Goal: Task Accomplishment & Management: Manage account settings

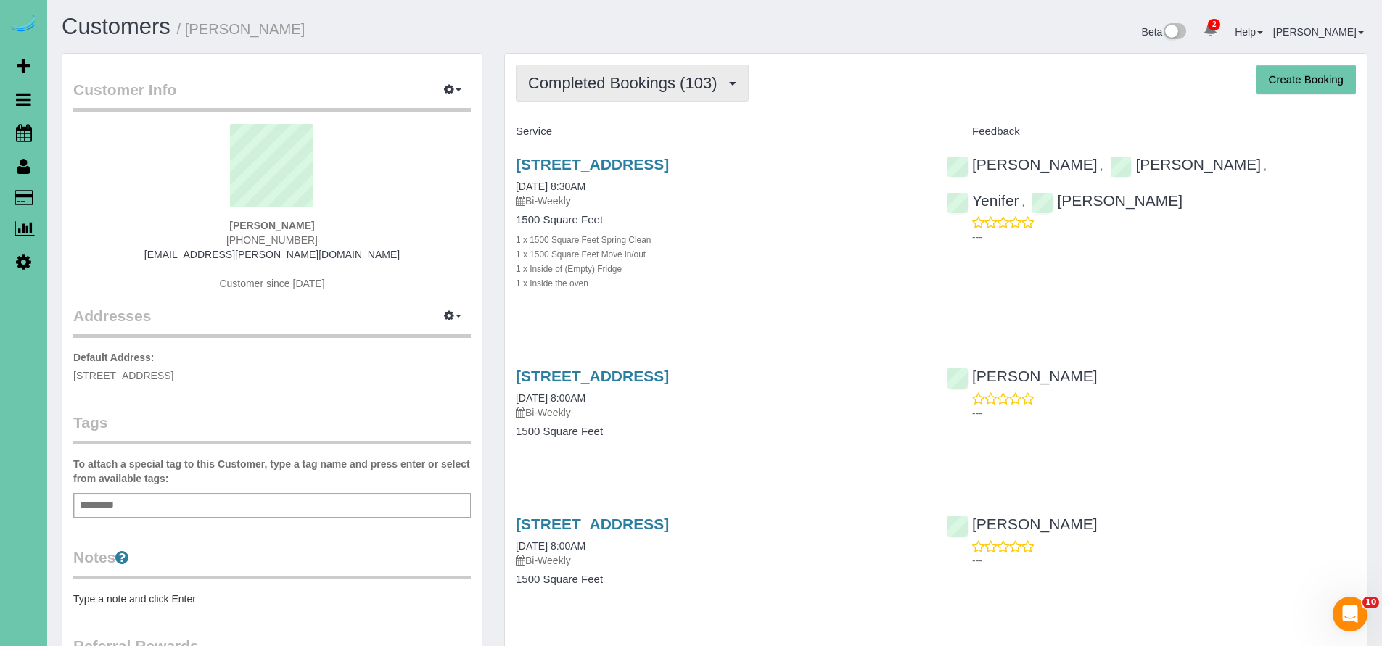
click at [615, 78] on span "Completed Bookings (103)" at bounding box center [626, 83] width 196 height 18
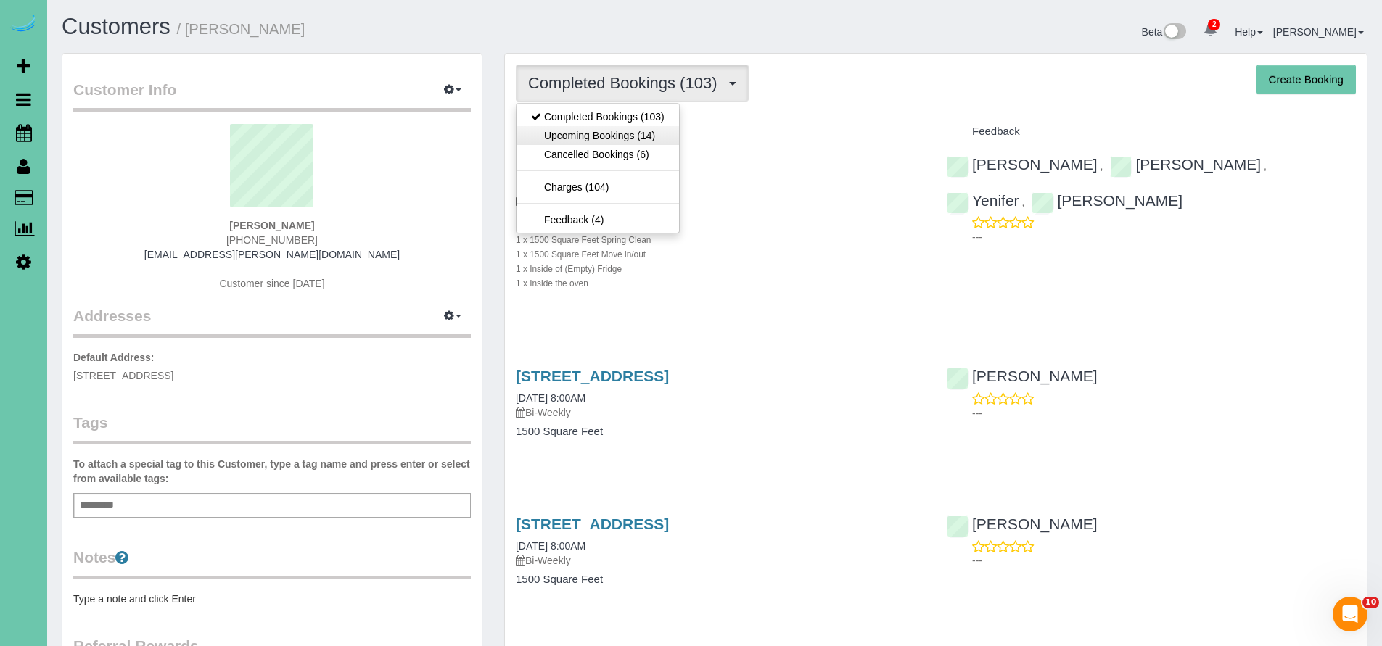
click at [617, 134] on link "Upcoming Bookings (14)" at bounding box center [598, 135] width 163 height 19
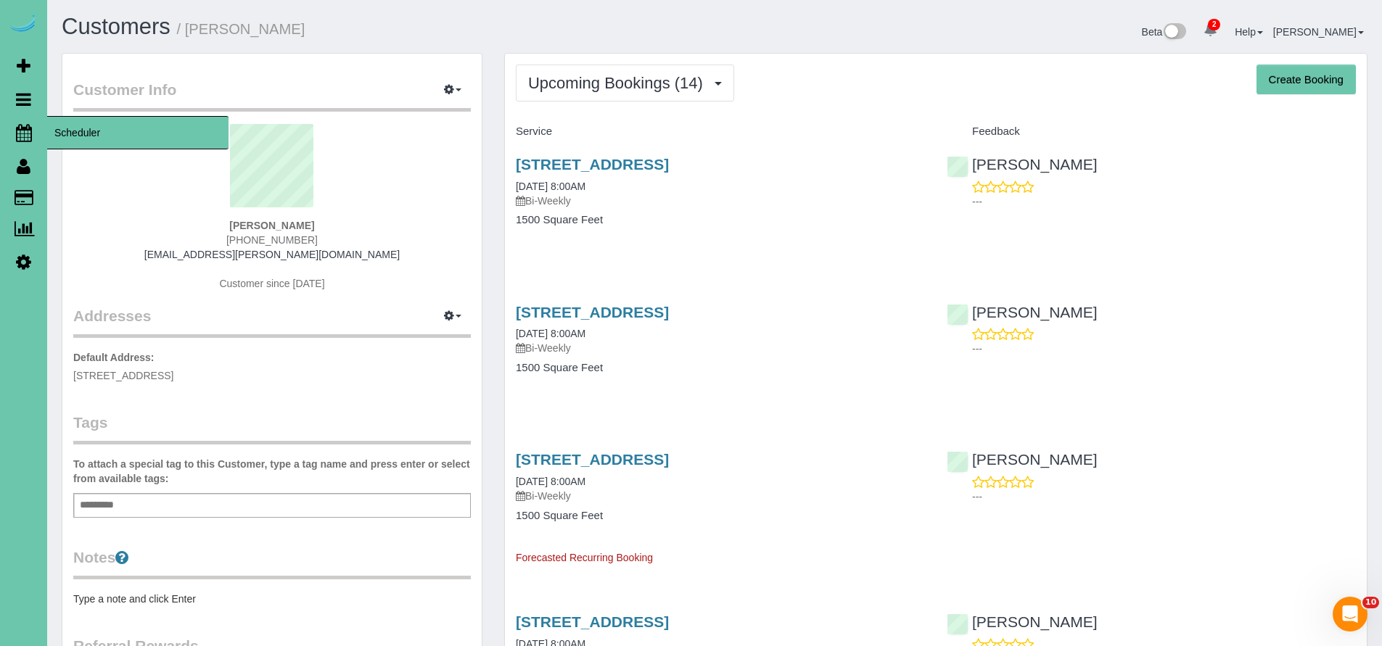
click at [28, 132] on icon at bounding box center [24, 132] width 16 height 17
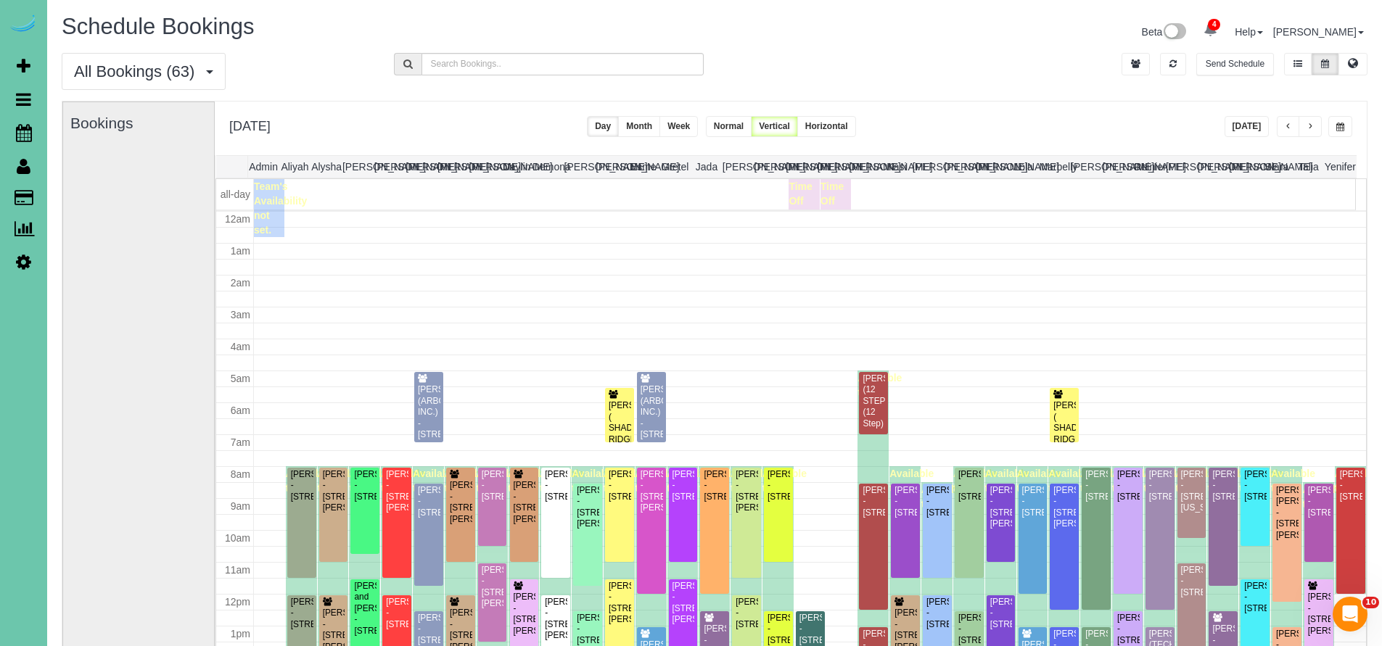
scroll to position [192, 0]
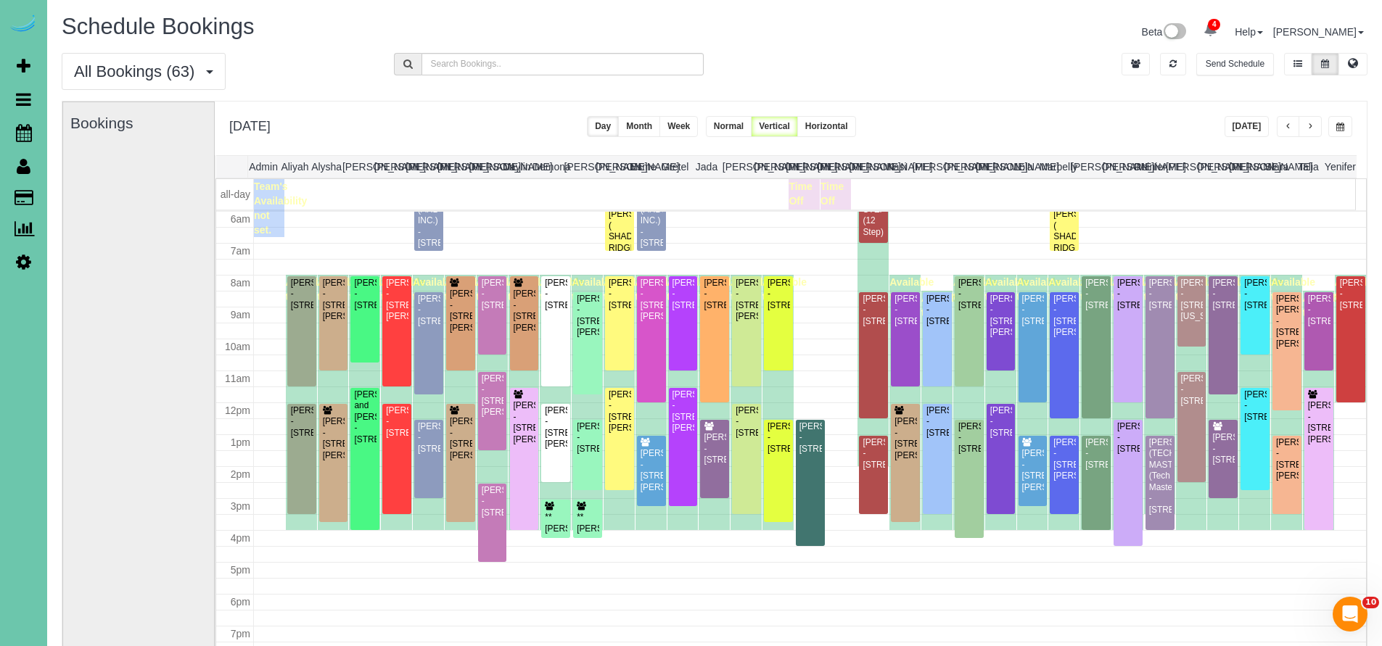
click at [1313, 125] on span "button" at bounding box center [1310, 127] width 7 height 9
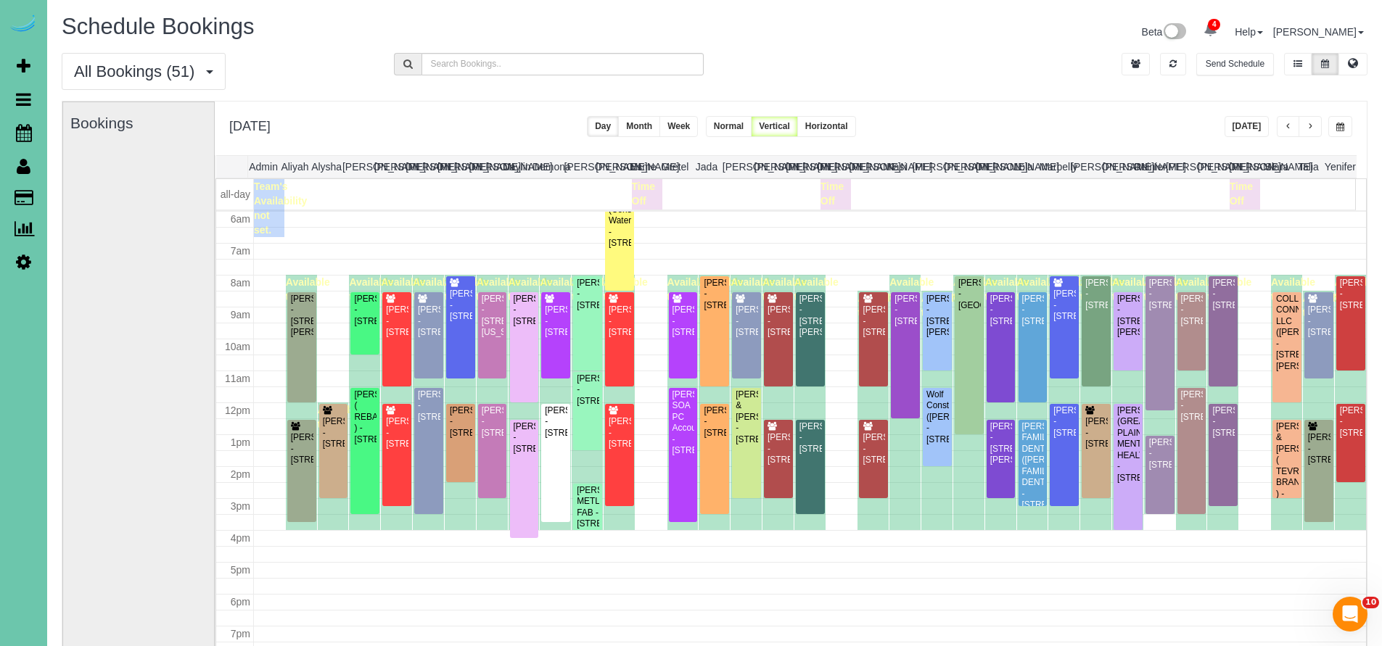
click at [1291, 131] on span "button" at bounding box center [1288, 127] width 7 height 9
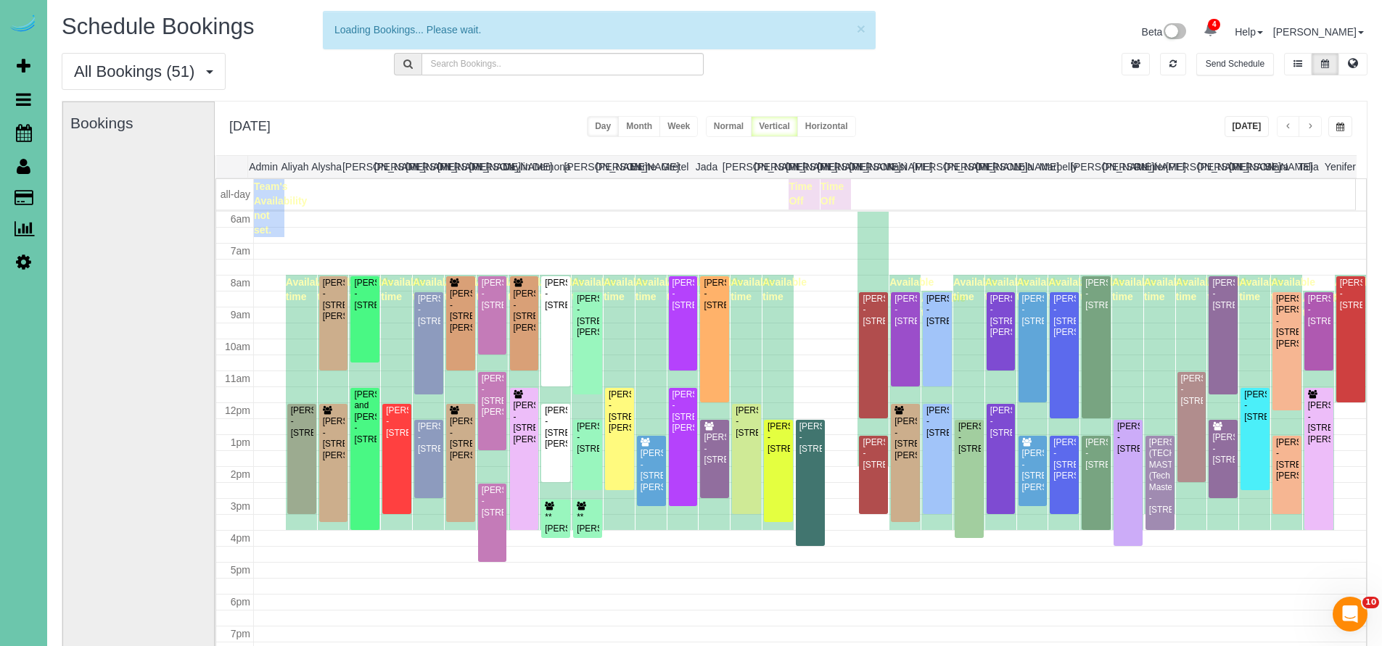
click at [1291, 131] on span "button" at bounding box center [1288, 127] width 7 height 9
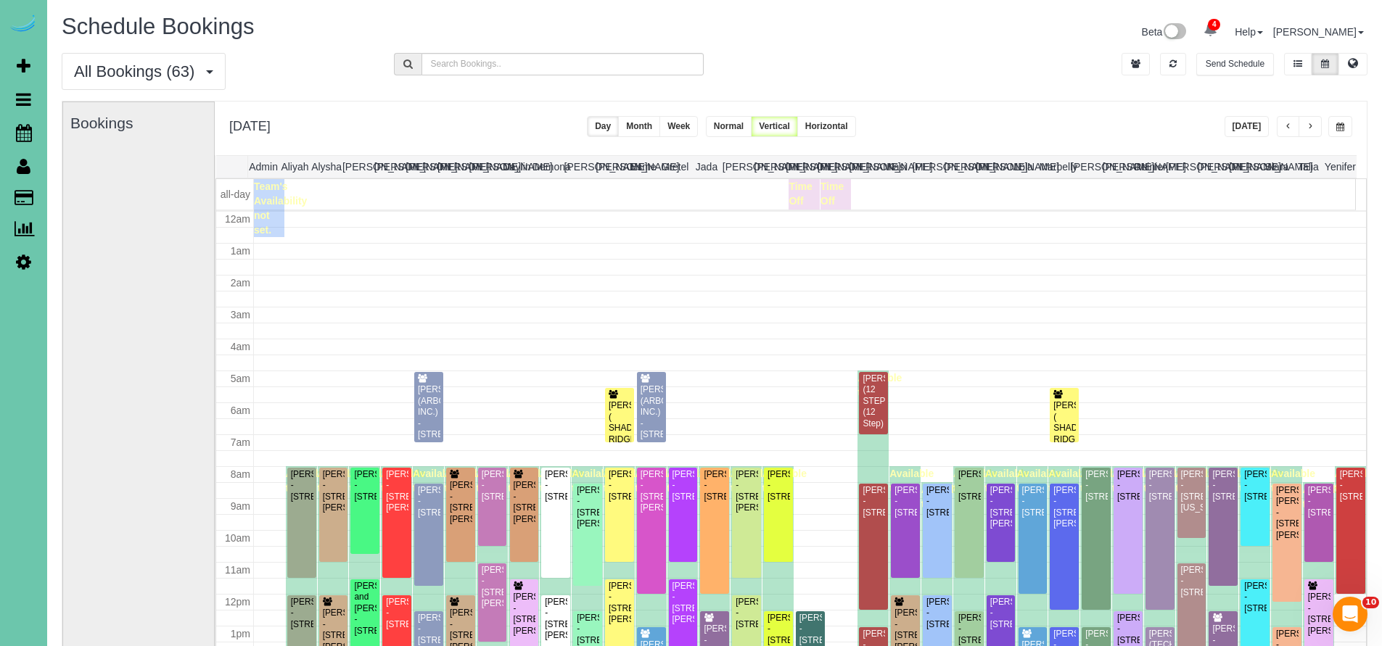
click at [1291, 131] on span "button" at bounding box center [1288, 127] width 7 height 9
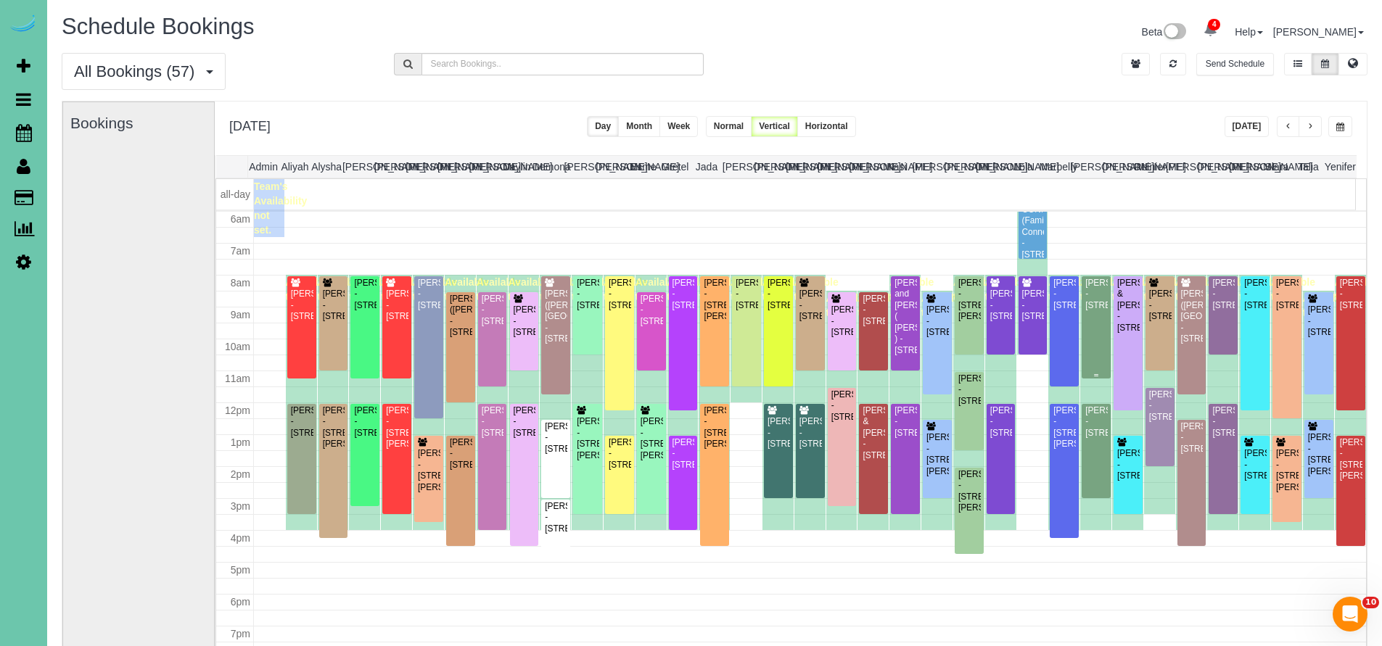
click at [1091, 311] on div "Alec Hildenbrand - 5606 N 117th Ave Circle, Omaha, NE 68164" at bounding box center [1096, 294] width 23 height 33
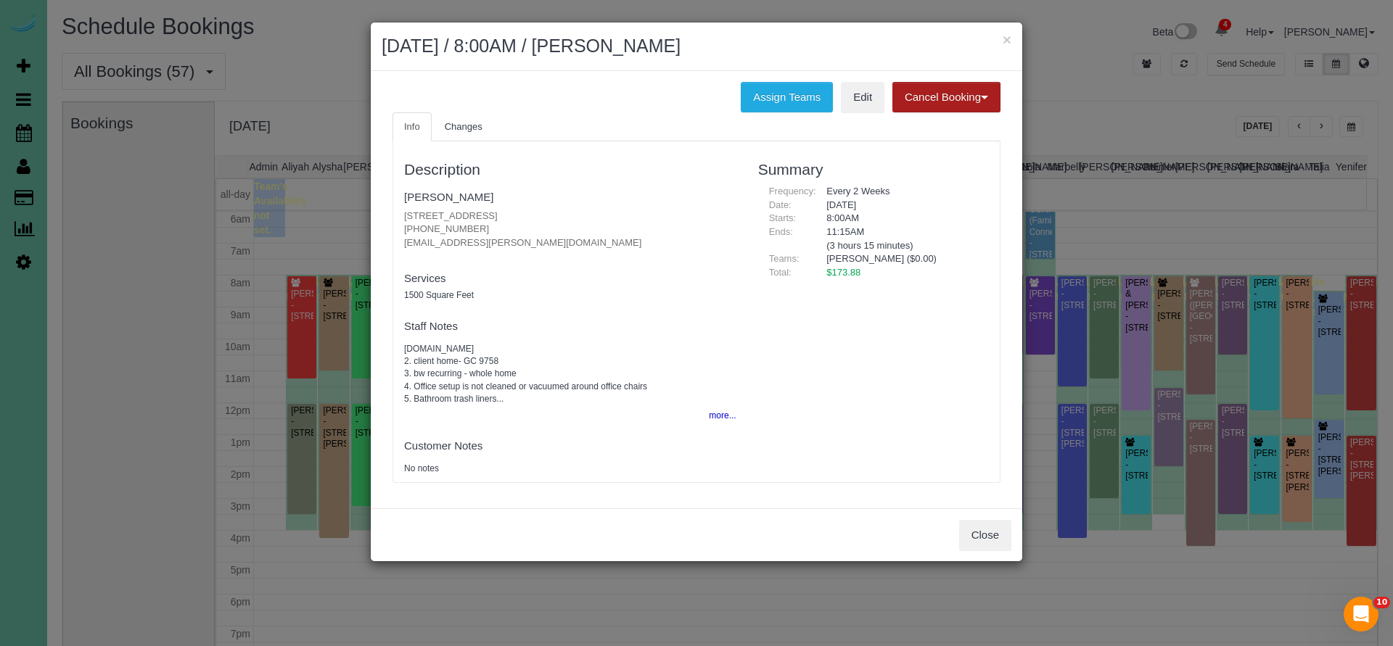
click at [972, 91] on button "Cancel Booking" at bounding box center [946, 97] width 108 height 30
click at [940, 125] on link "Without Fee" at bounding box center [950, 127] width 115 height 19
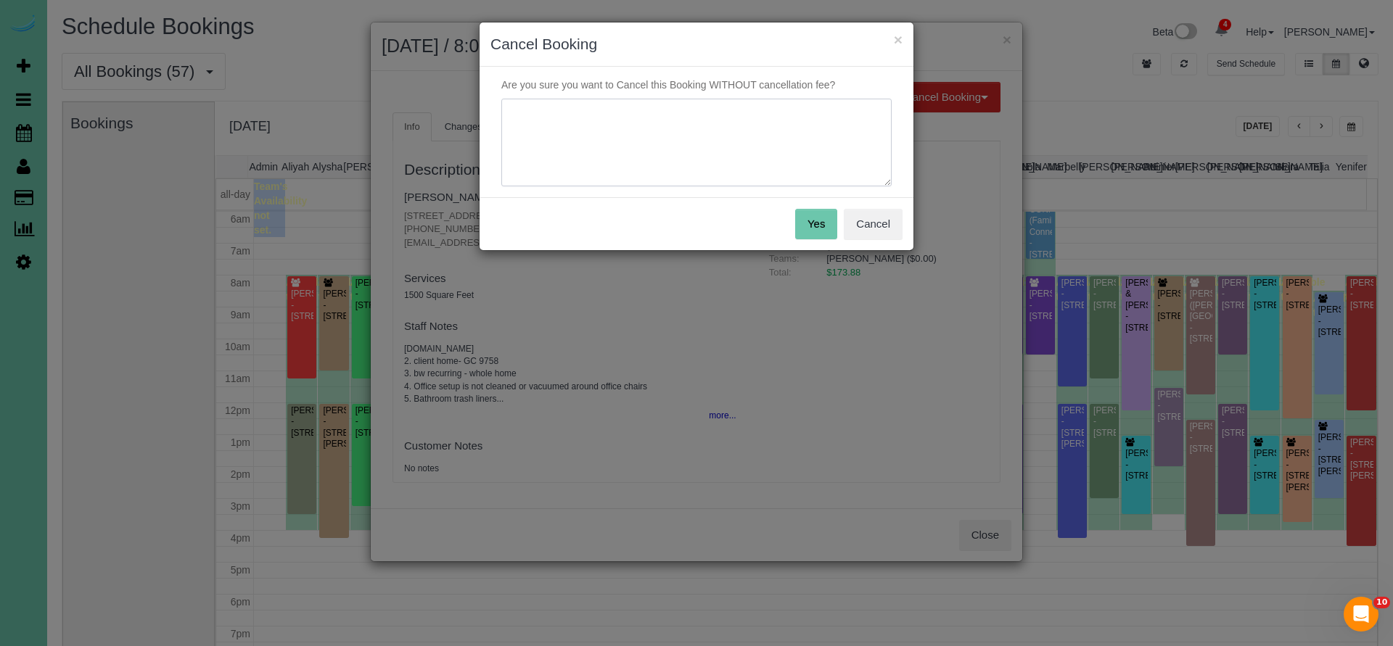
click at [543, 116] on textarea at bounding box center [696, 143] width 390 height 89
type textarea "Moved homes"
click at [889, 215] on button "Cancel" at bounding box center [873, 224] width 59 height 30
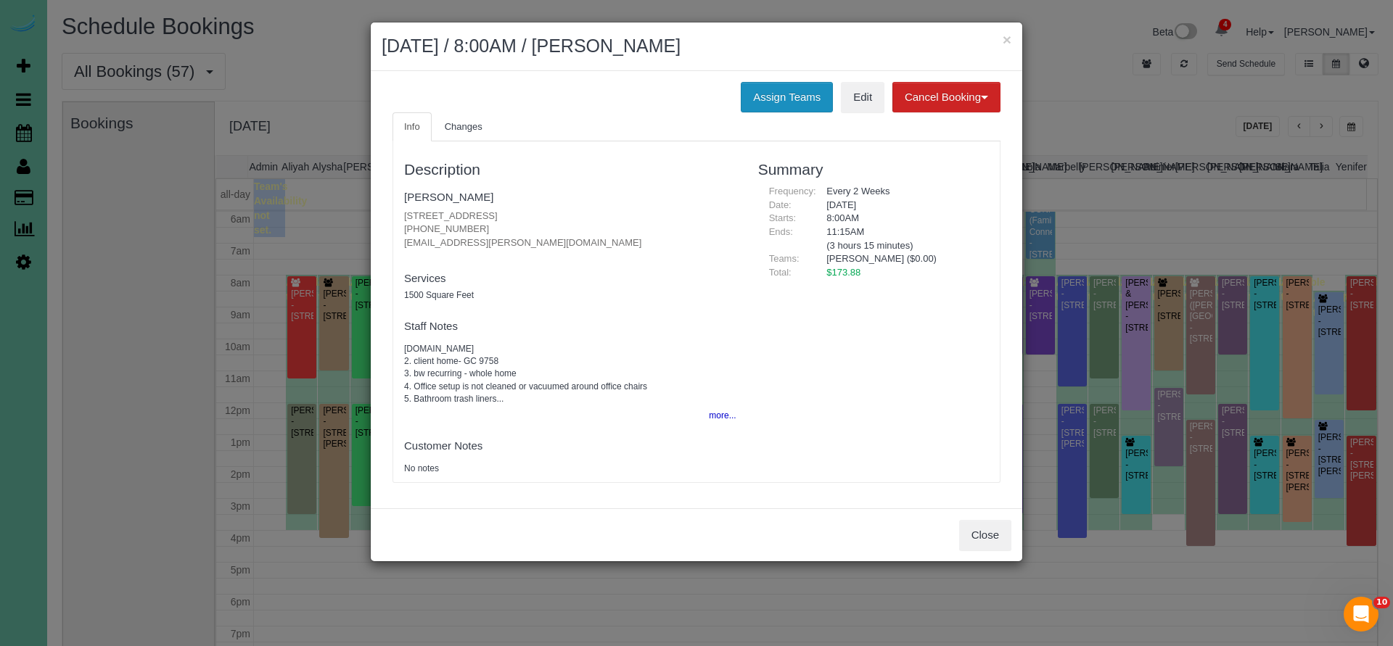
click at [795, 102] on button "Assign Teams" at bounding box center [787, 97] width 92 height 30
click at [762, 94] on button "Assign Teams" at bounding box center [787, 97] width 92 height 30
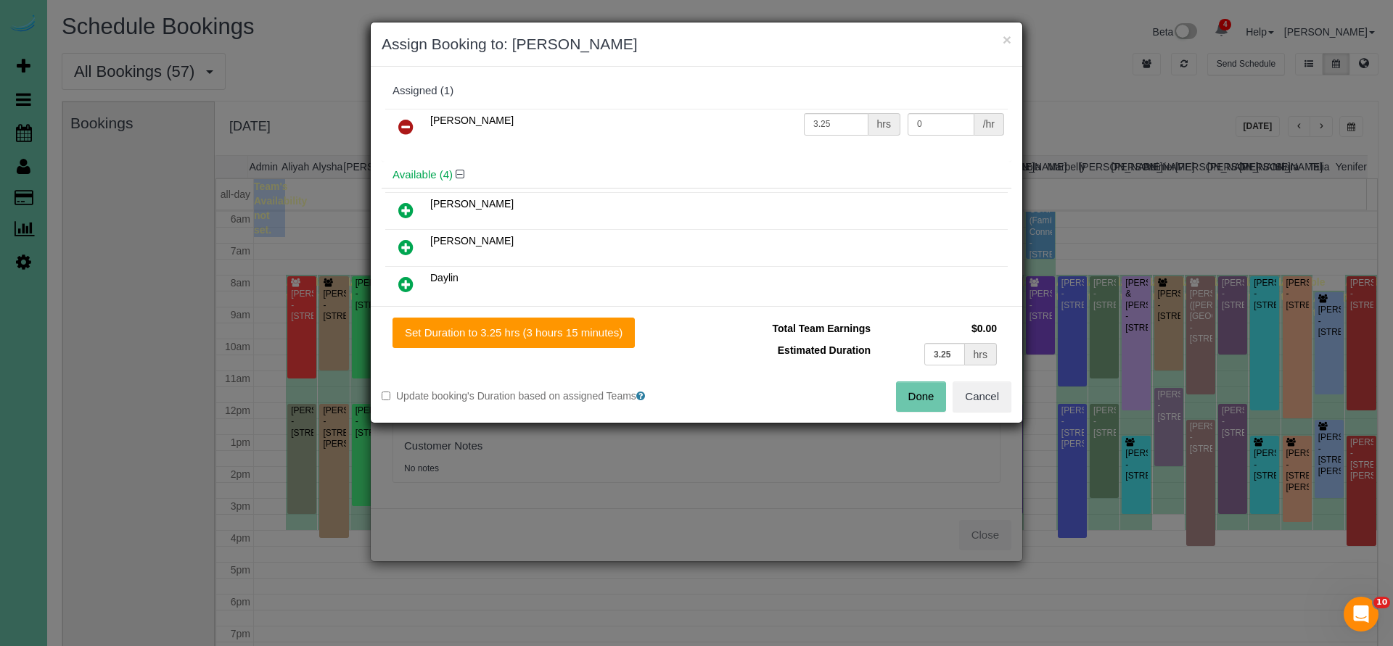
click at [401, 124] on icon at bounding box center [405, 126] width 15 height 17
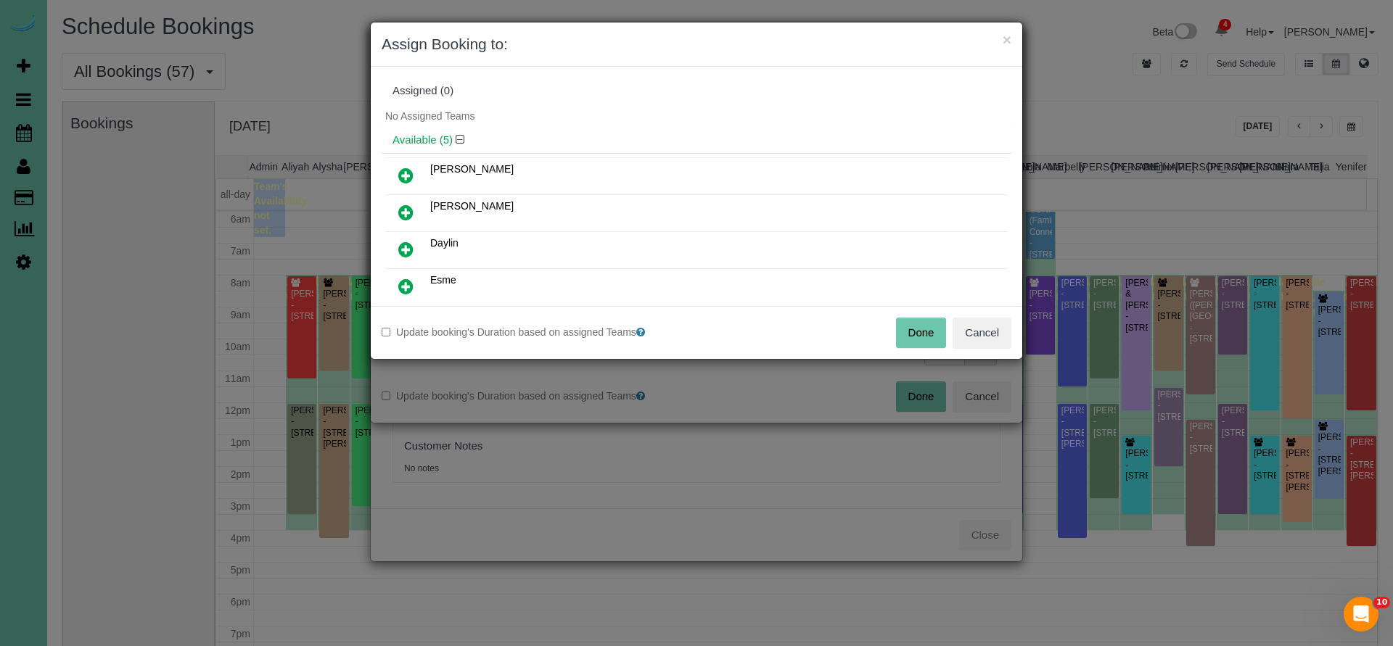
click at [921, 329] on button "Done" at bounding box center [921, 333] width 51 height 30
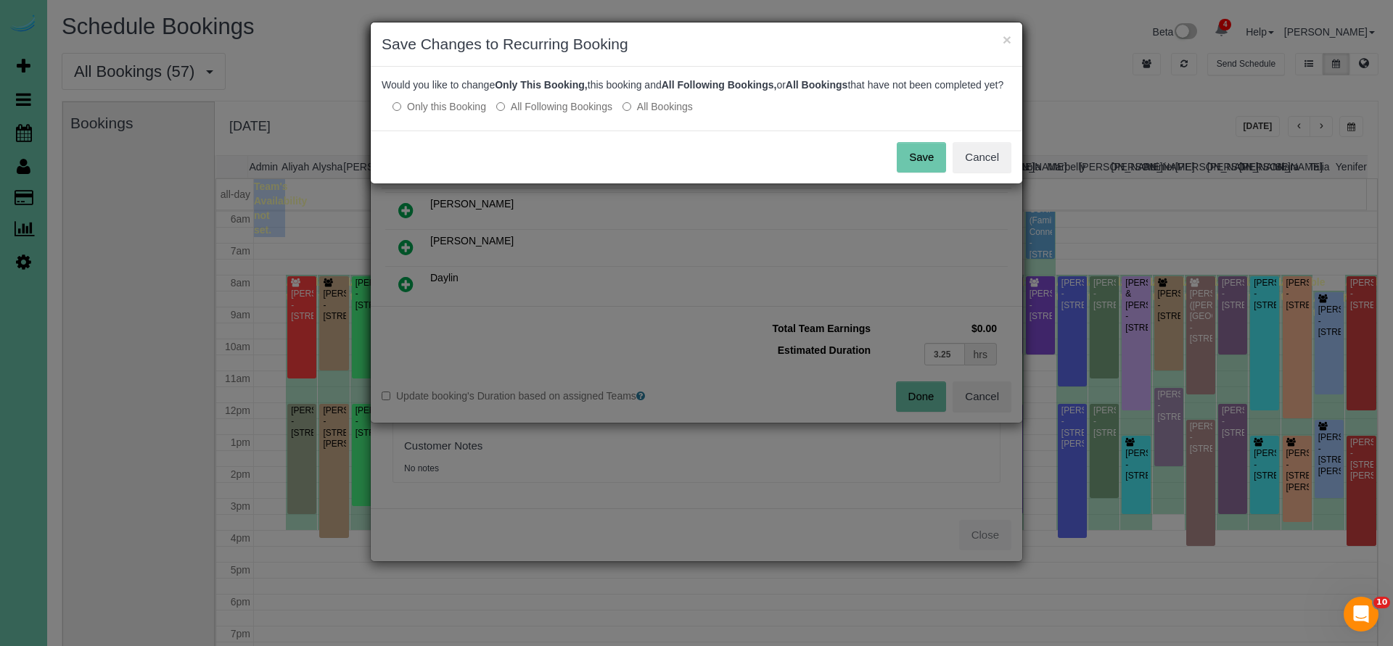
click at [908, 171] on button "Save" at bounding box center [921, 157] width 49 height 30
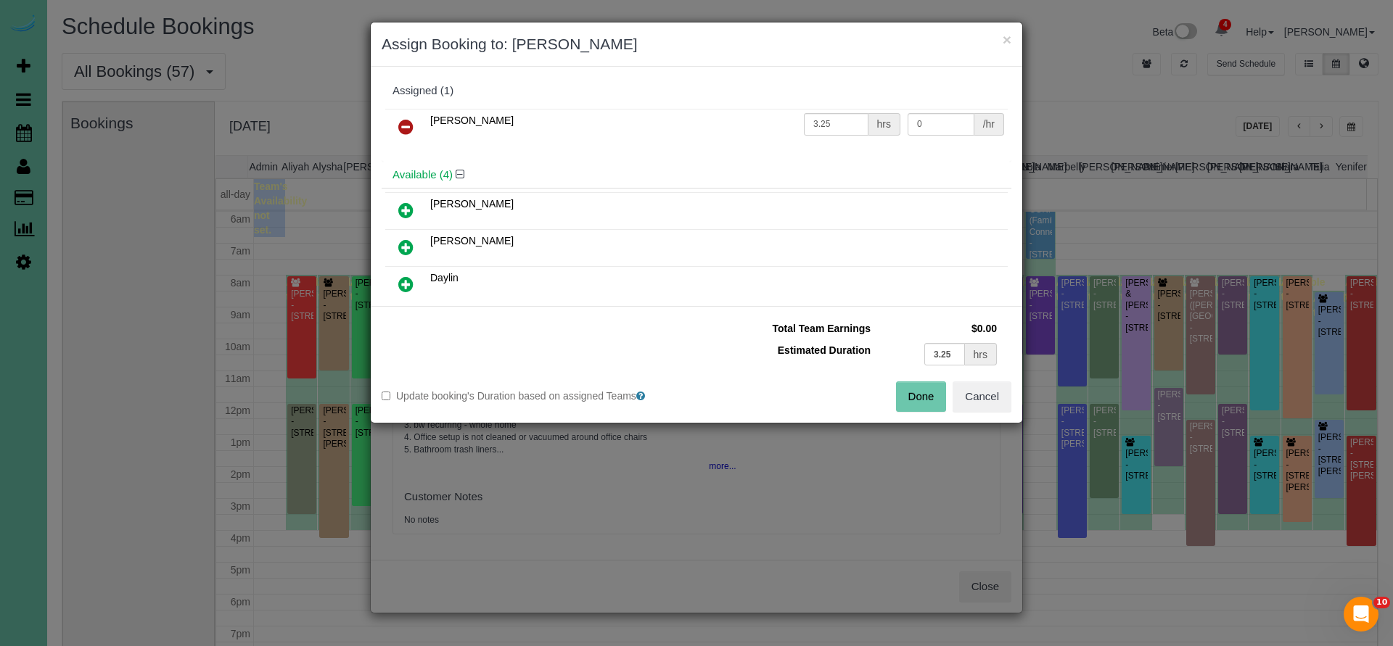
click at [923, 394] on button "Done" at bounding box center [921, 397] width 51 height 30
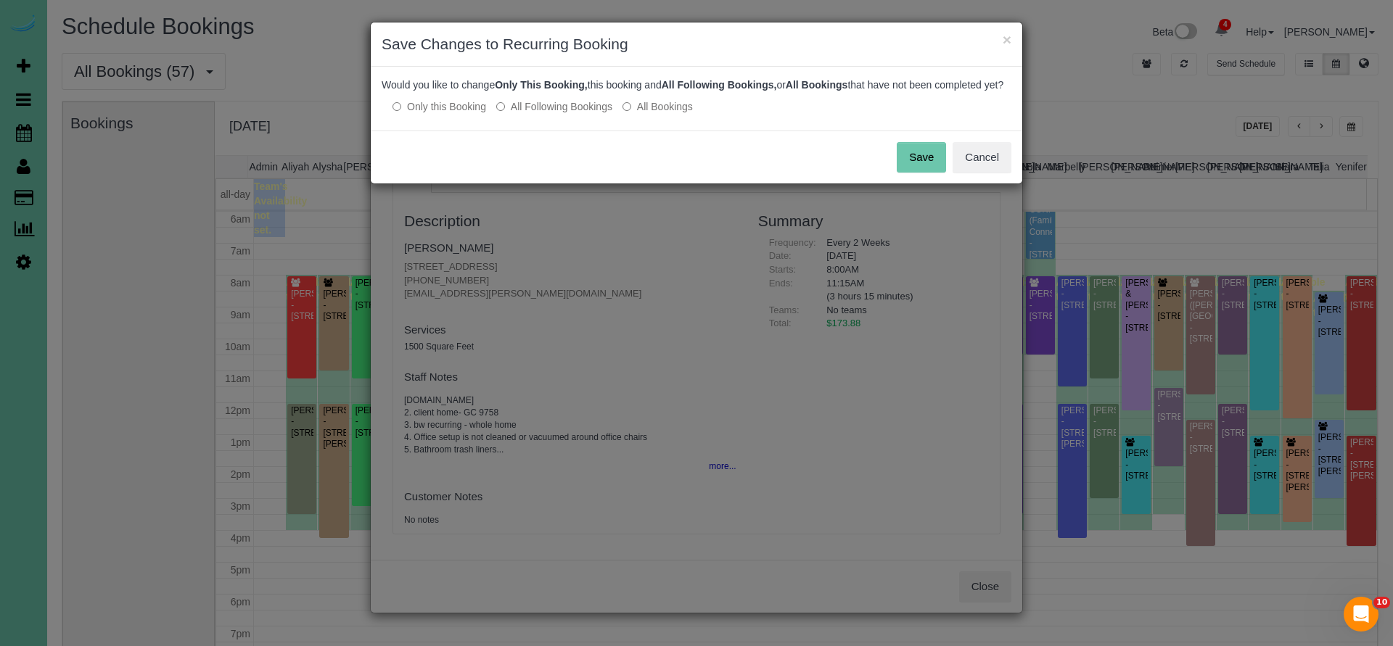
click at [922, 173] on button "Save" at bounding box center [921, 157] width 49 height 30
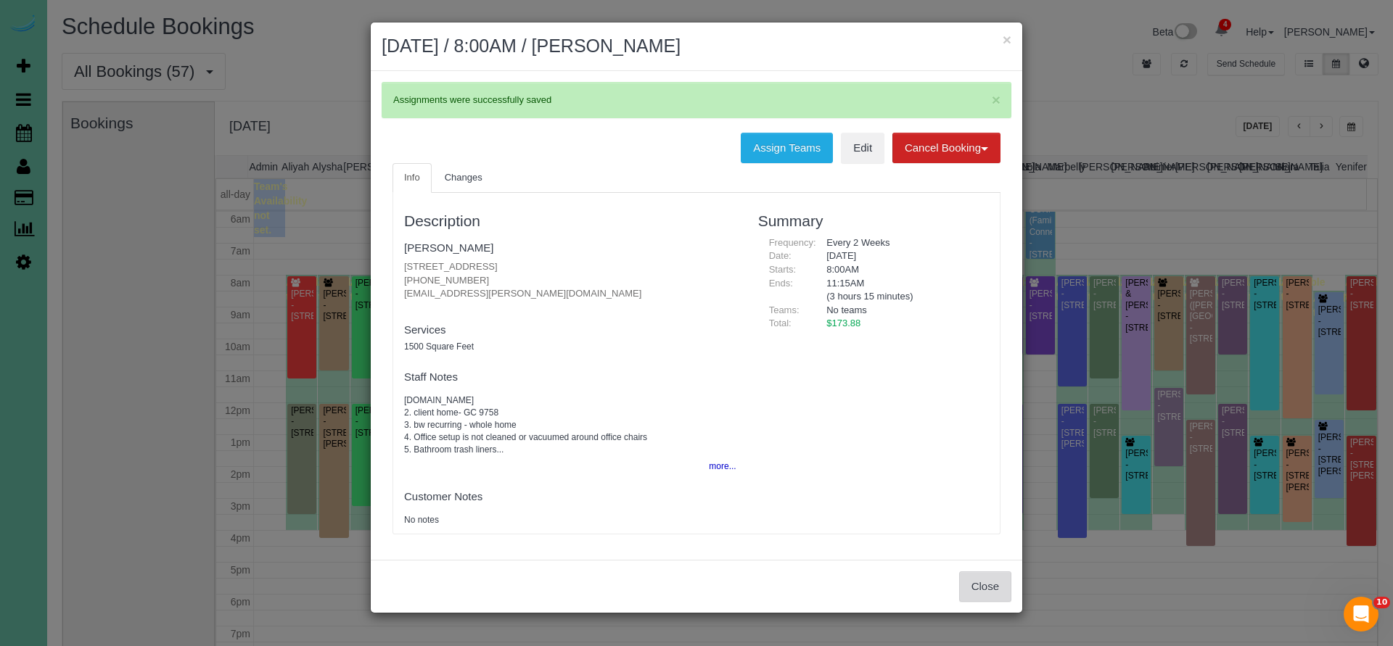
click at [972, 578] on button "Close" at bounding box center [985, 587] width 52 height 30
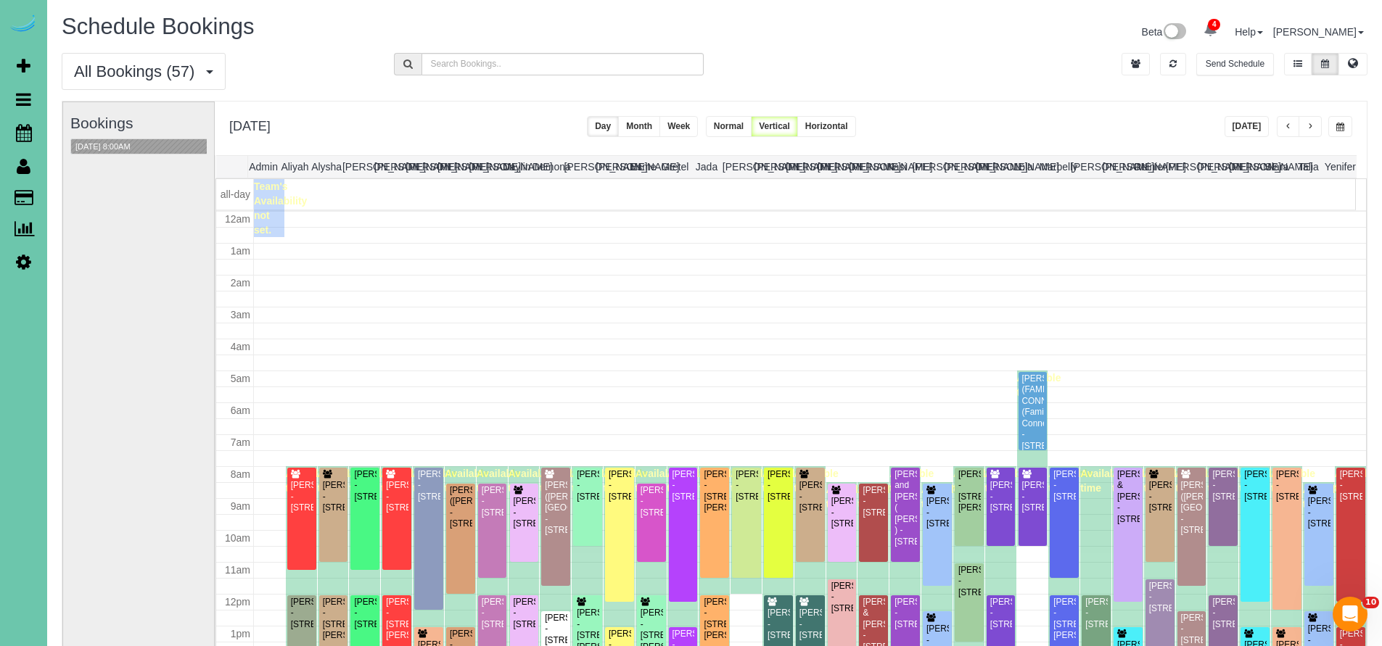
scroll to position [192, 0]
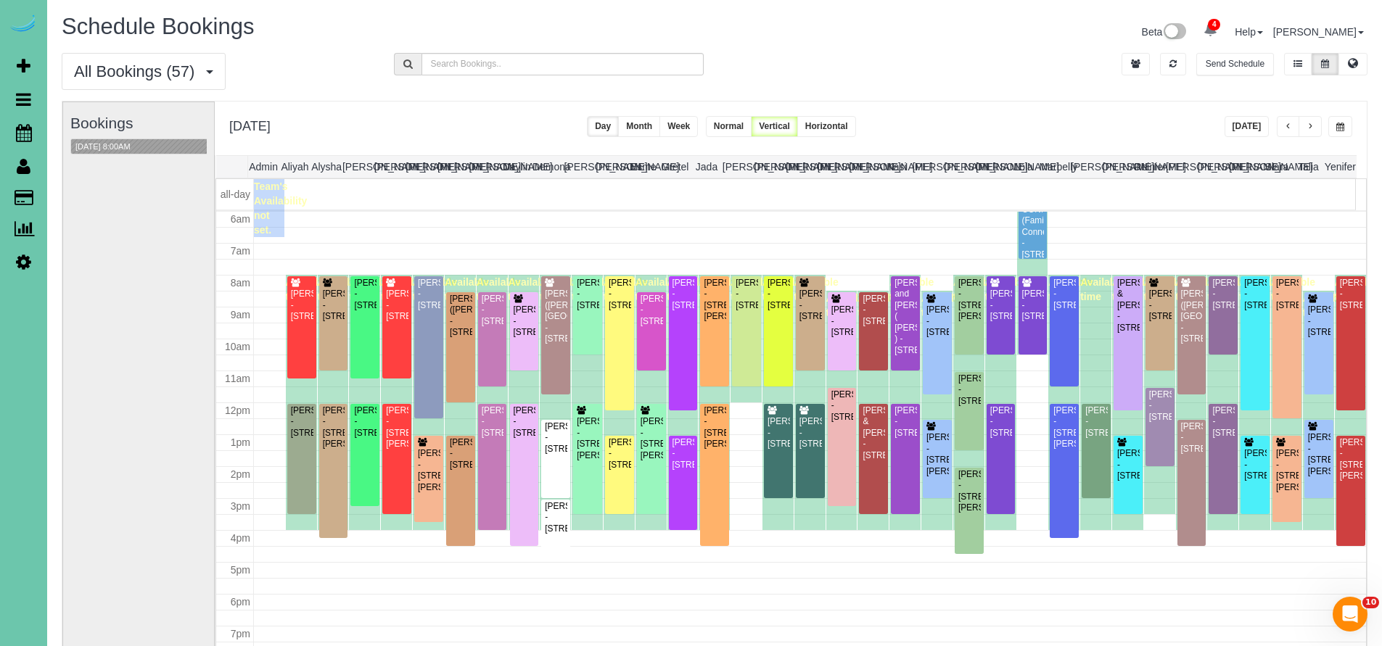
click at [28, 171] on icon at bounding box center [24, 165] width 14 height 17
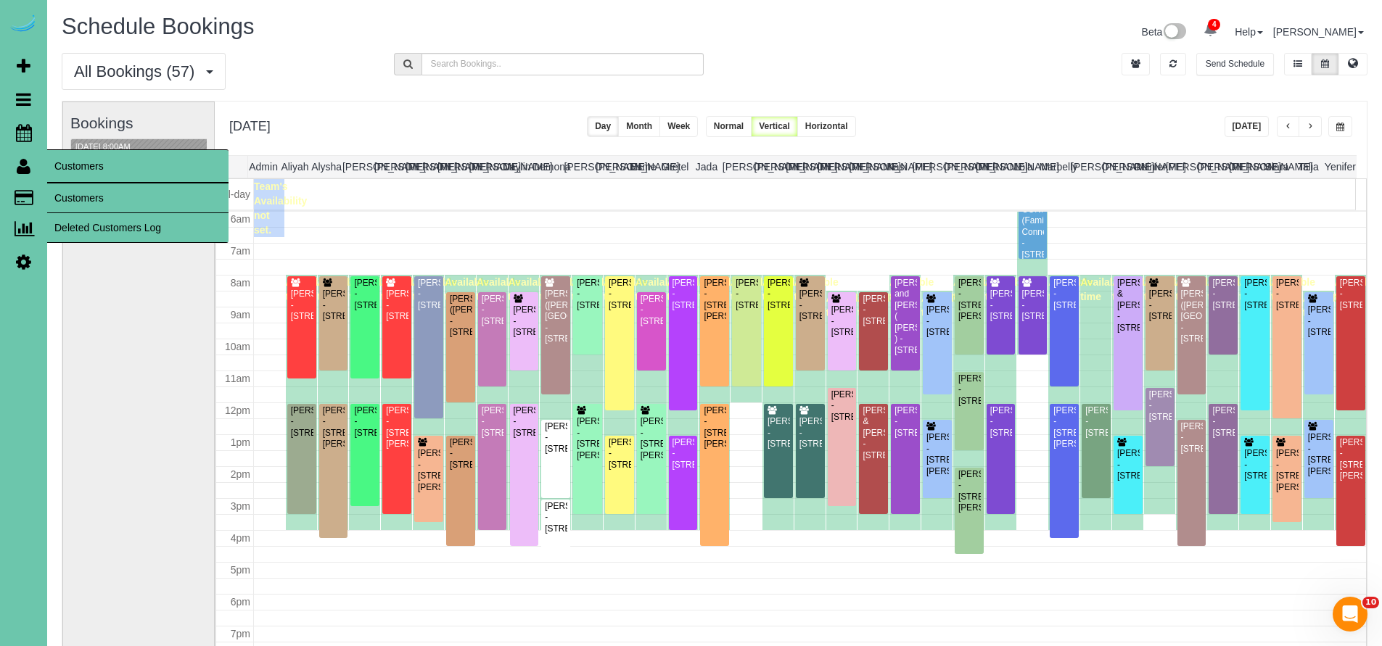
click at [95, 200] on link "Customers" at bounding box center [137, 198] width 181 height 29
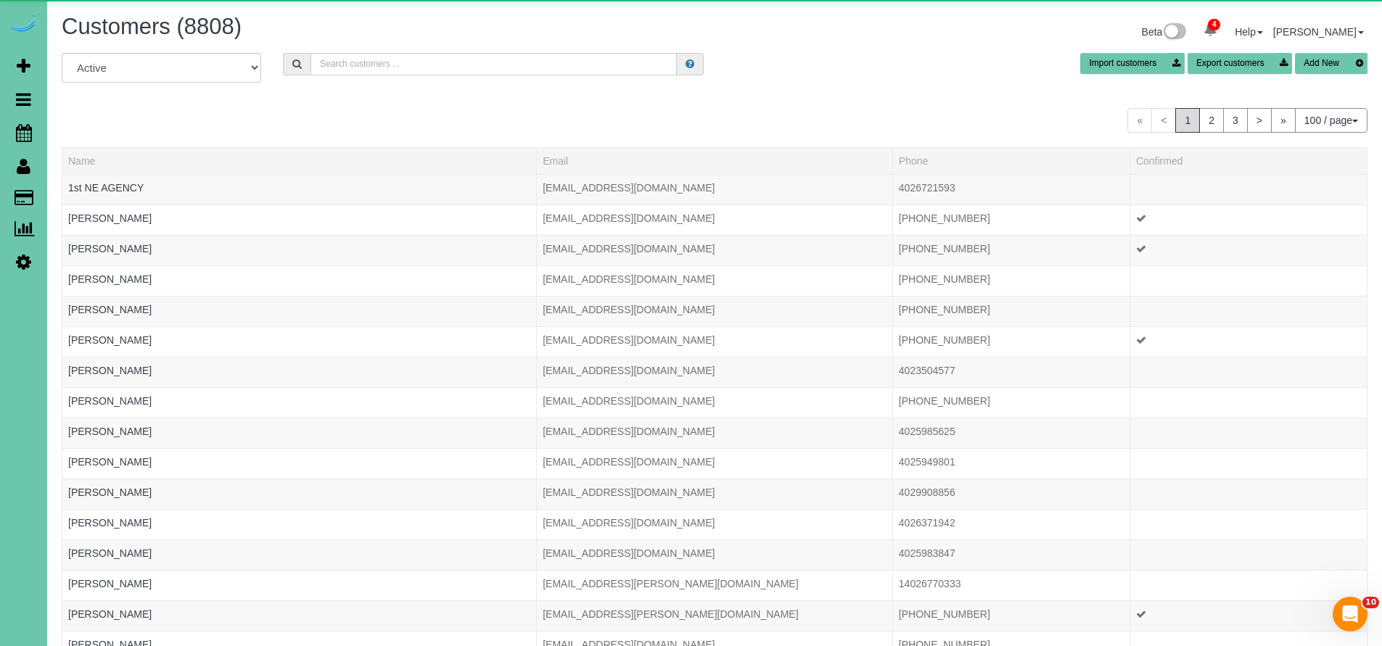
click at [410, 56] on input "text" at bounding box center [494, 64] width 366 height 22
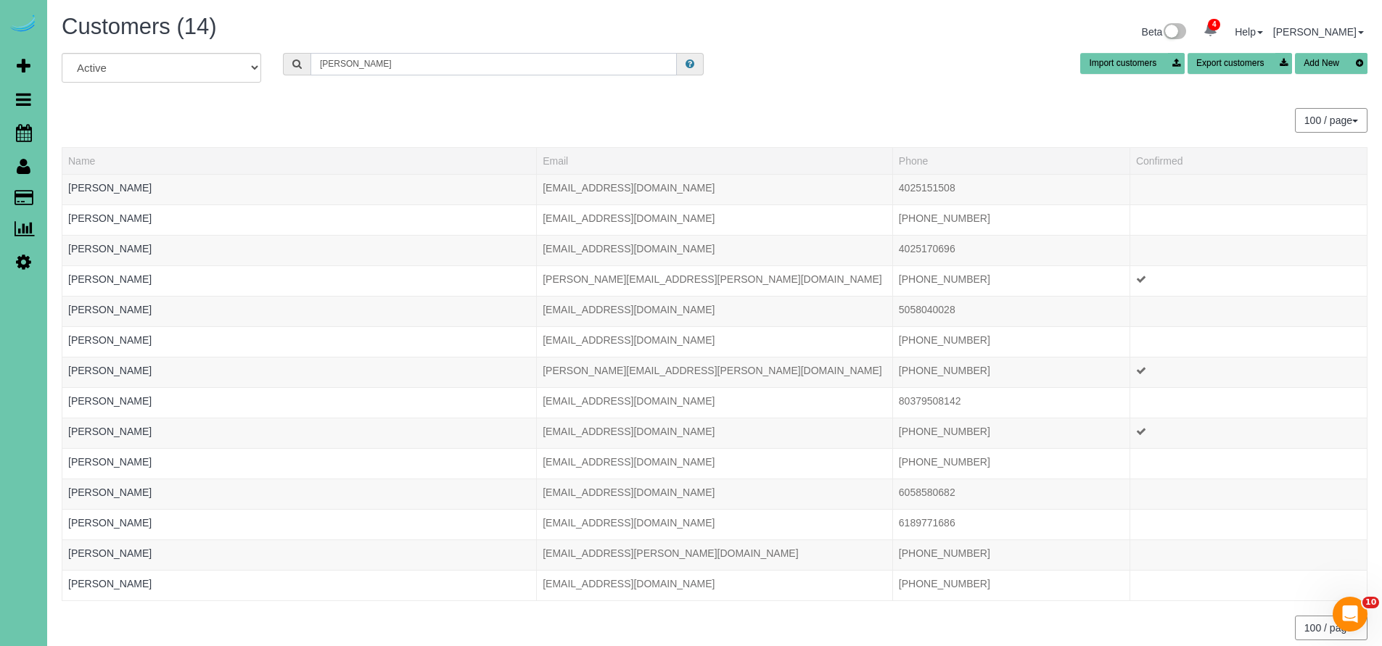
click at [357, 57] on input "Leah" at bounding box center [494, 64] width 366 height 22
type input "L"
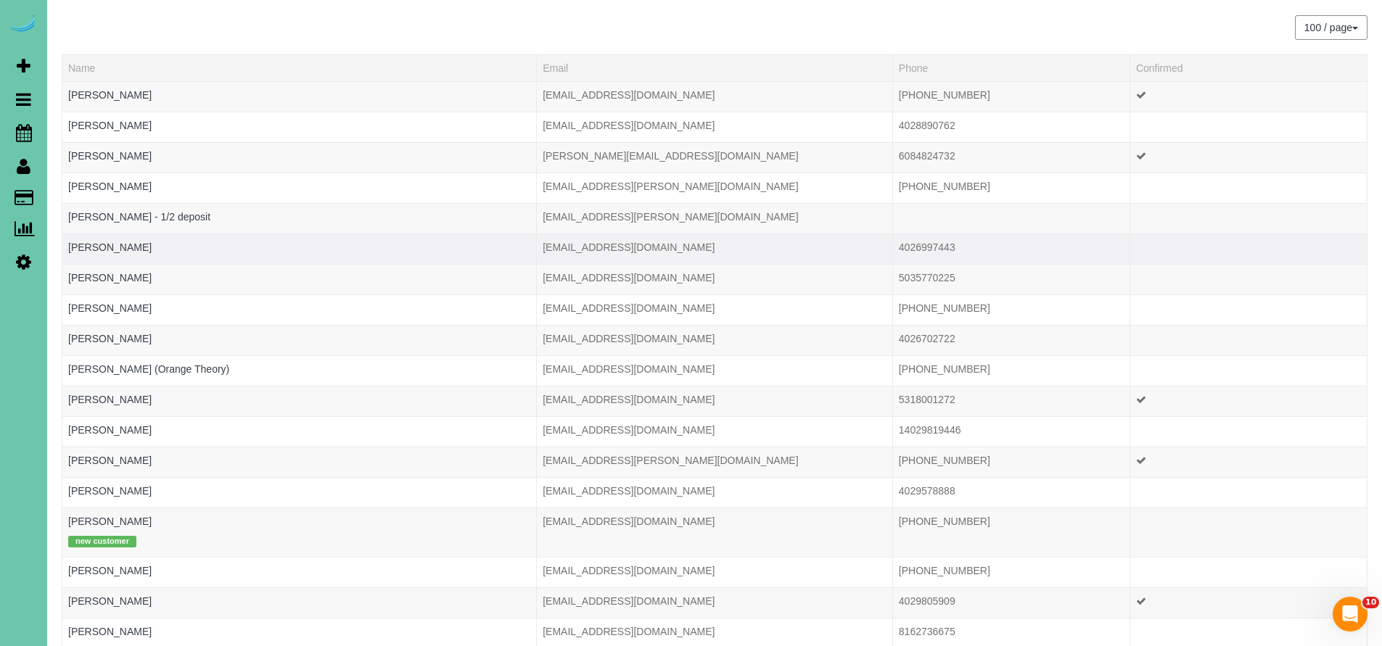
scroll to position [148, 0]
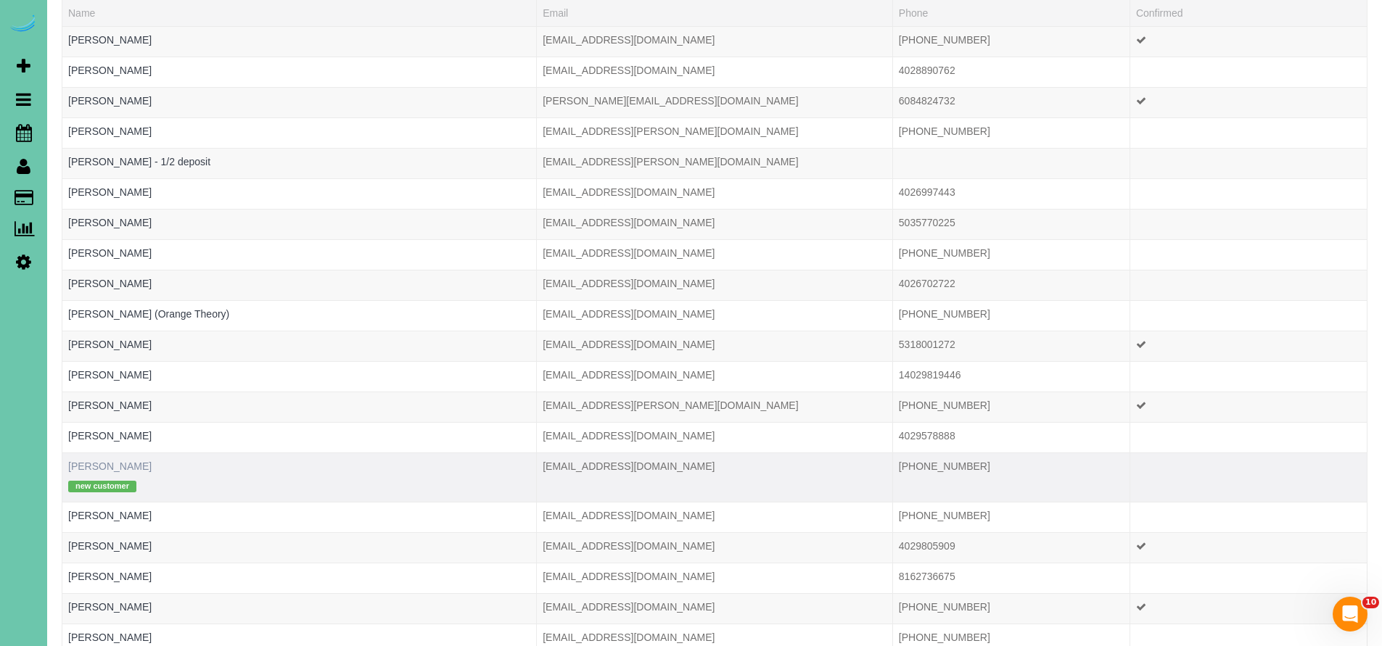
type input "Moore"
click at [98, 468] on link "Lee Moore" at bounding box center [109, 467] width 83 height 12
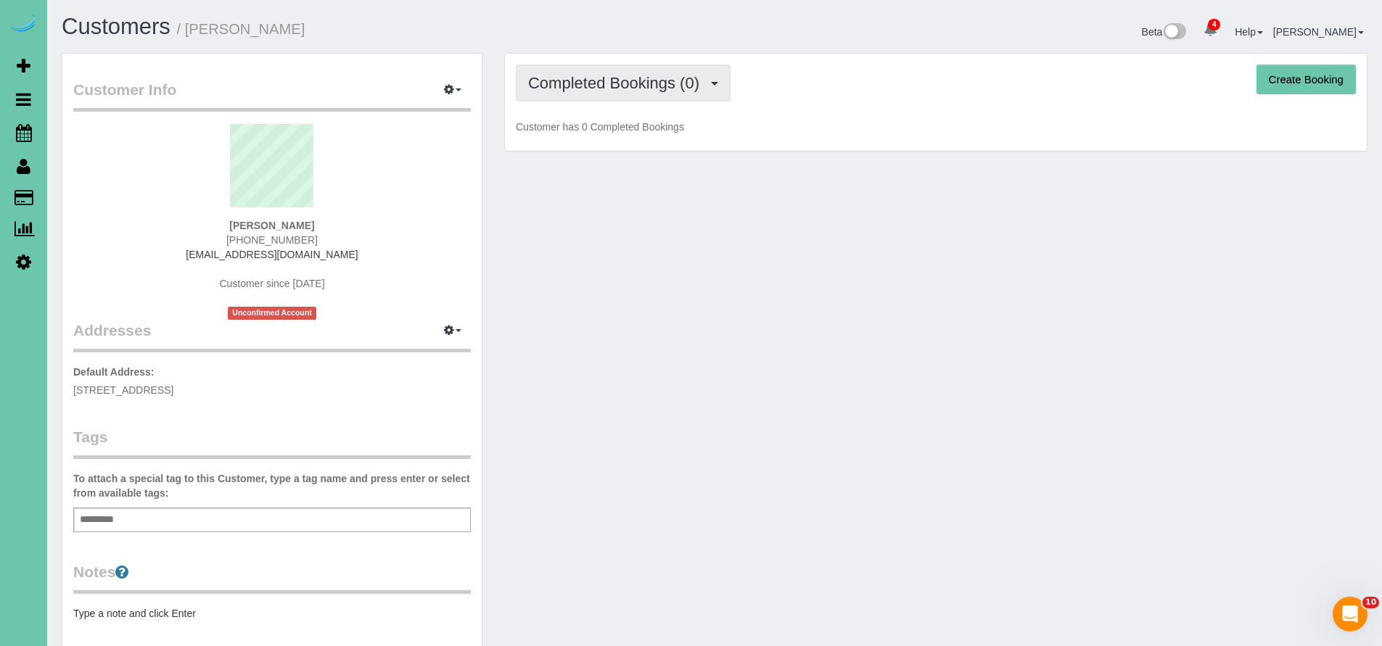
click at [625, 77] on span "Completed Bookings (0)" at bounding box center [617, 83] width 178 height 18
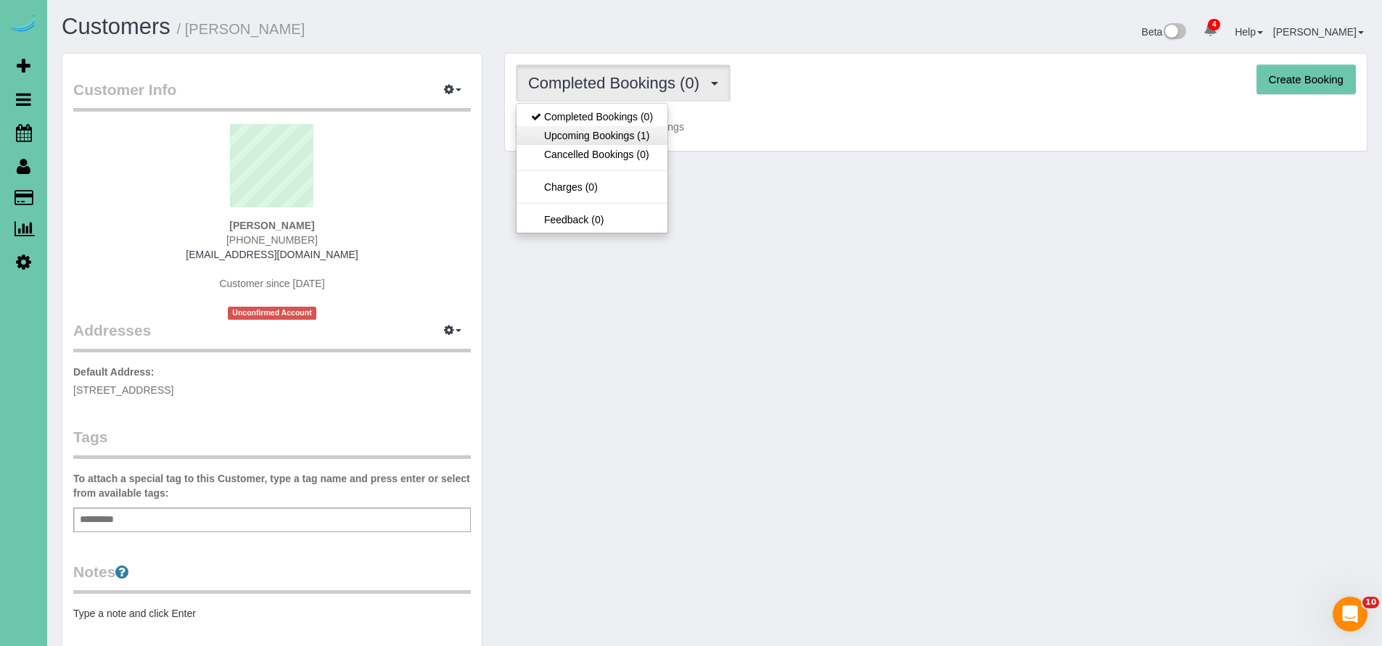
click at [631, 139] on link "Upcoming Bookings (1)" at bounding box center [592, 135] width 151 height 19
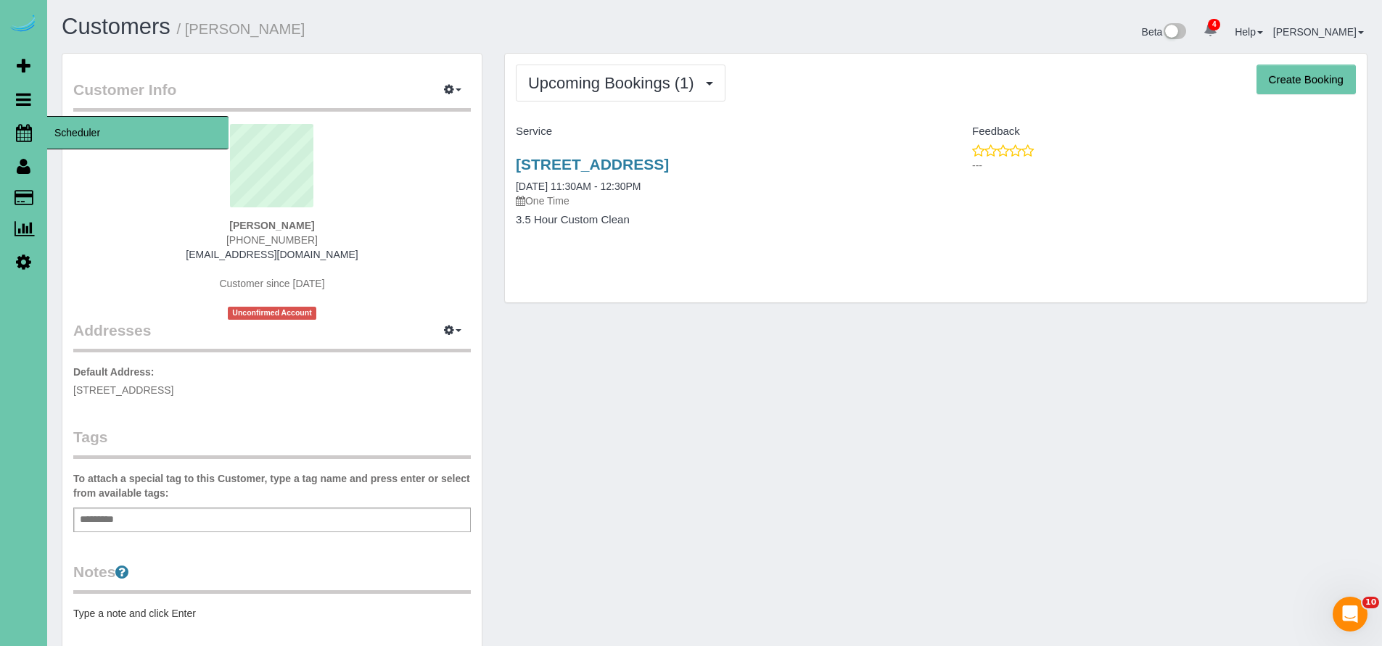
click at [23, 128] on icon at bounding box center [24, 132] width 16 height 17
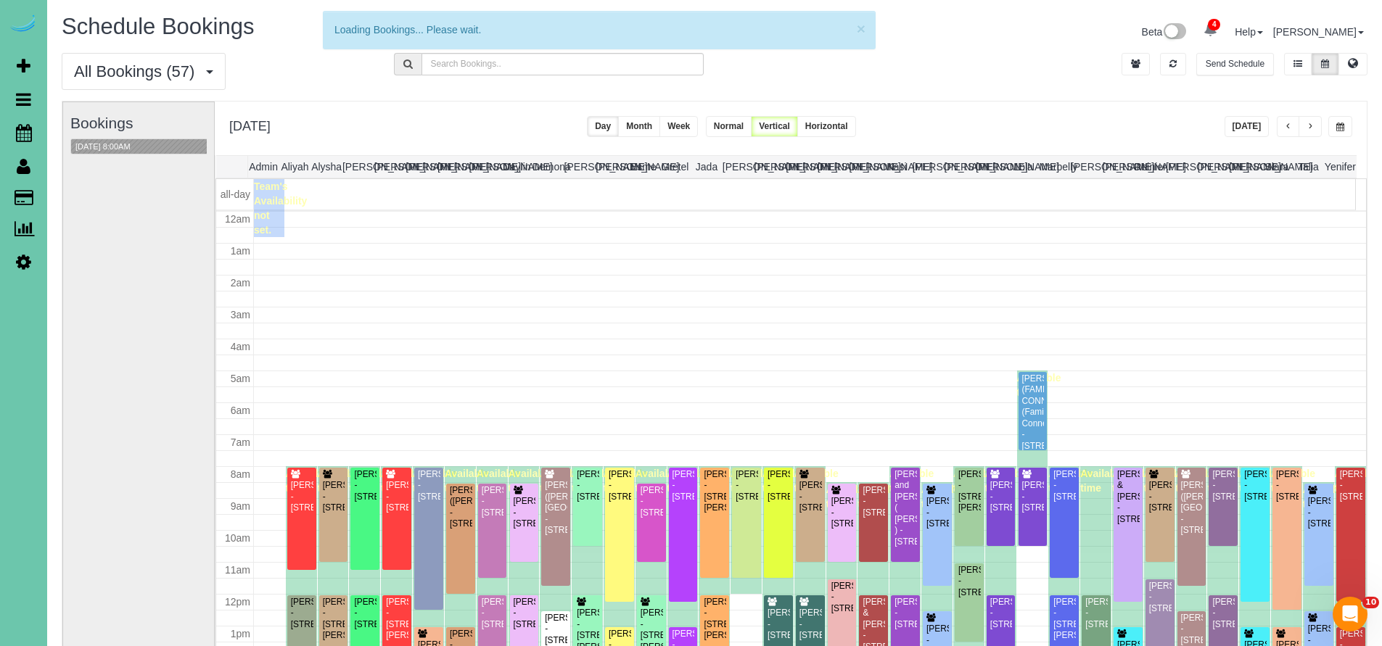
scroll to position [192, 0]
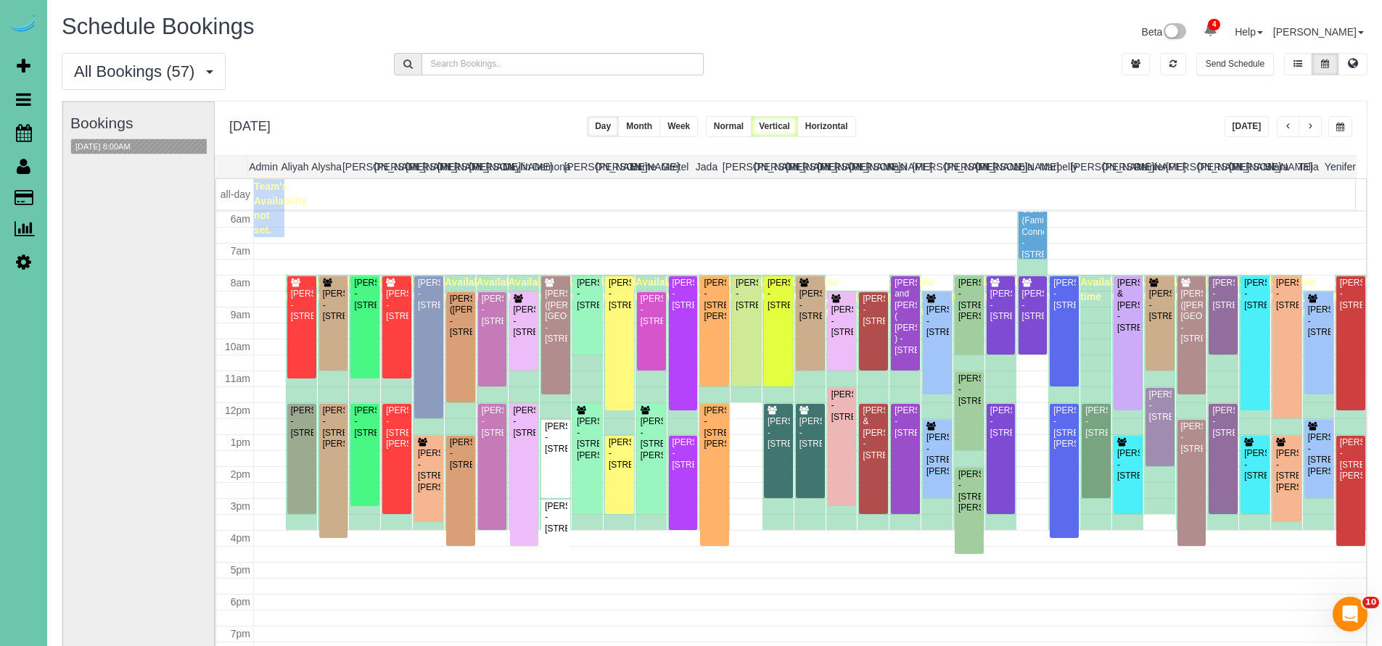
click at [1291, 129] on span "button" at bounding box center [1288, 127] width 7 height 9
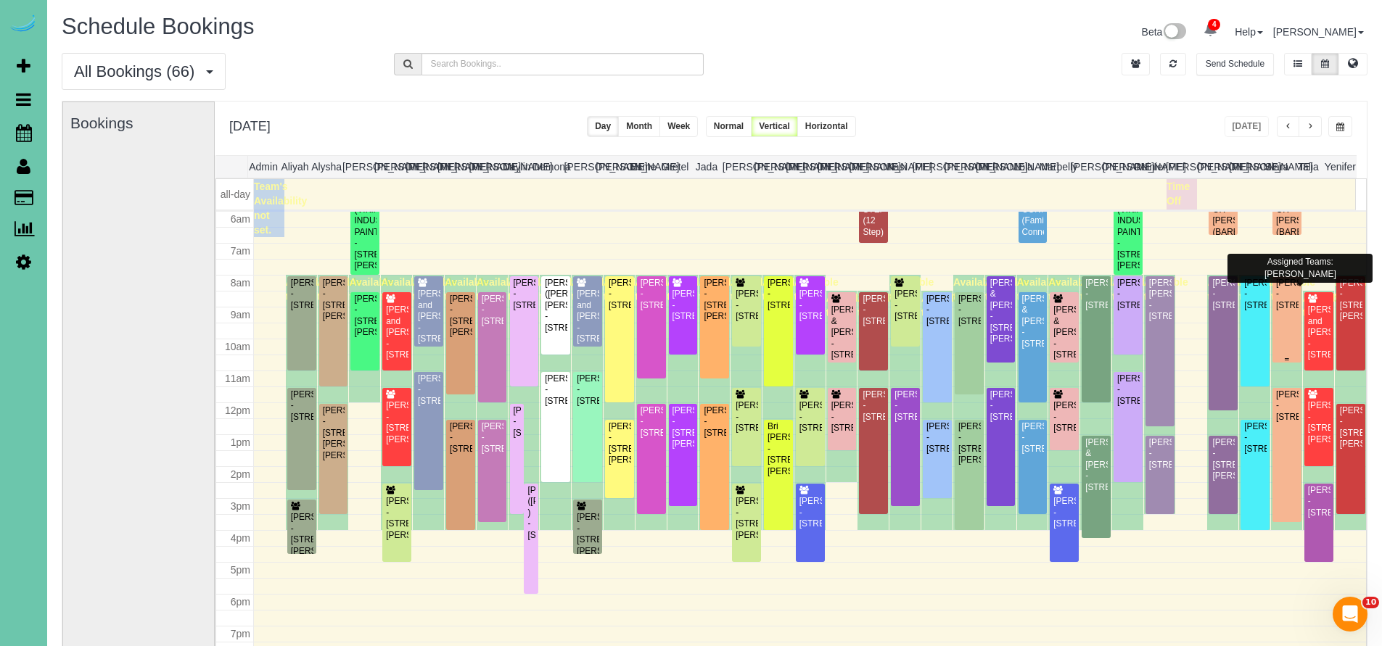
click at [1279, 311] on div "Flora Tiedt - 2568 S 125th Ave, Omaha, NE 68144" at bounding box center [1287, 294] width 23 height 33
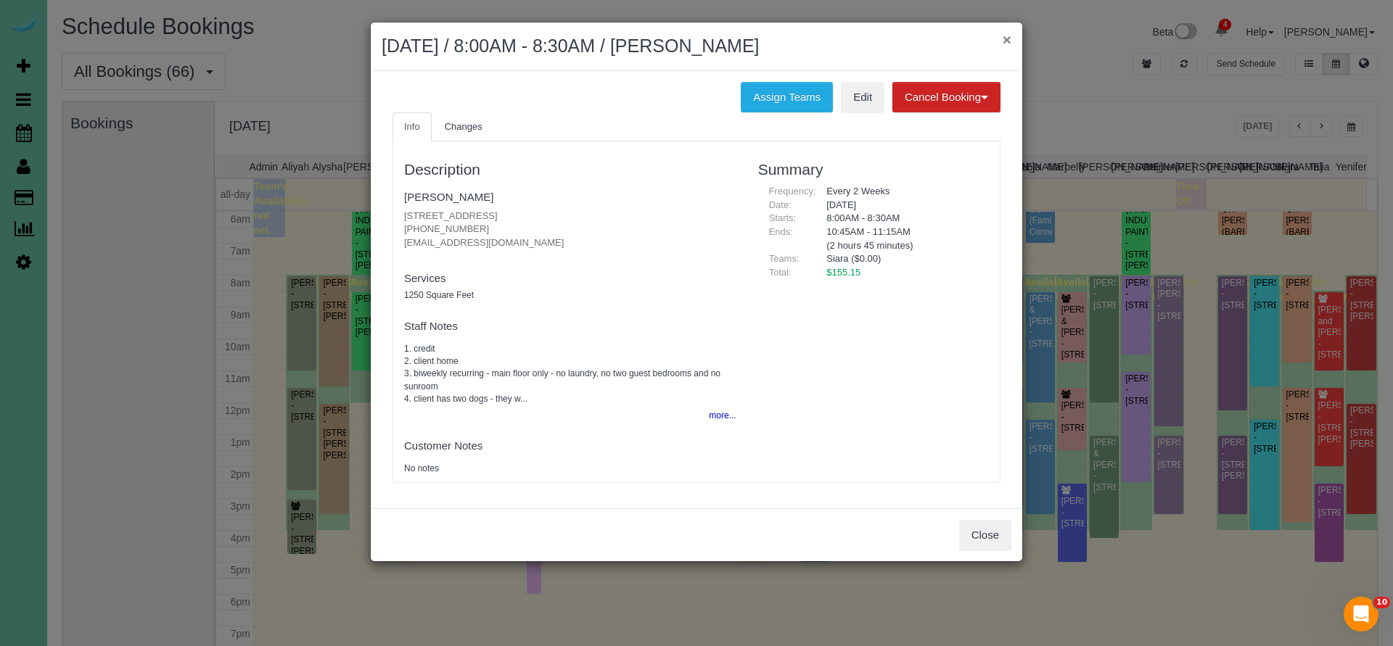
click at [1007, 38] on button "×" at bounding box center [1007, 39] width 9 height 15
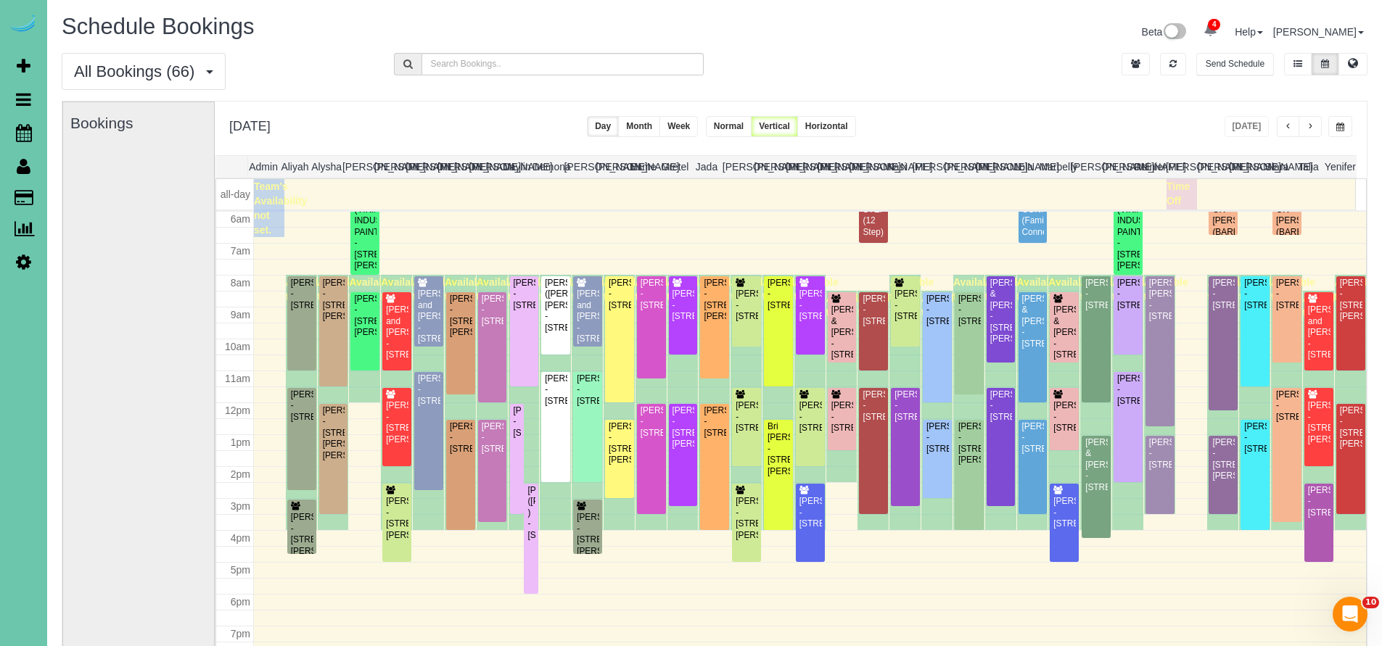
click at [1307, 135] on button "button" at bounding box center [1310, 126] width 23 height 21
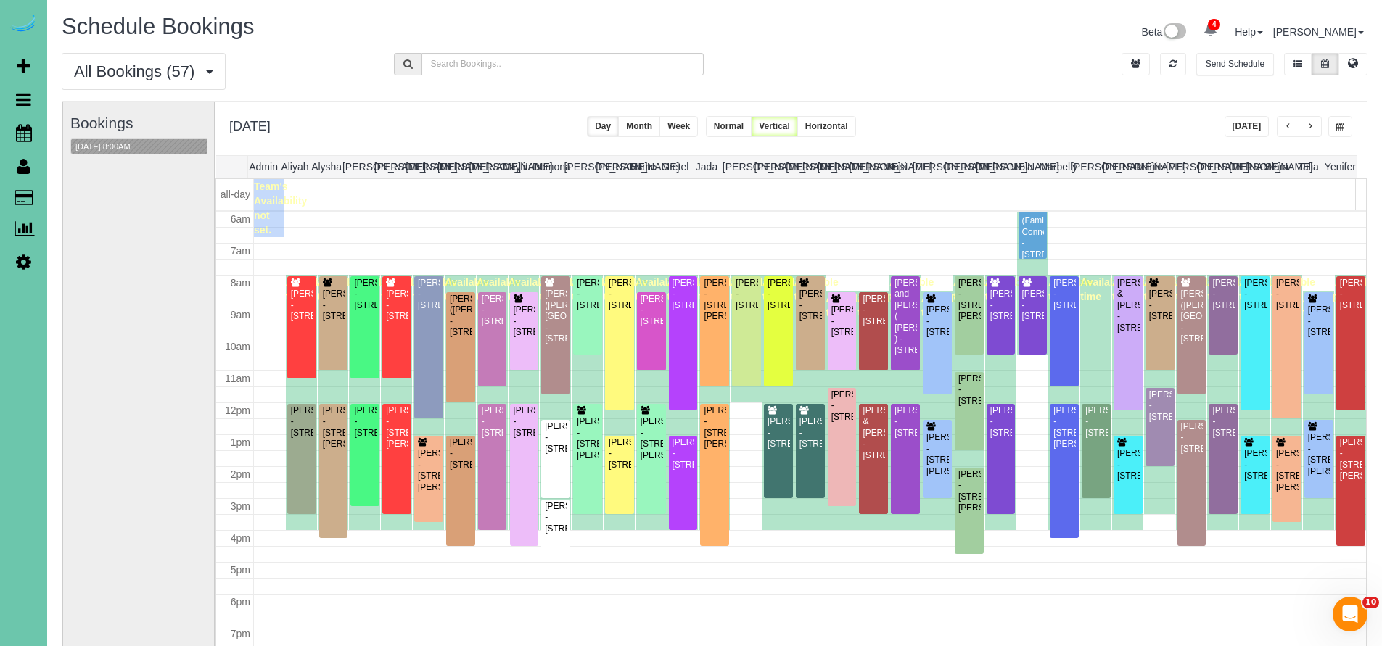
click at [1289, 126] on span "button" at bounding box center [1288, 127] width 7 height 9
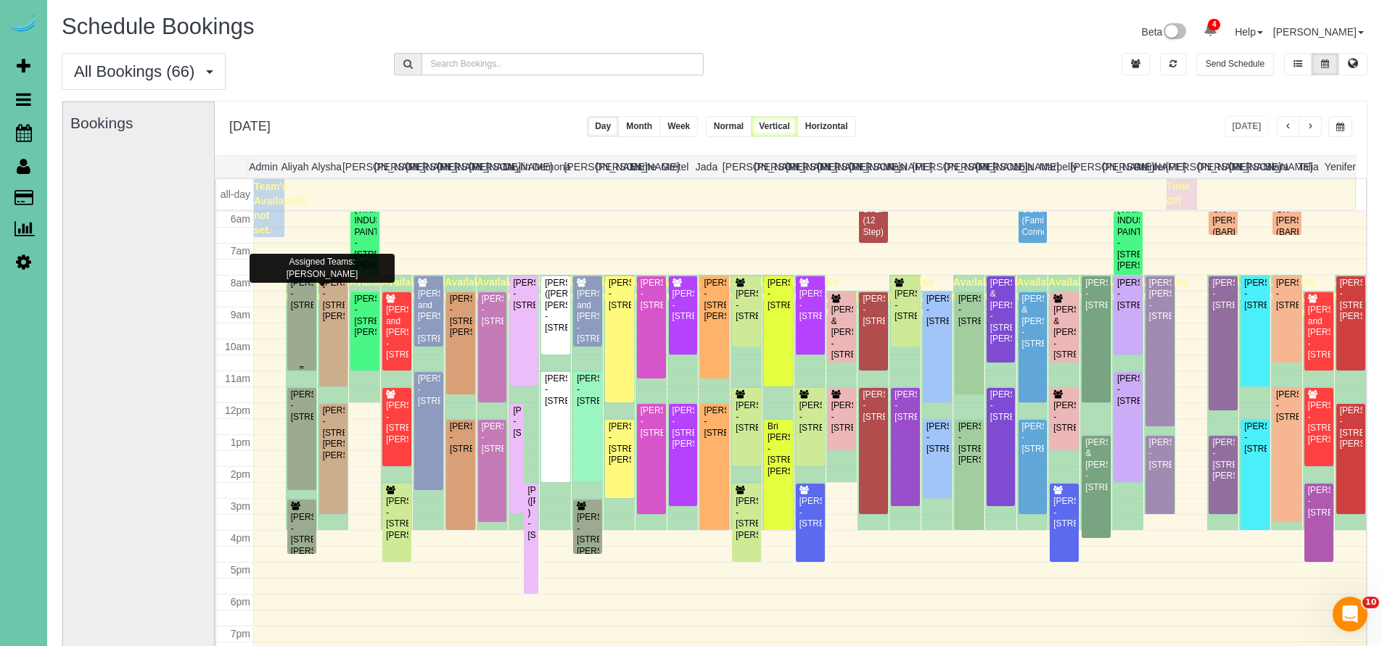
click at [303, 311] on div "Yolanda Delgado - 3315 Hickory Street, Omaha, NE 68105" at bounding box center [301, 294] width 23 height 33
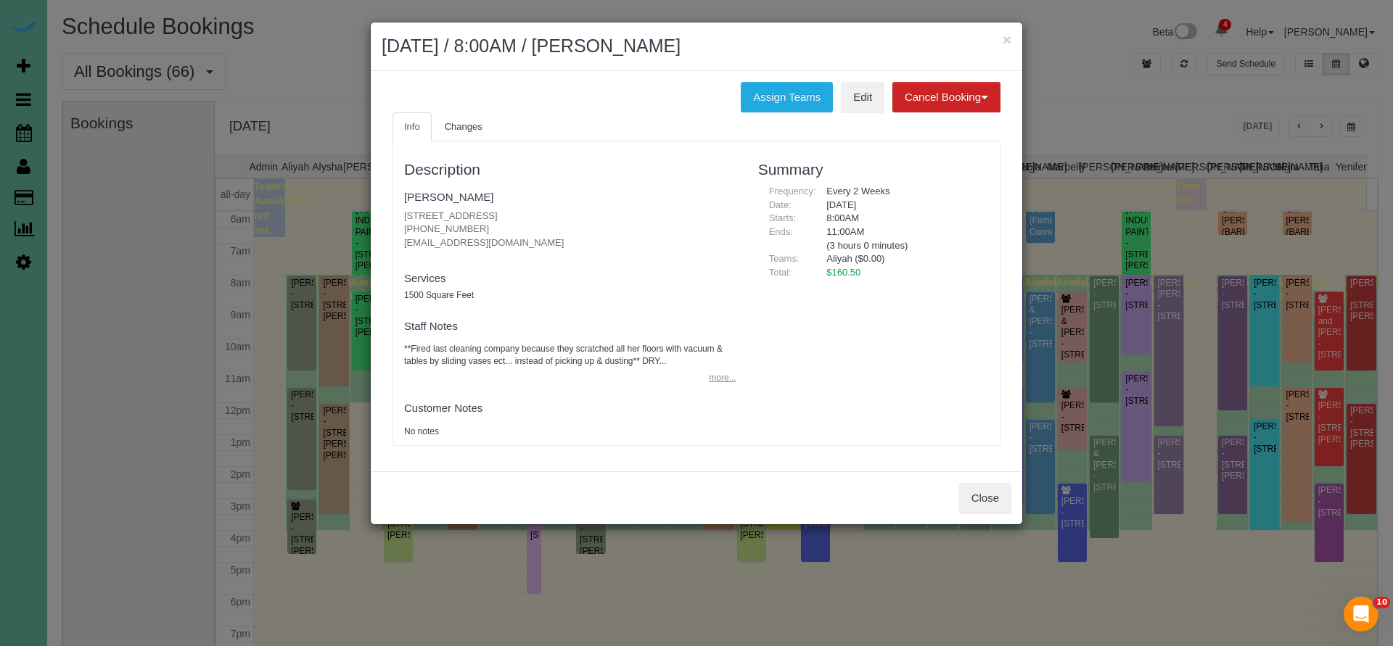
click at [712, 368] on button "more..." at bounding box center [718, 378] width 36 height 21
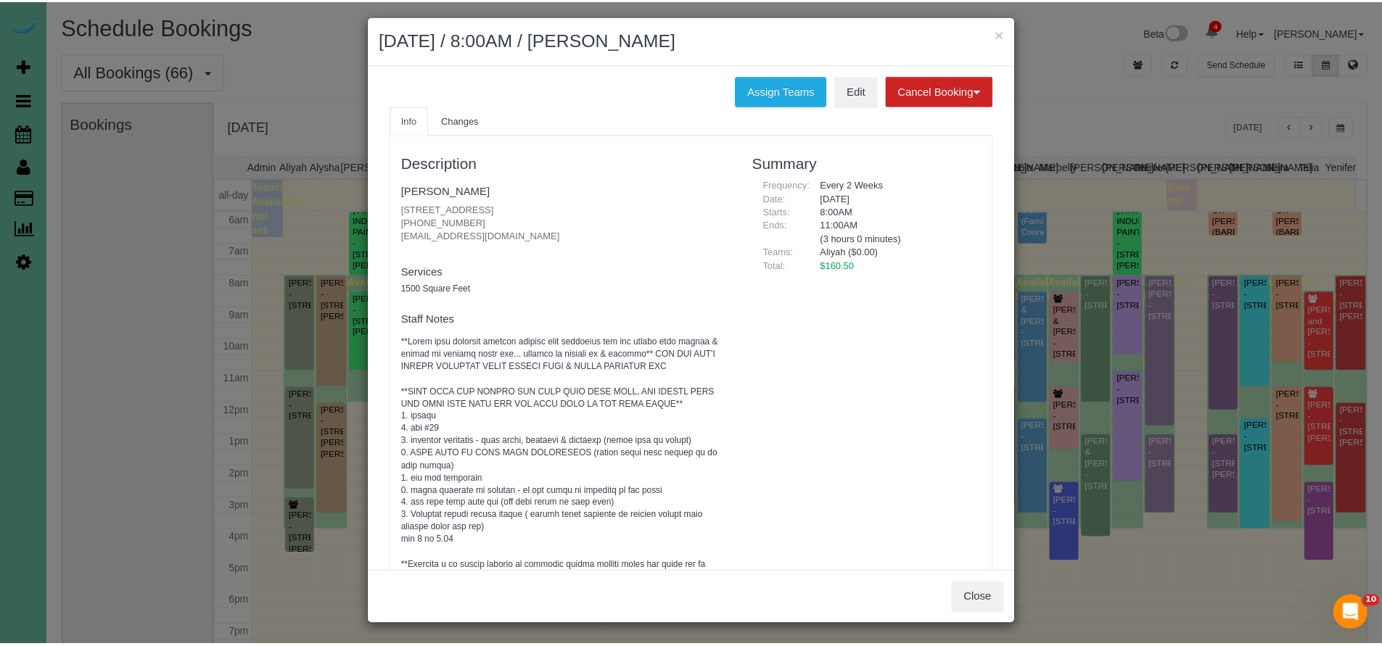
scroll to position [0, 0]
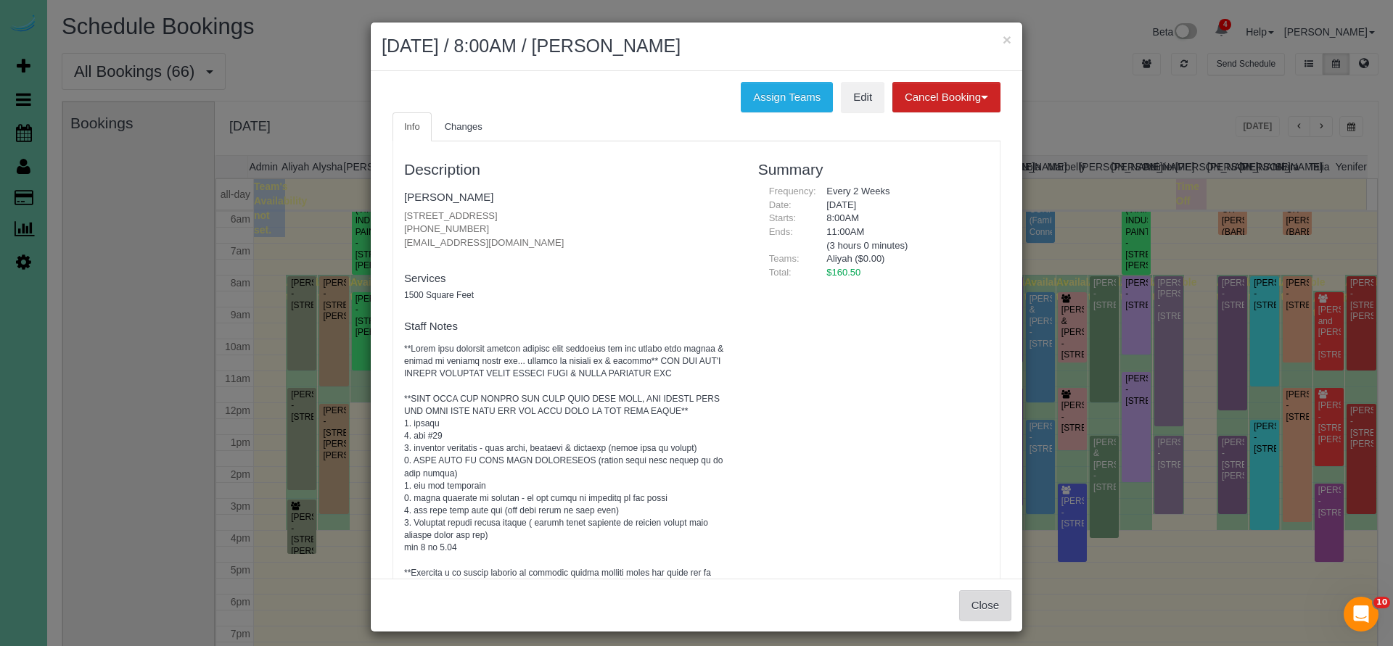
click at [982, 599] on button "Close" at bounding box center [985, 606] width 52 height 30
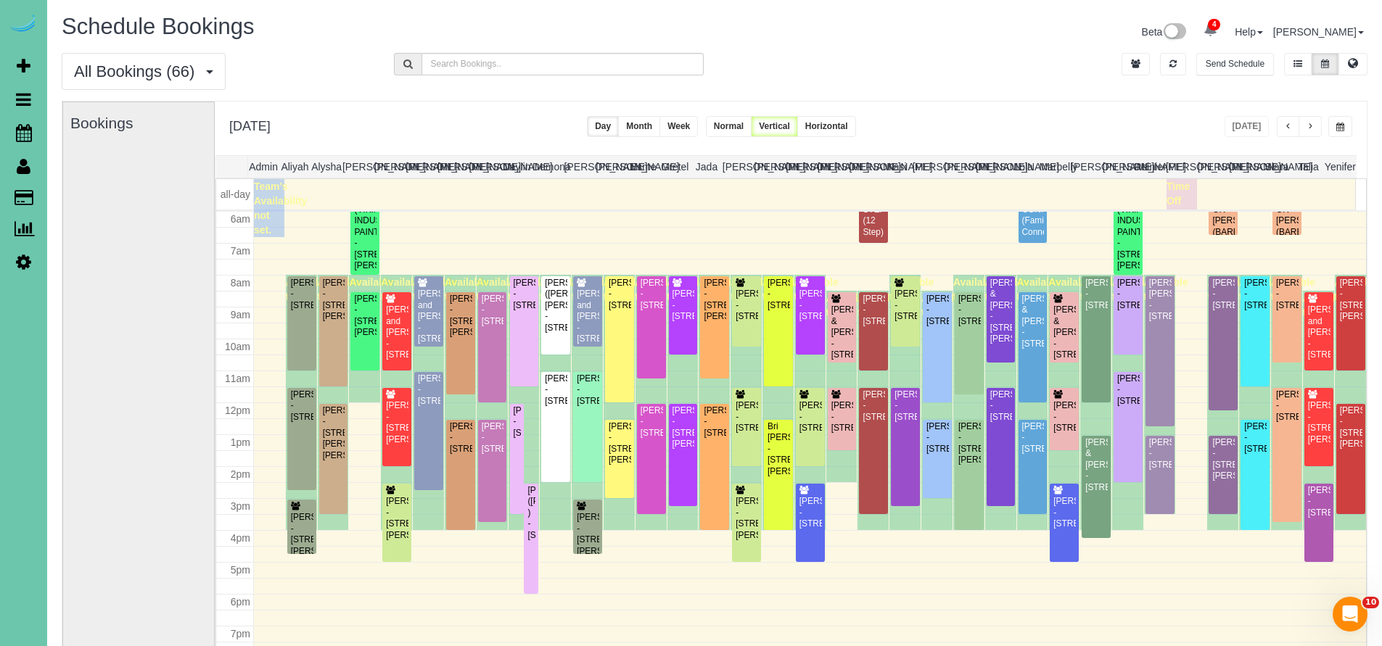
click at [1311, 125] on span "button" at bounding box center [1310, 127] width 7 height 9
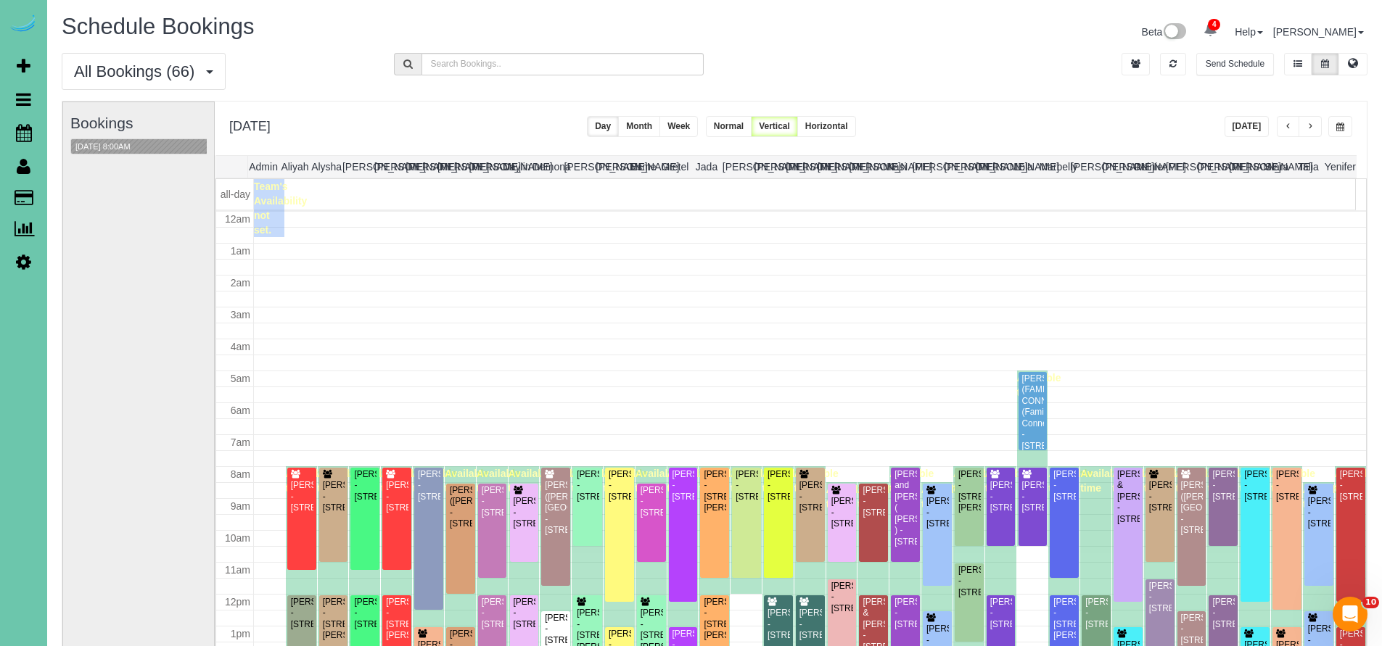
scroll to position [192, 0]
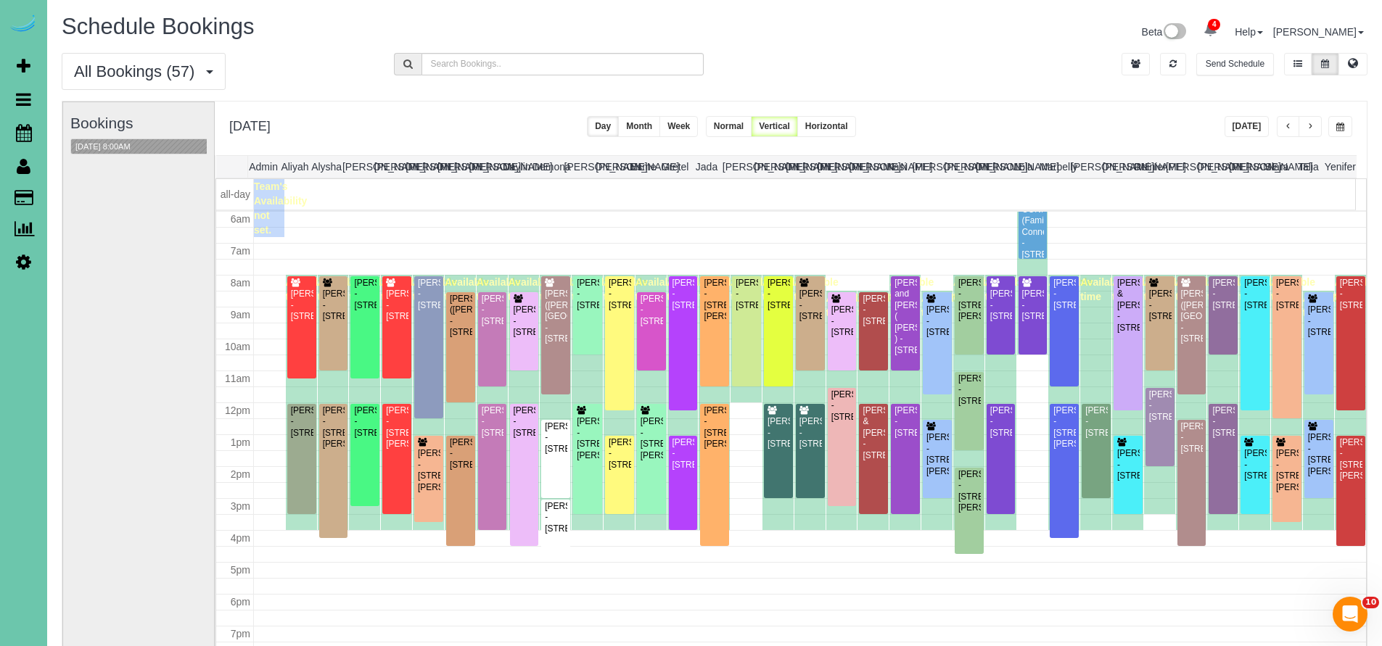
click at [1285, 126] on span "button" at bounding box center [1288, 127] width 7 height 9
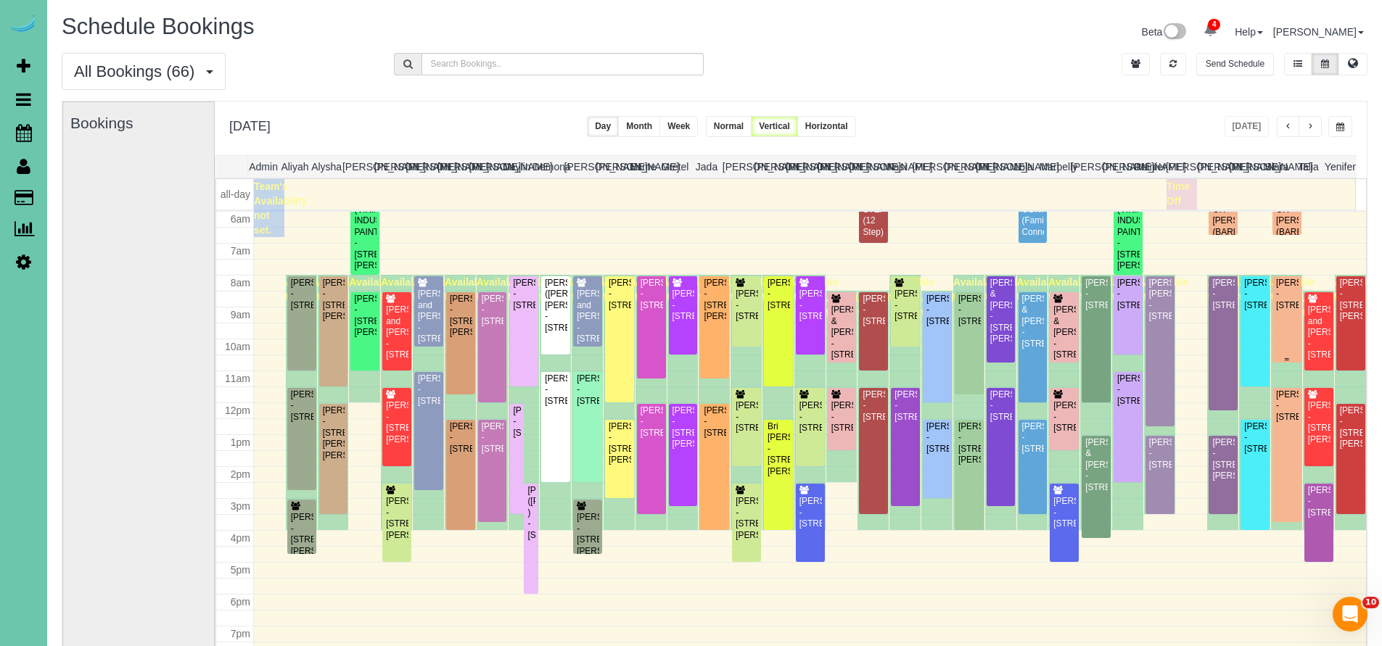
click at [1285, 310] on div "Flora Tiedt - 2568 S 125th Ave, Omaha, NE 68144" at bounding box center [1287, 294] width 23 height 33
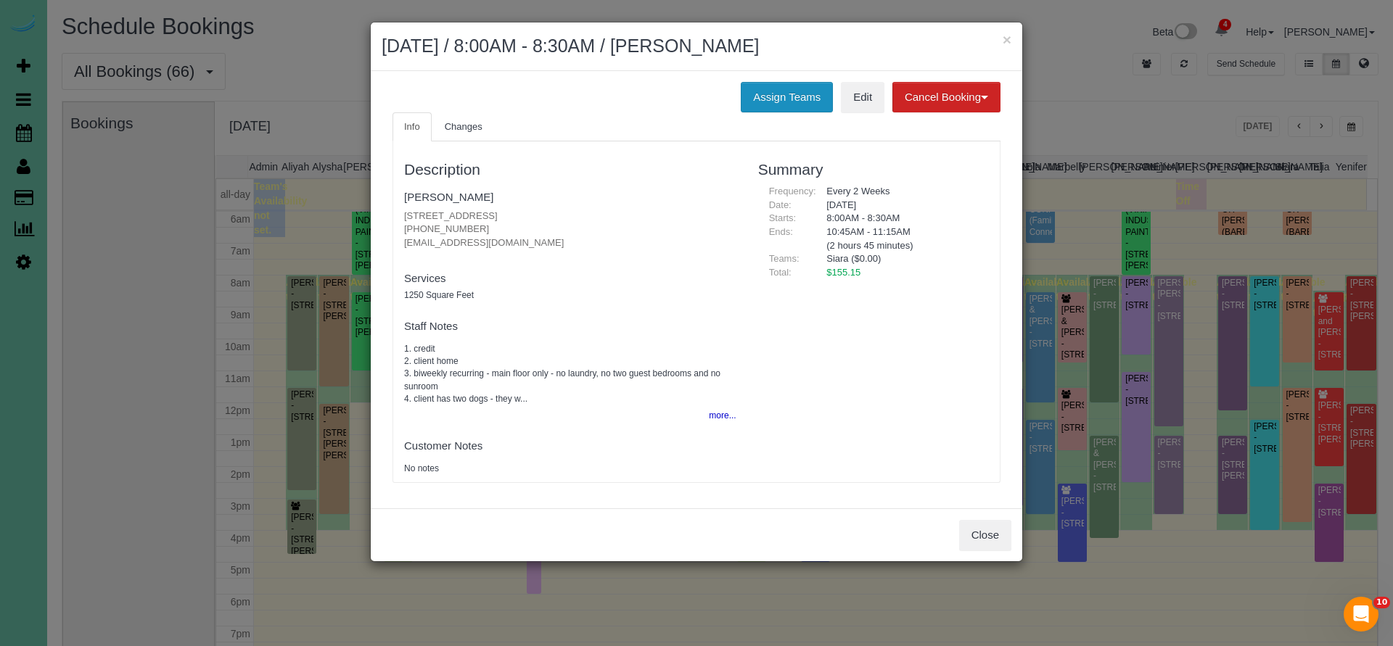
click at [786, 97] on button "Assign Teams" at bounding box center [787, 97] width 92 height 30
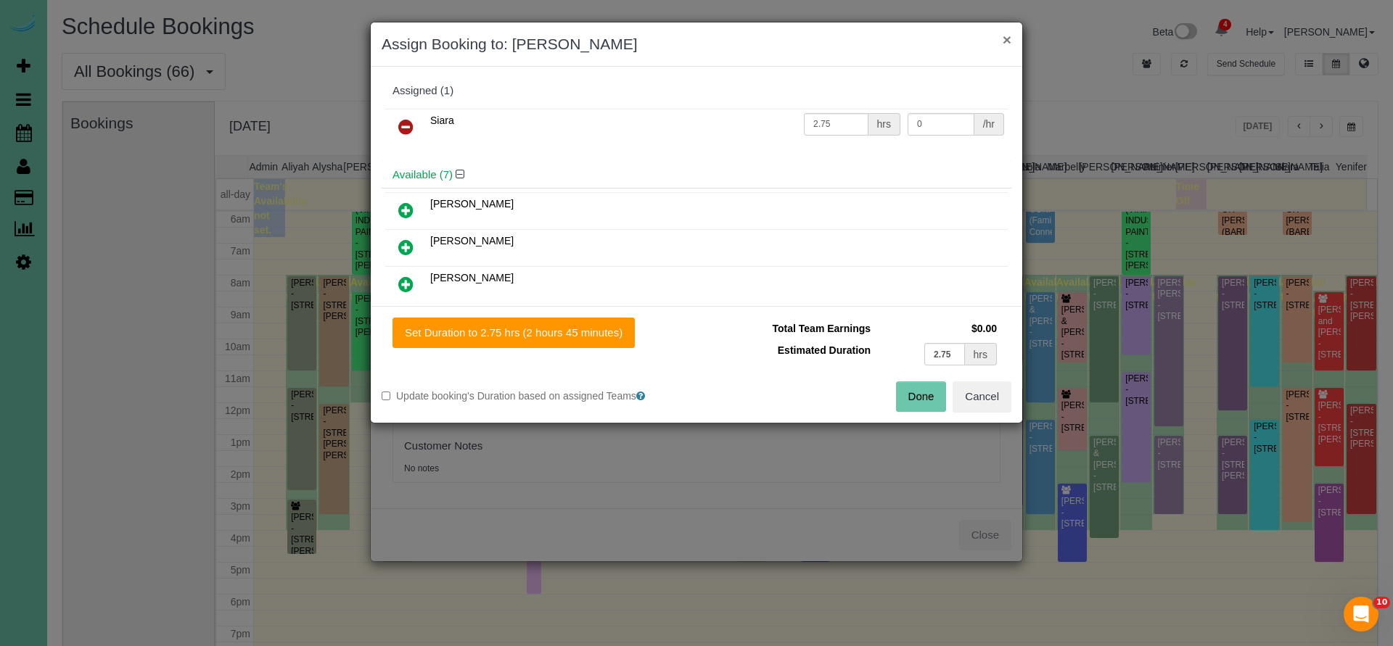
click at [1009, 37] on button "×" at bounding box center [1007, 39] width 9 height 15
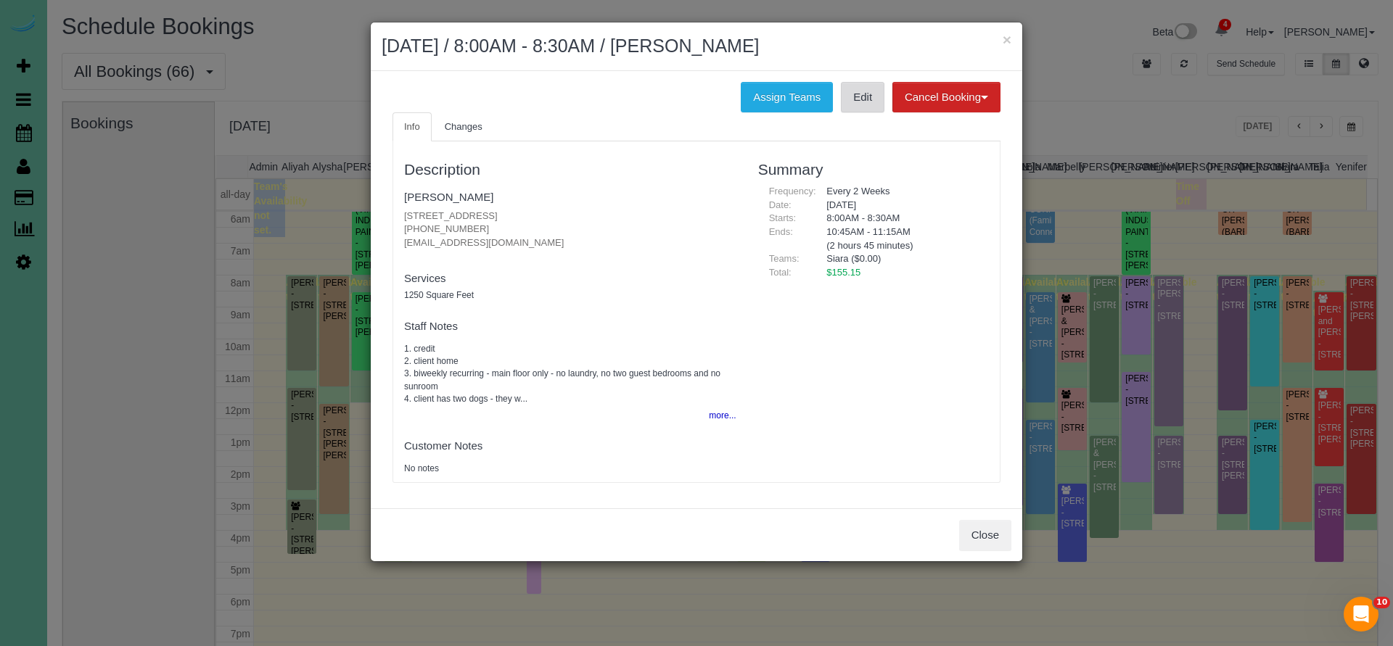
click at [852, 91] on link "Edit" at bounding box center [863, 97] width 44 height 30
click at [974, 530] on button "Close" at bounding box center [985, 535] width 52 height 30
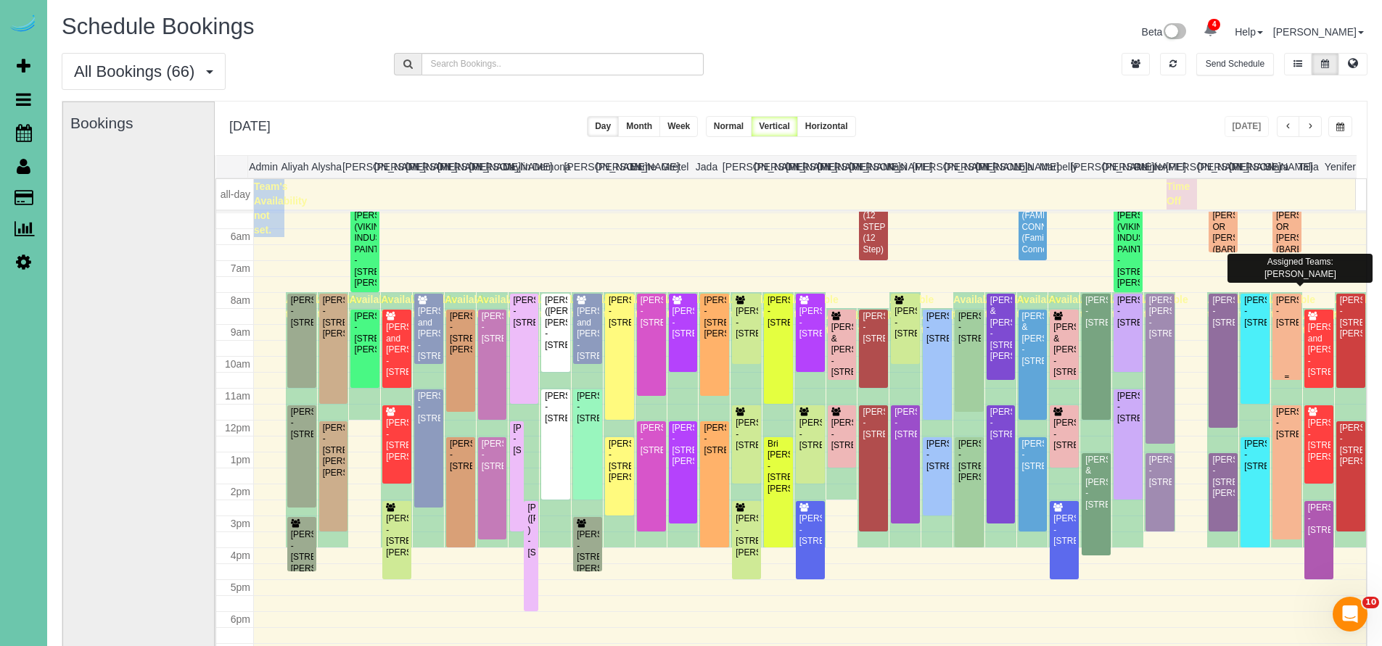
scroll to position [145, 0]
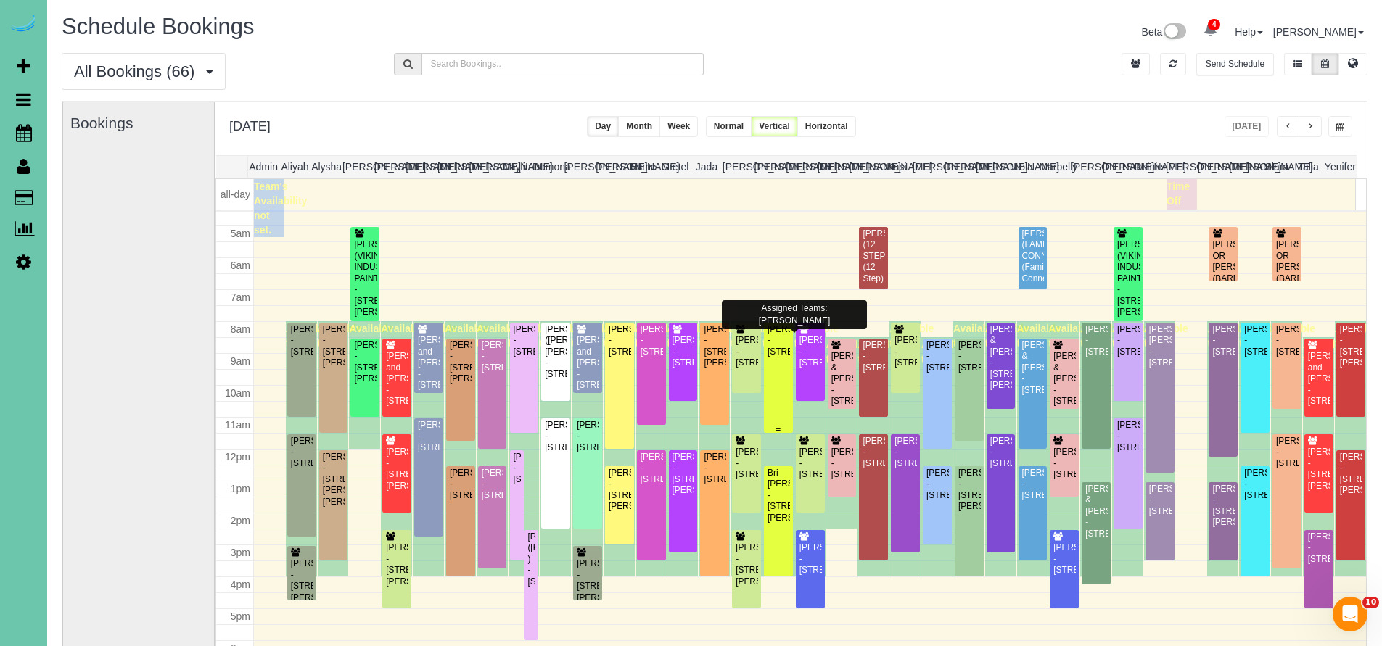
click at [773, 358] on div "Debra Burkholder - 12428 Clarkson Ave, Omaha, NE 68144" at bounding box center [778, 340] width 23 height 33
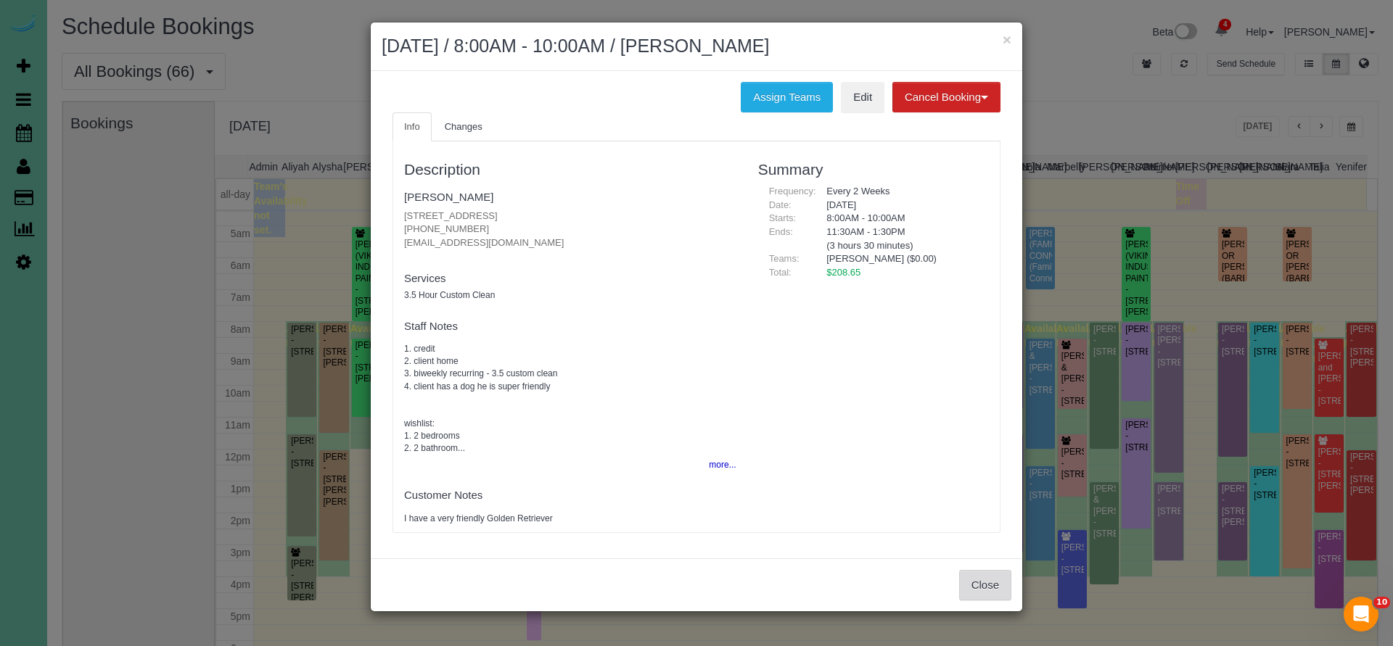
click at [976, 575] on button "Close" at bounding box center [985, 585] width 52 height 30
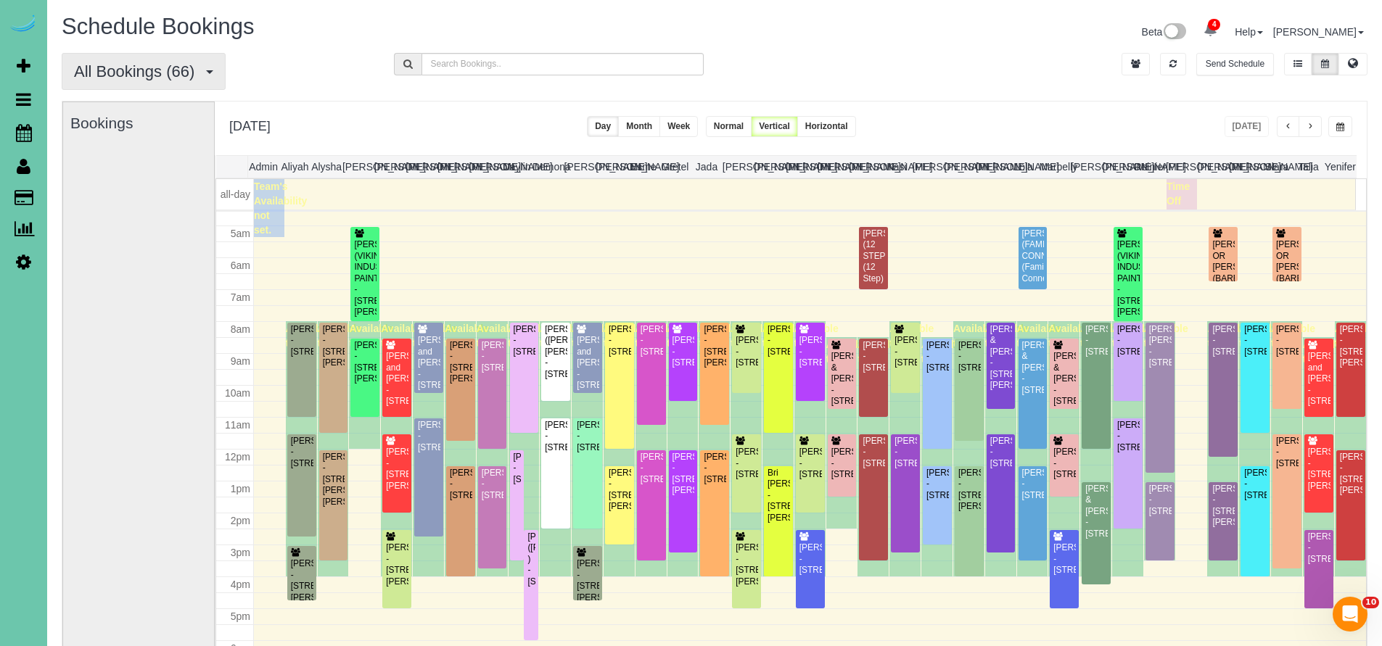
click at [123, 74] on span "All Bookings (66)" at bounding box center [138, 71] width 128 height 18
click at [125, 158] on link "New Customer Bookings" at bounding box center [139, 161] width 154 height 19
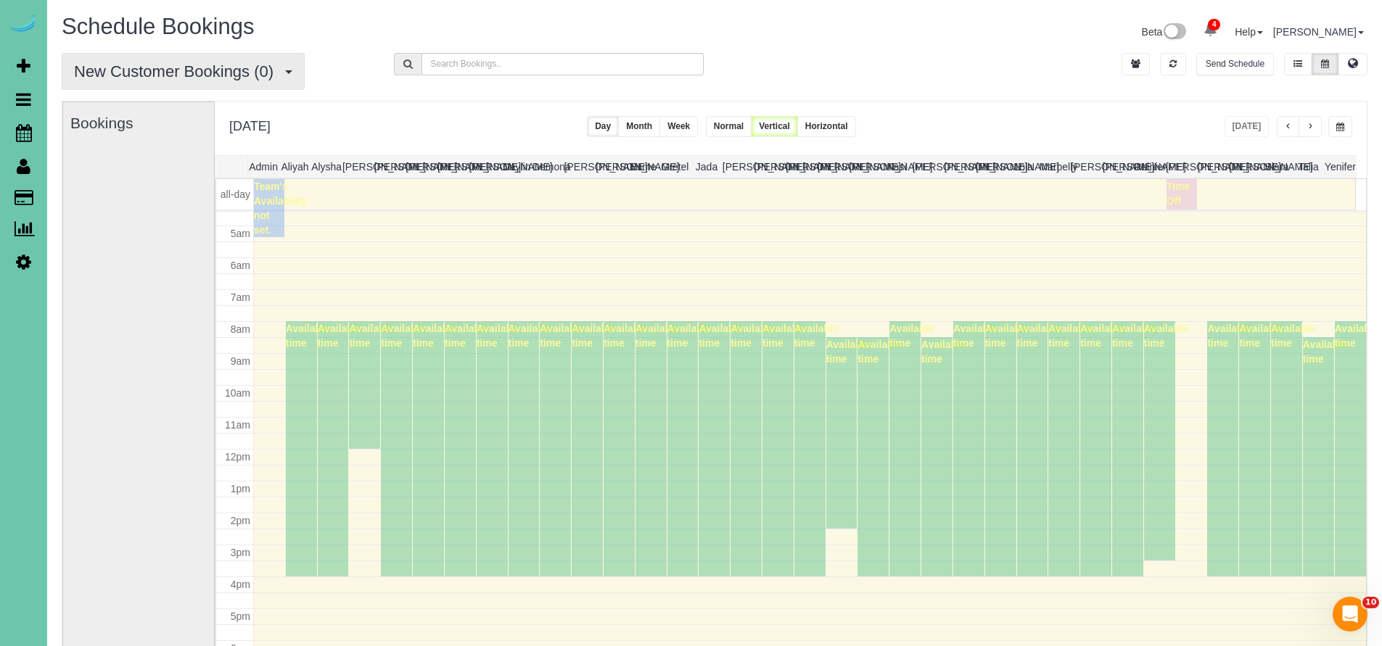
click at [175, 72] on span "New Customer Bookings (0)" at bounding box center [177, 71] width 207 height 18
click at [131, 101] on link "All Bookings" at bounding box center [139, 105] width 154 height 19
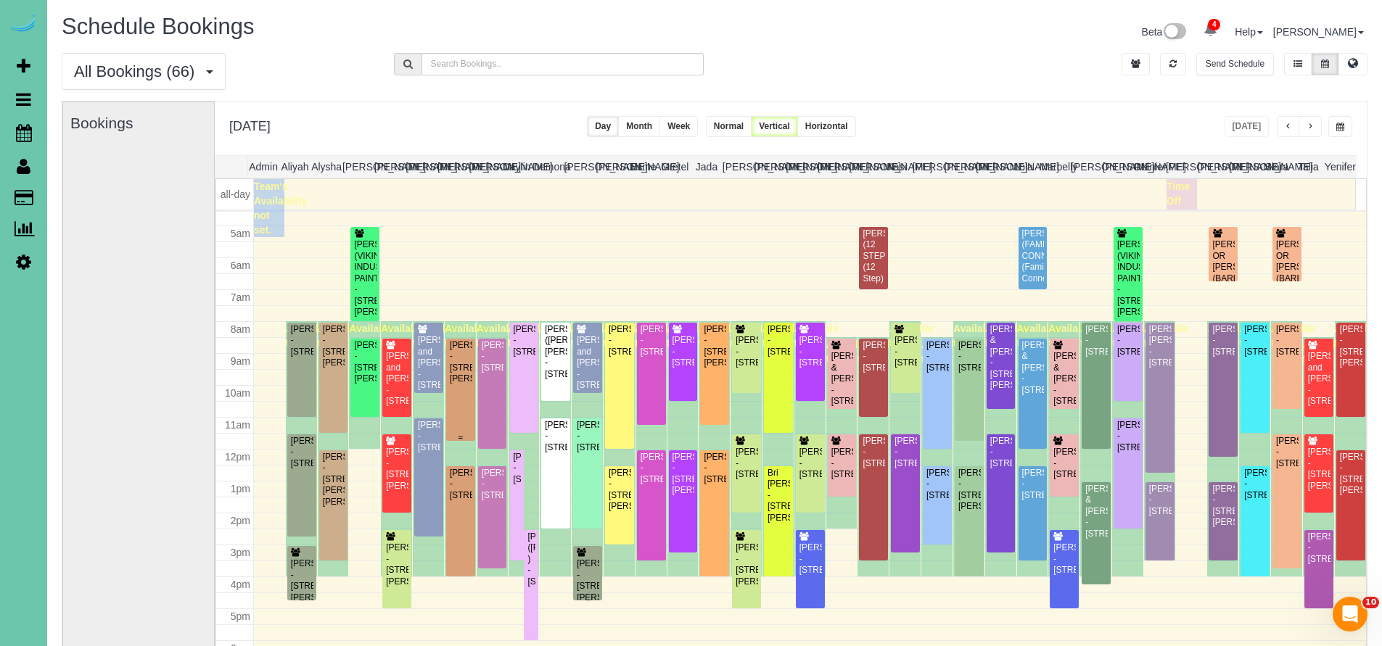
click at [449, 382] on div "Megan Boler - 6460 William St, Omaha, NE 68106" at bounding box center [460, 362] width 23 height 45
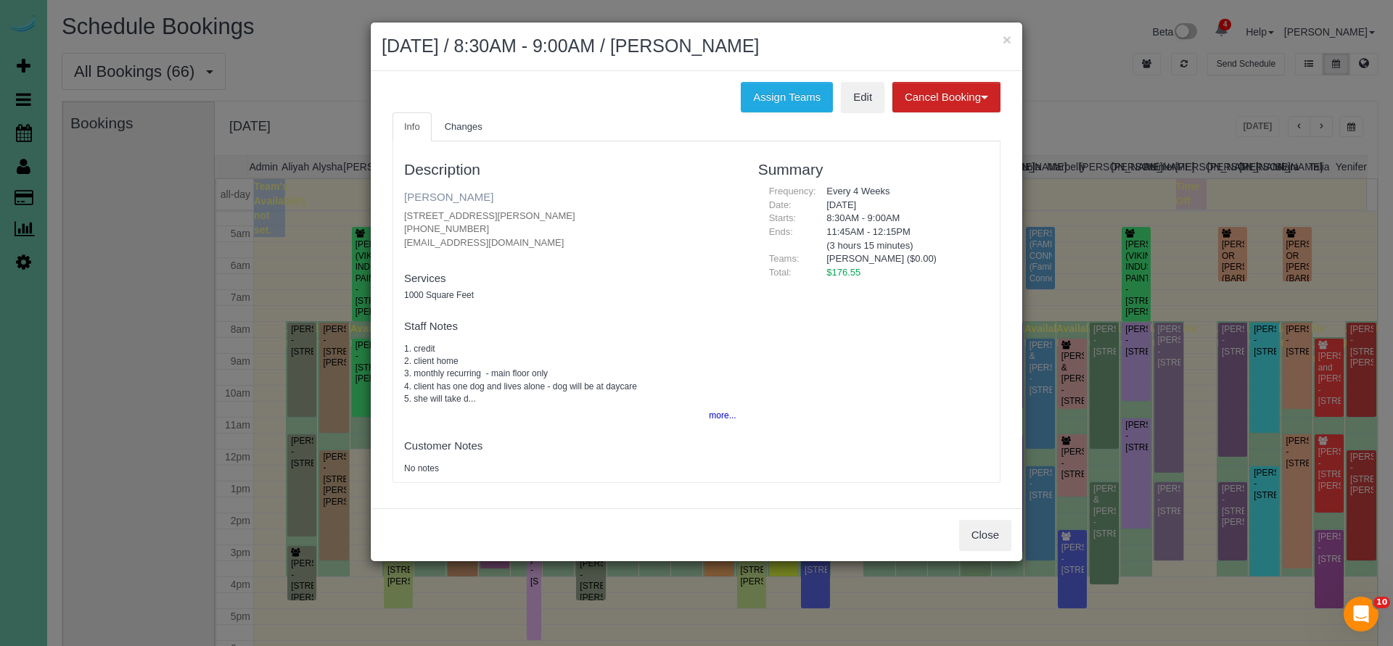
click at [447, 196] on link "Megan Boler" at bounding box center [448, 197] width 89 height 12
click at [998, 534] on button "Close" at bounding box center [985, 535] width 52 height 30
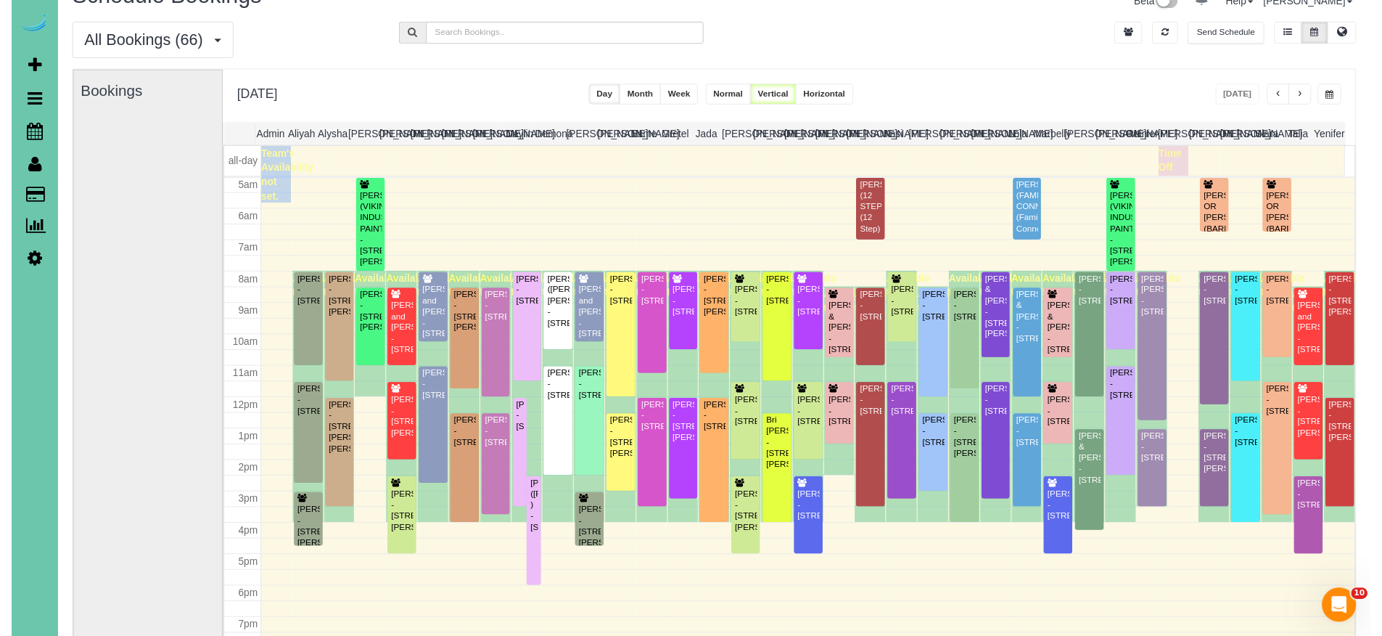
scroll to position [34, 0]
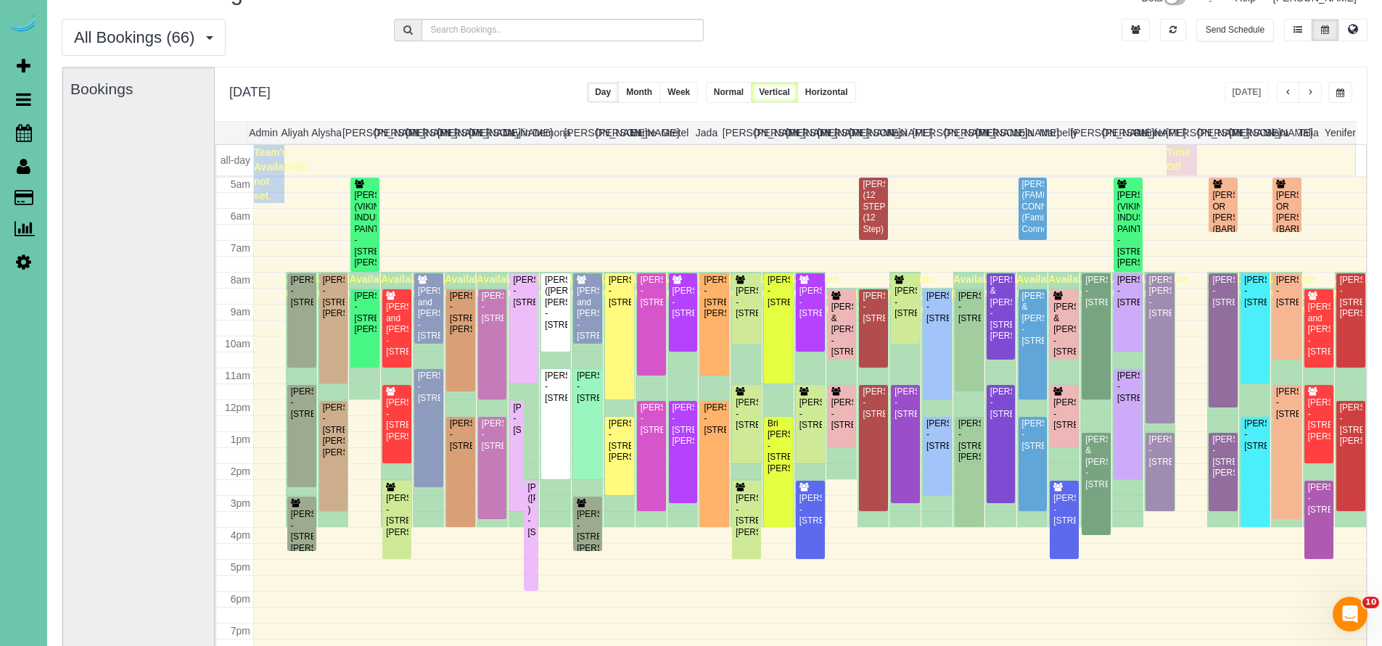
click at [653, 436] on div "Ayesha Cooray - 9328 Park View Blvd, La Vista, NE 68128" at bounding box center [651, 419] width 23 height 33
click at [653, 449] on div at bounding box center [691, 323] width 1382 height 646
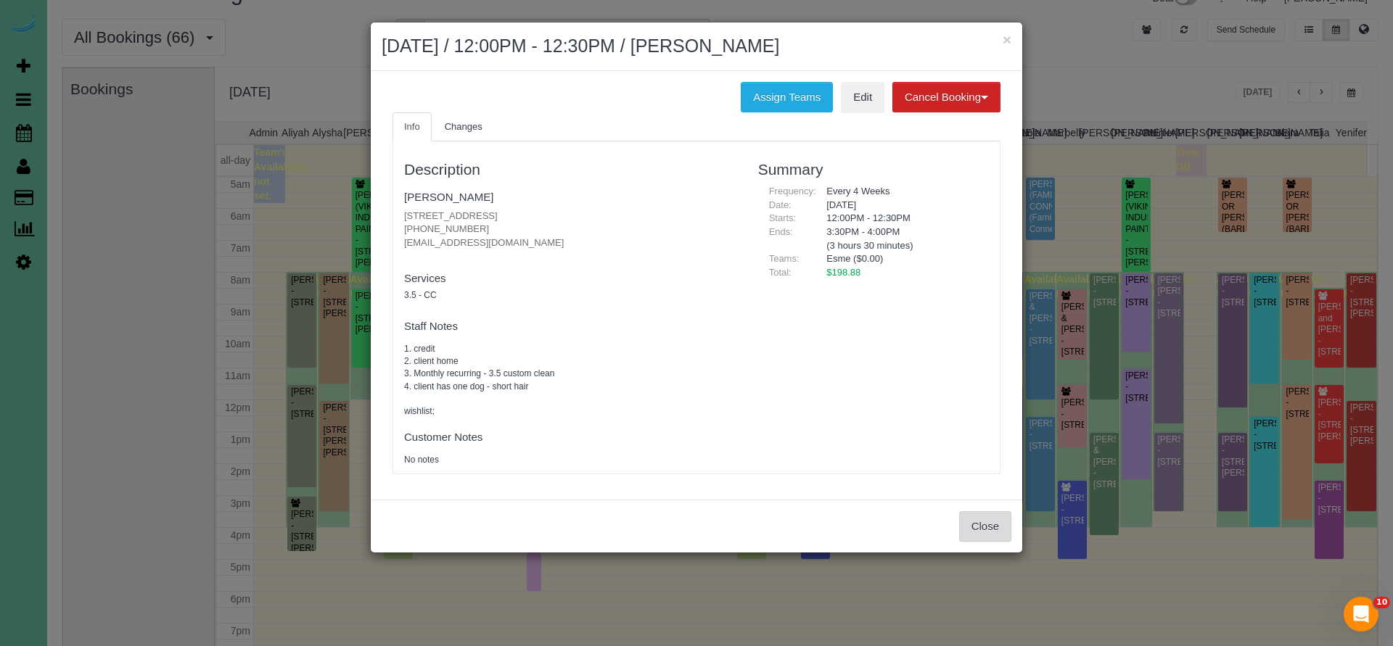
click at [992, 530] on button "Close" at bounding box center [985, 527] width 52 height 30
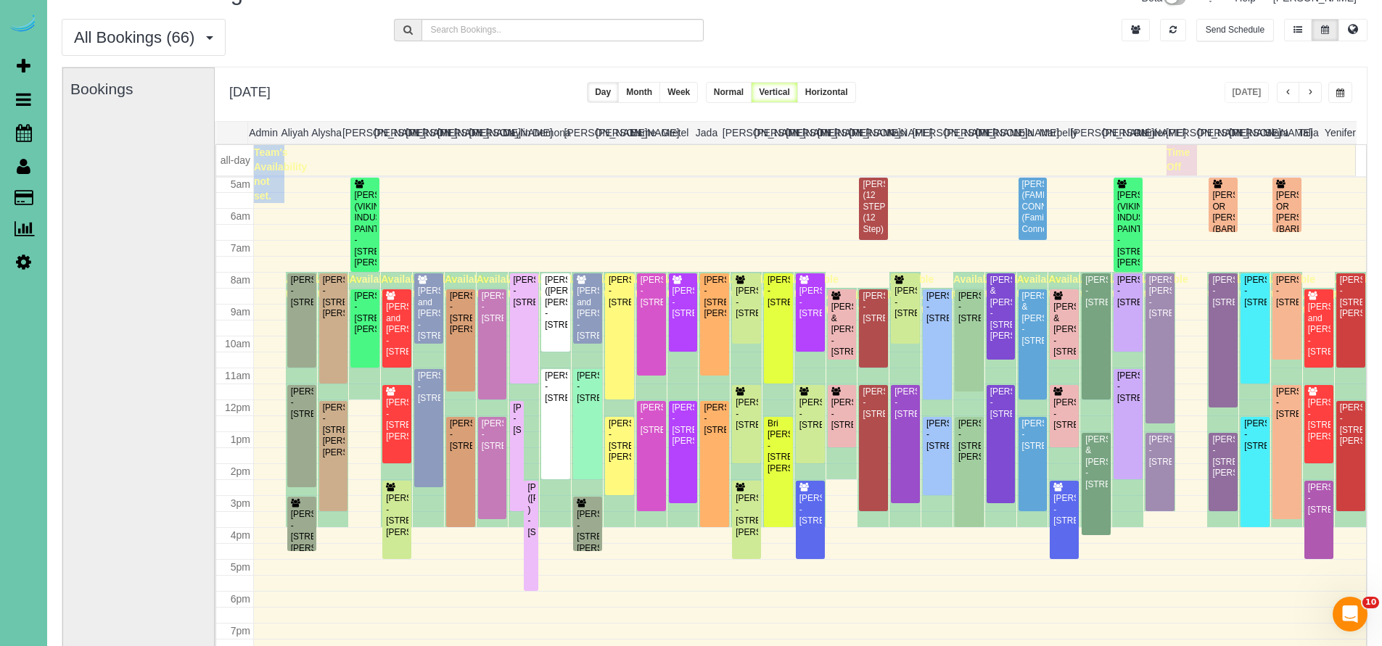
click at [1166, 215] on td at bounding box center [810, 216] width 1113 height 16
click at [1023, 218] on div "LYNNSEY LINN (FAMILY CONNECTIONS) (Family Connections) - 1720 N 16th Street; Su…" at bounding box center [1033, 218] width 23 height 78
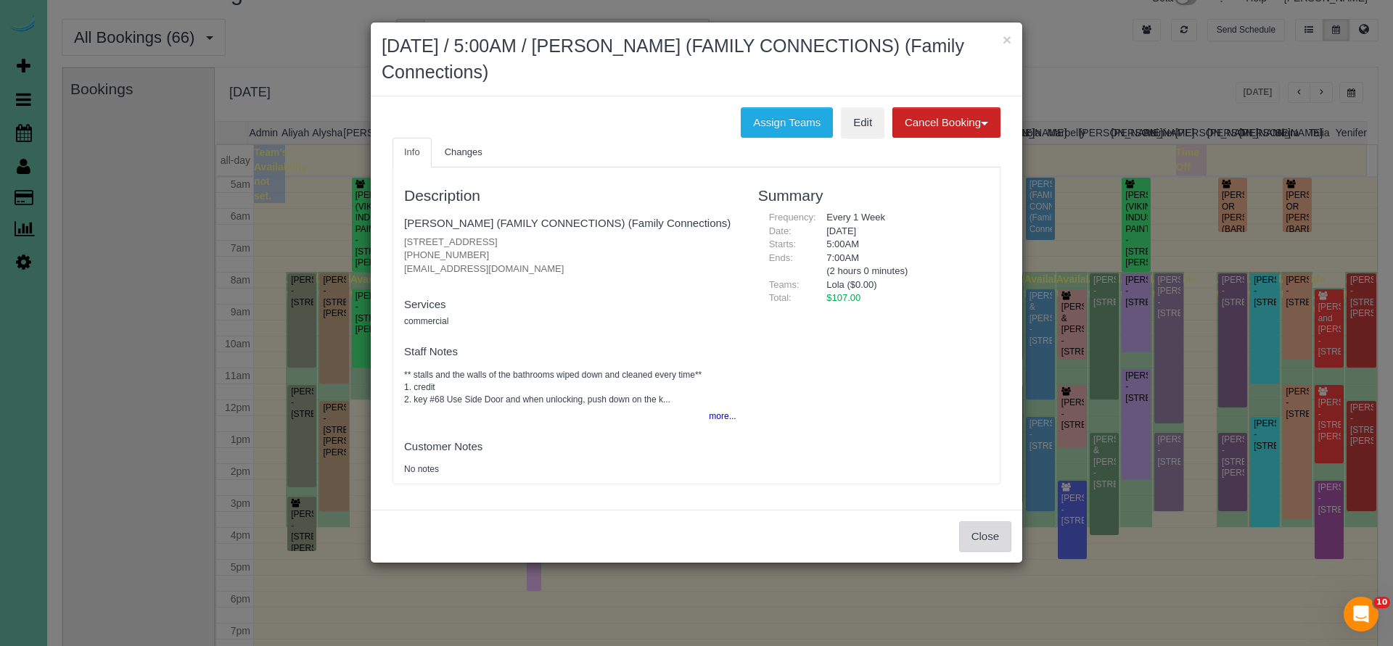
click at [991, 541] on button "Close" at bounding box center [985, 537] width 52 height 30
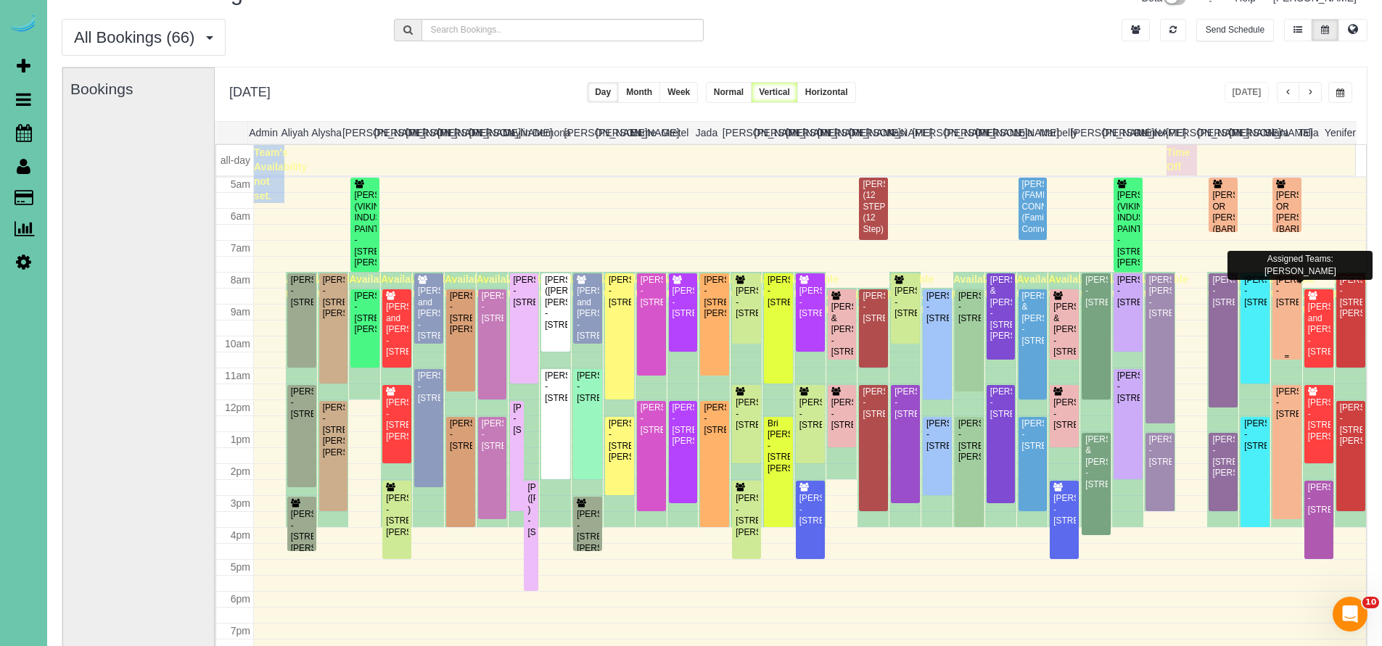
click at [1284, 308] on div "Flora Tiedt - 2568 S 125th Ave, Omaha, NE 68144" at bounding box center [1287, 291] width 23 height 33
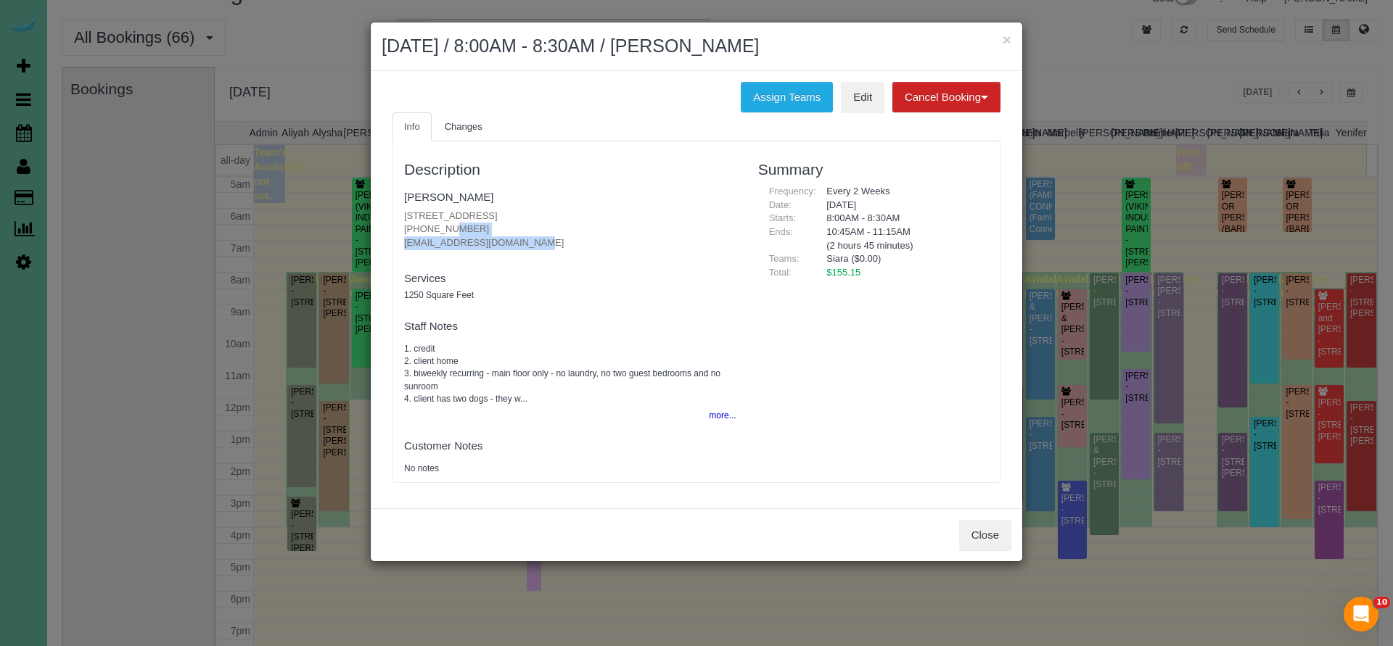
drag, startPoint x: 405, startPoint y: 226, endPoint x: 477, endPoint y: 232, distance: 72.8
click at [477, 232] on p "2568 S 125th Ave, Omaha, NE 68144 (832) 722-6859 floratiedt@gmail.com" at bounding box center [570, 230] width 332 height 41
click at [588, 308] on div "Description Flora Tiedt 2568 S 125th Ave, Omaha, NE 68144 (832) 722-6859 florat…" at bounding box center [570, 312] width 354 height 326
click at [454, 199] on link "Flora Tiedt" at bounding box center [448, 197] width 89 height 12
click at [988, 533] on button "Close" at bounding box center [985, 535] width 52 height 30
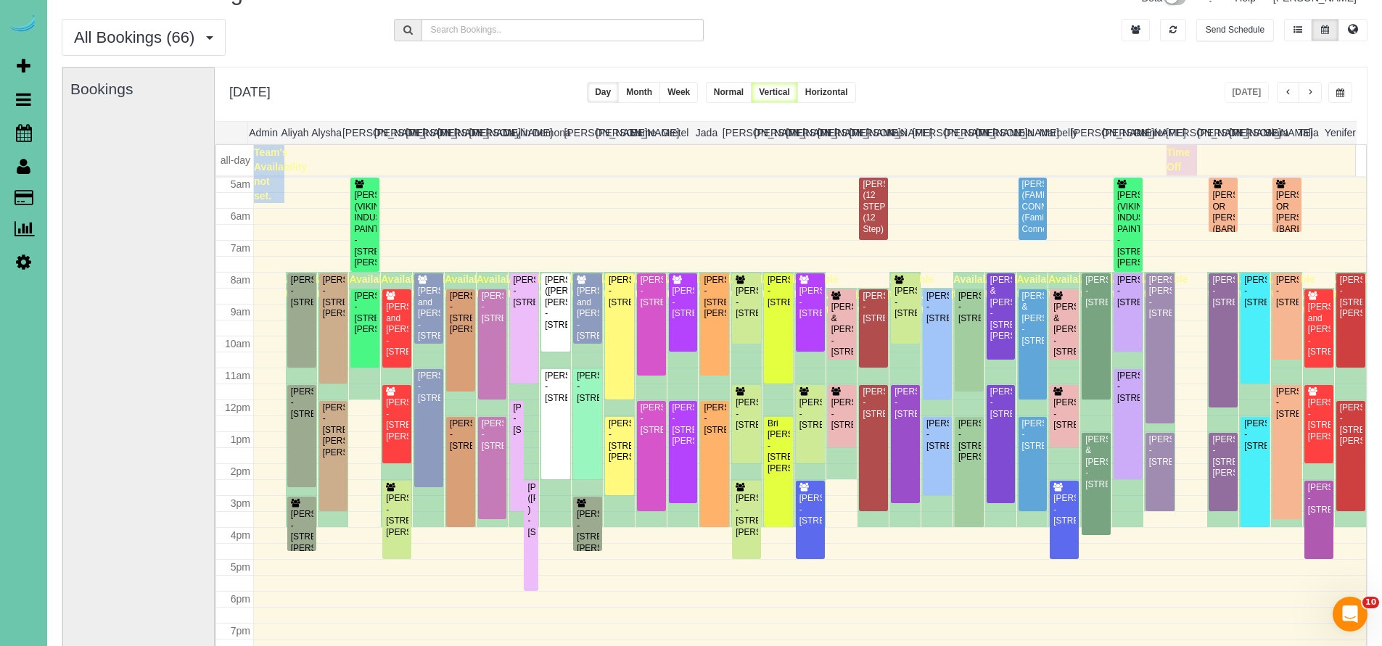
click at [1342, 93] on span "button" at bounding box center [1340, 93] width 8 height 9
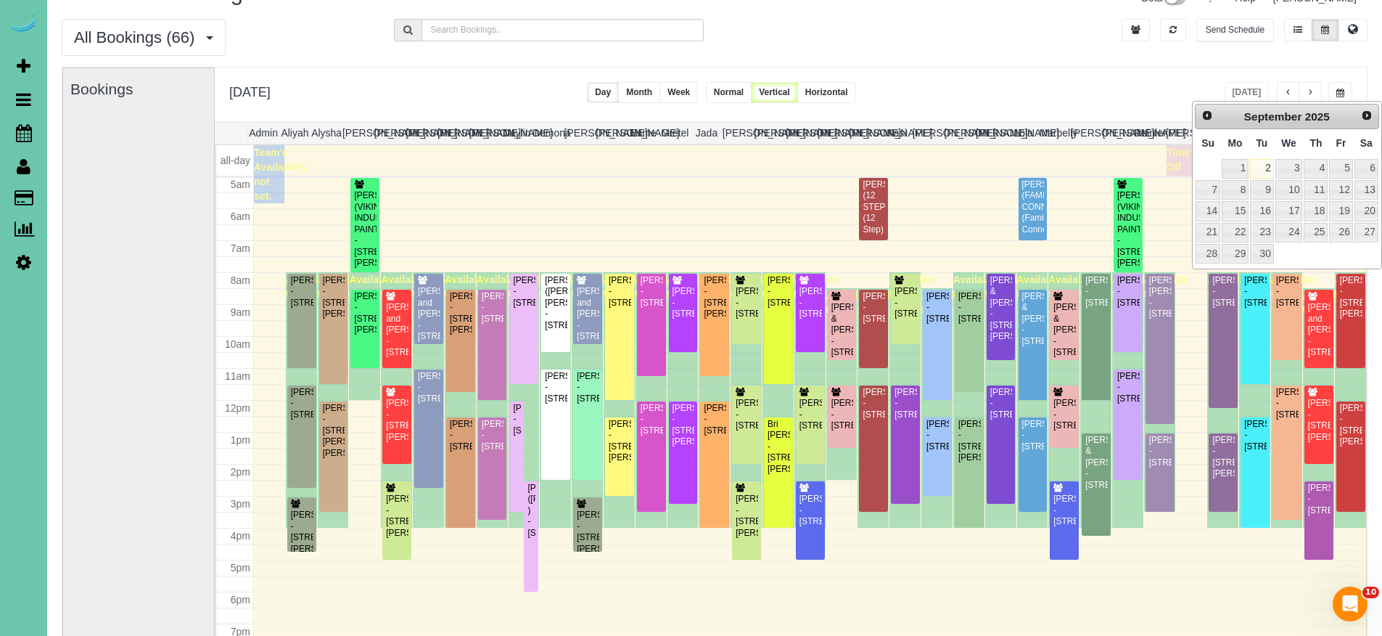
click at [1099, 67] on div "× Teams All Teams All Active Teams Rating A-Z Audrey (2 jobs) Elizabeth (3 jobs…" at bounding box center [715, 365] width 1306 height 596
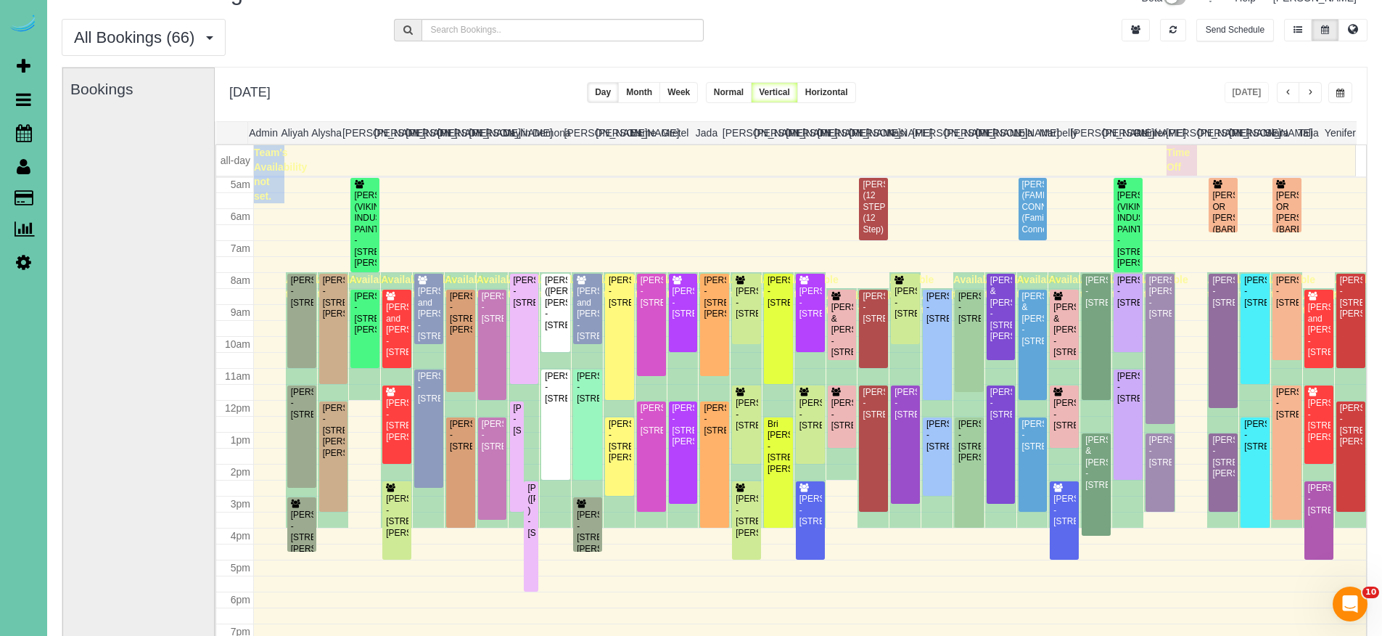
click at [1344, 96] on span "button" at bounding box center [1340, 93] width 8 height 9
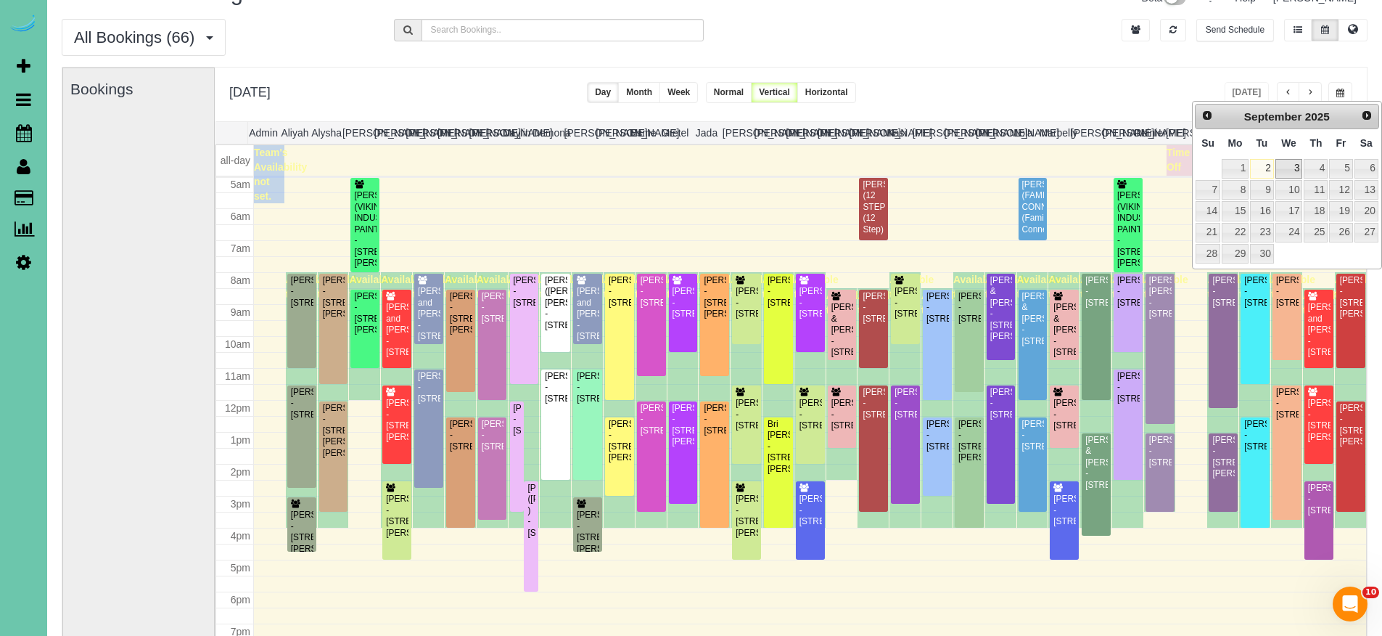
click at [1283, 165] on link "3" at bounding box center [1290, 169] width 28 height 20
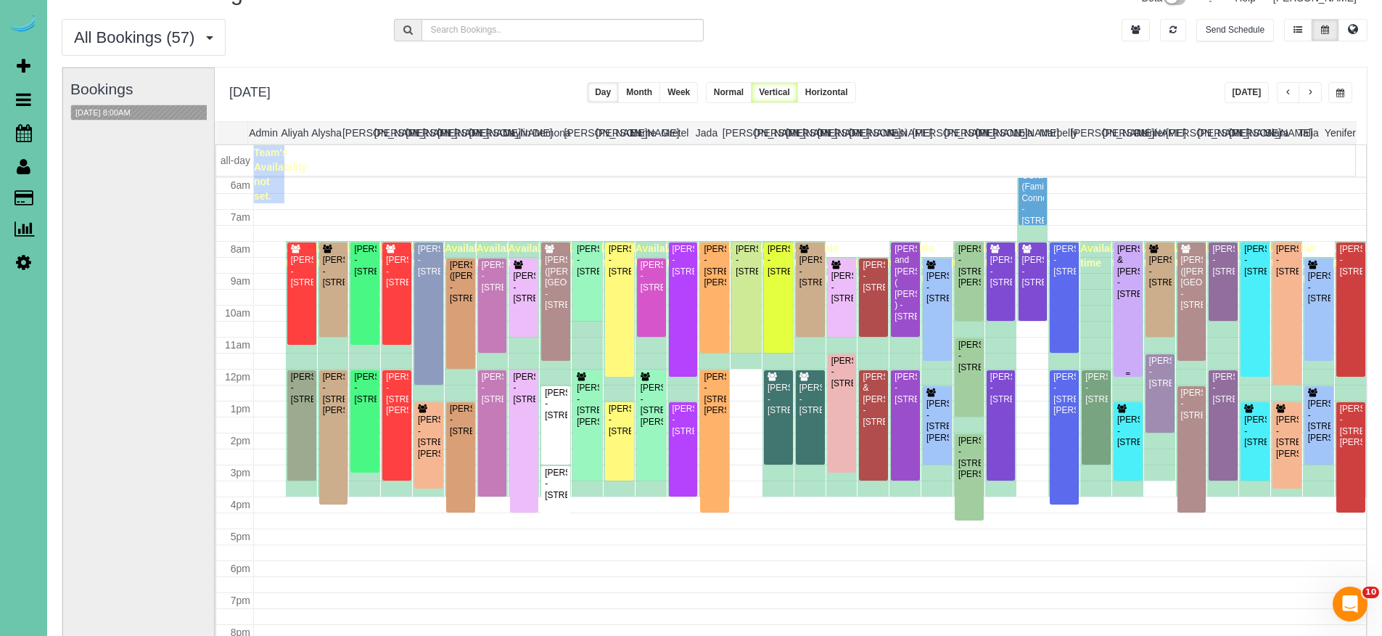
scroll to position [192, 0]
click at [1345, 88] on button "button" at bounding box center [1340, 92] width 24 height 21
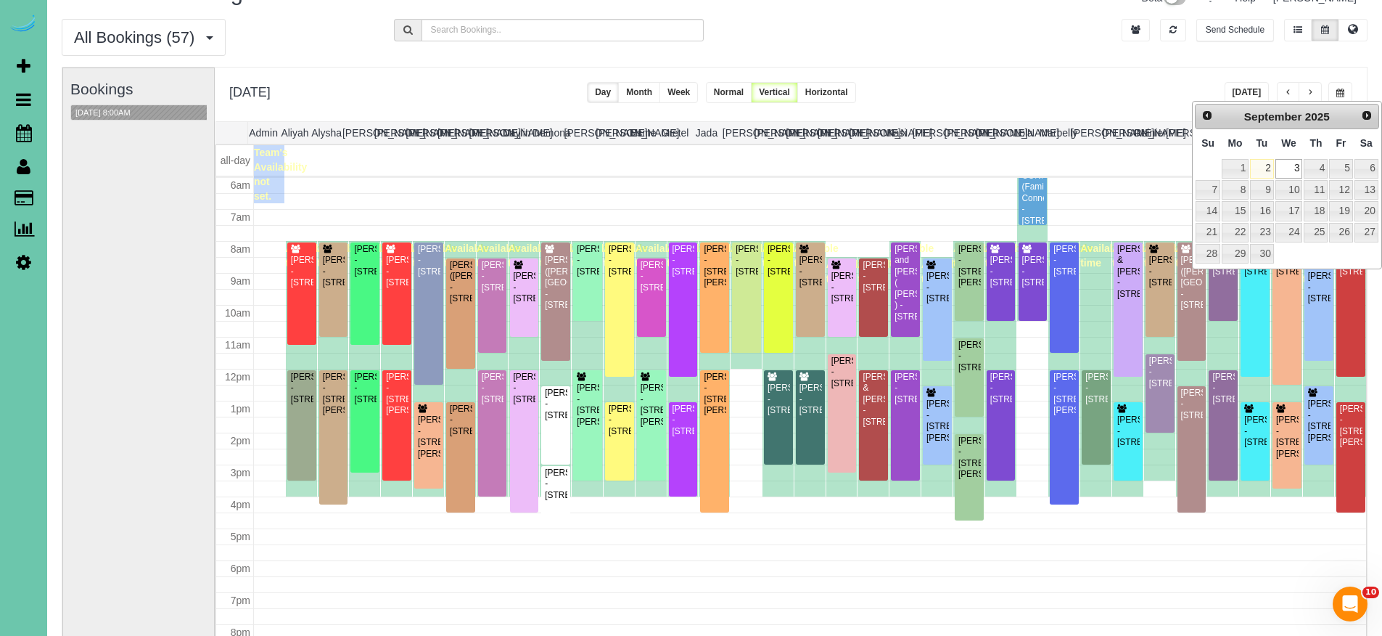
click at [1268, 167] on link "2" at bounding box center [1261, 169] width 23 height 20
type input "**********"
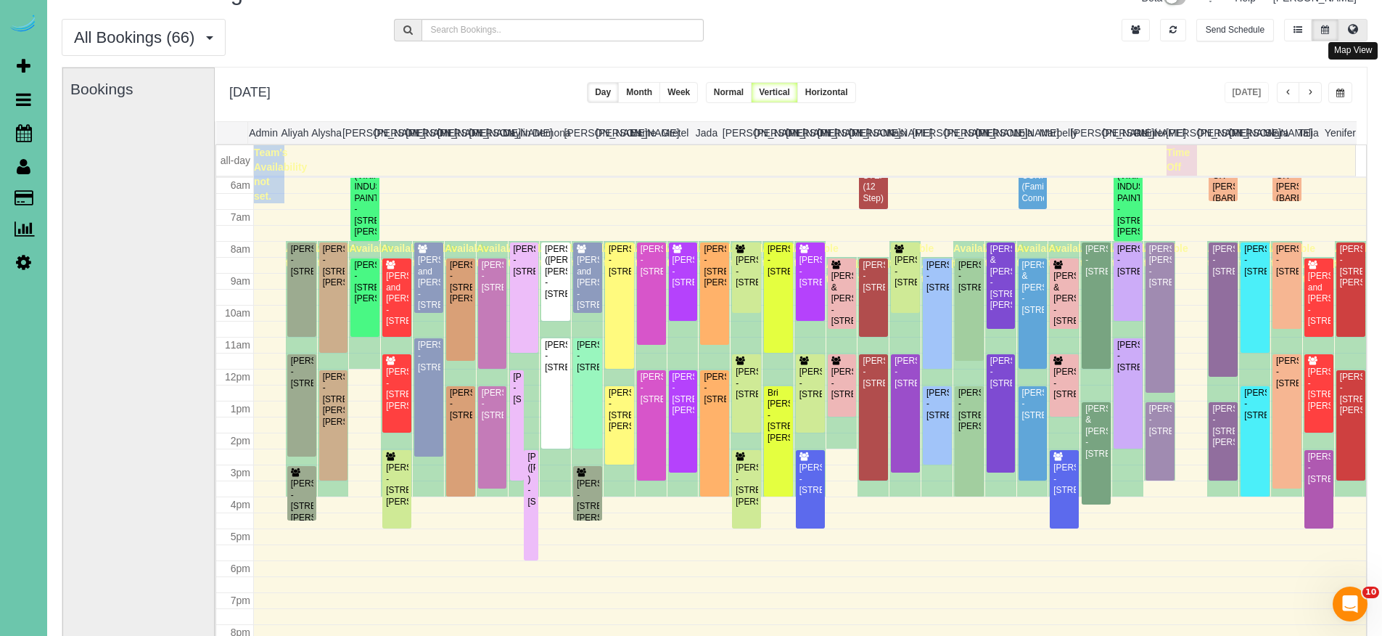
click at [1347, 32] on button at bounding box center [1353, 30] width 29 height 22
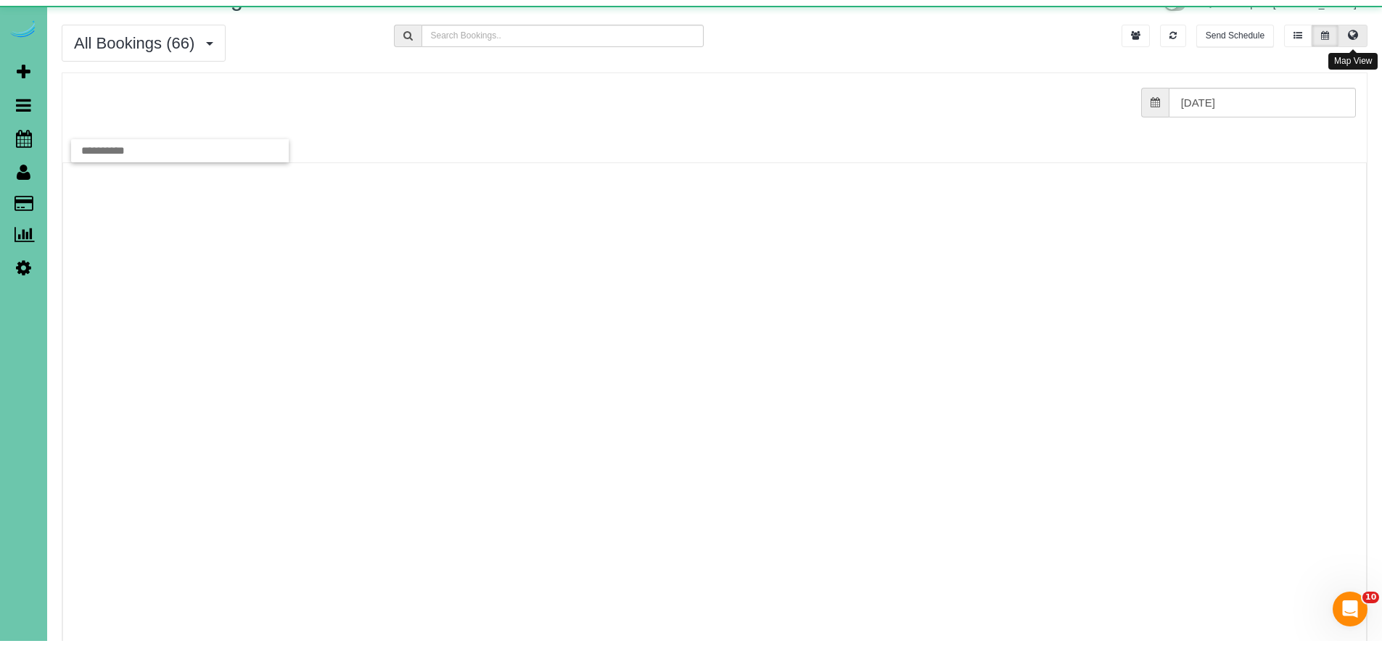
scroll to position [0, 0]
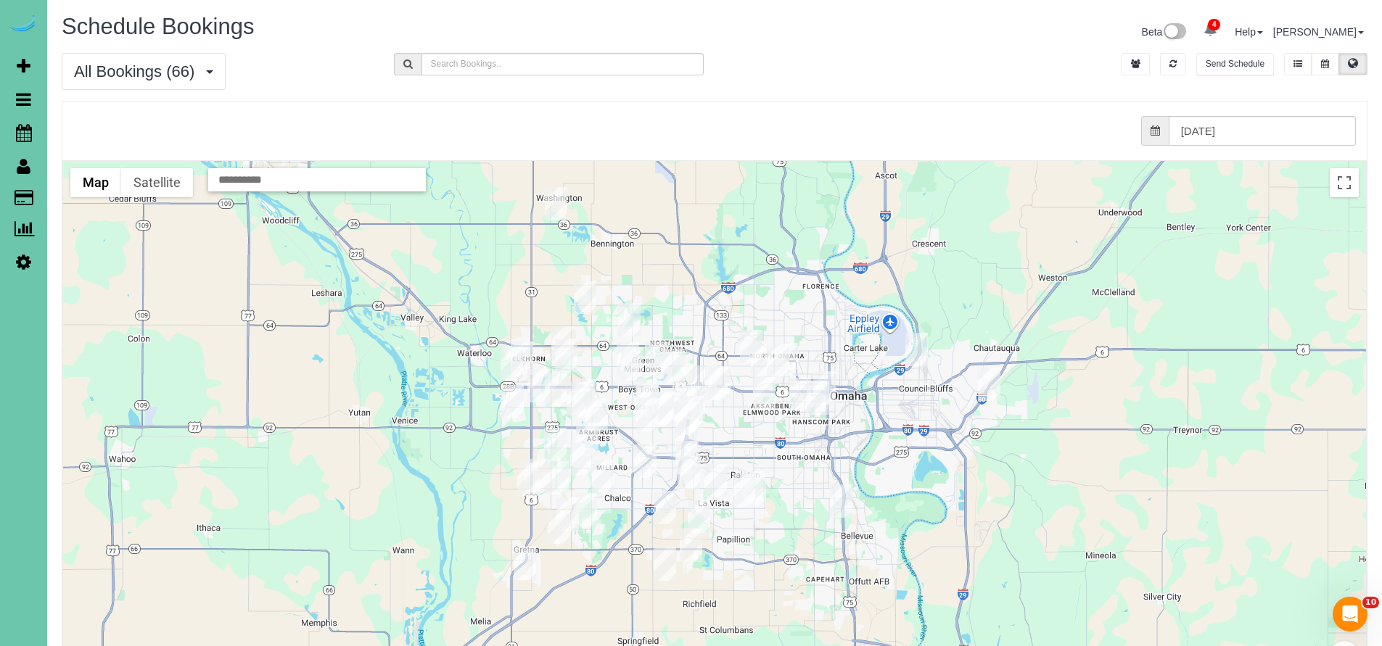
drag, startPoint x: 871, startPoint y: 512, endPoint x: 911, endPoint y: 438, distance: 83.8
click at [911, 438] on div at bounding box center [714, 450] width 1303 height 579
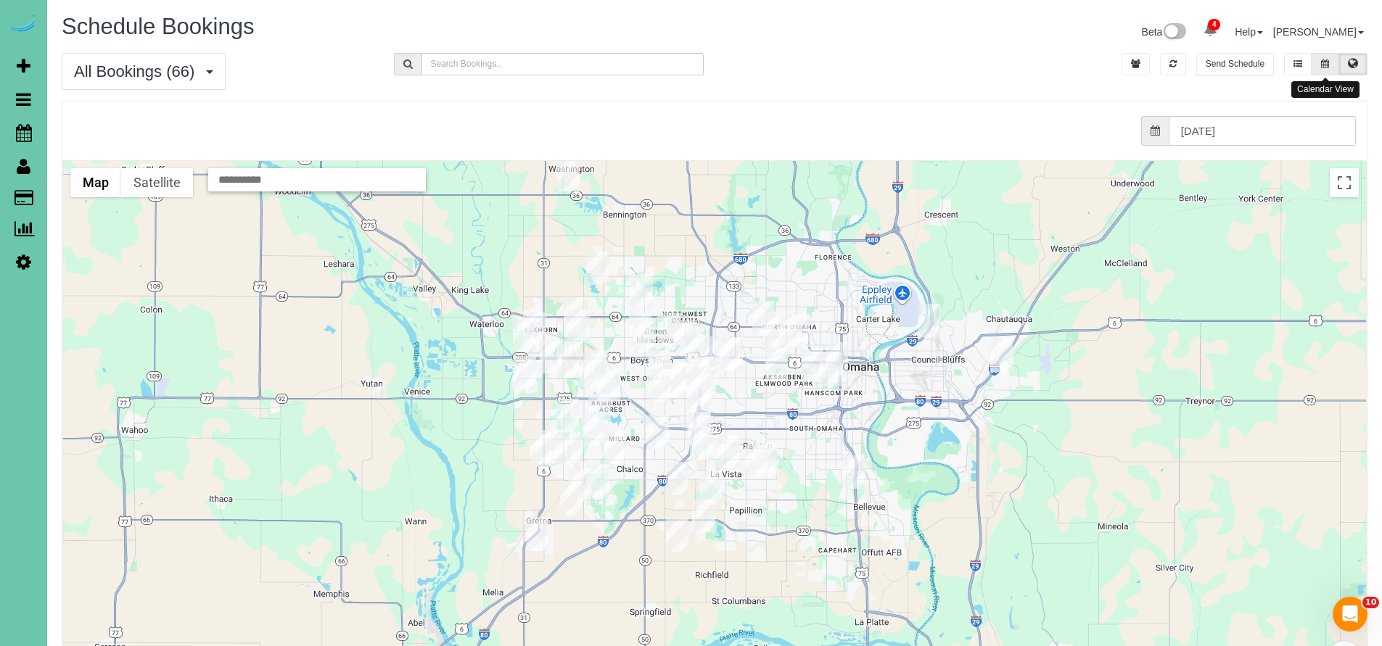
click at [1321, 56] on button at bounding box center [1325, 64] width 27 height 22
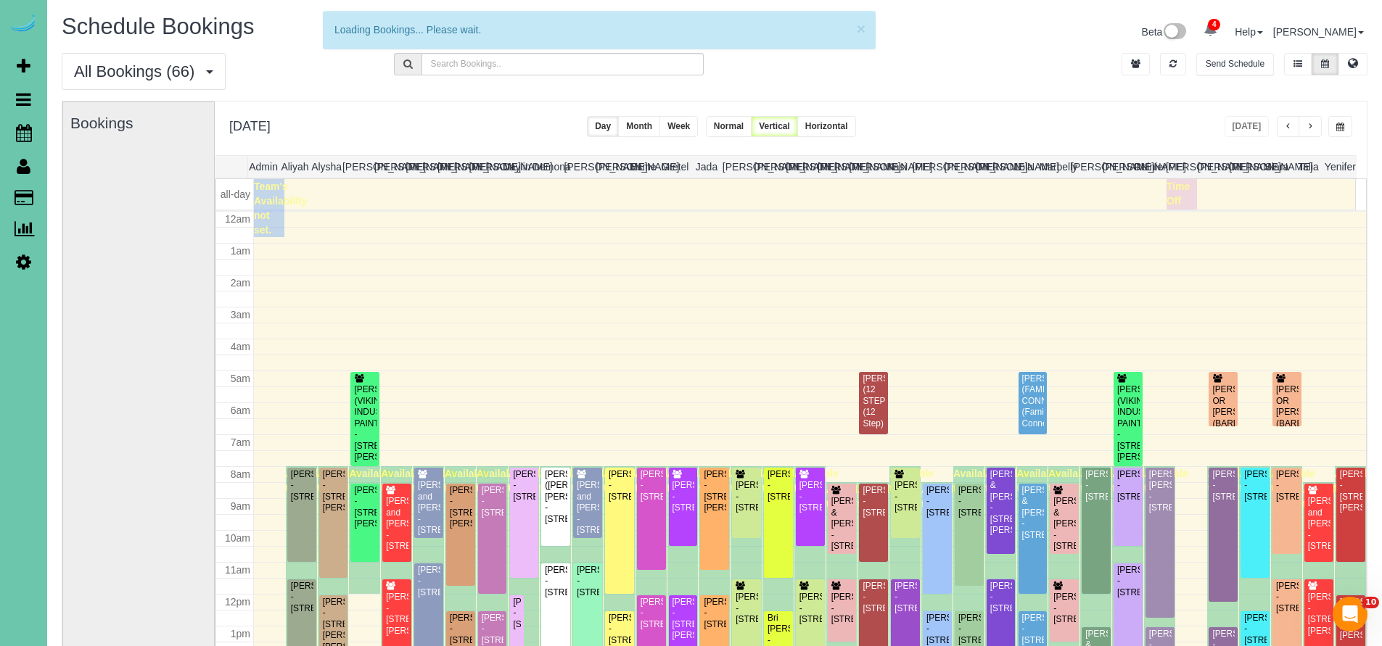
scroll to position [192, 0]
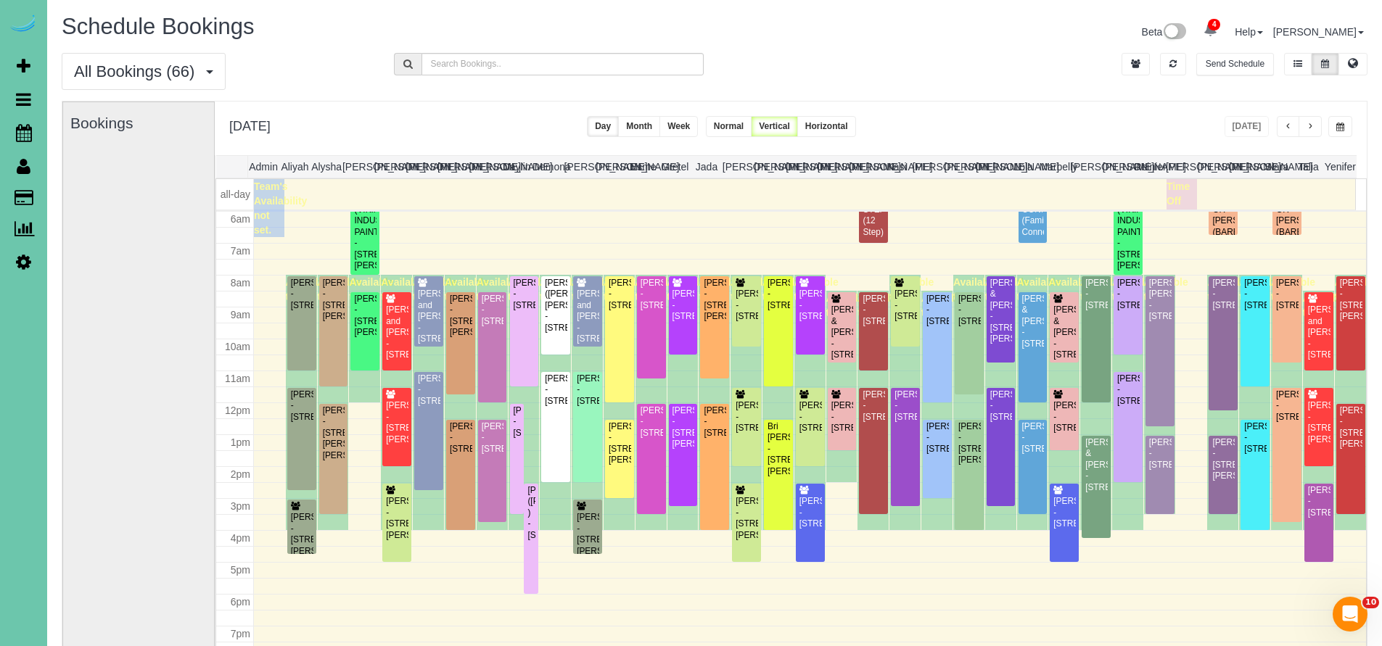
click at [1313, 125] on span "button" at bounding box center [1310, 127] width 7 height 9
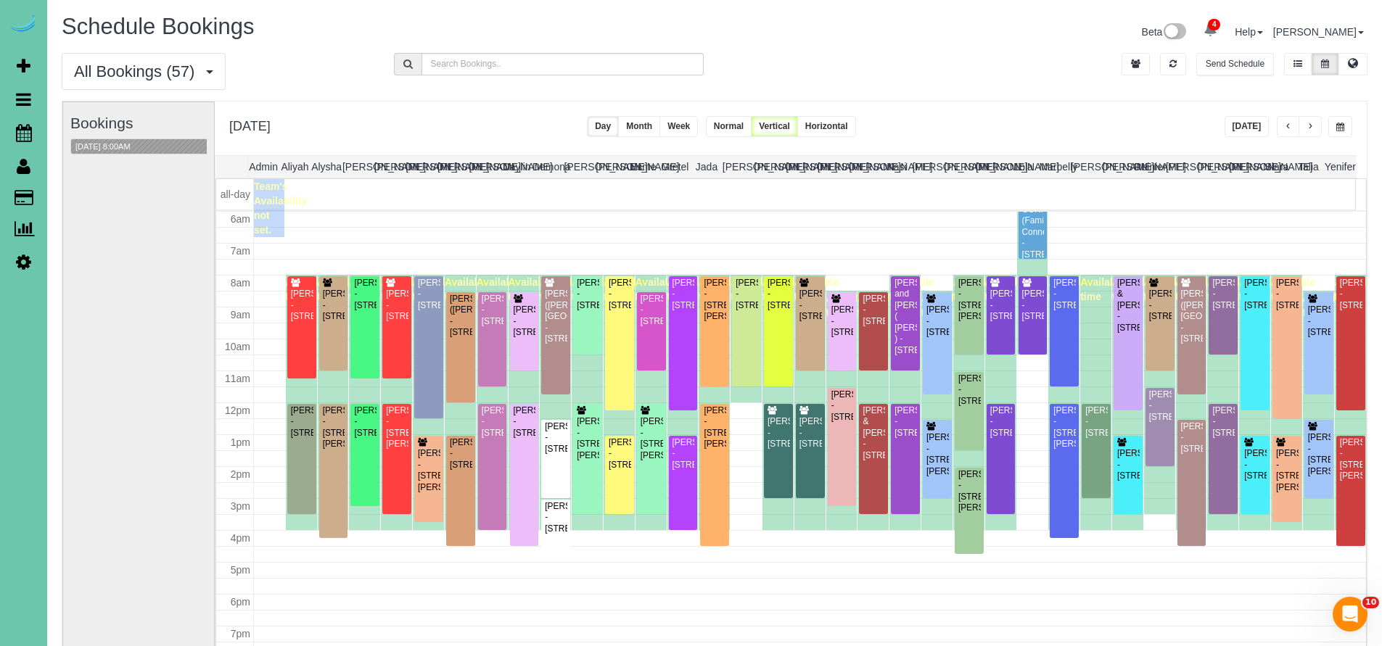
click at [1291, 128] on span "button" at bounding box center [1288, 127] width 7 height 9
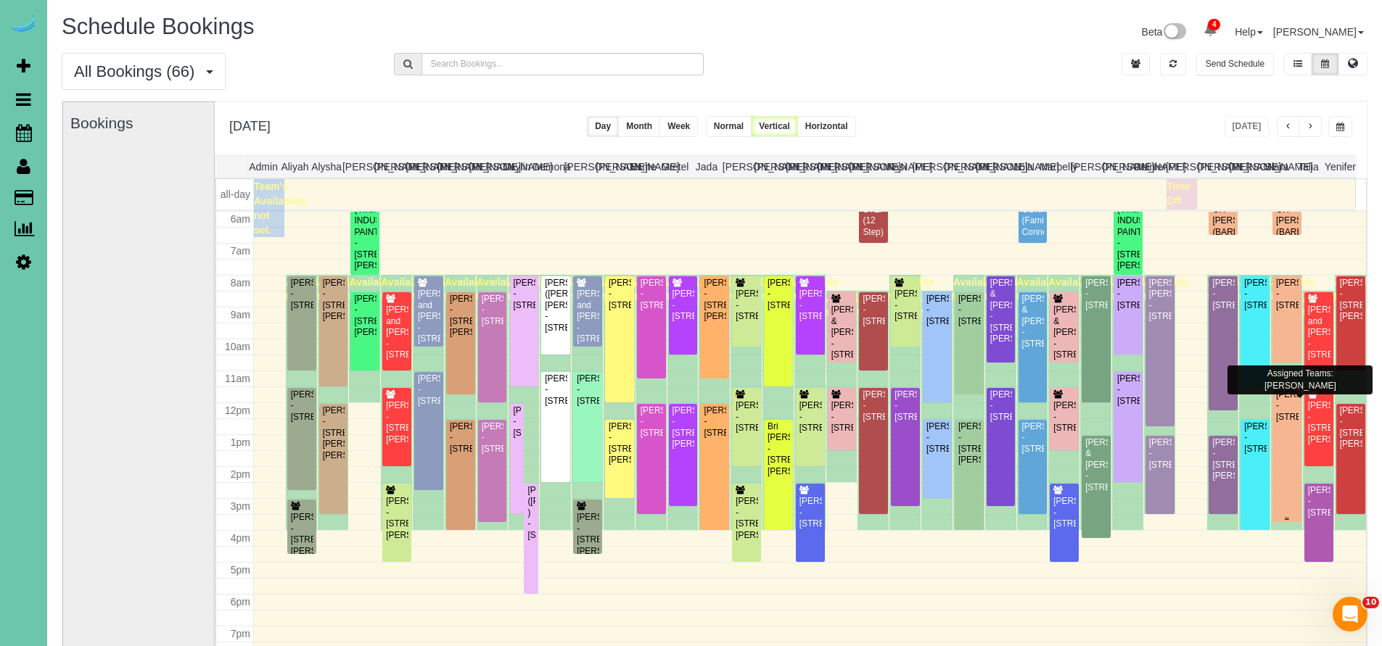
click at [1281, 411] on div "Koryn Duell - 11510 S 109th St, Papillion, NE 68046" at bounding box center [1287, 406] width 23 height 33
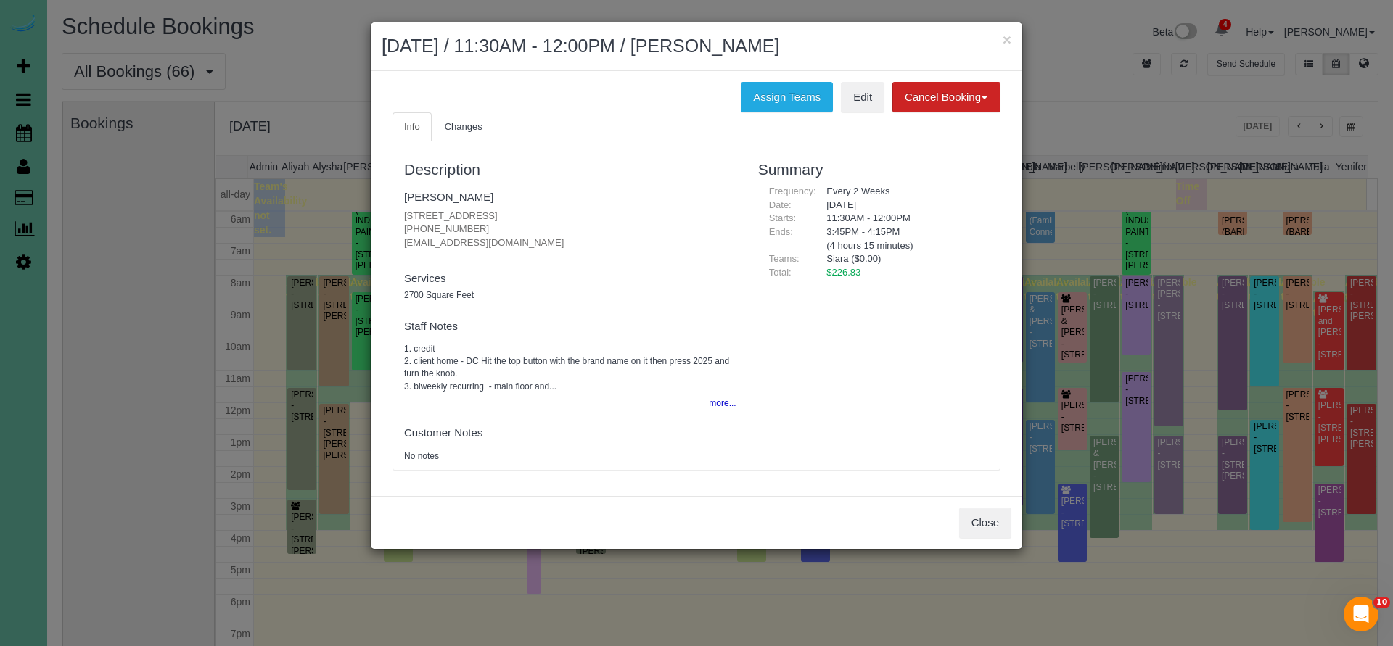
drag, startPoint x: 404, startPoint y: 228, endPoint x: 474, endPoint y: 227, distance: 69.7
click at [474, 227] on div "Description Koryn Duell 11510 S 109th St, Papillion, NE 68046 (316) 737-0251 kn…" at bounding box center [570, 306] width 354 height 314
copy p "(316) 737-0251"
click at [989, 524] on button "Close" at bounding box center [985, 523] width 52 height 30
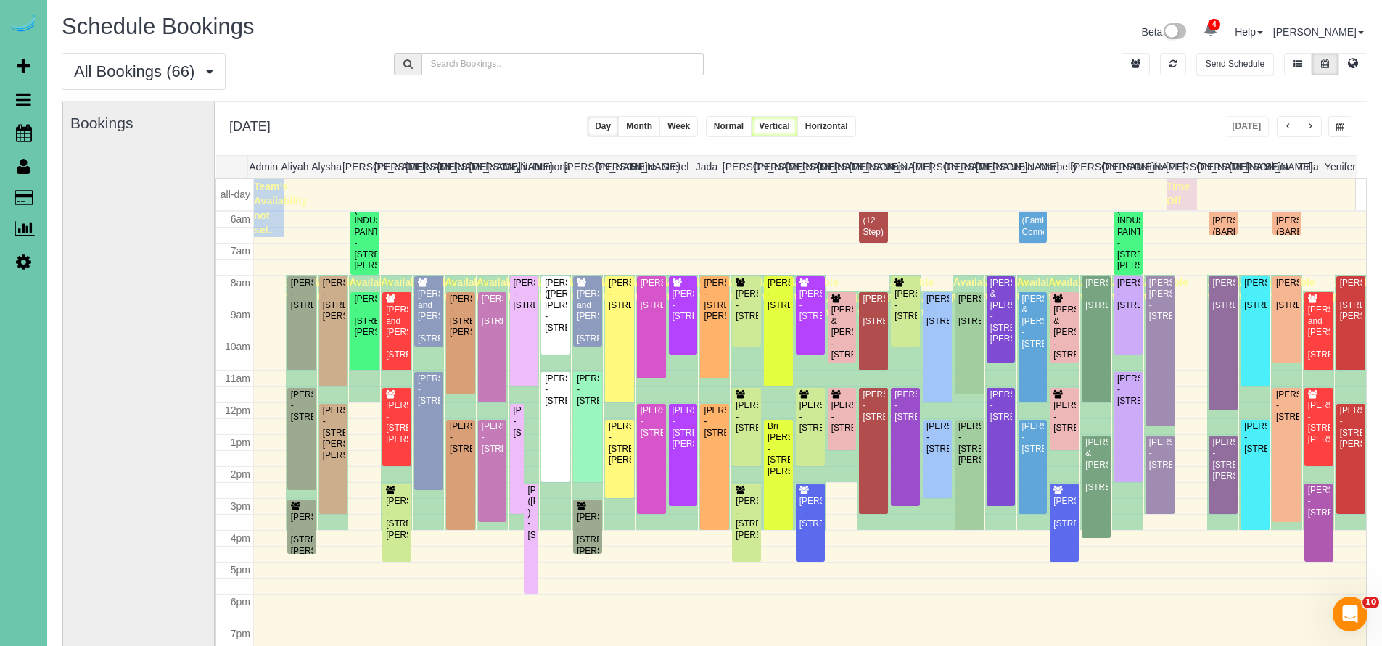
click at [1024, 215] on td at bounding box center [820, 208] width 1070 height 58
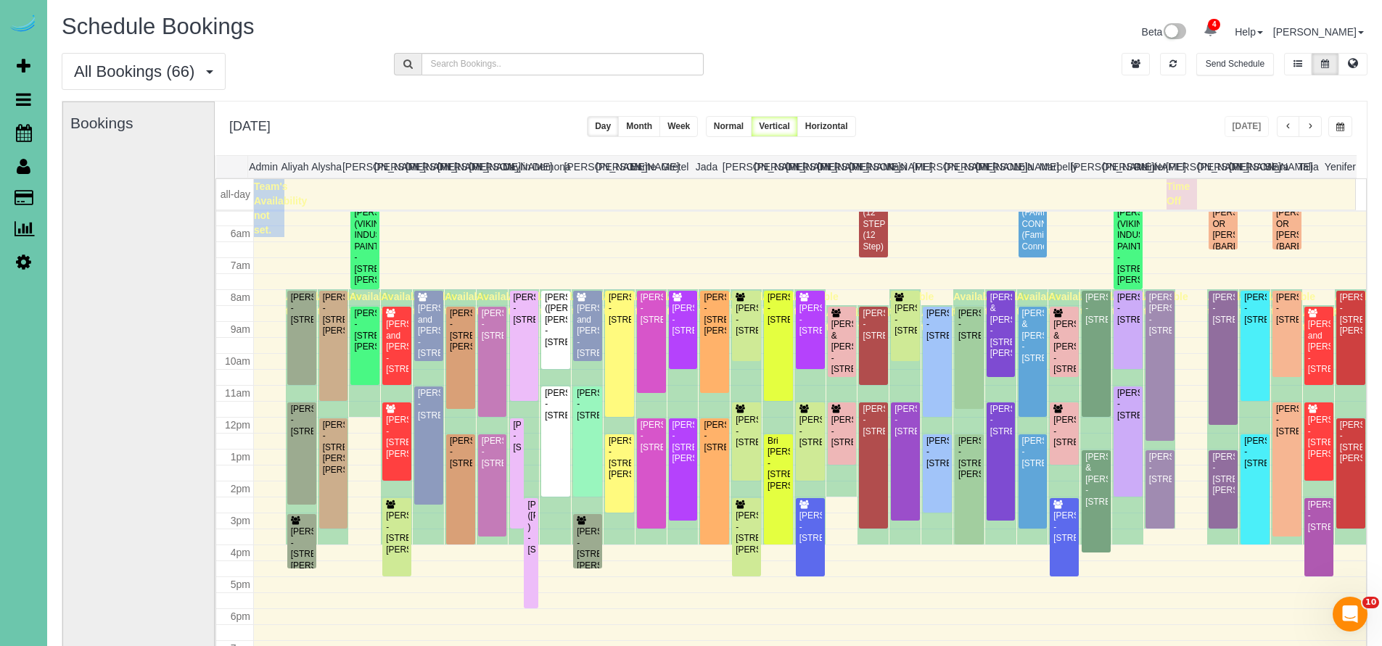
scroll to position [63, 0]
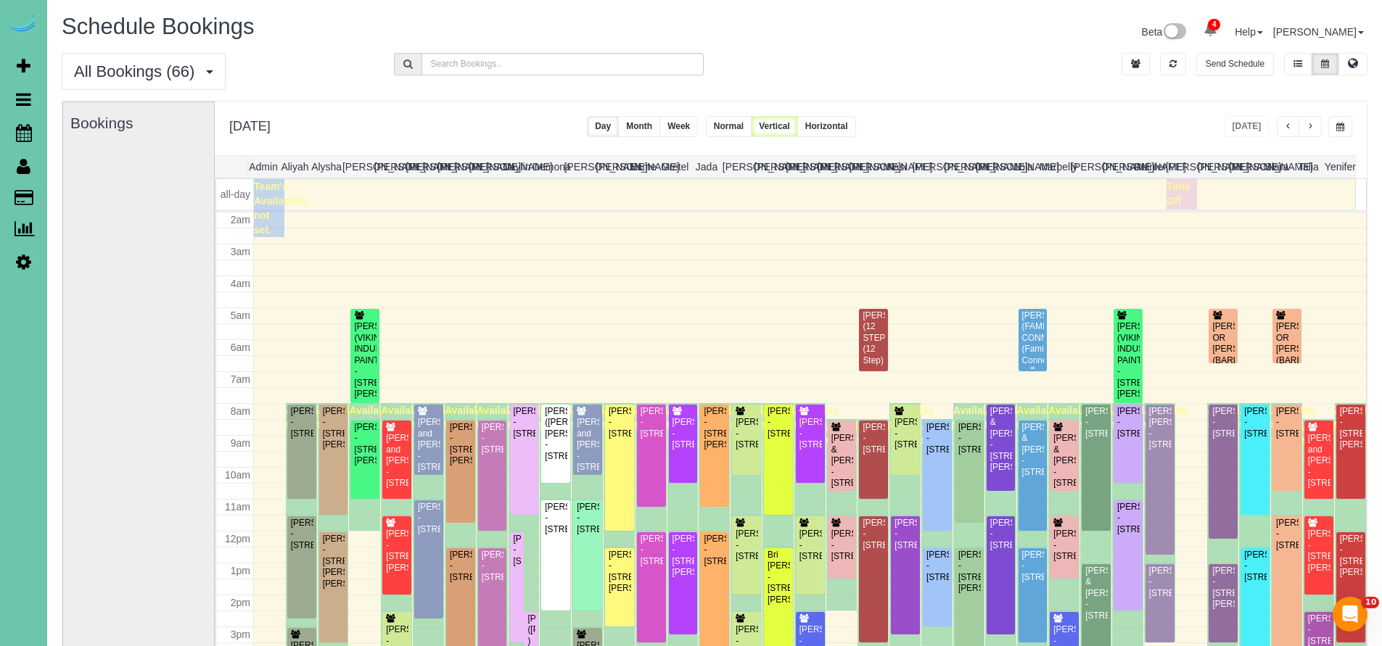
click at [1022, 319] on div "LYNNSEY LINN (FAMILY CONNECTIONS) (Family Connections) - 1720 N 16th Street; Su…" at bounding box center [1033, 350] width 23 height 78
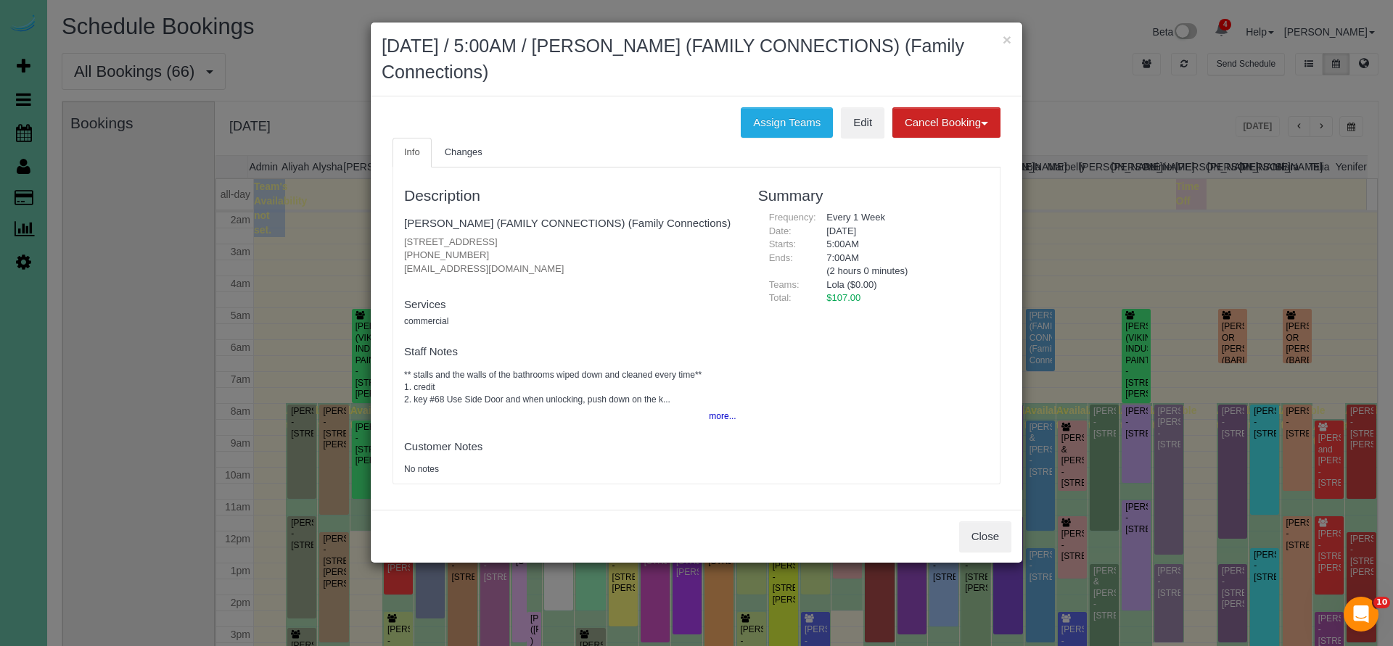
click at [980, 527] on button "Close" at bounding box center [985, 537] width 52 height 30
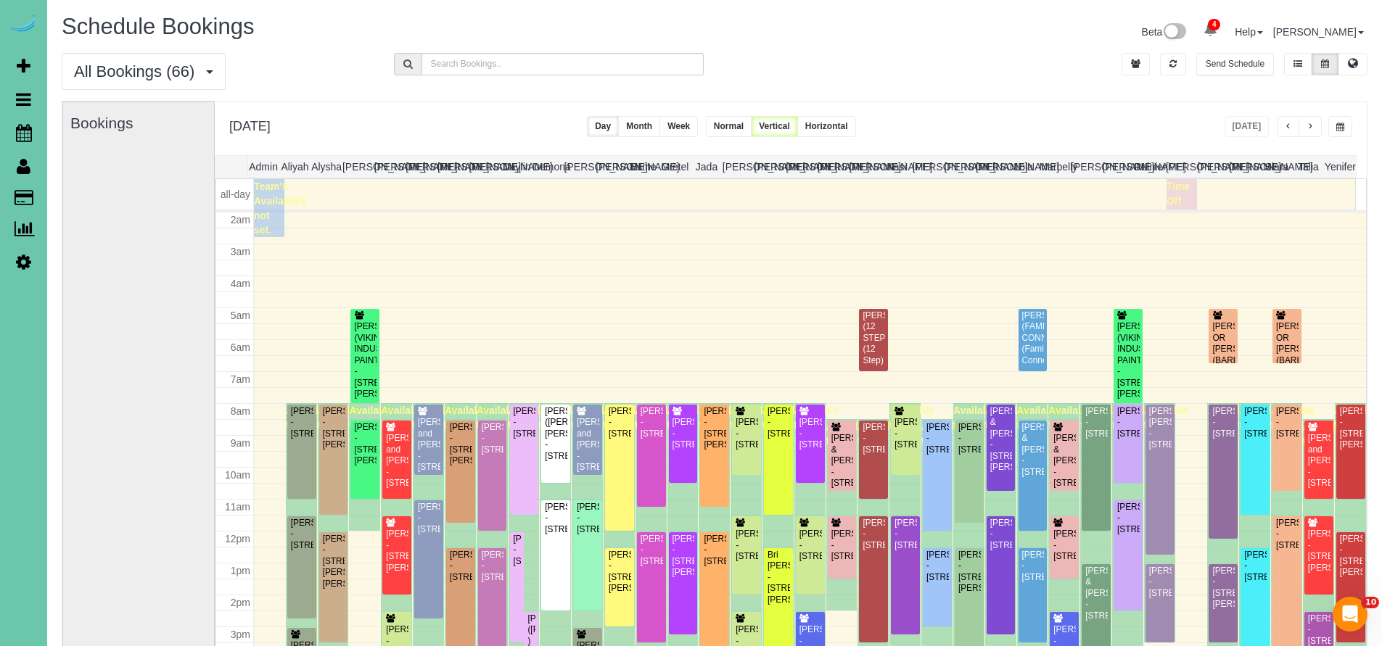
click at [1311, 128] on span "button" at bounding box center [1310, 127] width 7 height 9
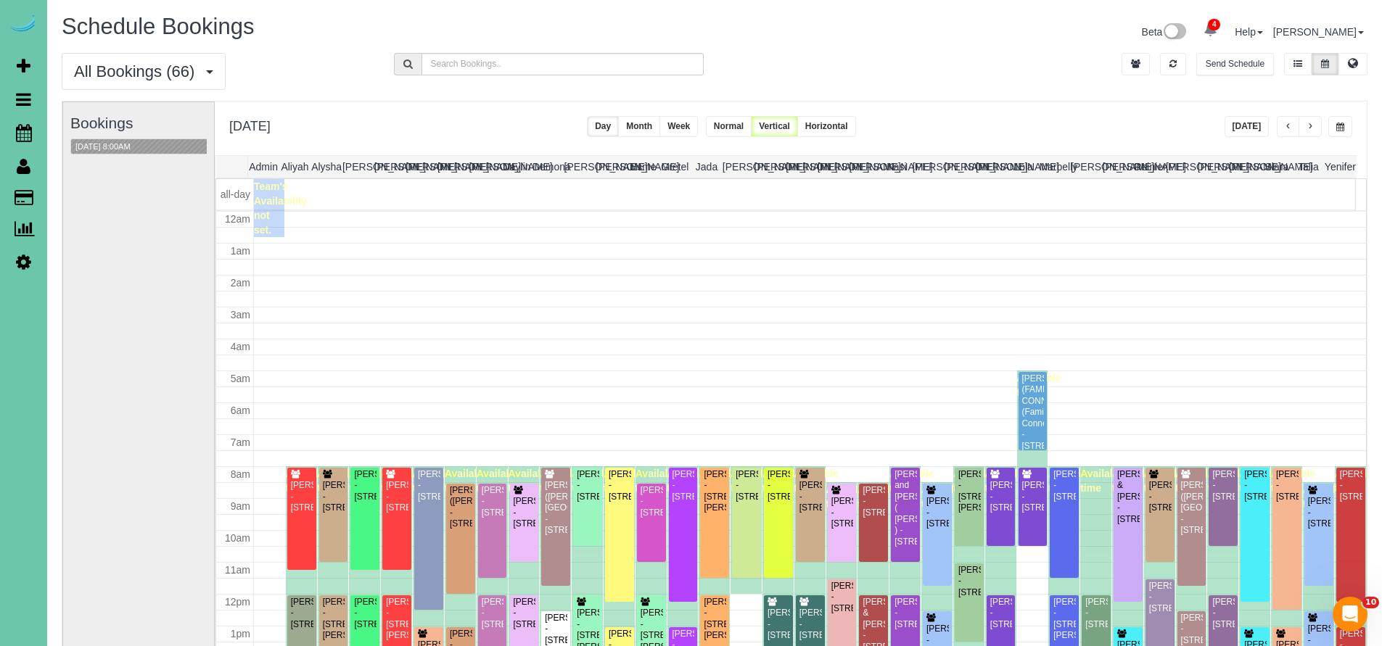
scroll to position [192, 0]
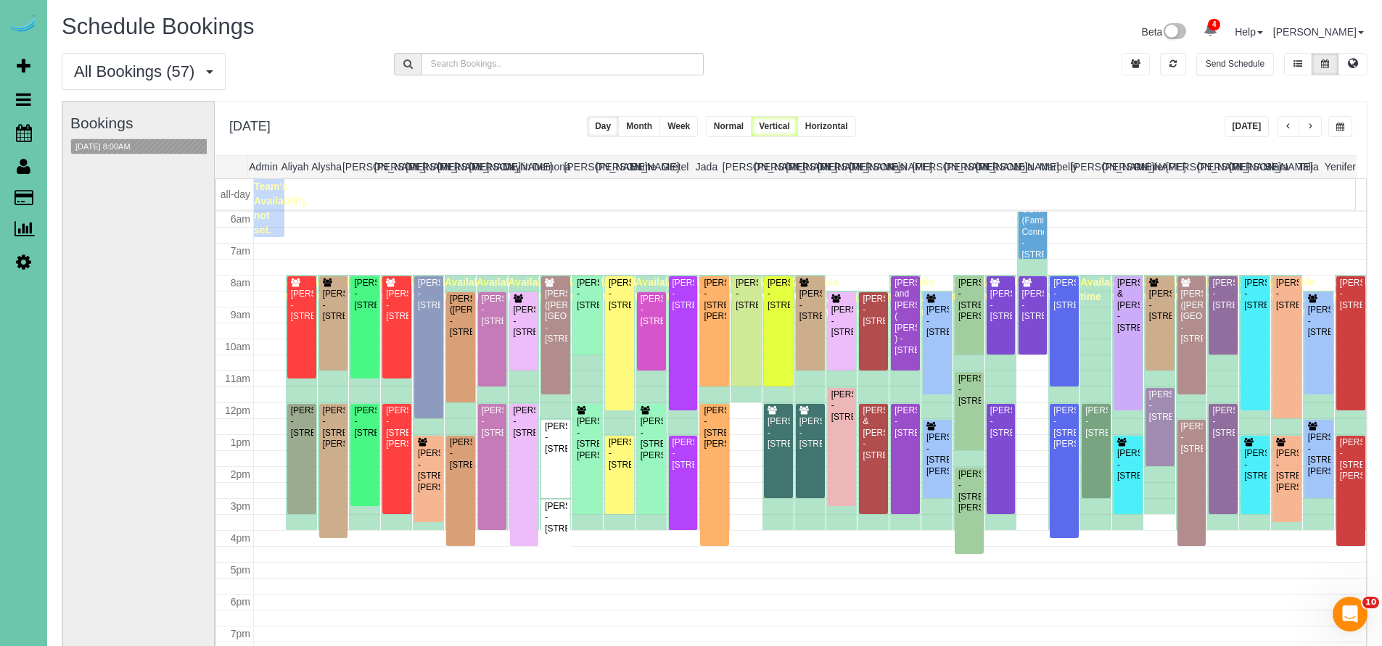
click at [1291, 123] on span "button" at bounding box center [1288, 127] width 7 height 9
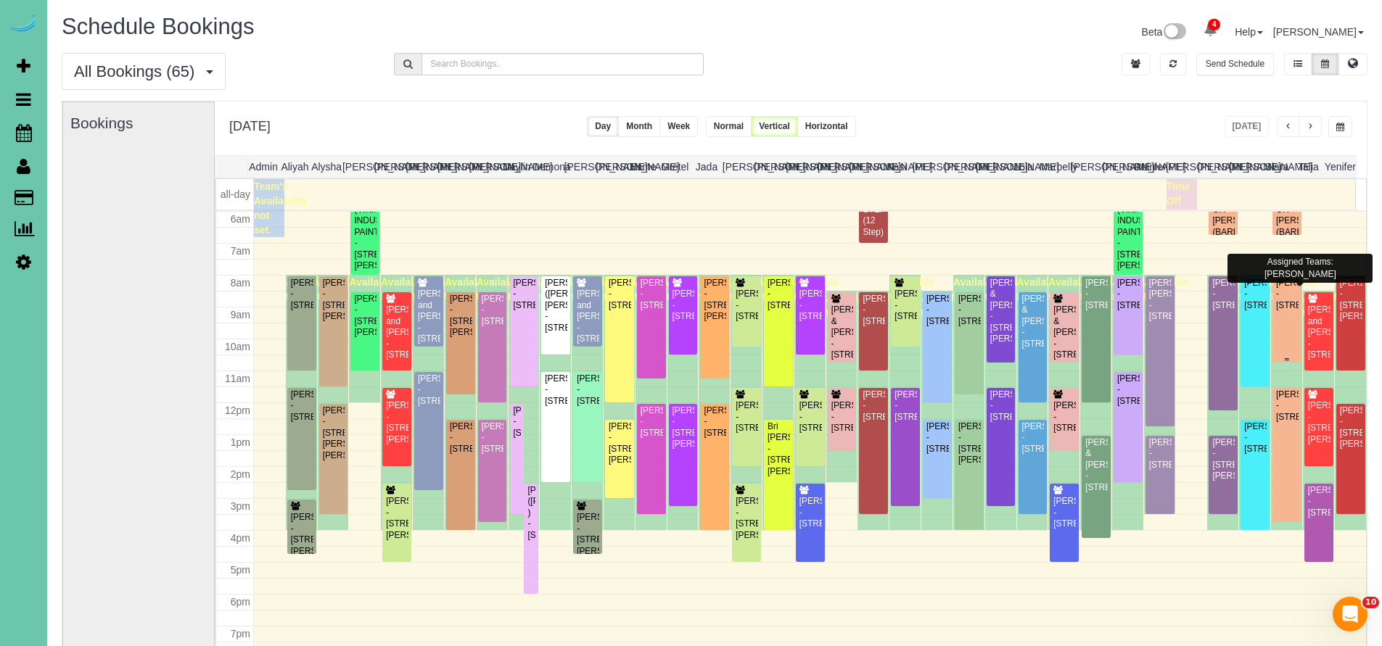
click at [1276, 311] on div "Flora Tiedt - 2568 S 125th Ave, Omaha, NE 68144" at bounding box center [1287, 294] width 23 height 33
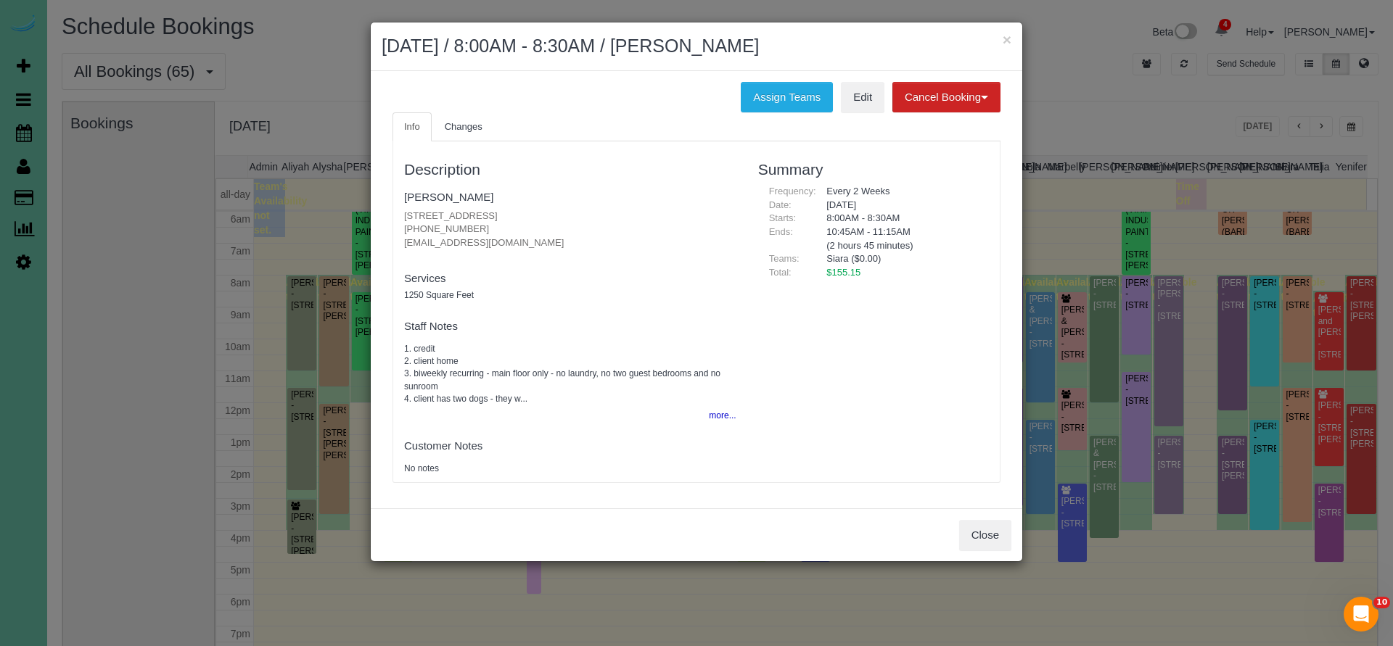
drag, startPoint x: 401, startPoint y: 223, endPoint x: 497, endPoint y: 226, distance: 96.6
click at [497, 226] on div "Description Flora Tiedt 2568 S 125th Ave, Omaha, NE 68144 (832) 722-6859 florat…" at bounding box center [570, 312] width 354 height 326
copy p "(832) 722-6859"
click at [989, 540] on button "Close" at bounding box center [985, 535] width 52 height 30
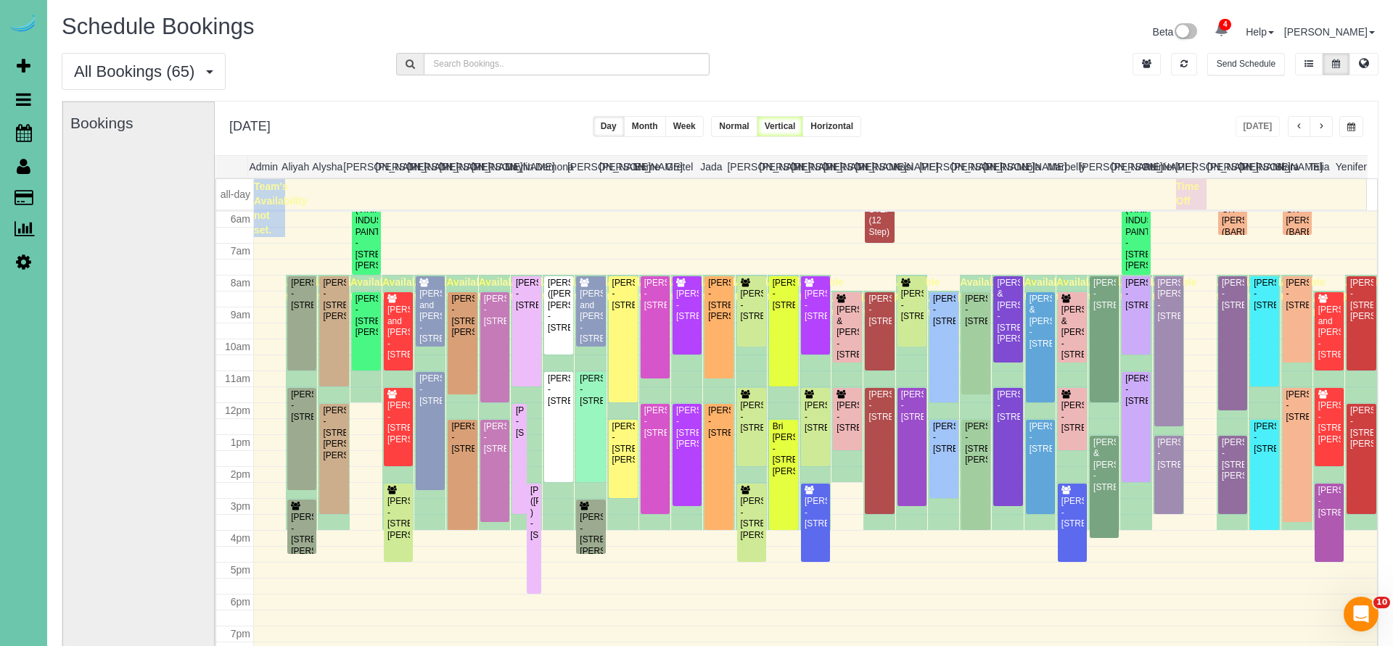
click at [989, 416] on button "Close" at bounding box center [985, 400] width 52 height 30
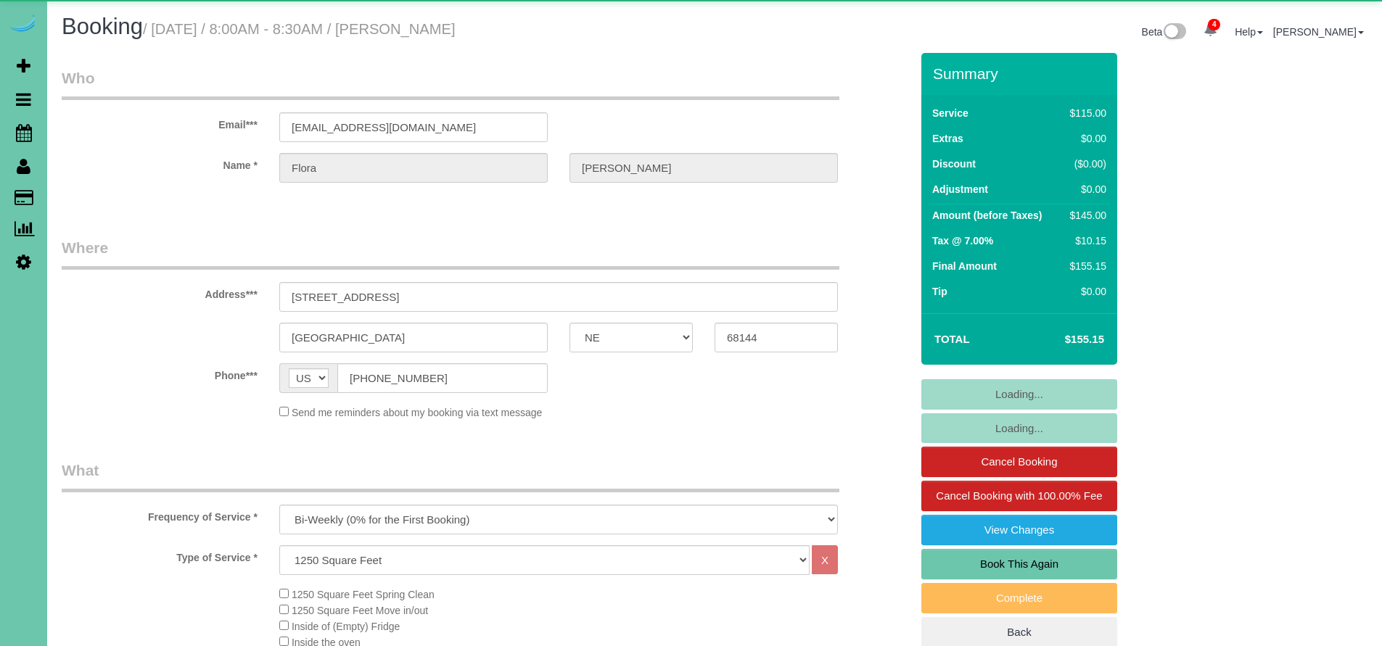
select select "NE"
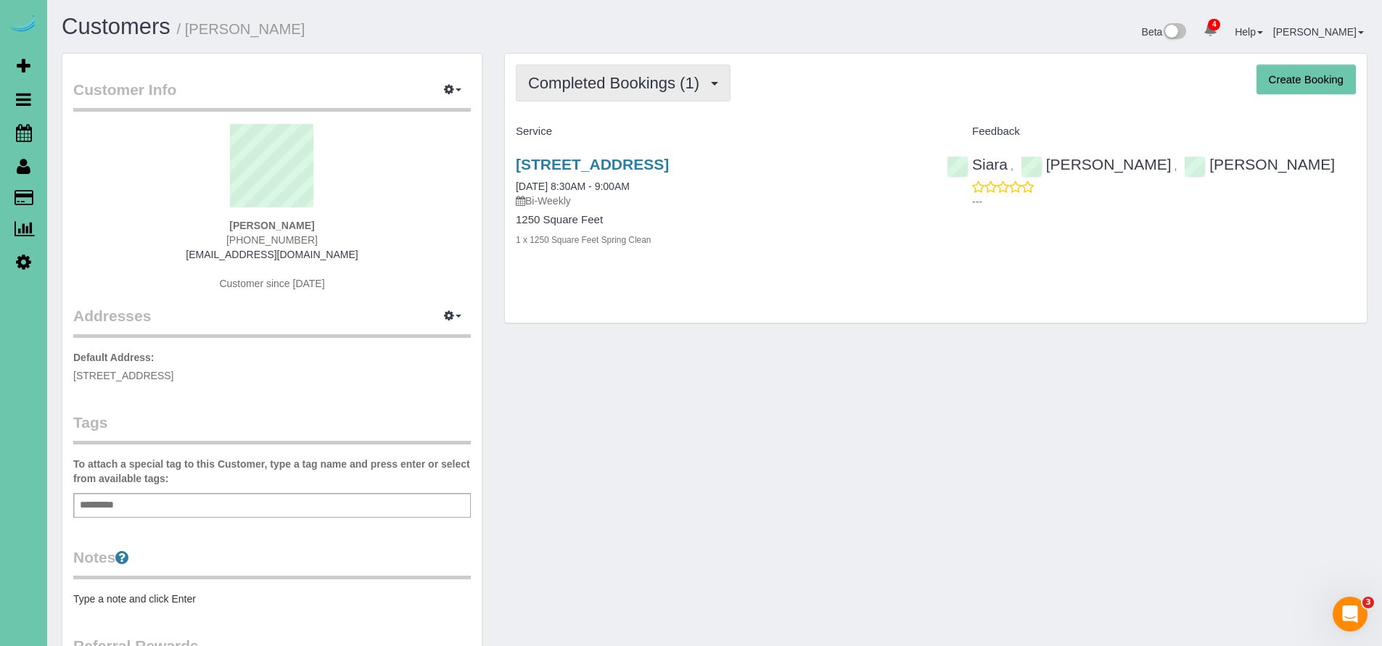
click at [648, 88] on span "Completed Bookings (1)" at bounding box center [617, 83] width 178 height 18
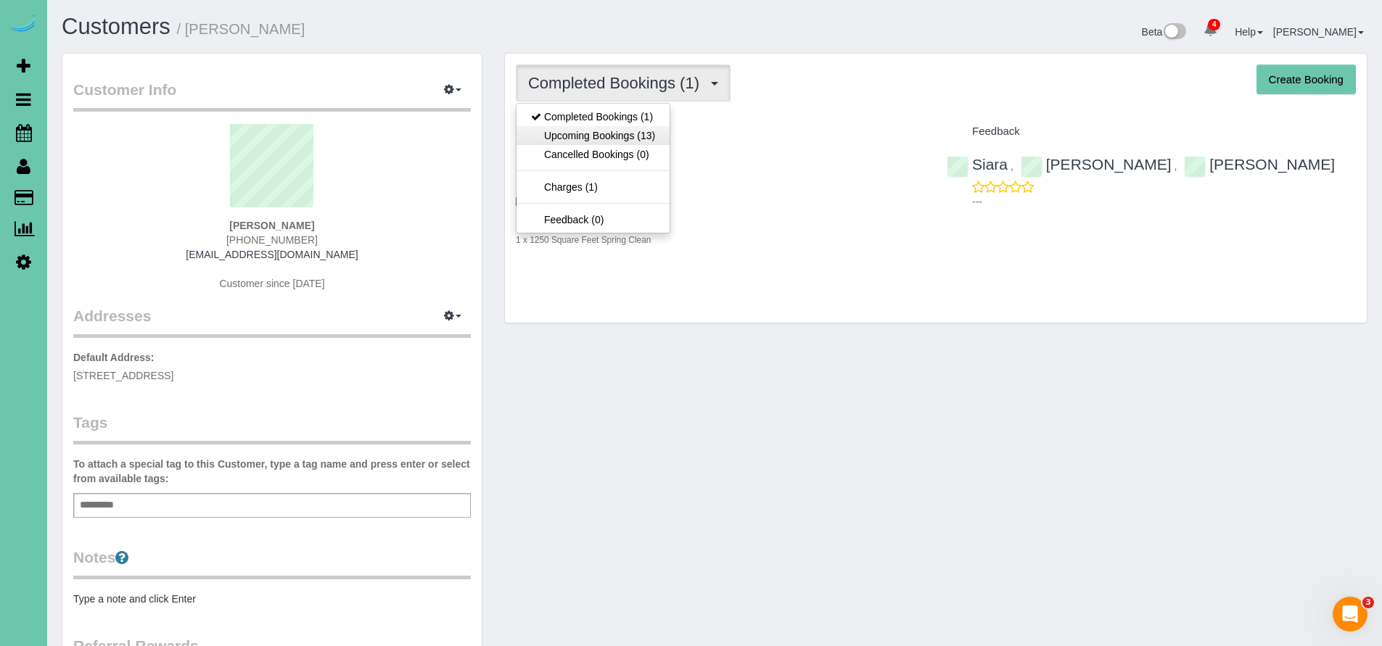
click at [630, 134] on link "Upcoming Bookings (13)" at bounding box center [593, 135] width 153 height 19
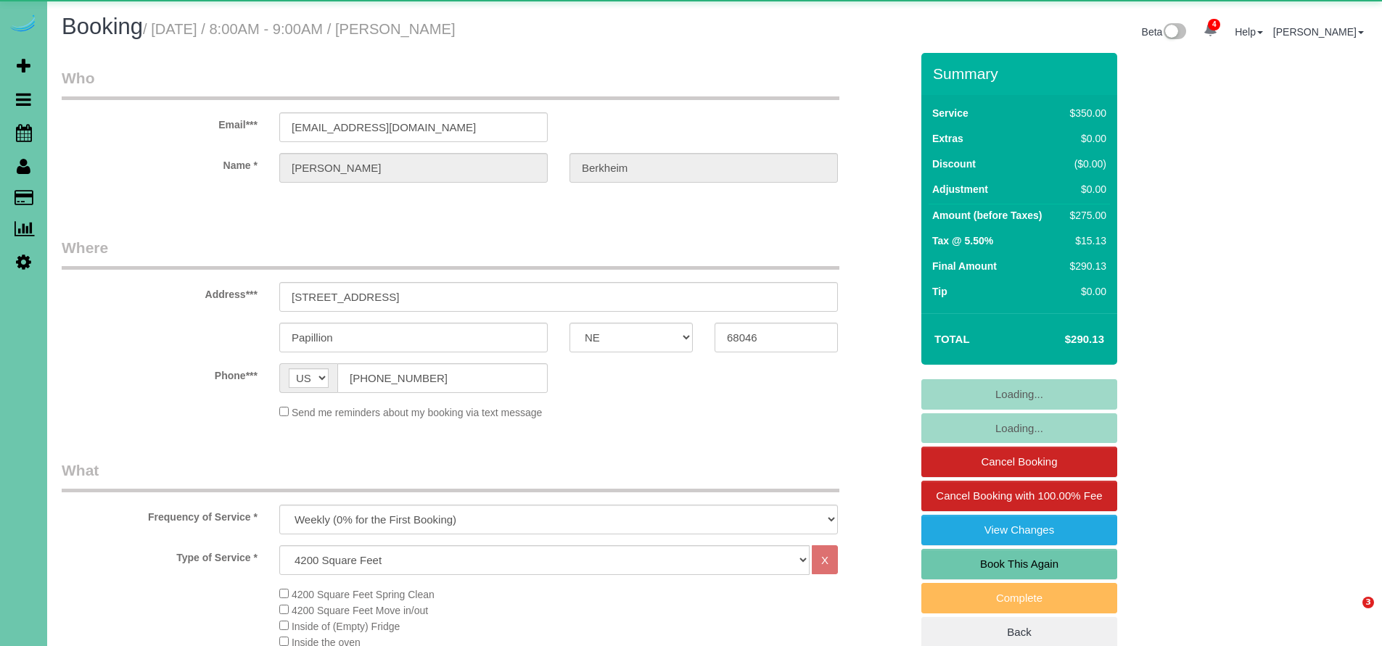
select select "NE"
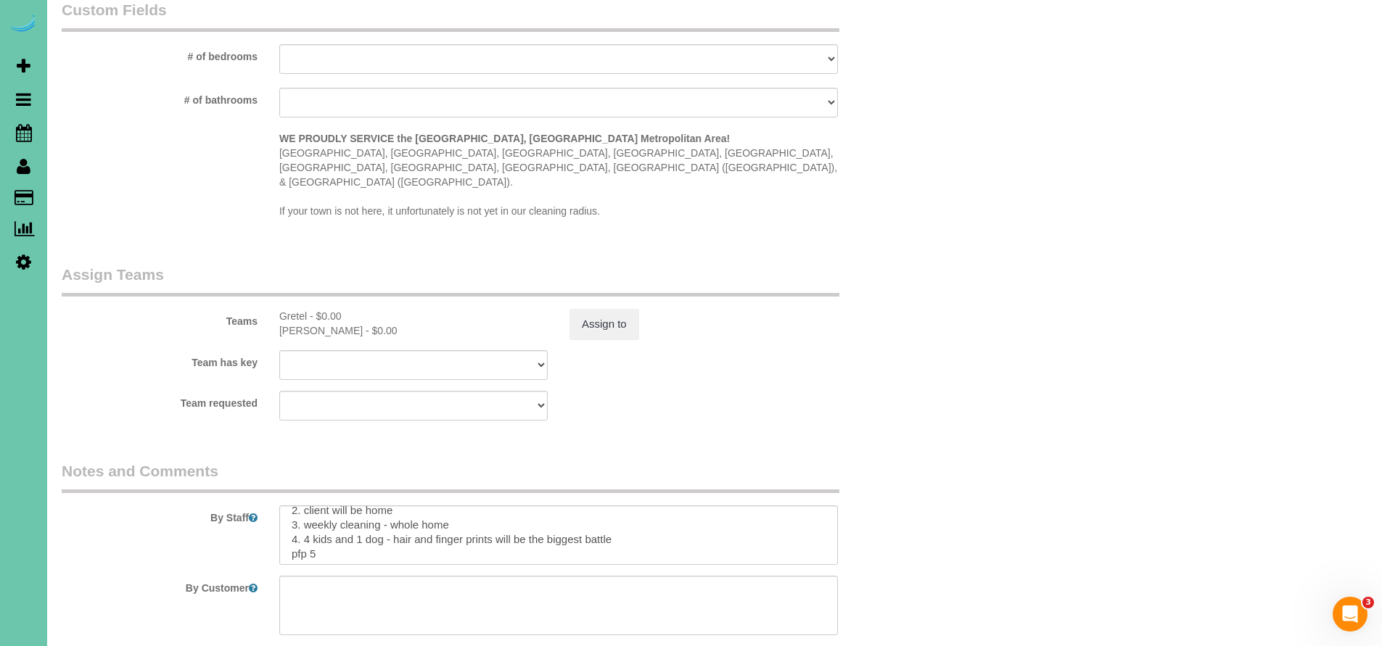
scroll to position [7, 0]
click at [434, 506] on textarea at bounding box center [558, 535] width 559 height 59
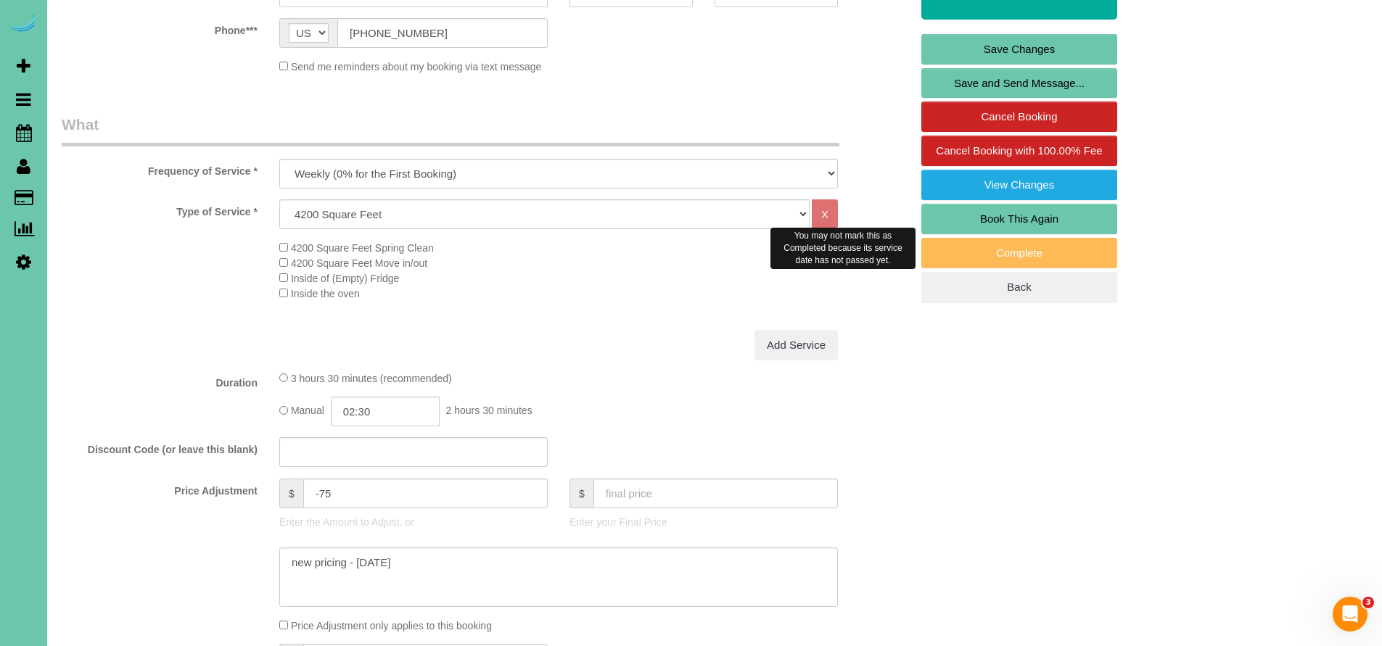
scroll to position [44, 0]
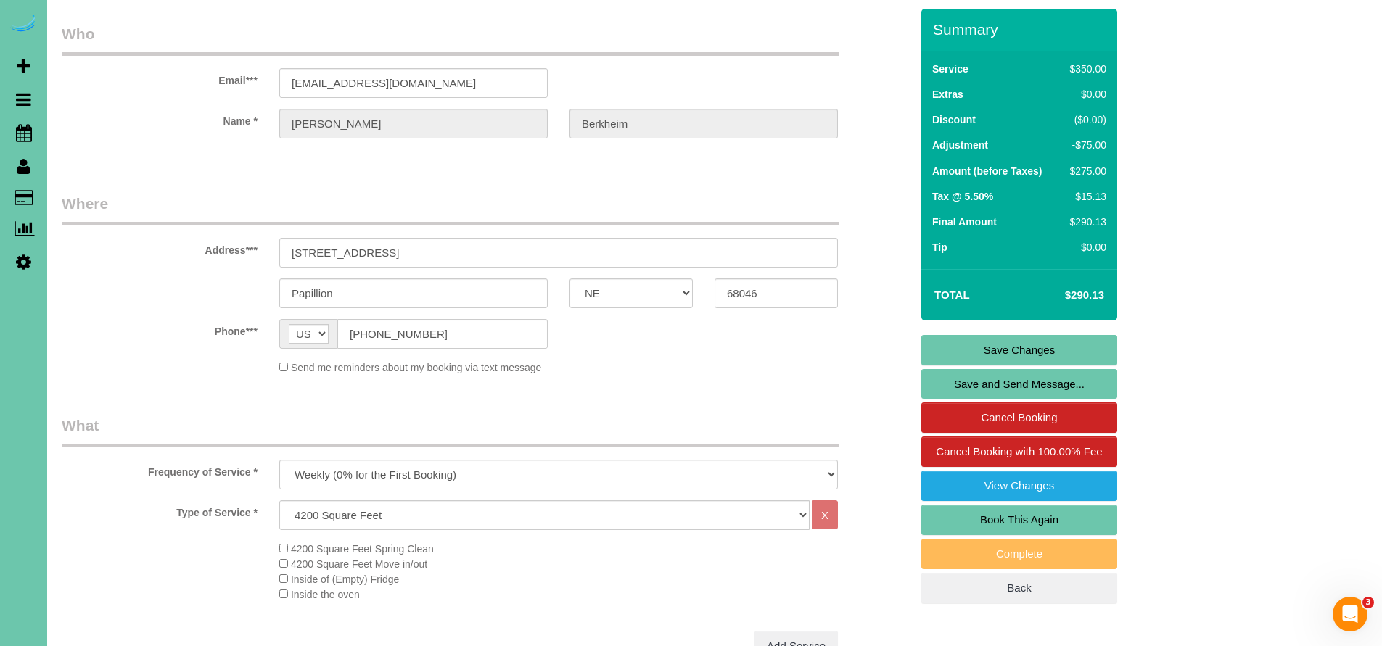
type textarea "1. credit 2. GC 0201 3. weekly cleaning - whole home 4. 4 kids and 1 dog - hair…"
click at [1035, 354] on link "Save Changes" at bounding box center [1019, 350] width 196 height 30
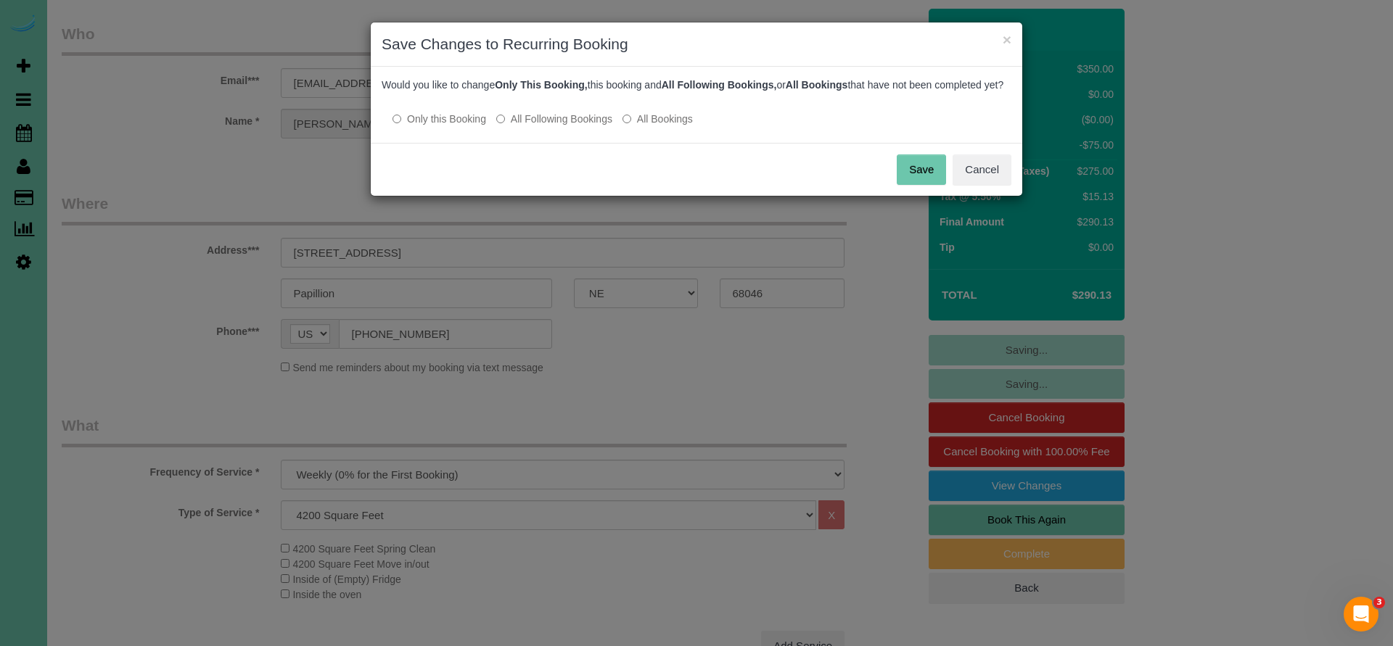
click at [919, 181] on button "Save" at bounding box center [921, 170] width 49 height 30
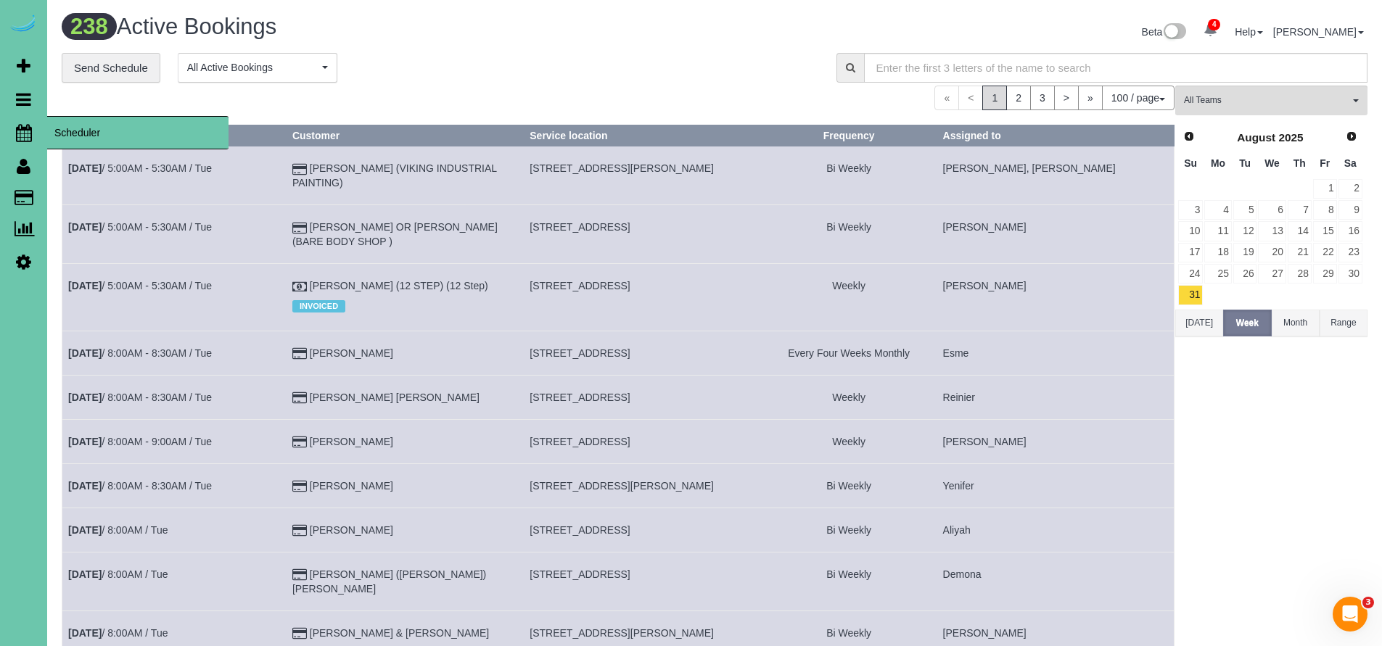
click at [24, 131] on icon at bounding box center [24, 132] width 16 height 17
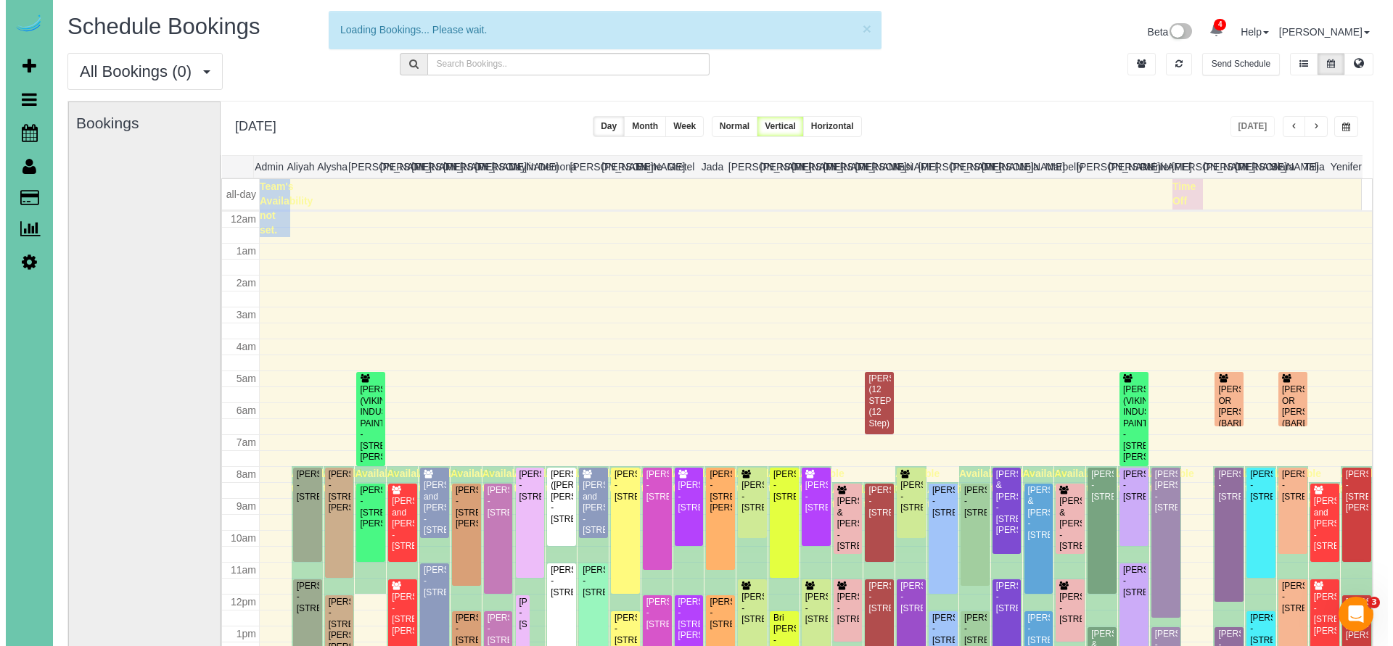
scroll to position [192, 0]
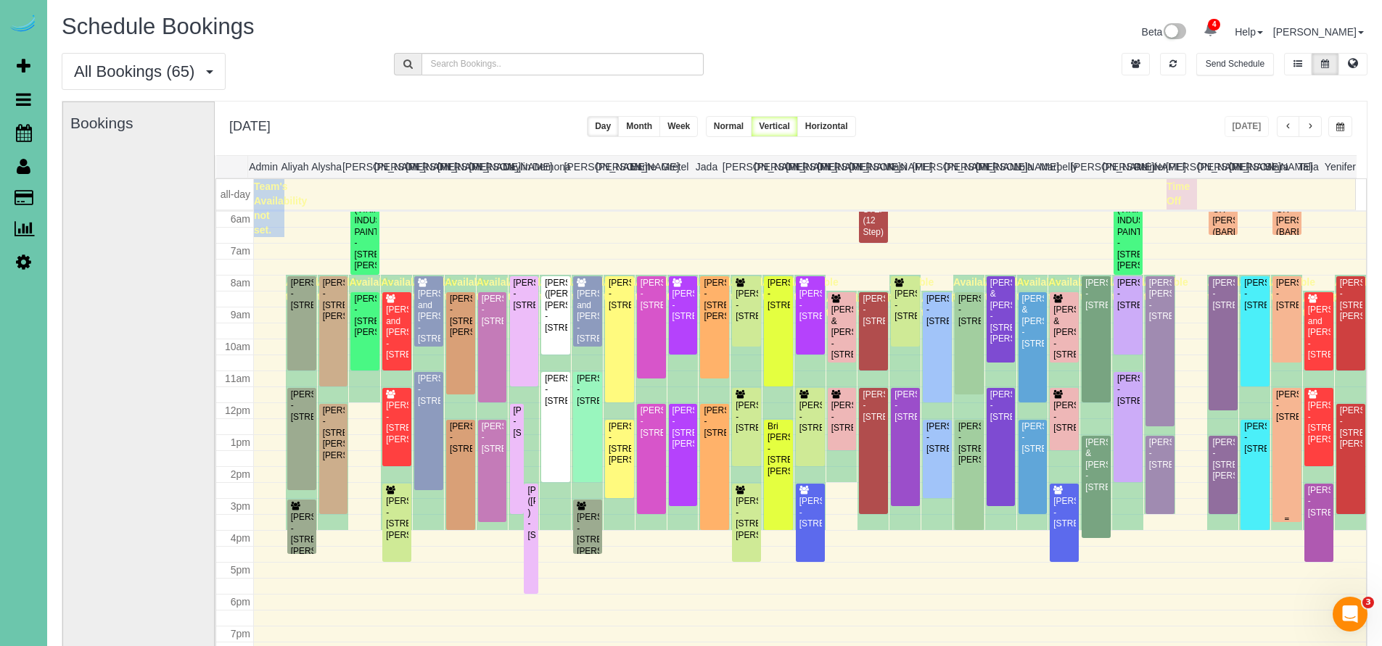
click at [1289, 417] on div "Koryn Duell - 11510 S 109th St, Papillion, NE 68046" at bounding box center [1287, 406] width 23 height 33
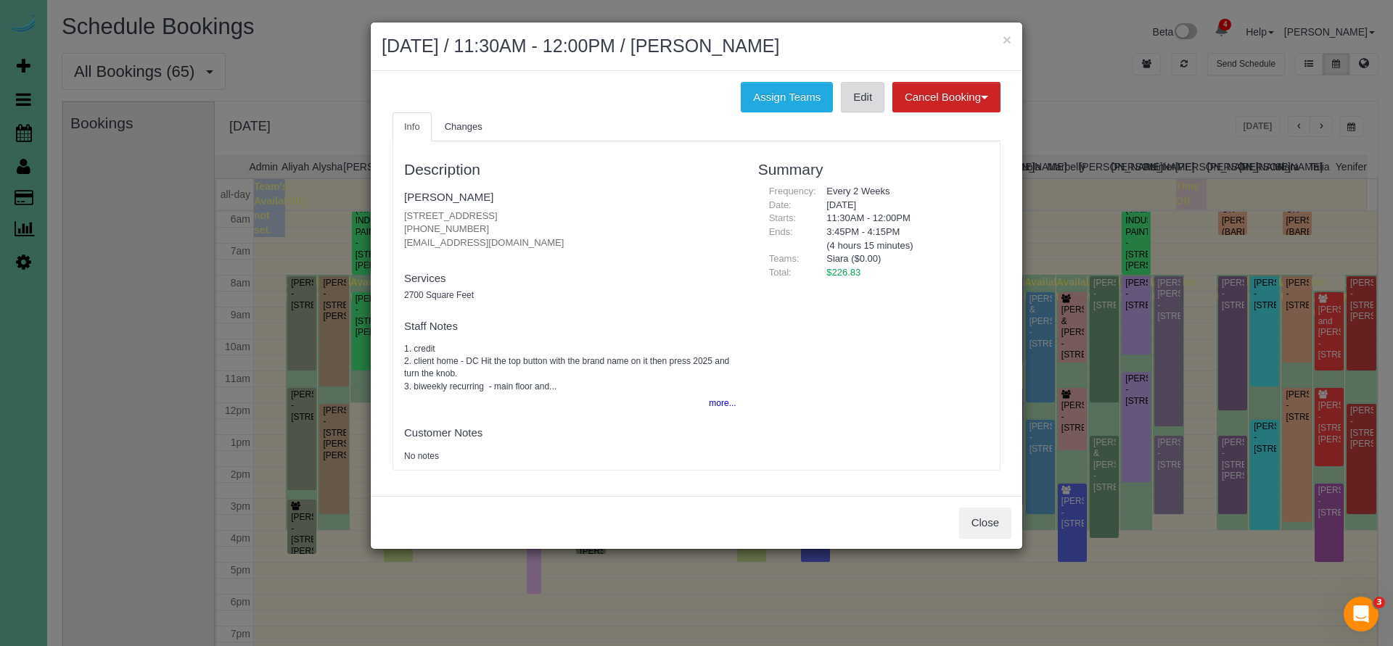
click at [851, 96] on link "Edit" at bounding box center [863, 97] width 44 height 30
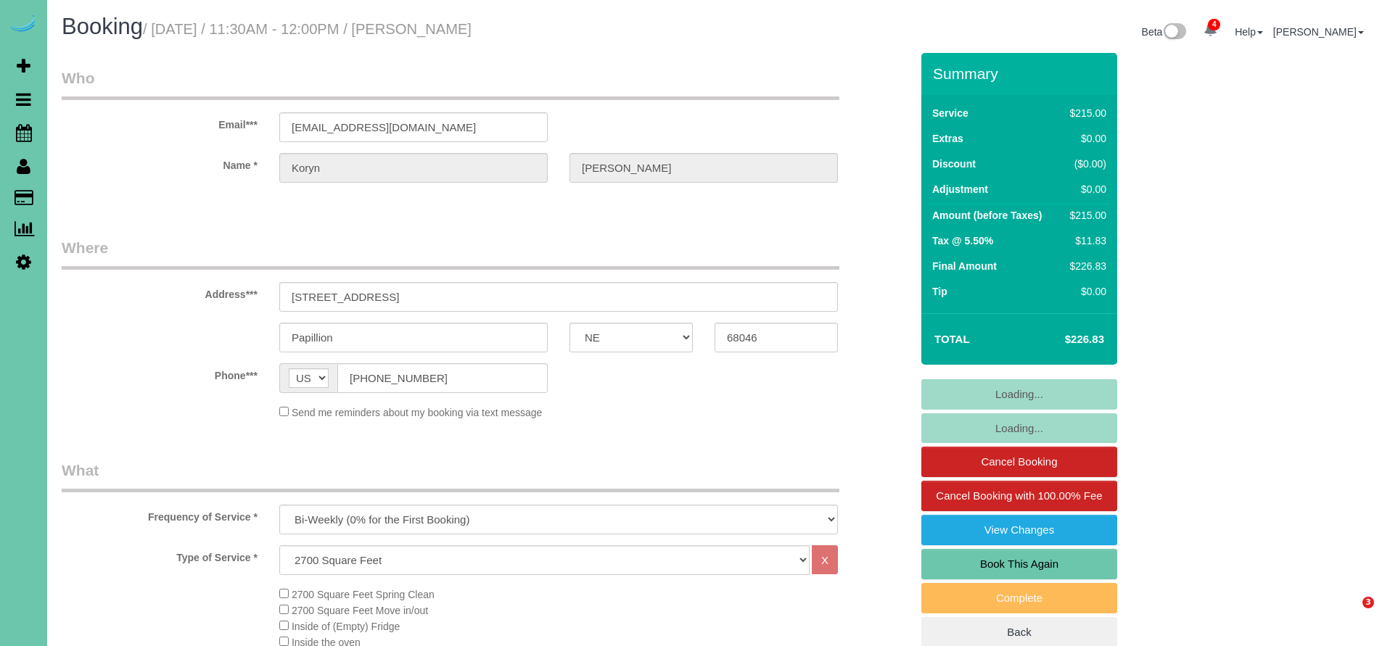
select select "NE"
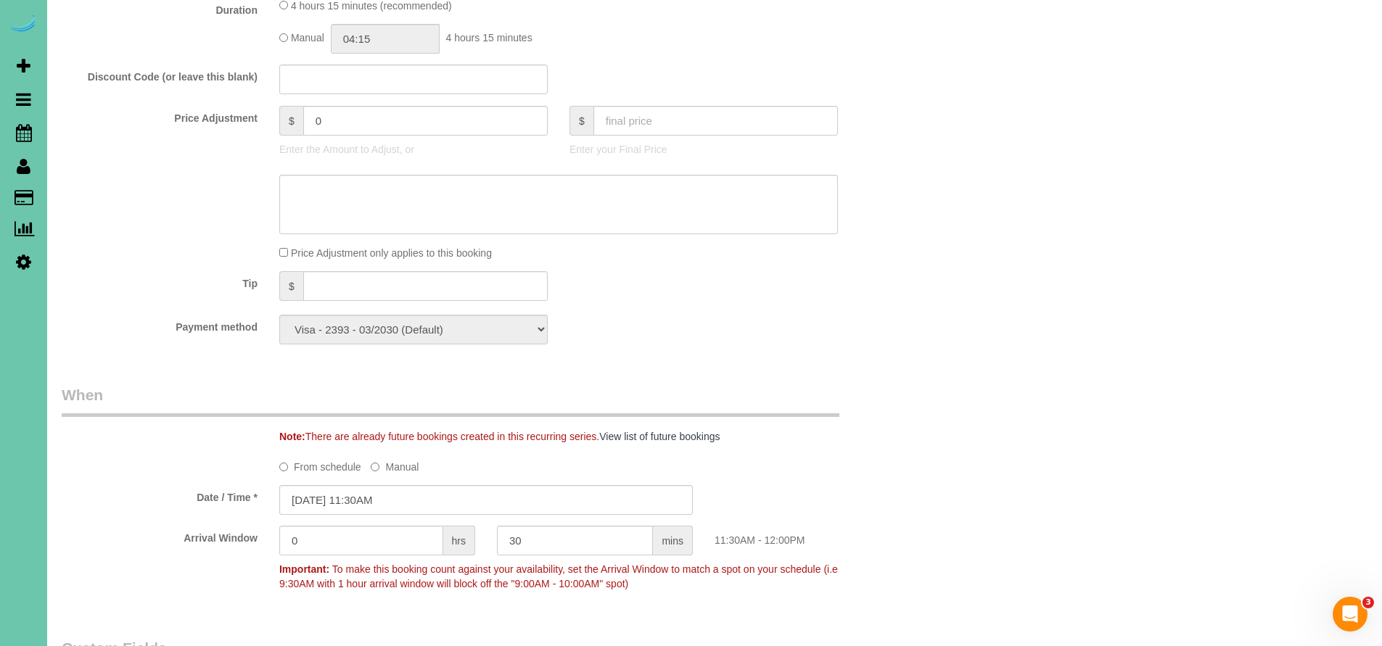
scroll to position [821, 0]
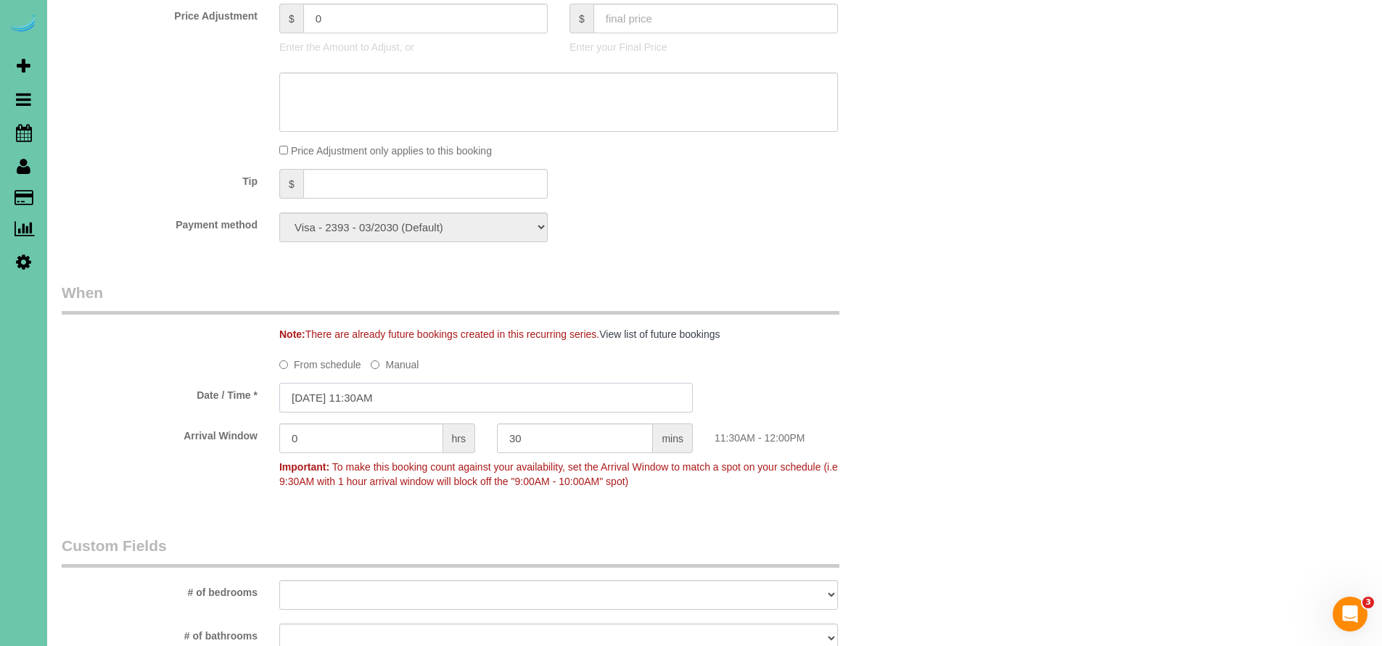
click at [417, 392] on input "09/02/2025 11:30AM" at bounding box center [486, 398] width 414 height 30
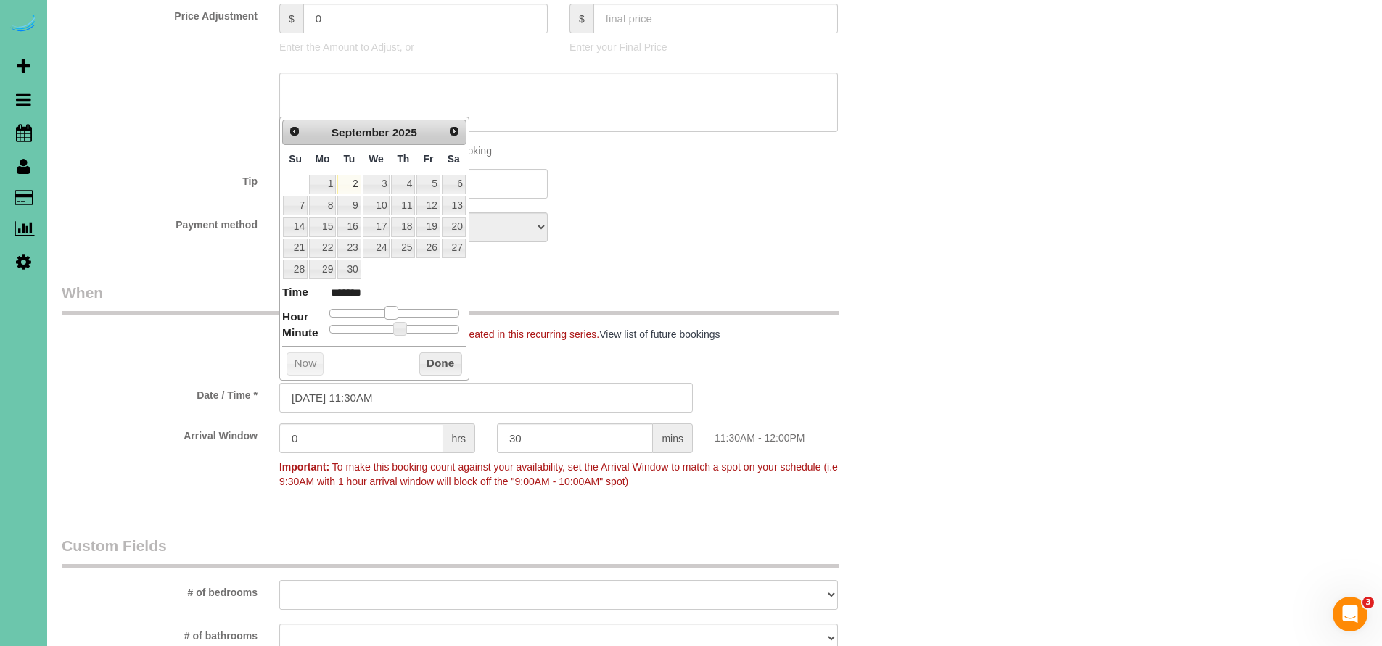
type input "09/02/2025 10:30AM"
type input "*******"
click at [387, 306] on span at bounding box center [391, 312] width 13 height 13
type input "09/02/2025 9:30AM"
type input "******"
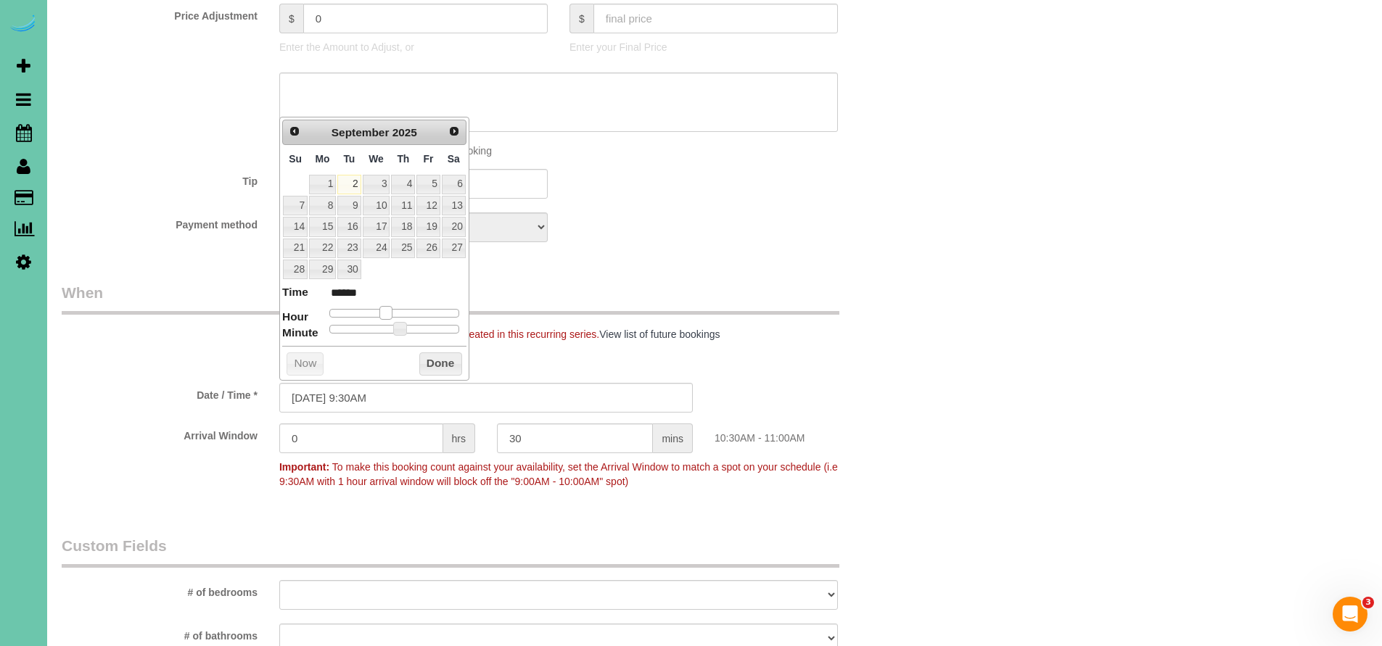
type input "09/02/2025 8:30AM"
type input "******"
drag, startPoint x: 385, startPoint y: 304, endPoint x: 377, endPoint y: 303, distance: 7.3
click at [377, 306] on span at bounding box center [374, 312] width 13 height 13
type input "09/02/2025 8:25AM"
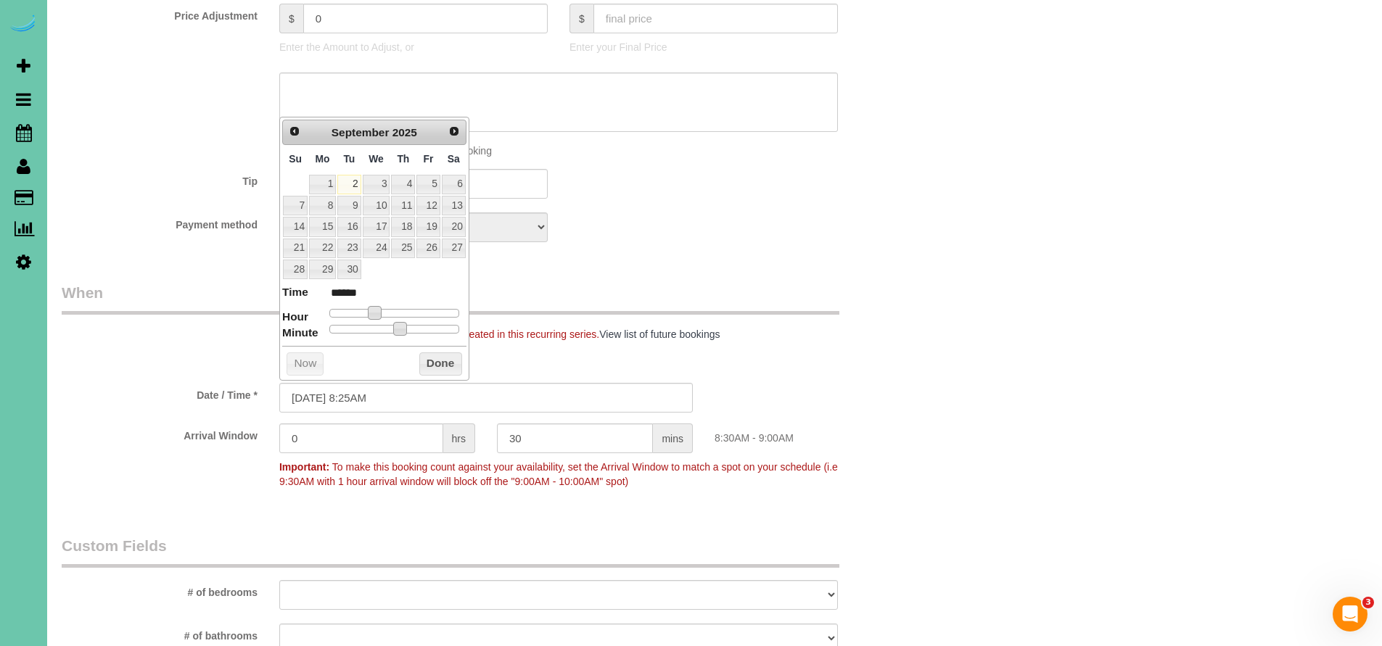
type input "******"
type input "09/02/2025 8:20AM"
type input "******"
type input "09/02/2025 8:15AM"
type input "******"
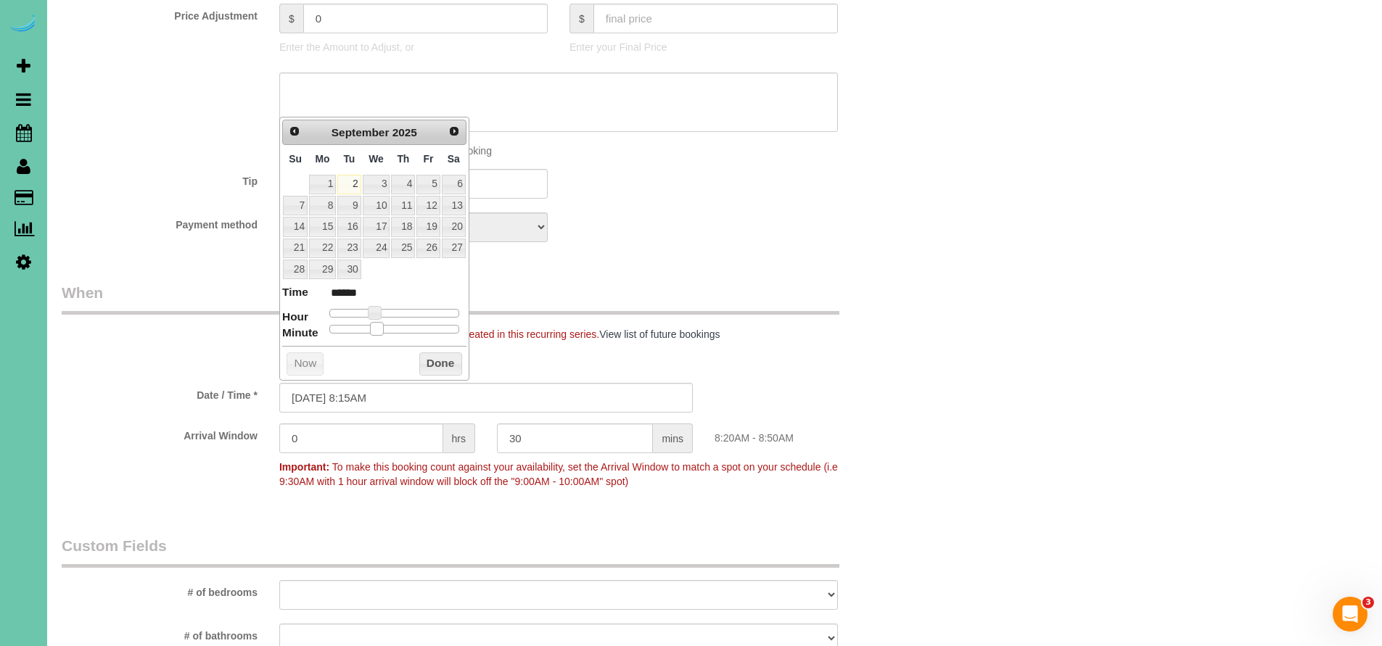
type input "09/02/2025 8:10AM"
type input "******"
type input "09/02/2025 8:05AM"
type input "******"
type input "09/02/2025 8:00AM"
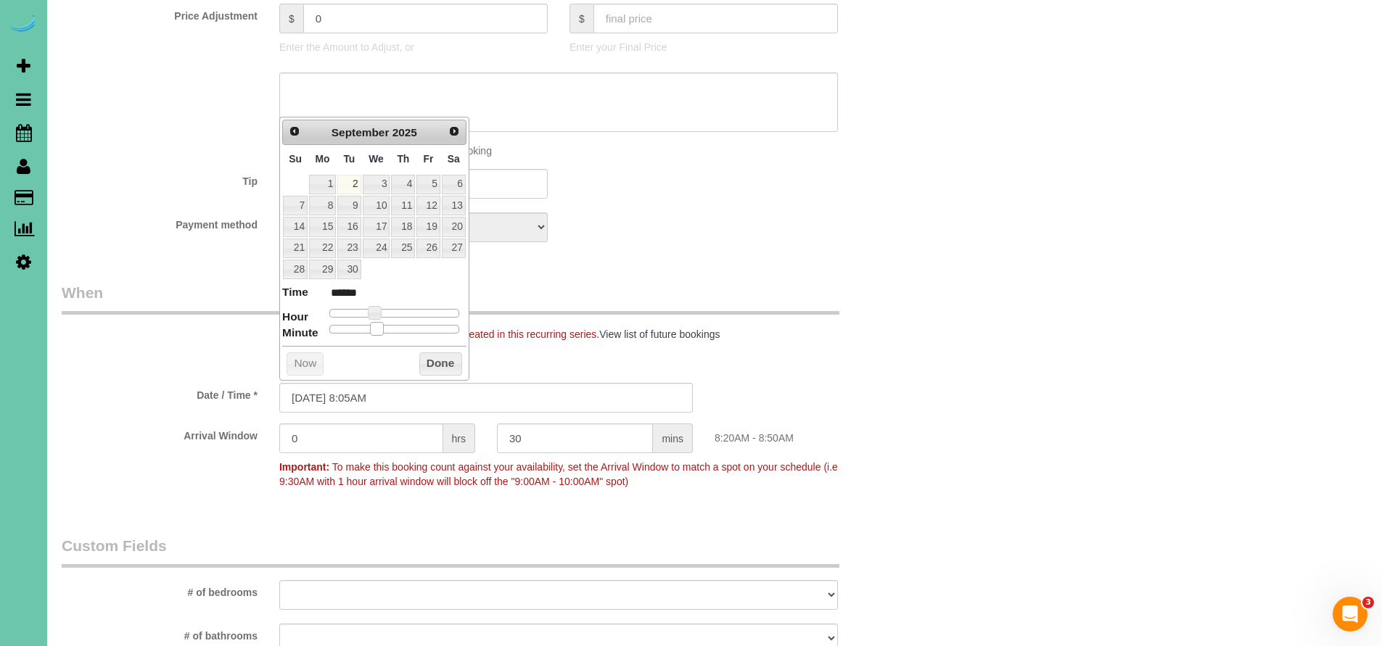
type input "******"
drag, startPoint x: 384, startPoint y: 323, endPoint x: 282, endPoint y: 319, distance: 101.6
click at [282, 319] on dl "Time ****** Hour Minute Second Millisecond Microsecond Time Zone ***** ***** **…" at bounding box center [374, 309] width 184 height 50
click at [437, 359] on button "Done" at bounding box center [440, 364] width 43 height 23
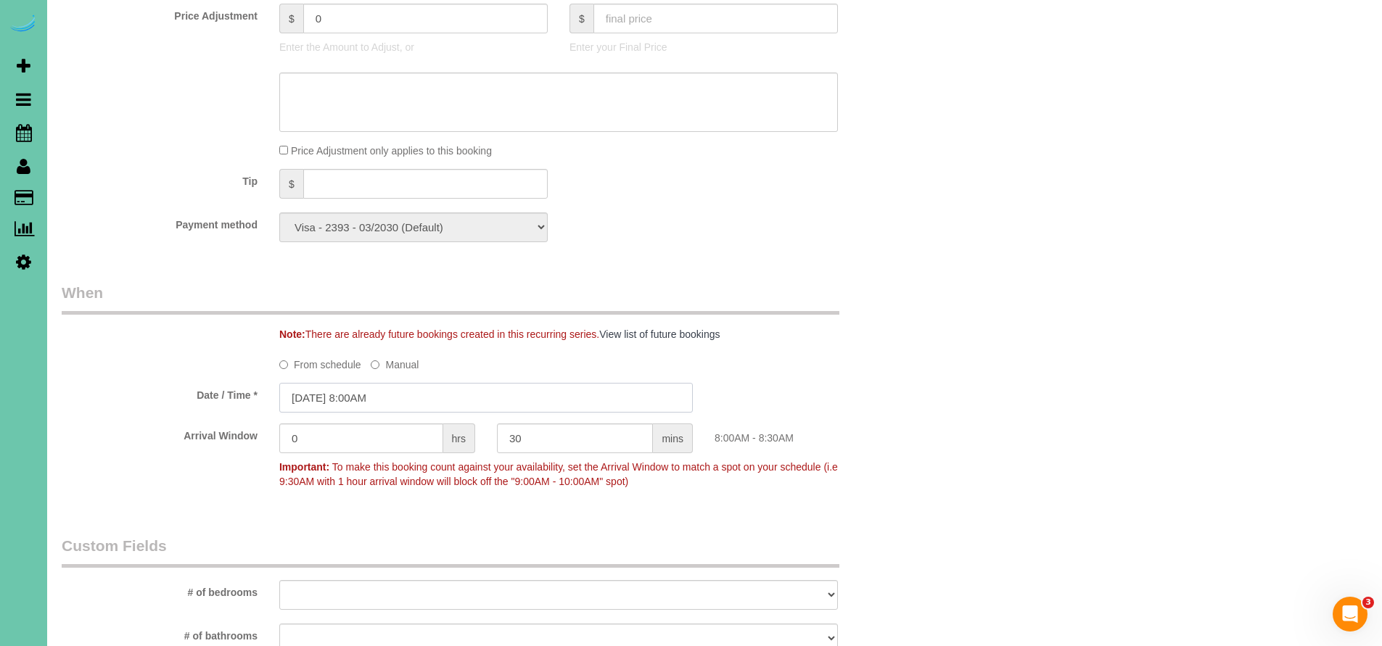
click at [412, 390] on input "09/02/2025 8:00AM" at bounding box center [486, 398] width 414 height 30
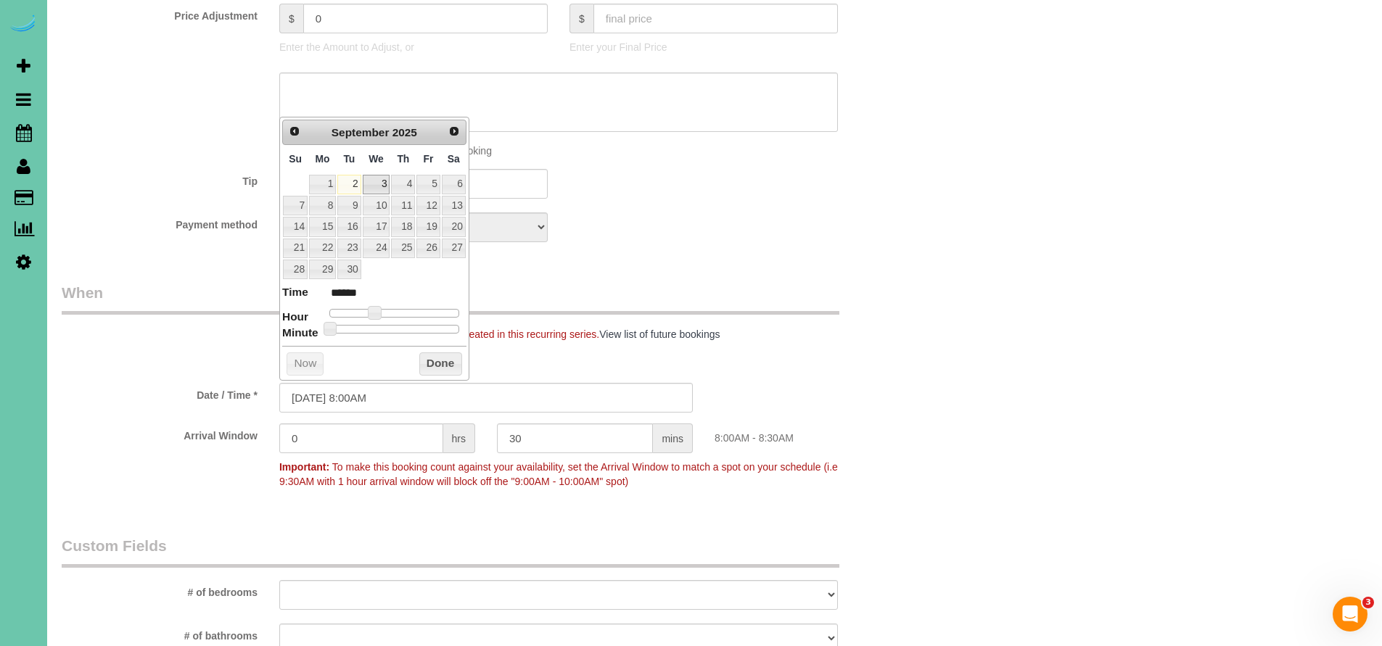
click at [380, 181] on link "3" at bounding box center [377, 185] width 28 height 20
type input "09/03/2025 8:00AM"
click at [427, 353] on button "Done" at bounding box center [440, 364] width 43 height 23
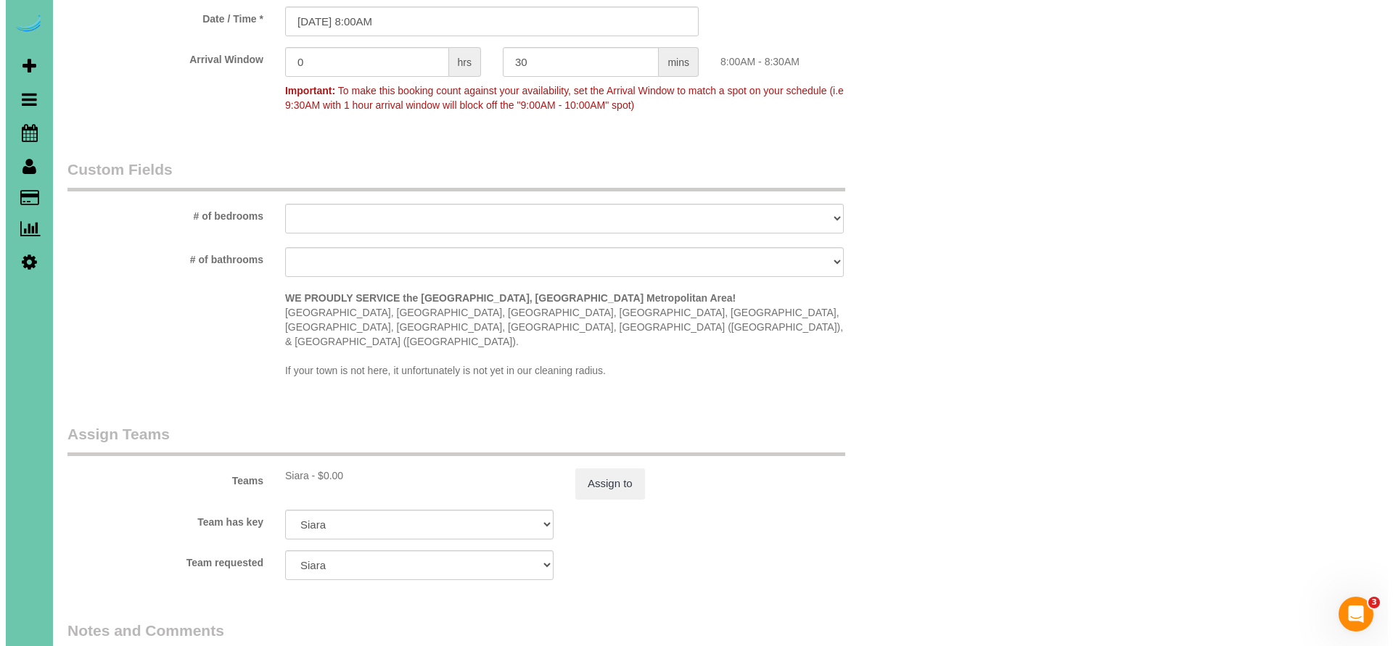
scroll to position [1484, 0]
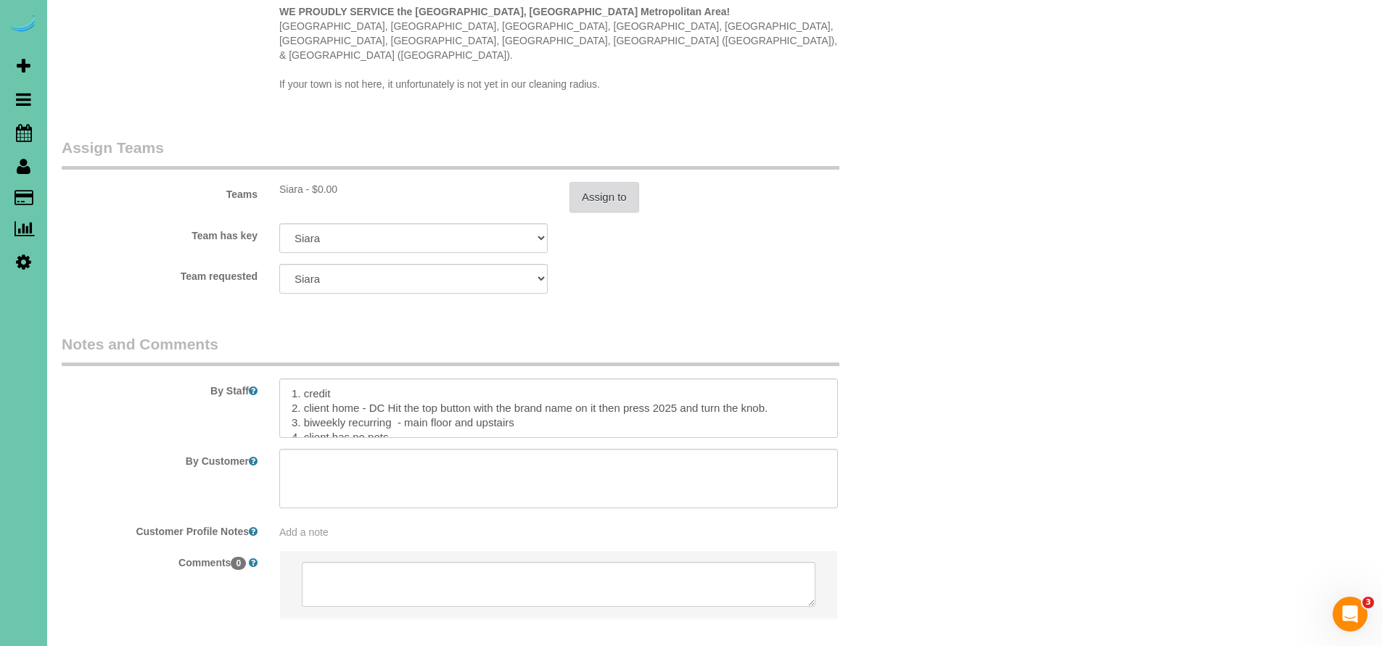
click at [591, 182] on button "Assign to" at bounding box center [605, 197] width 70 height 30
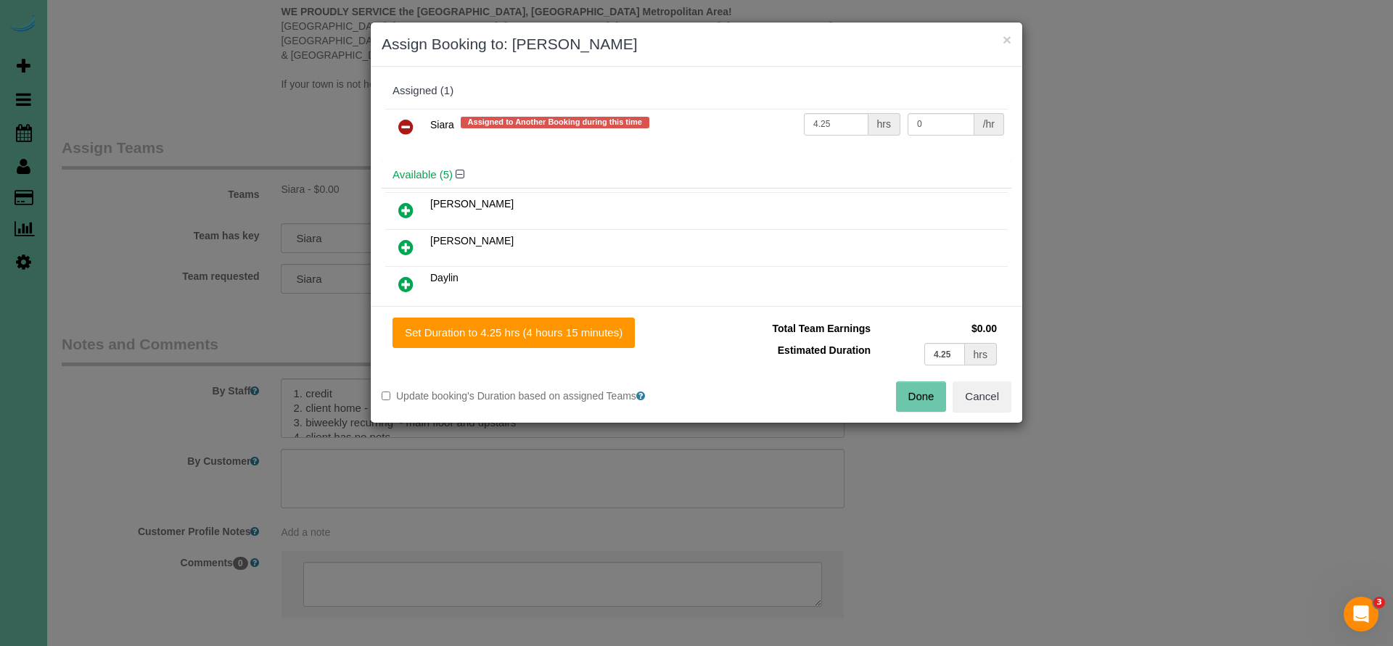
click at [408, 124] on icon at bounding box center [405, 126] width 15 height 17
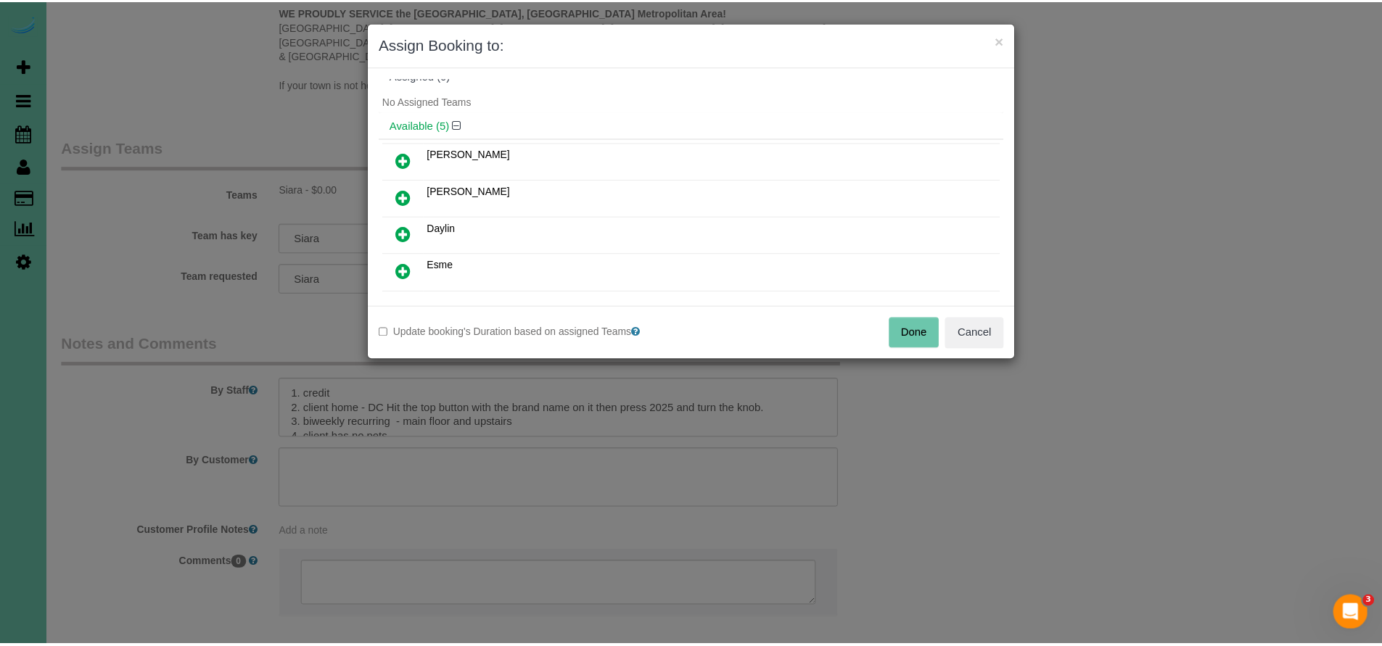
scroll to position [127, 0]
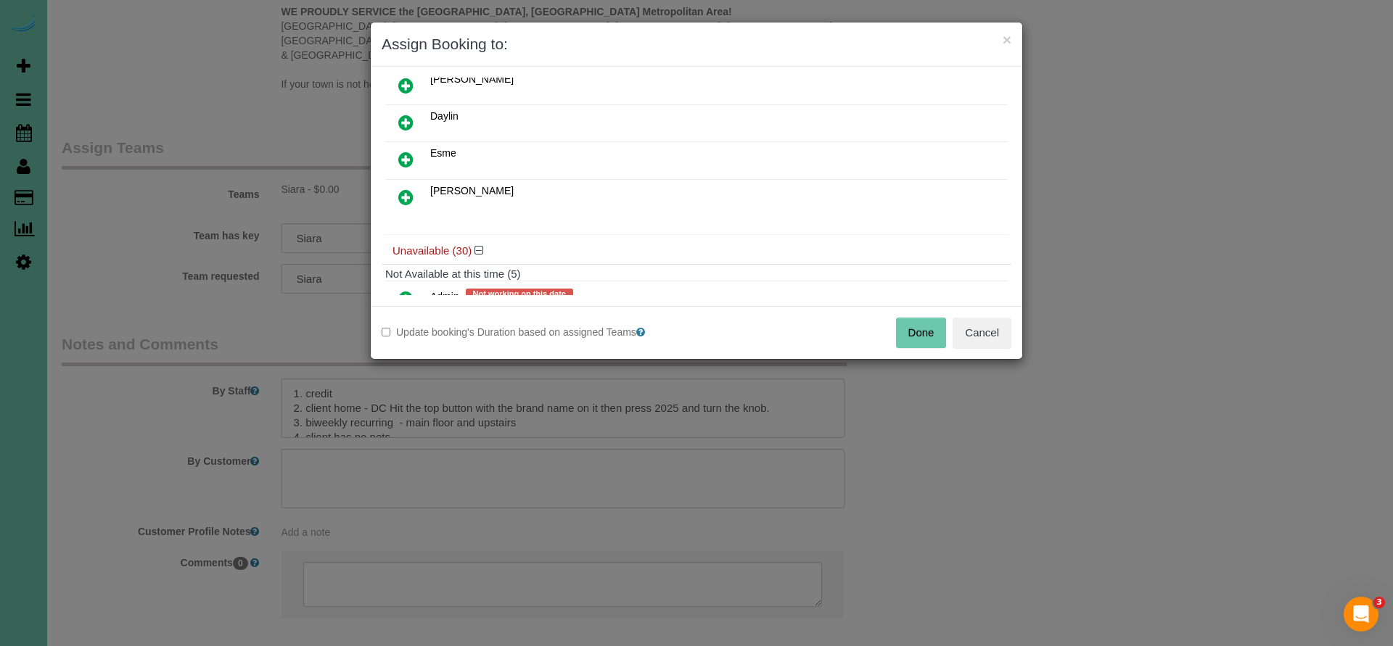
click at [403, 197] on icon at bounding box center [405, 197] width 15 height 17
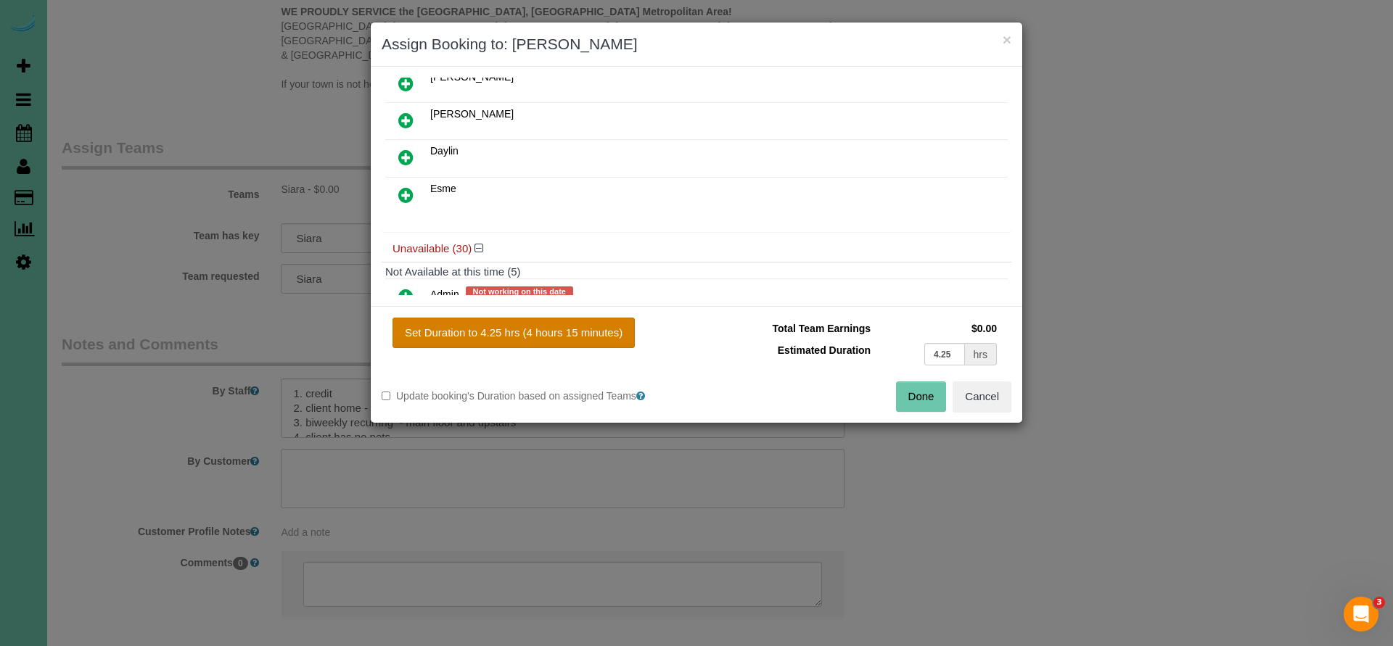
click at [513, 337] on button "Set Duration to 4.25 hrs (4 hours 15 minutes)" at bounding box center [514, 333] width 242 height 30
type input "4.25"
click at [926, 394] on button "Done" at bounding box center [921, 397] width 51 height 30
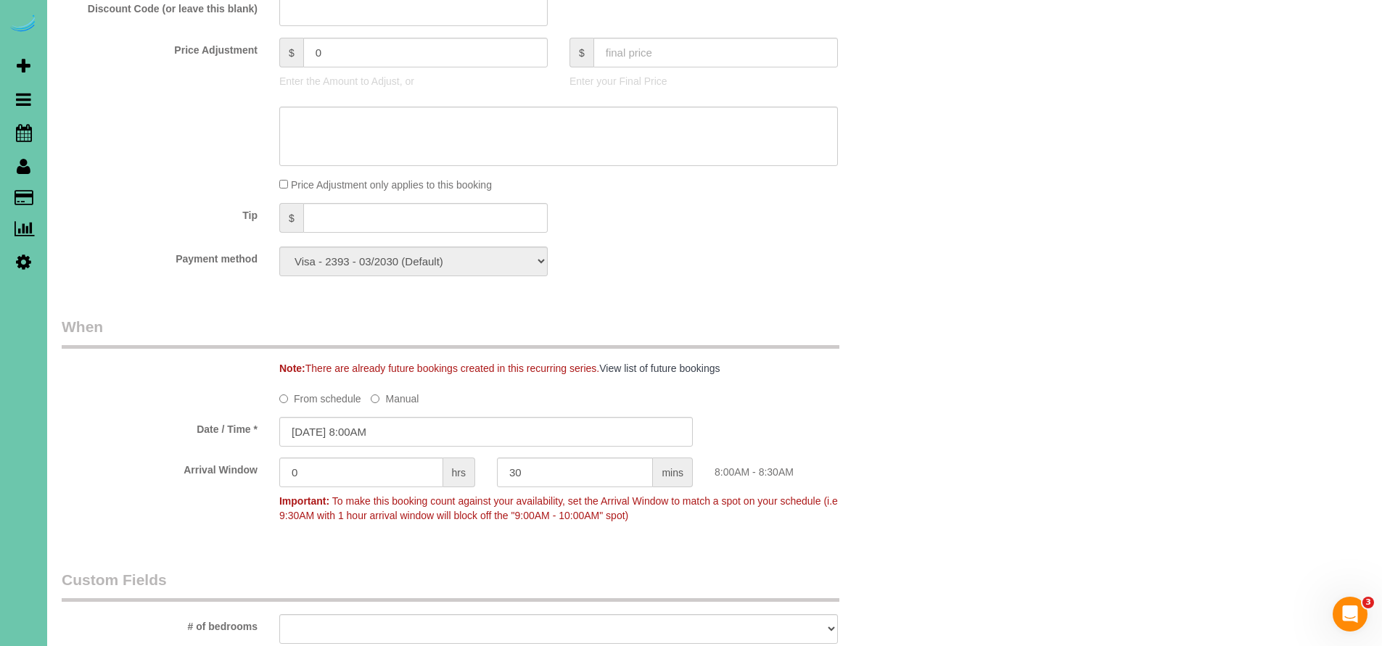
scroll to position [266, 0]
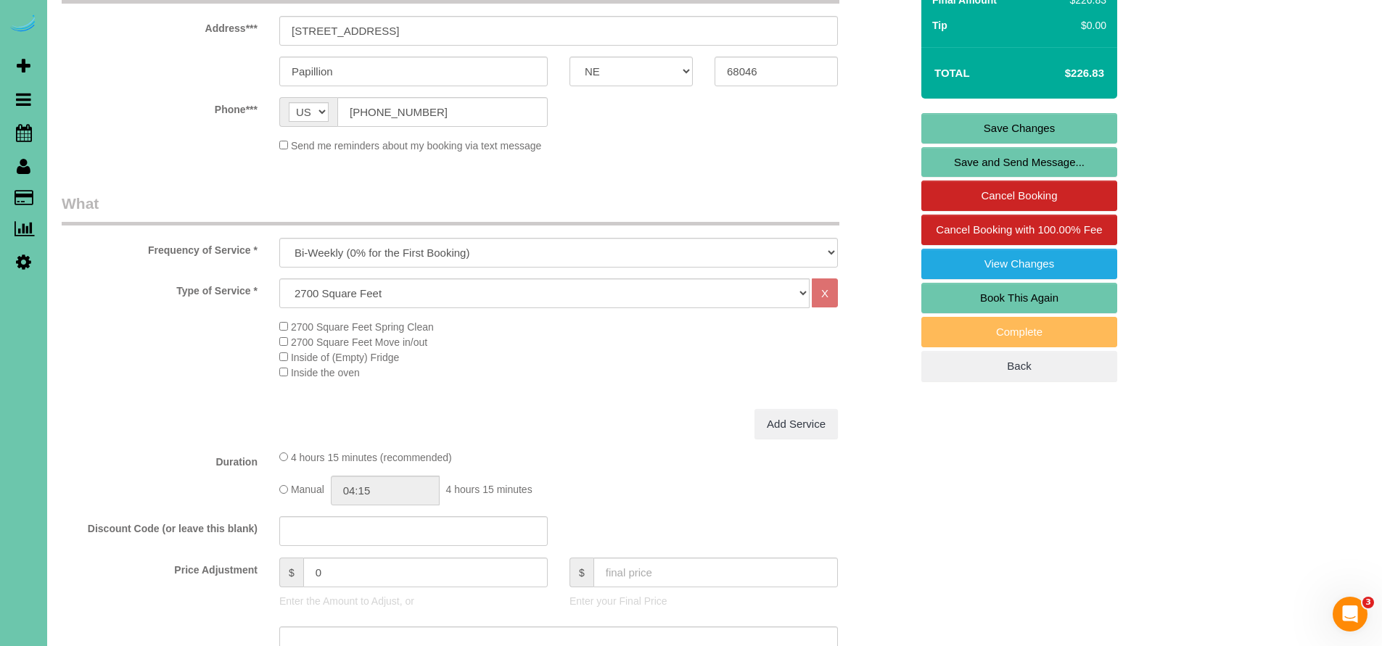
click at [1054, 125] on link "Save Changes" at bounding box center [1019, 128] width 196 height 30
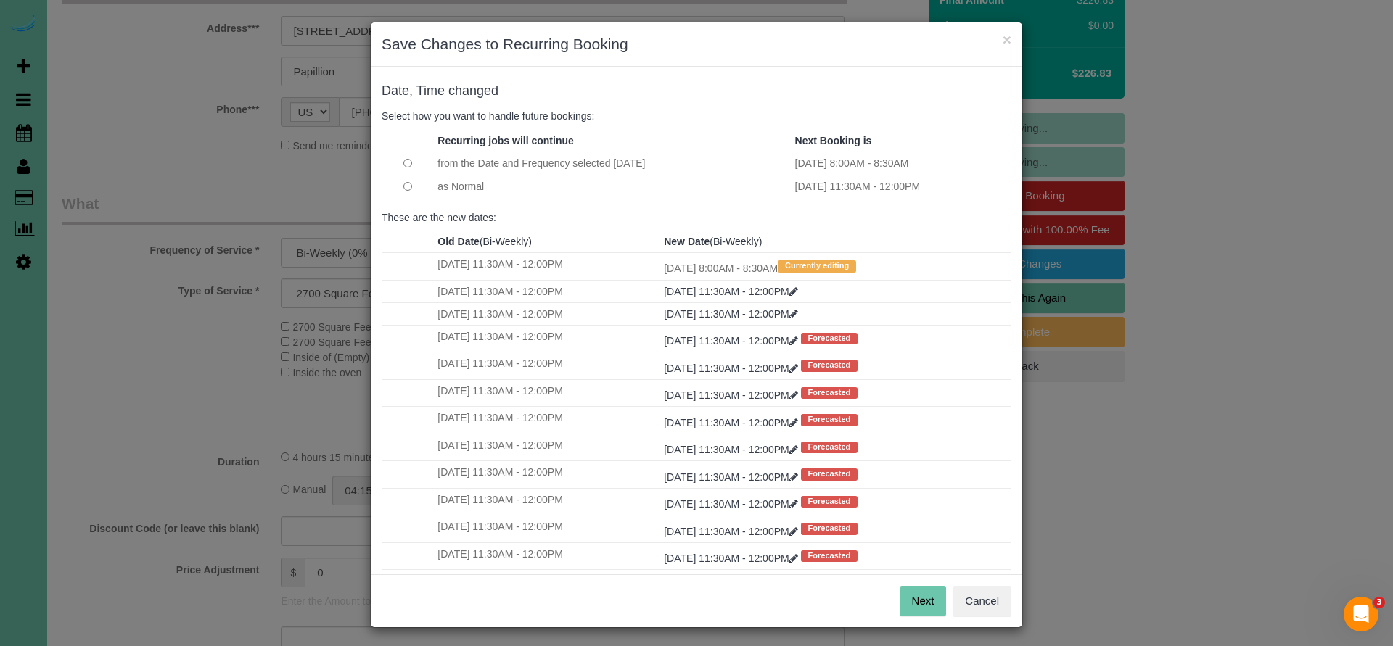
click at [919, 601] on button "Next" at bounding box center [923, 601] width 47 height 30
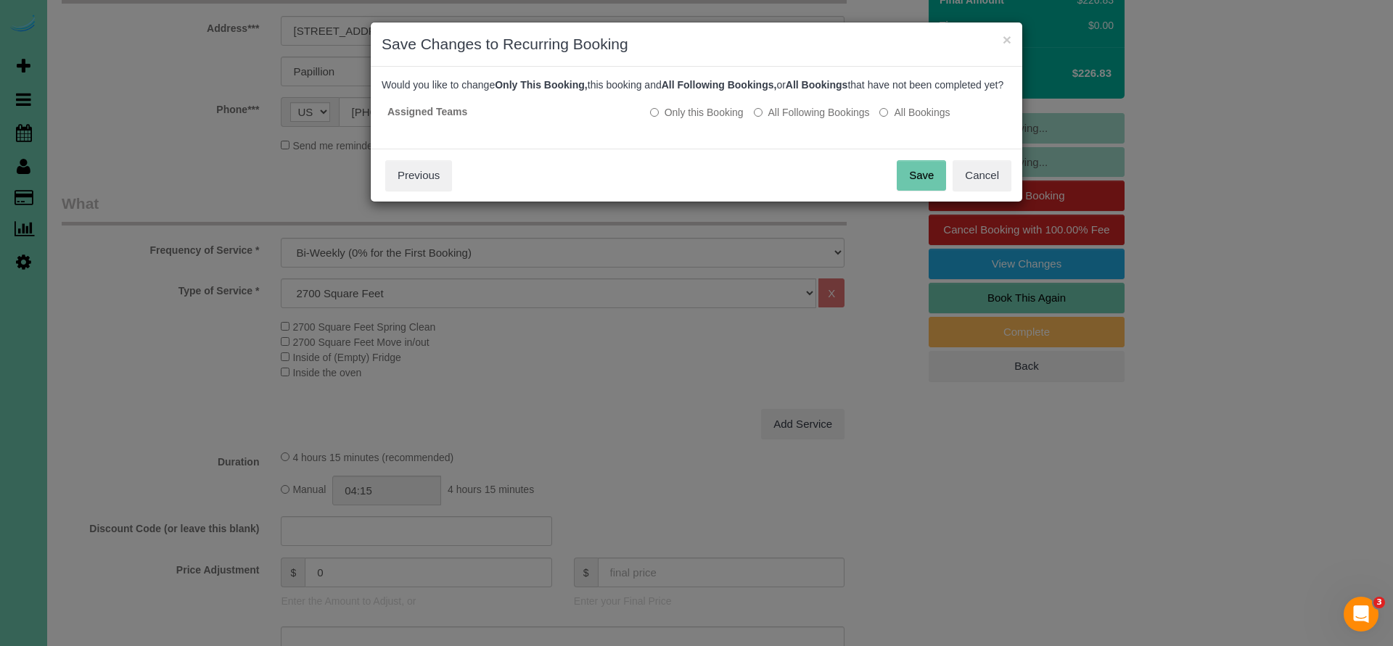
click at [909, 184] on button "Save" at bounding box center [921, 175] width 49 height 30
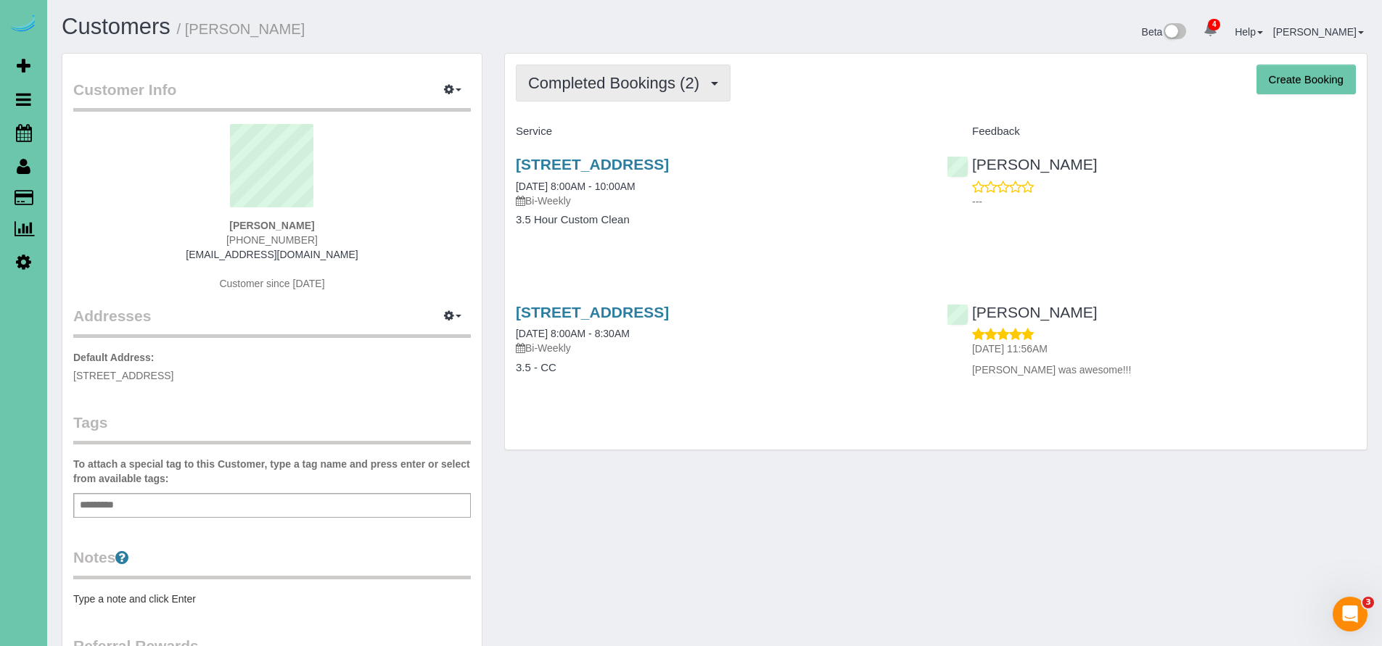
click at [609, 89] on span "Completed Bookings (2)" at bounding box center [617, 83] width 178 height 18
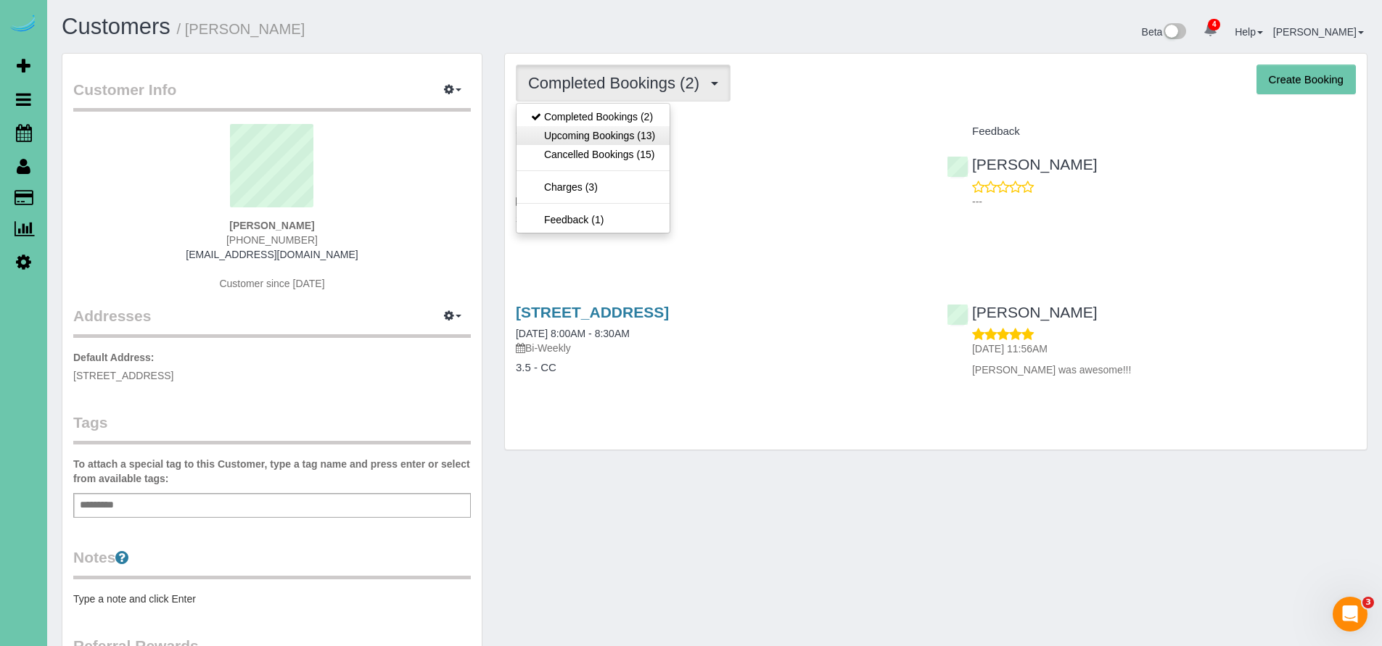
click at [601, 142] on link "Upcoming Bookings (13)" at bounding box center [593, 135] width 153 height 19
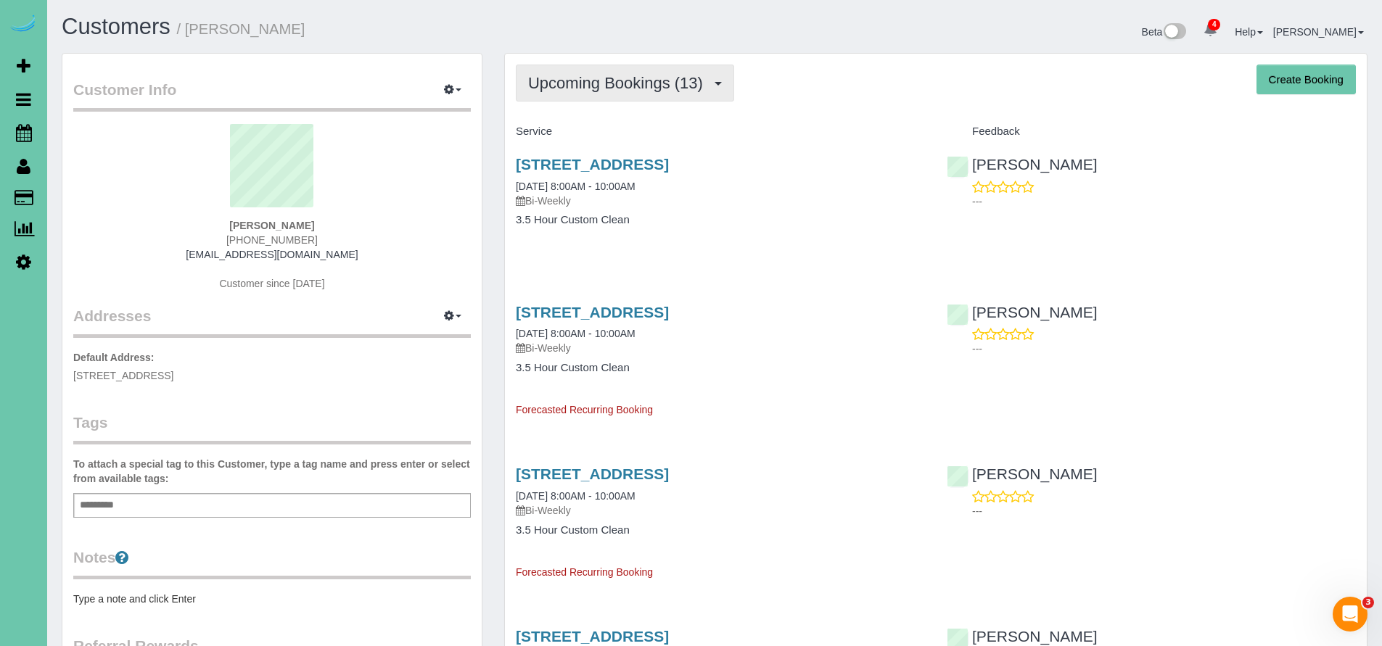
click at [604, 81] on span "Upcoming Bookings (13)" at bounding box center [619, 83] width 182 height 18
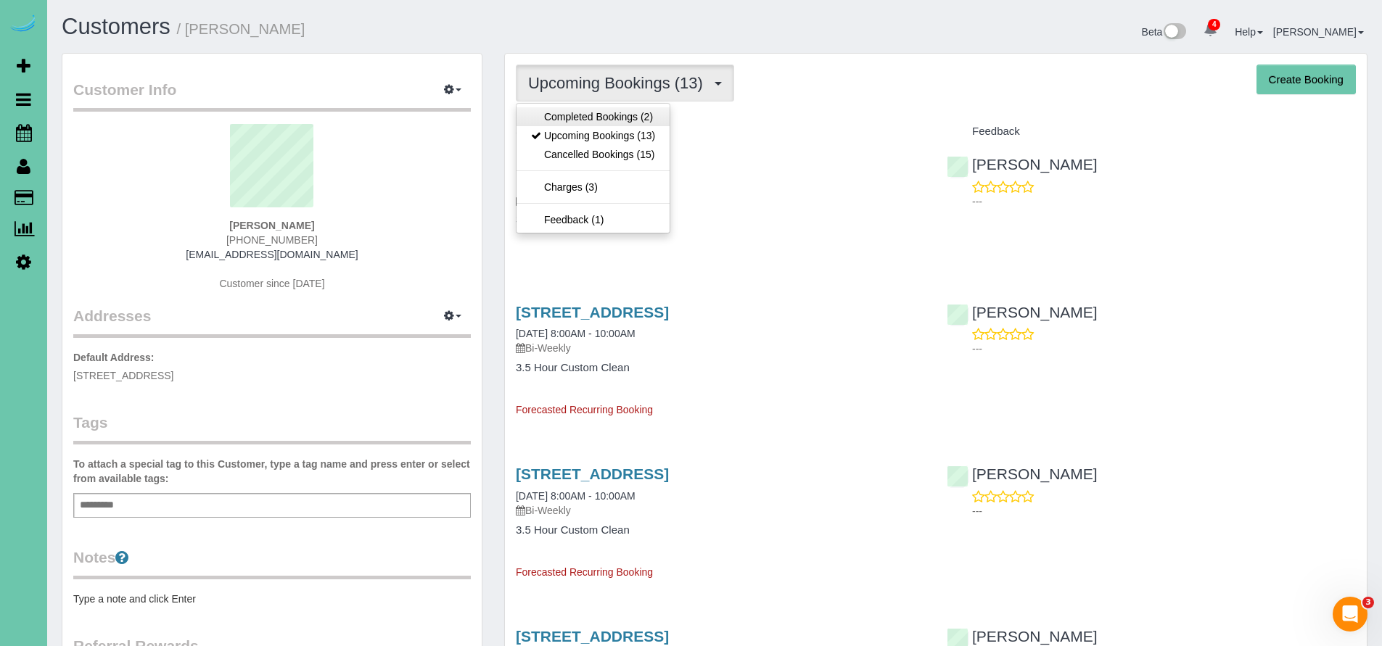
click at [599, 119] on link "Completed Bookings (2)" at bounding box center [593, 116] width 153 height 19
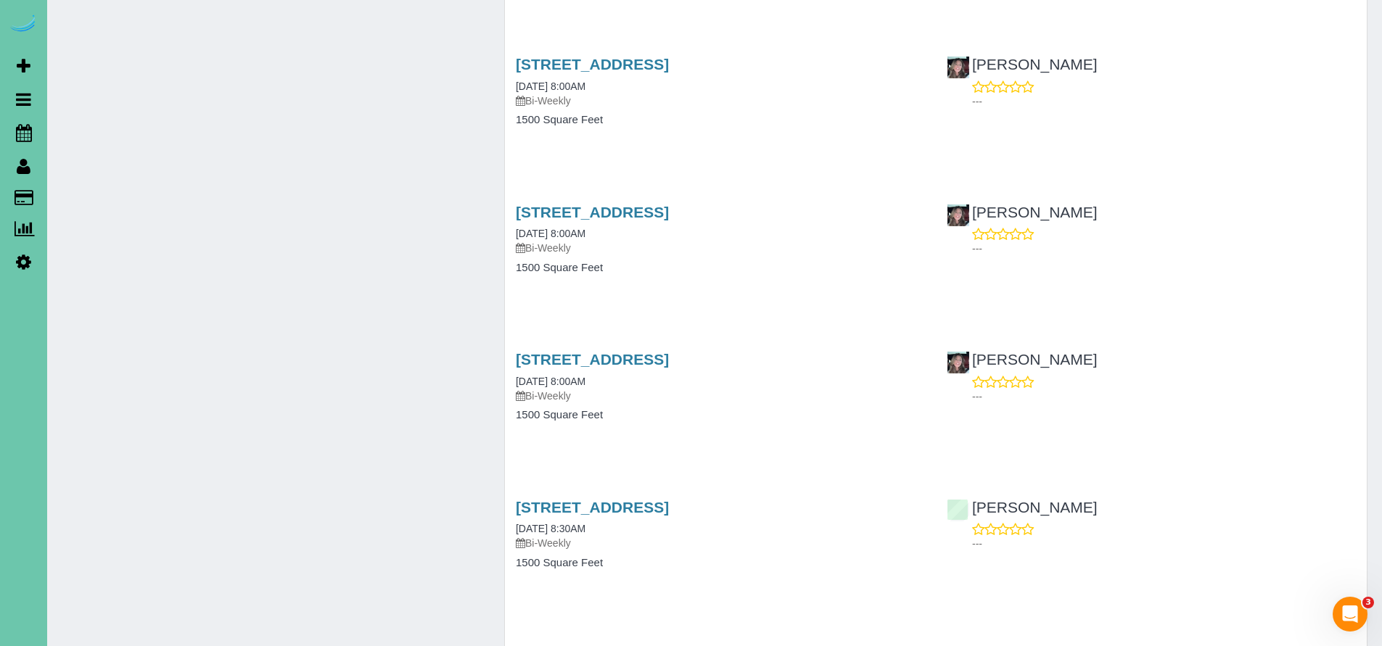
scroll to position [2614, 0]
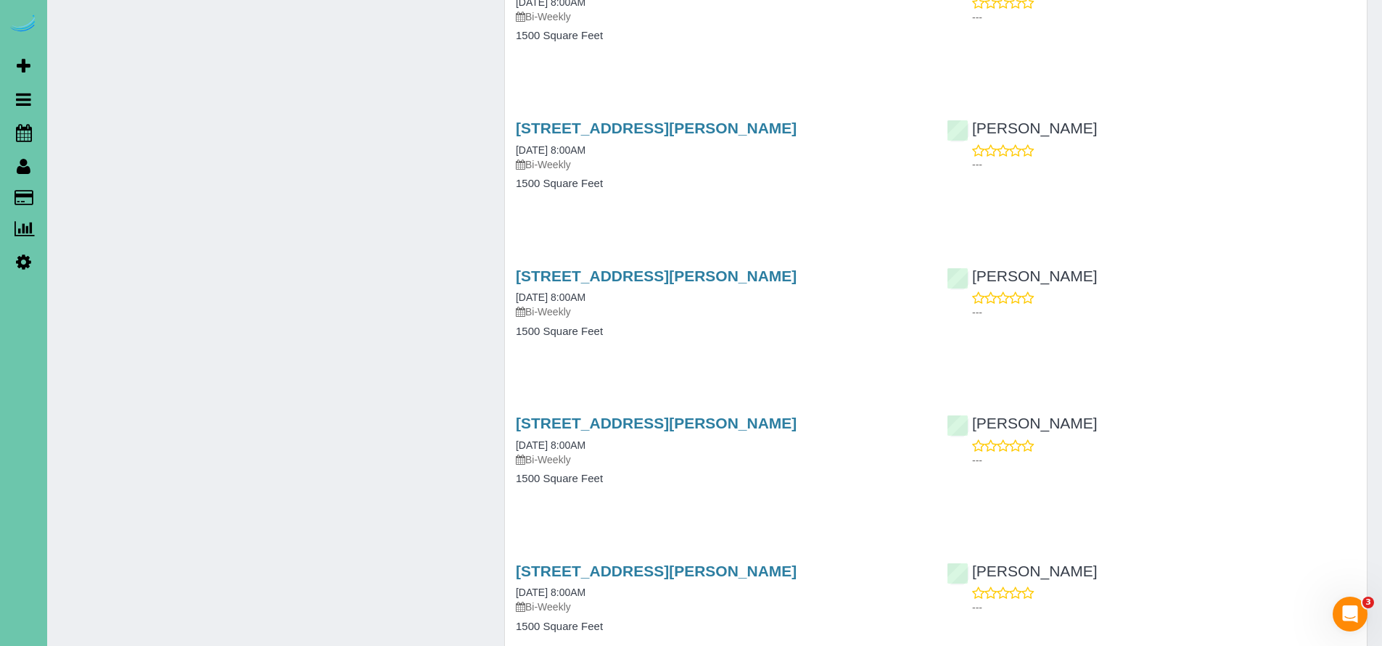
scroll to position [5210, 0]
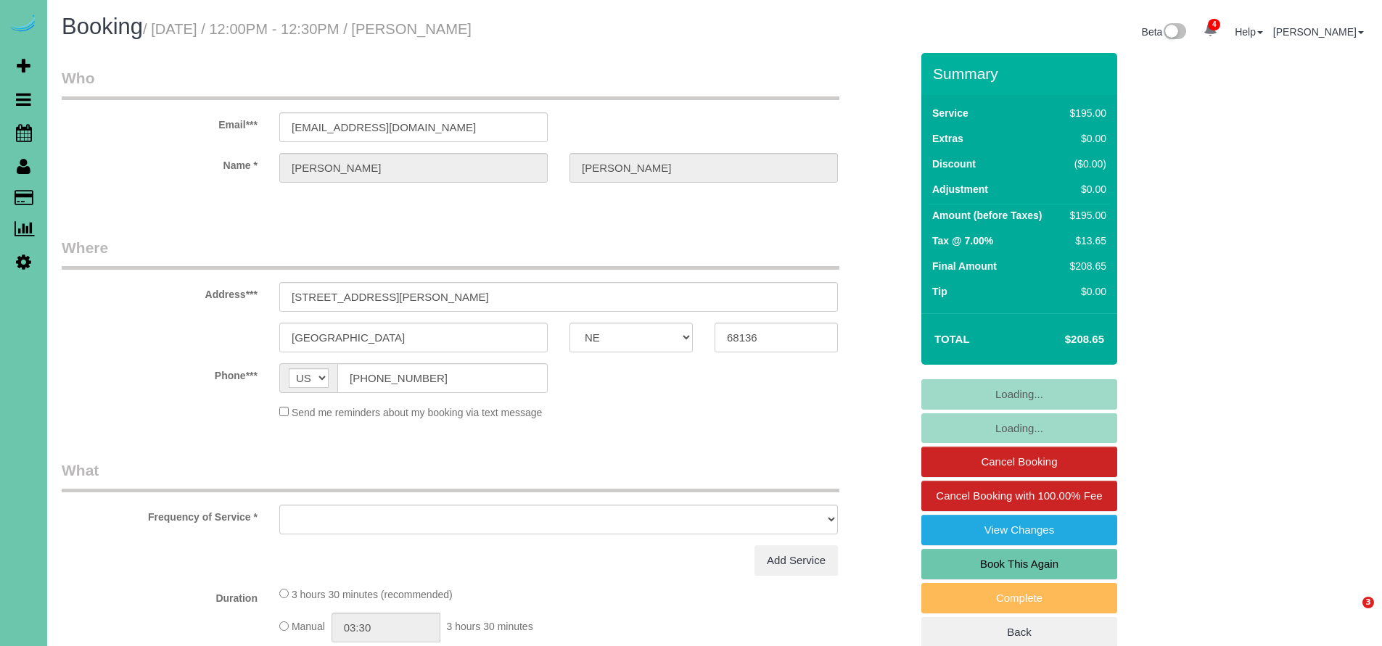
select select "NE"
select select "object:657"
select select "string:fspay-972e9a09-363a-4e12-8b07-36598412bcbc"
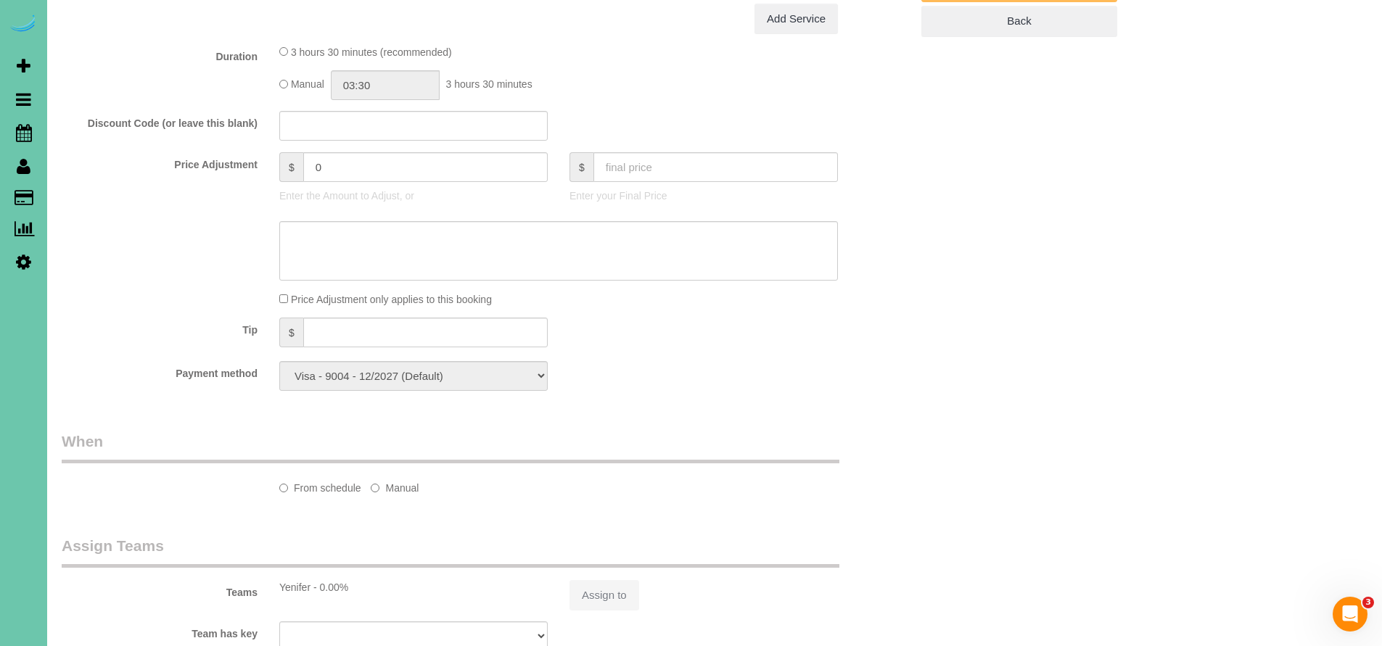
select select "object:676"
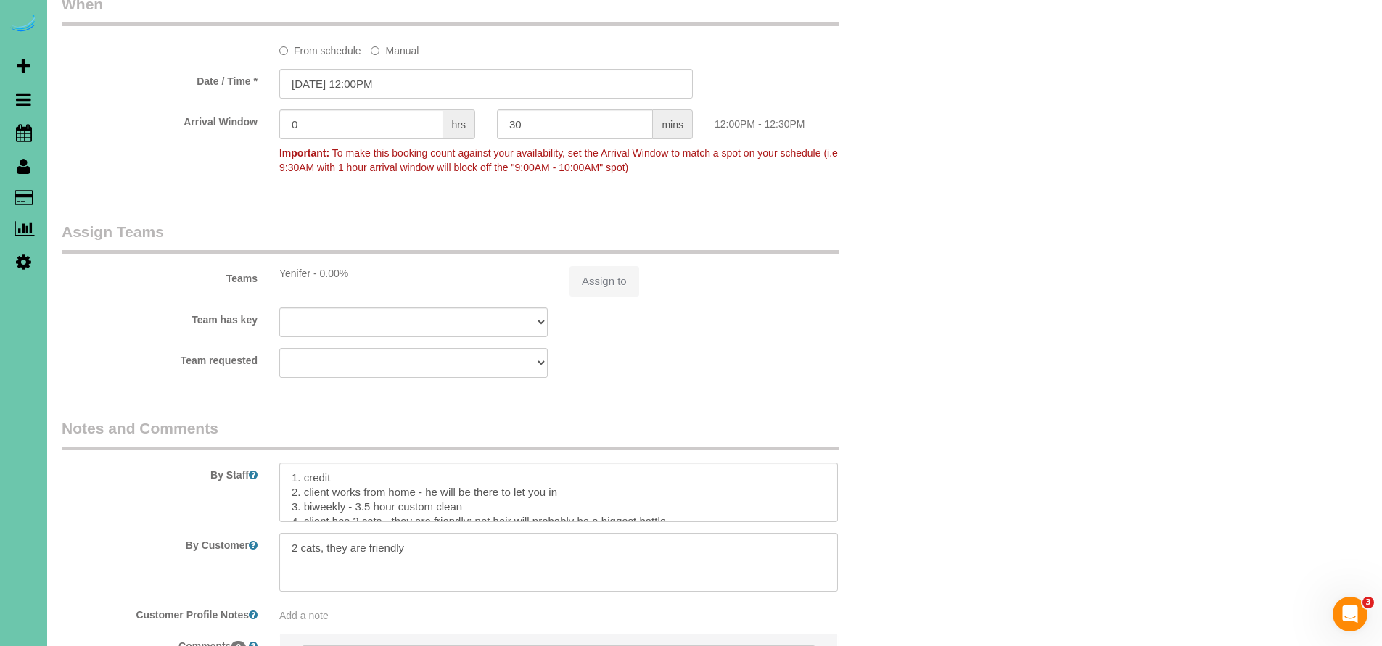
select select "number:37"
select select "number:43"
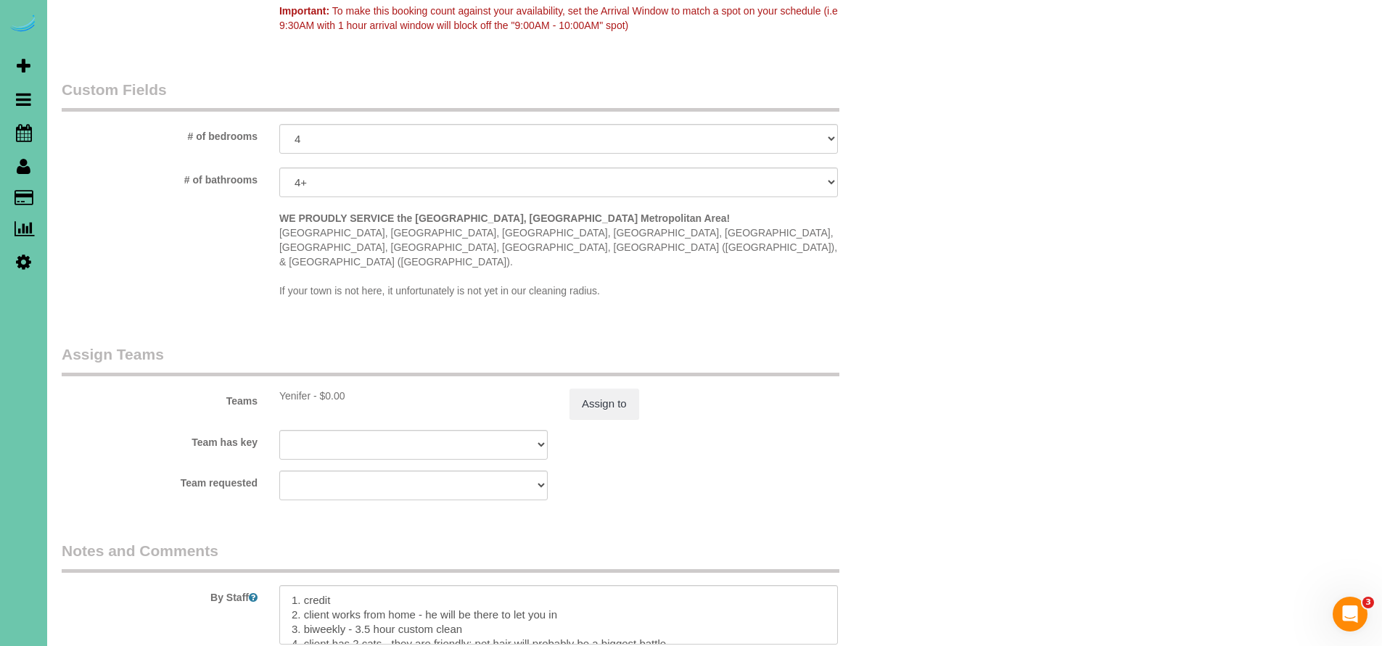
scroll to position [1323, 0]
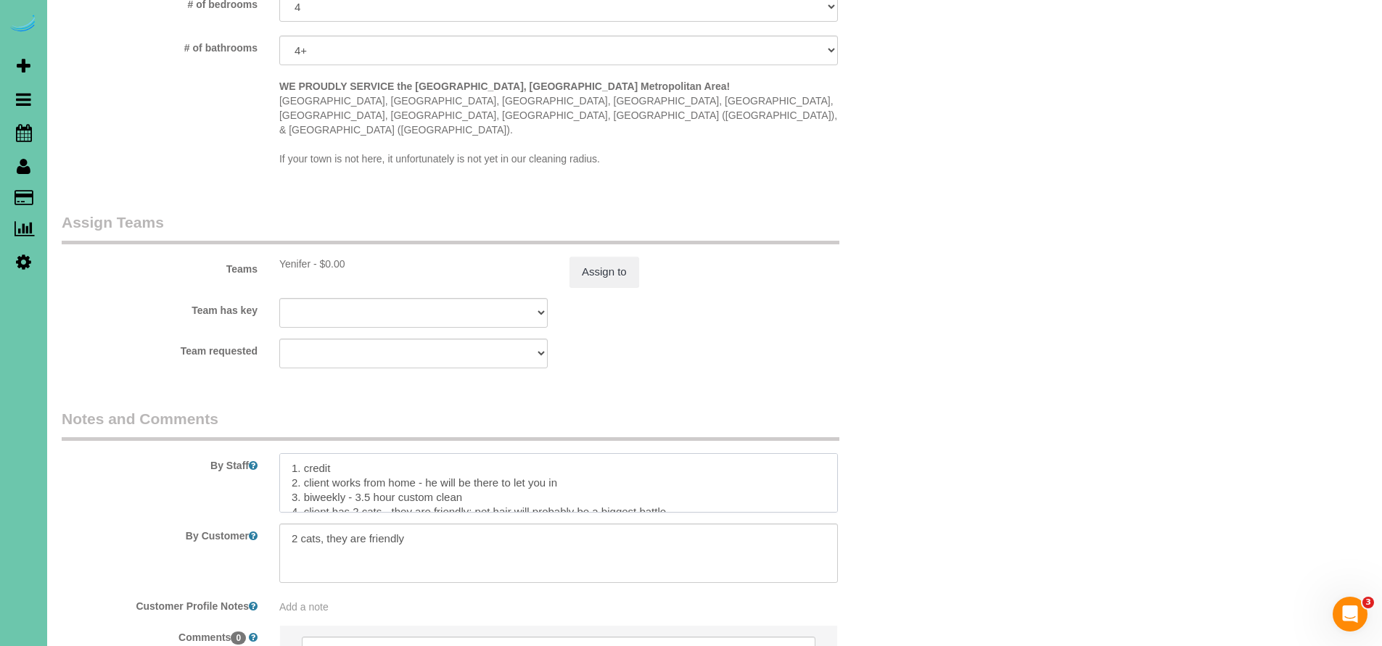
click at [567, 453] on textarea at bounding box center [558, 482] width 559 height 59
paste textarea "El cliente no está en casa hoy, la puerta principal está abierta."
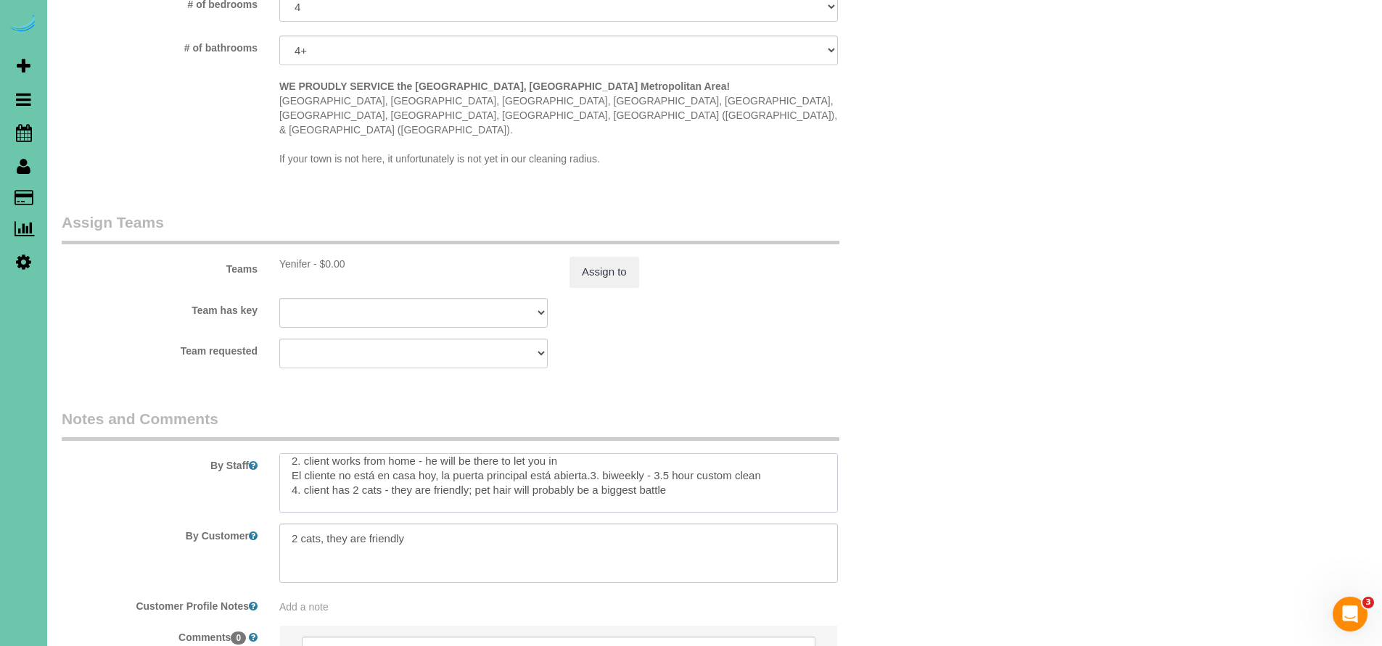
scroll to position [19, 0]
click at [287, 453] on textarea at bounding box center [558, 482] width 559 height 59
click at [602, 453] on textarea at bounding box center [558, 482] width 559 height 59
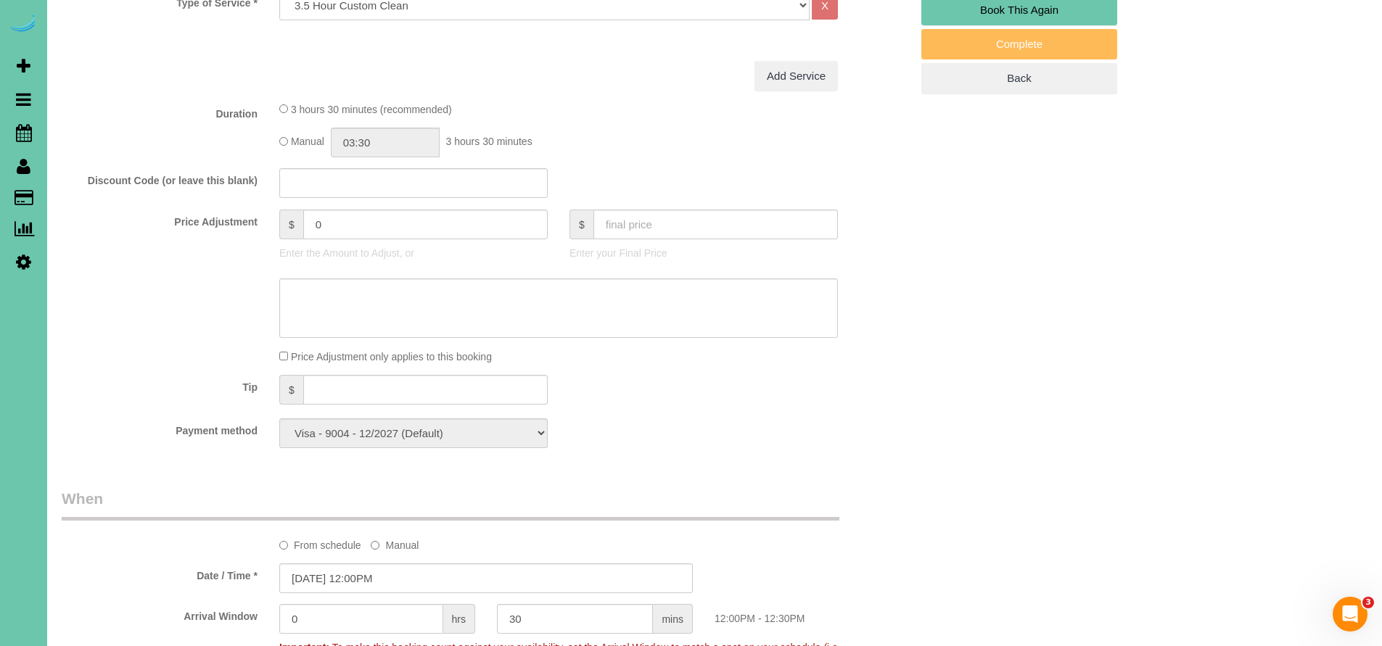
scroll to position [250, 0]
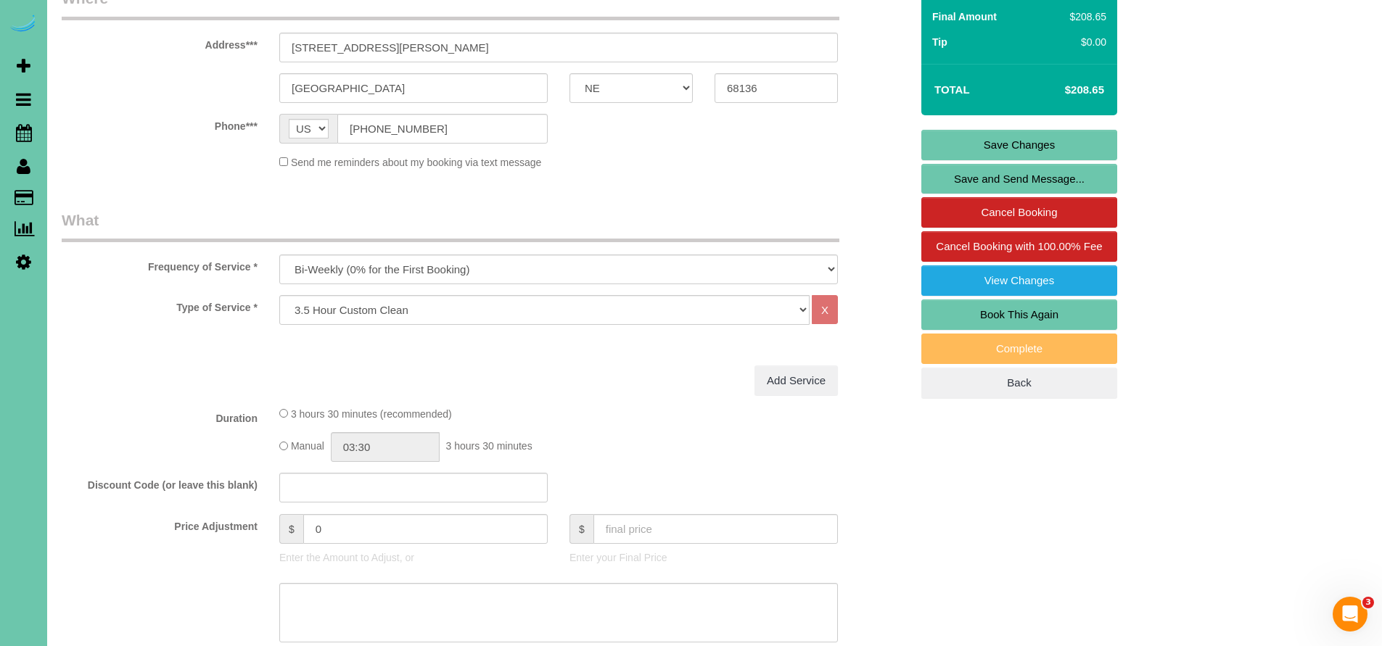
type textarea "1. credit 2. client works from home - he will be there to let you in (El client…"
click at [1029, 137] on link "Save Changes" at bounding box center [1019, 145] width 196 height 30
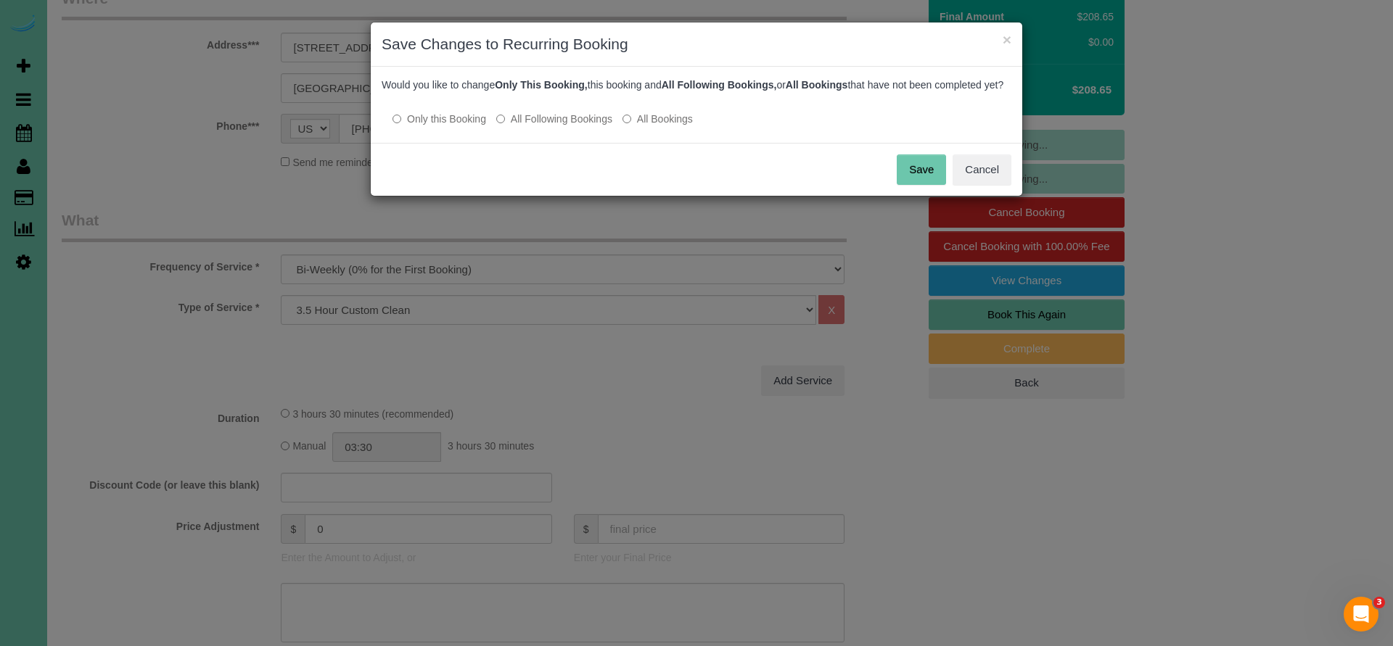
click at [926, 185] on button "Save" at bounding box center [921, 170] width 49 height 30
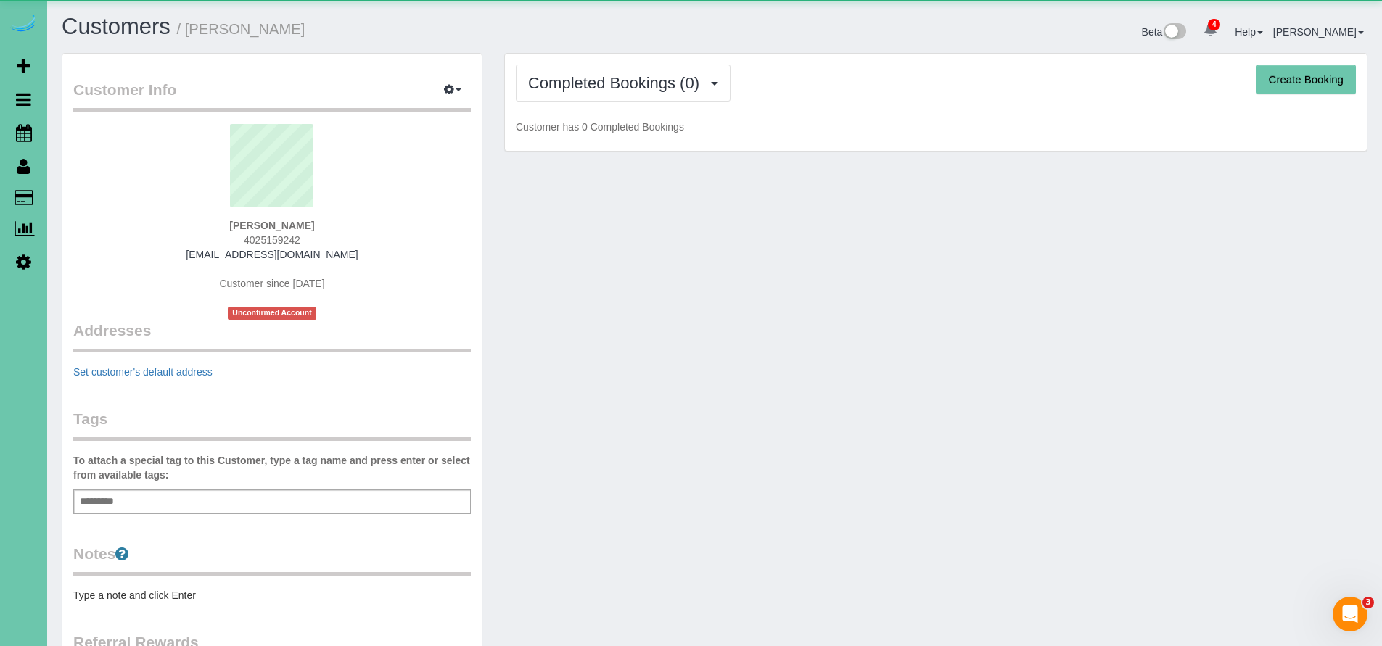
click at [116, 541] on div "Customer Info Edit Contact Info Send Message Email Preferences Special Sales Ta…" at bounding box center [271, 457] width 419 height 806
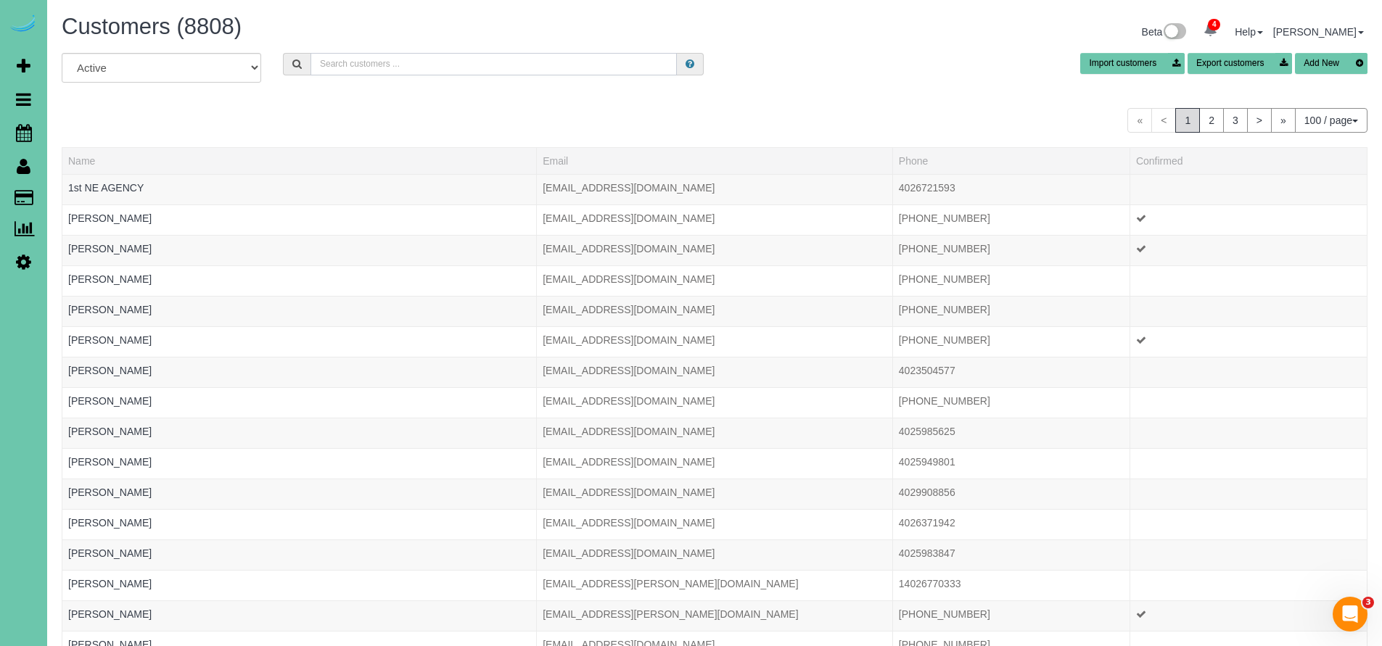
click at [448, 67] on input "text" at bounding box center [494, 64] width 366 height 22
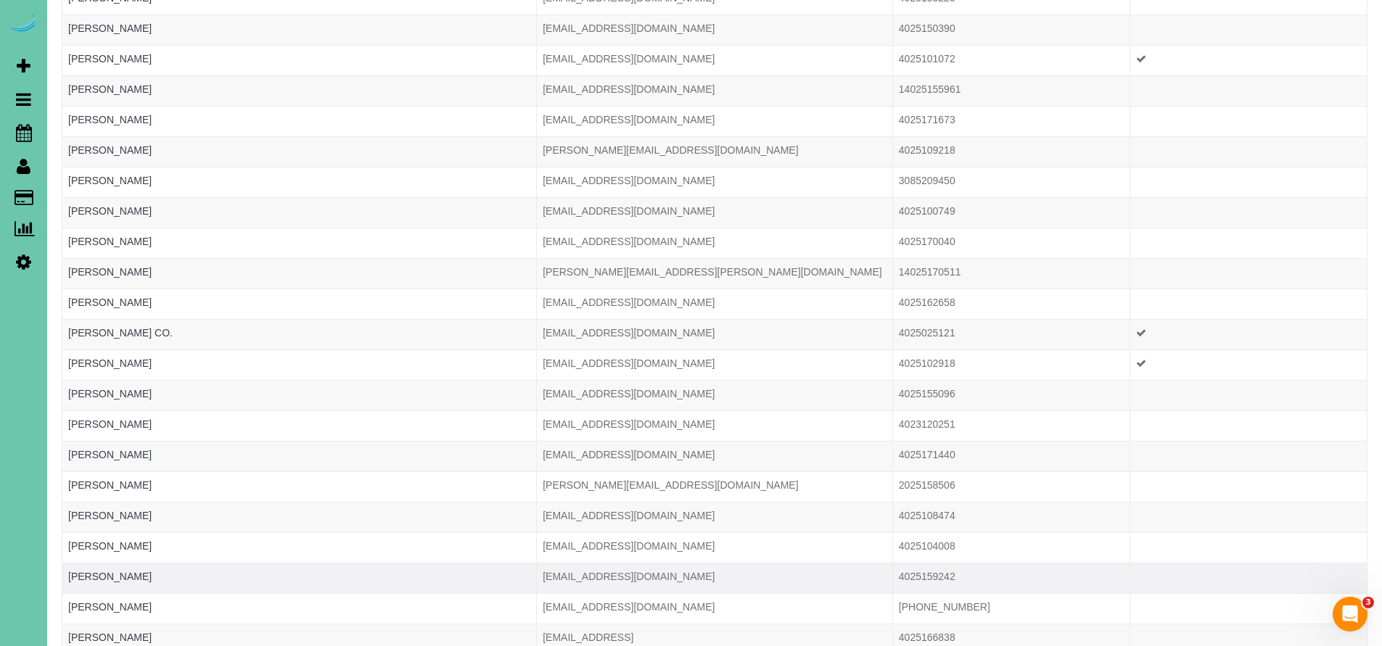
scroll to position [976, 0]
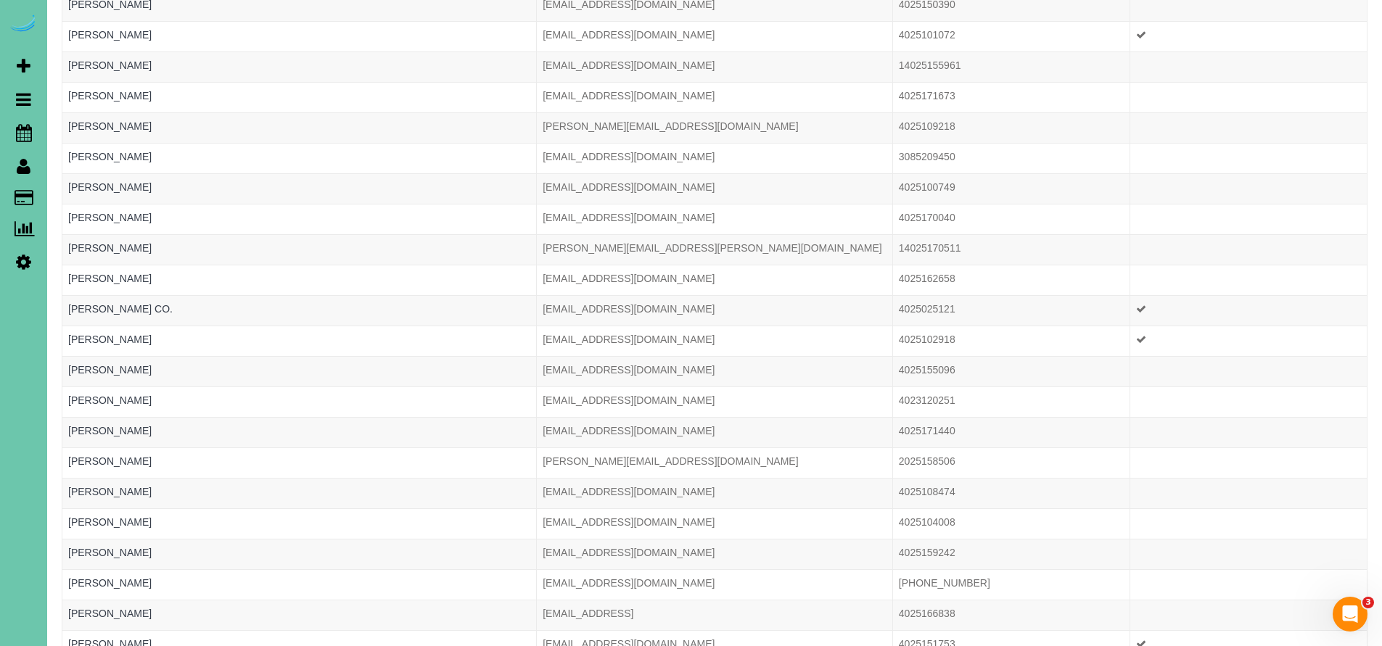
type input "0251"
click at [106, 580] on link "[PERSON_NAME]" at bounding box center [109, 584] width 83 height 12
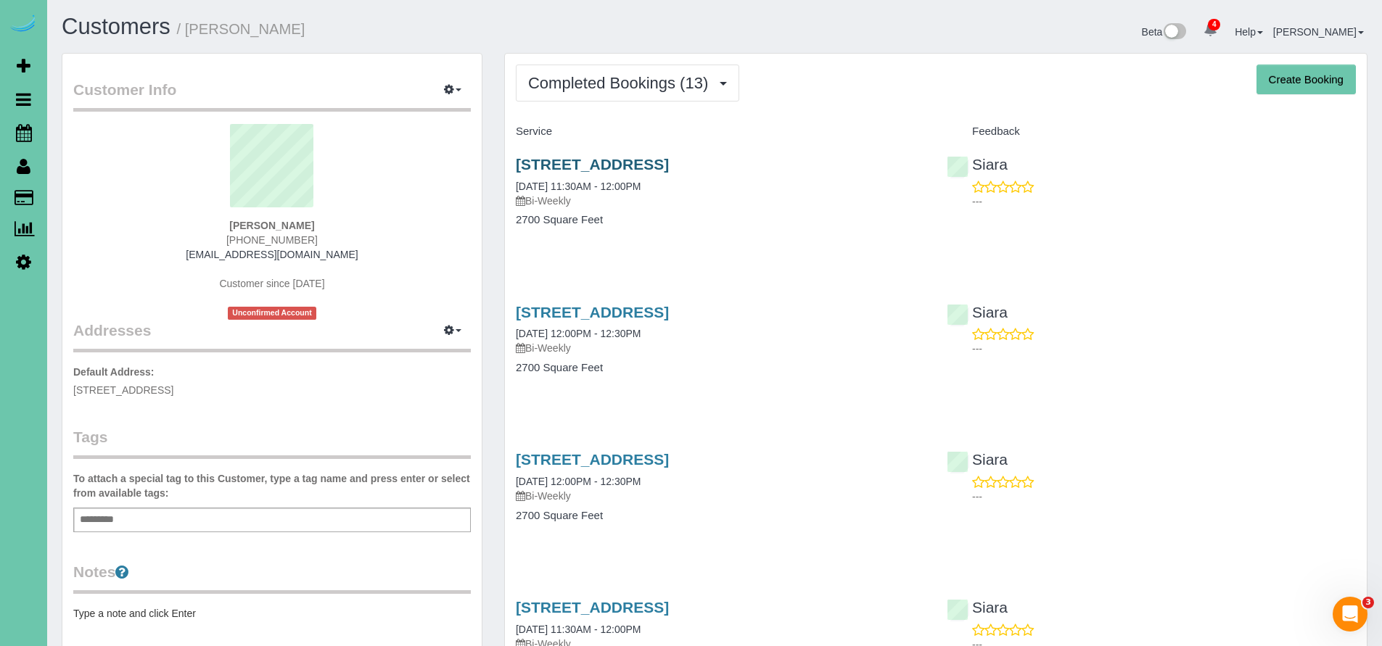
click at [669, 166] on link "[STREET_ADDRESS]" at bounding box center [592, 164] width 153 height 17
click at [30, 130] on icon at bounding box center [24, 132] width 16 height 17
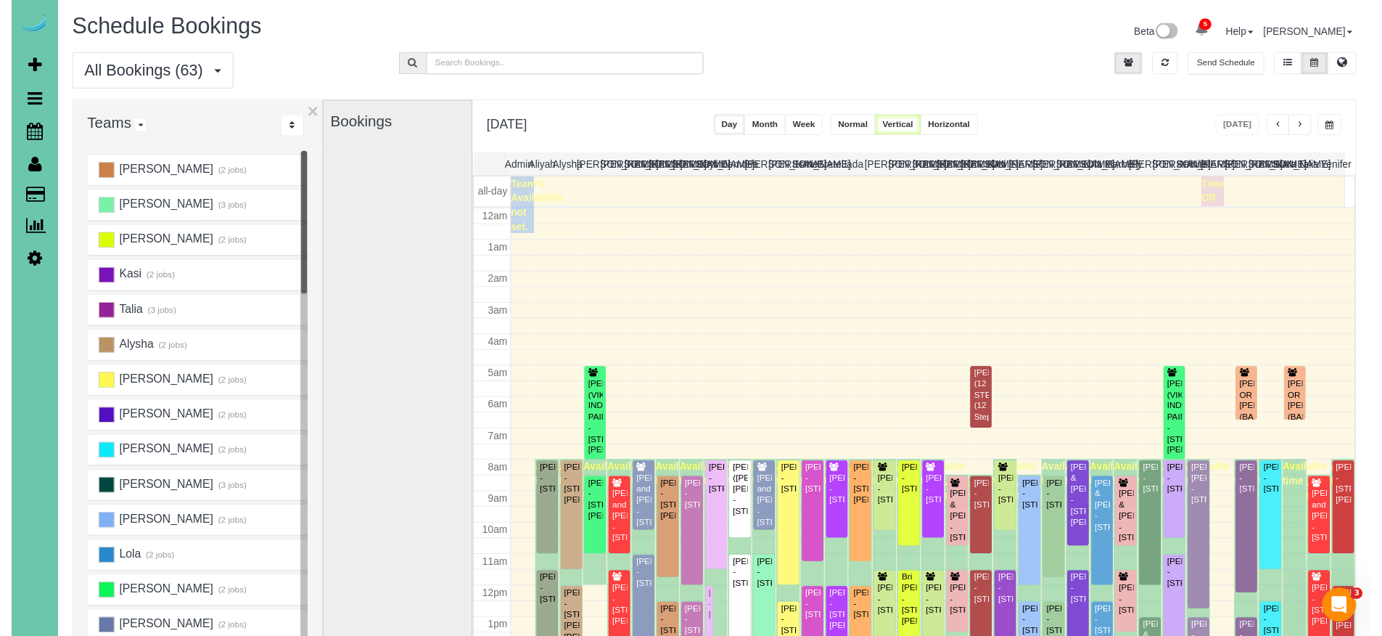
scroll to position [192, 0]
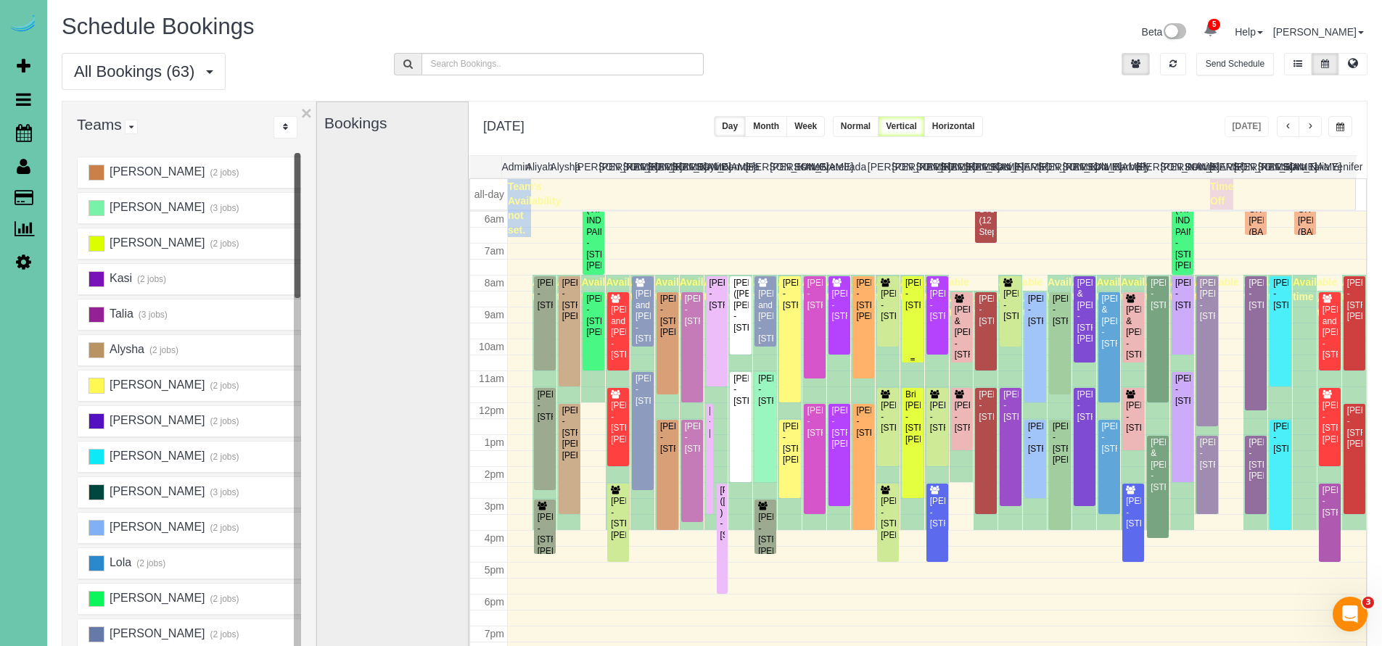
click at [912, 311] on div "Flora Tiedt - 2568 S 125th Ave, Omaha, NE 68144" at bounding box center [913, 294] width 16 height 33
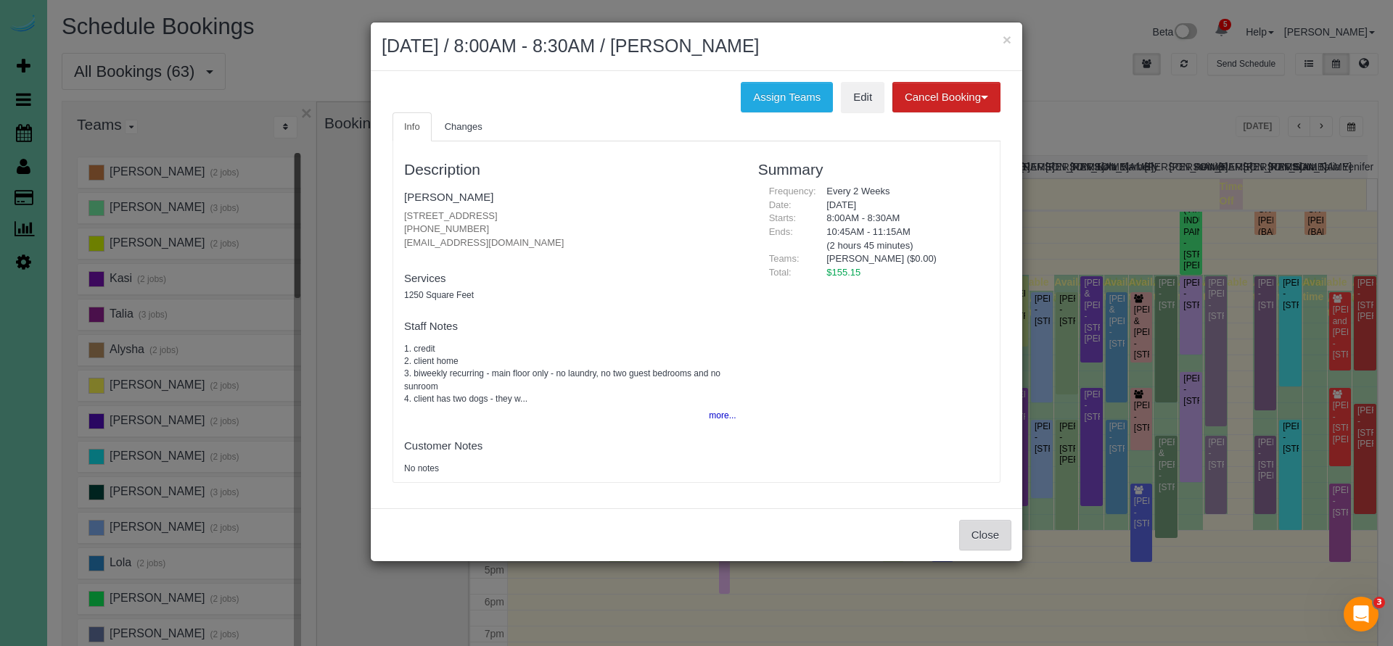
click at [1006, 530] on button "Close" at bounding box center [985, 535] width 52 height 30
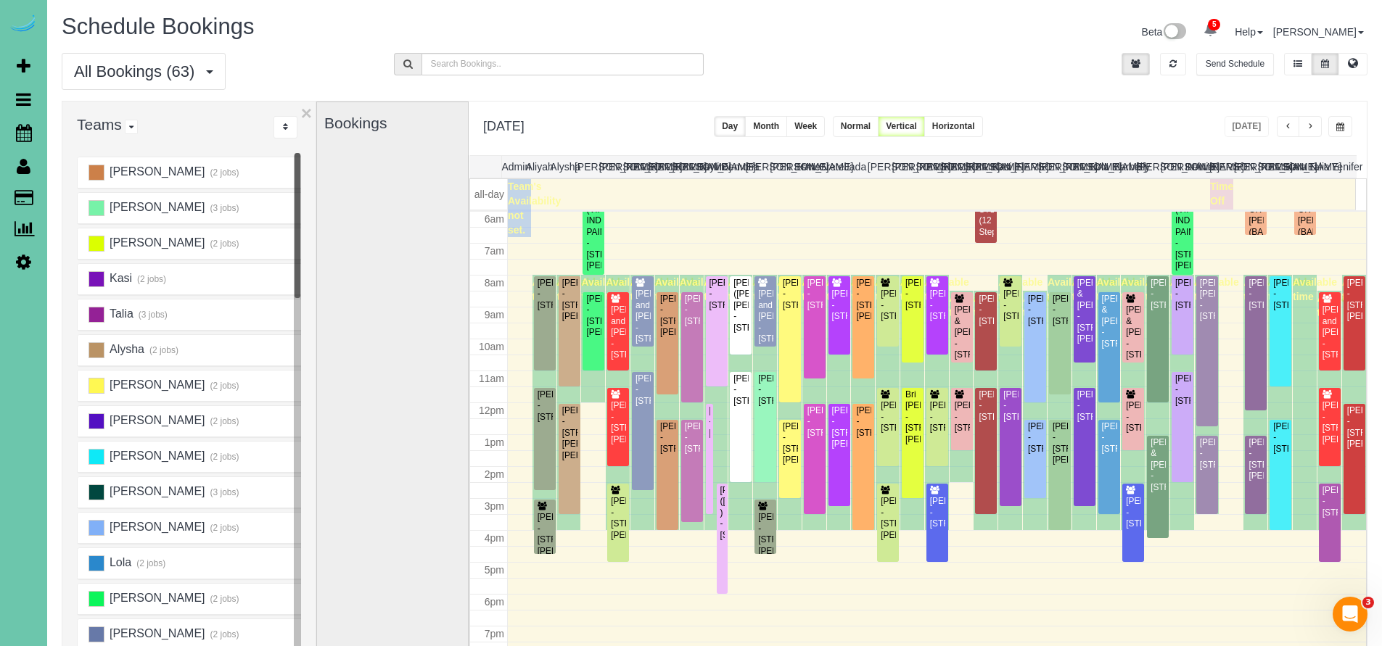
click at [1336, 130] on span "button" at bounding box center [1340, 127] width 8 height 9
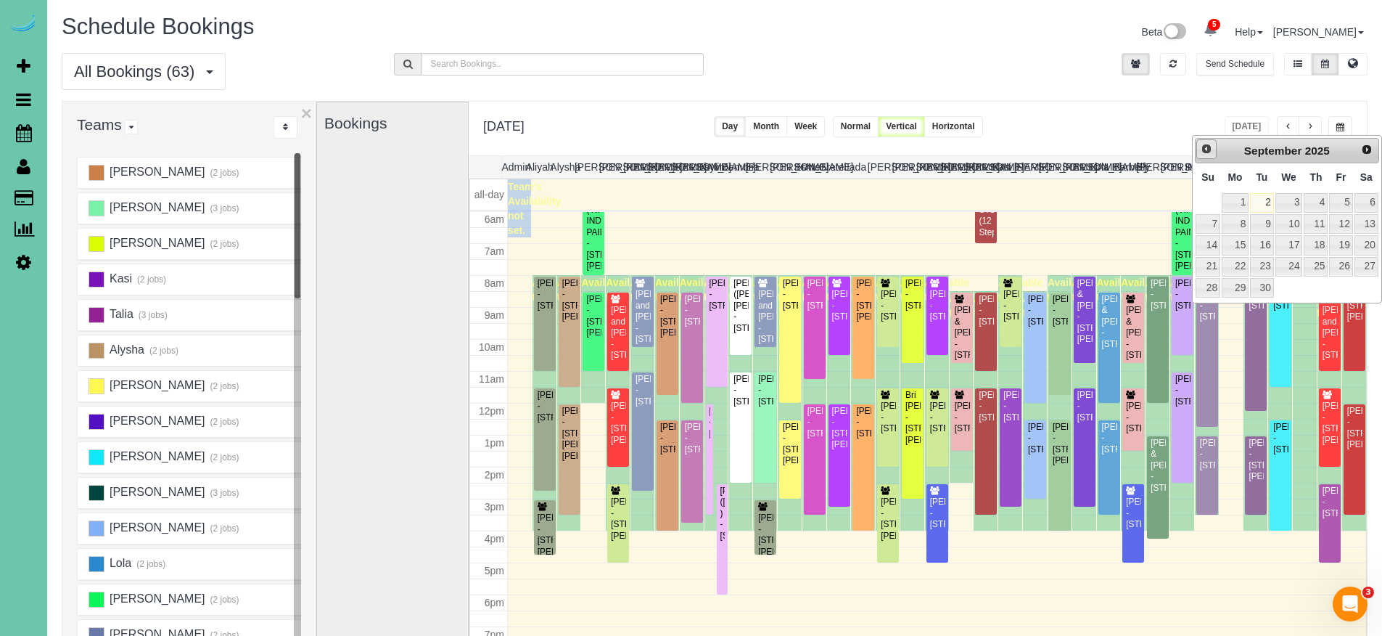
click at [1207, 155] on link "Prev" at bounding box center [1206, 149] width 20 height 20
click at [1341, 286] on link "29" at bounding box center [1340, 288] width 23 height 20
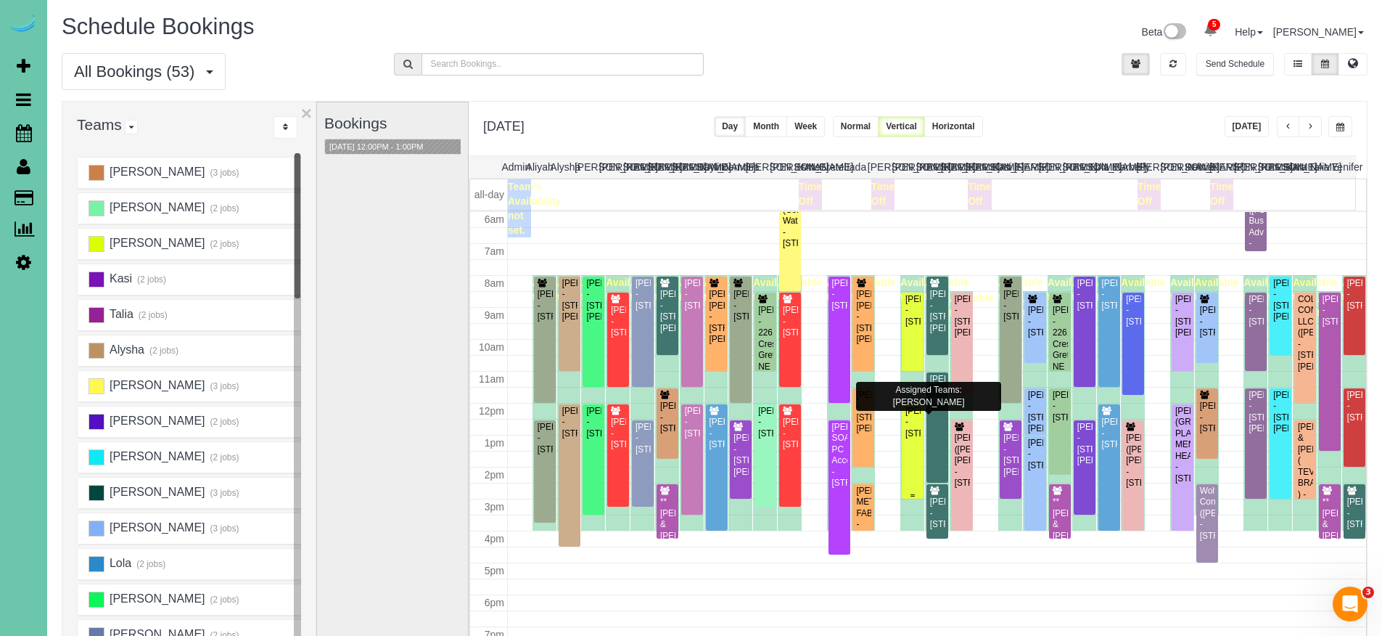
click at [905, 439] on div "Holly Hindmarsh - 14924 Polk Street, Omaha, NE 68137" at bounding box center [913, 422] width 16 height 33
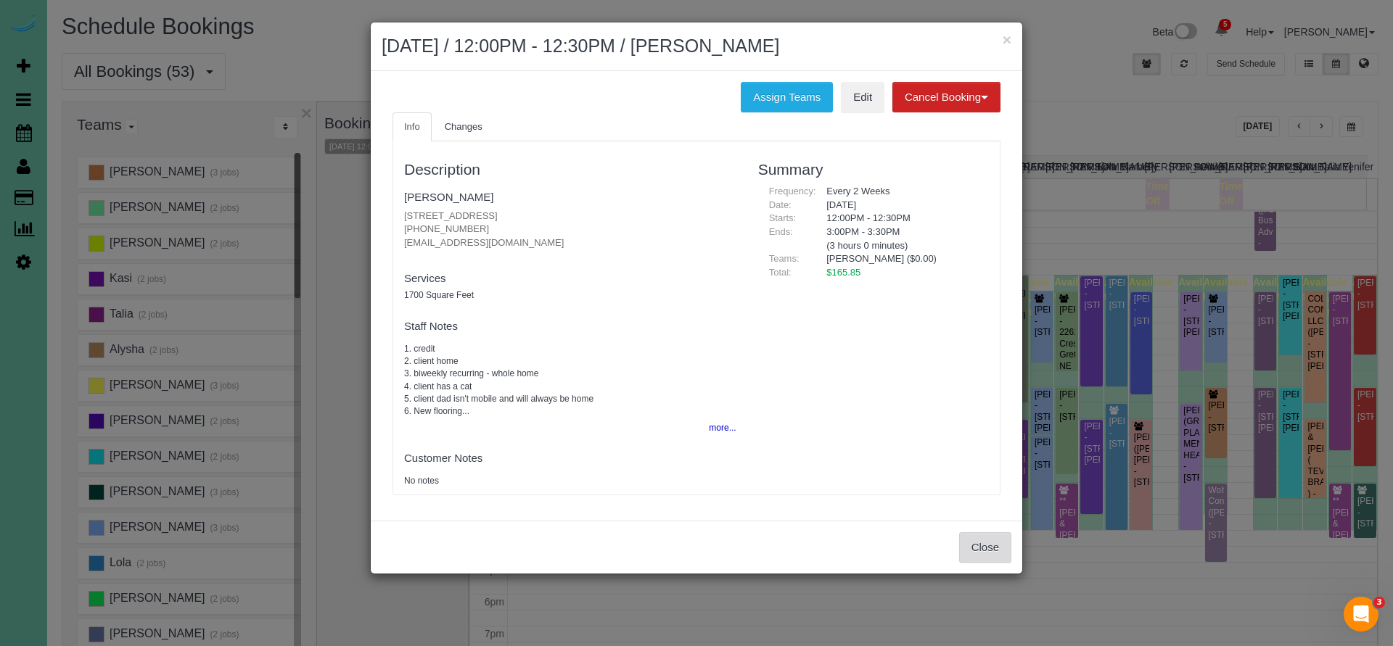
click at [977, 543] on button "Close" at bounding box center [985, 548] width 52 height 30
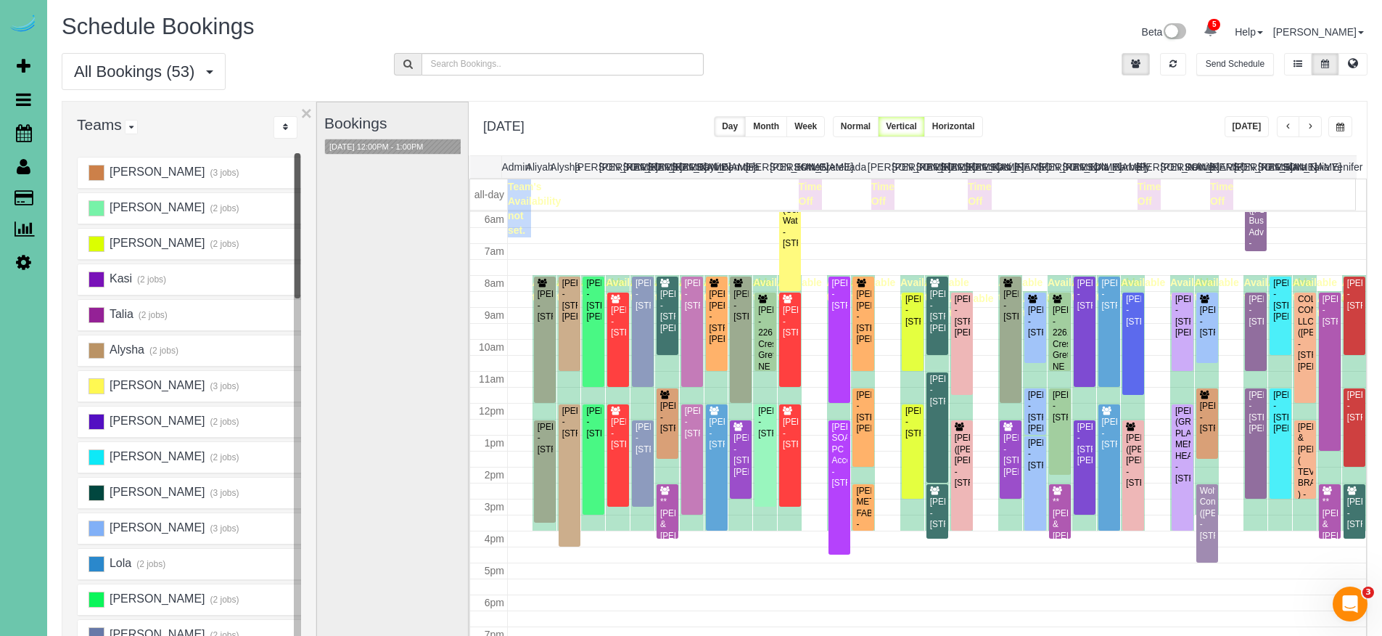
click at [1251, 128] on button "Today" at bounding box center [1247, 126] width 45 height 21
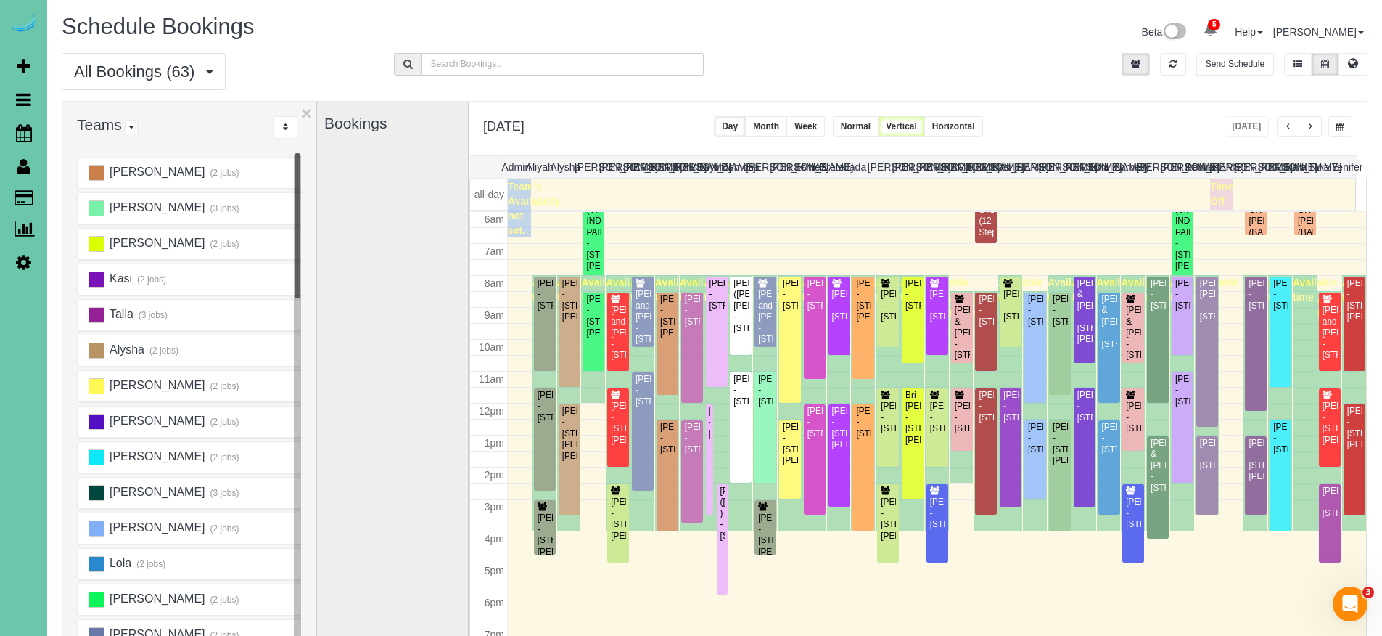
click at [313, 116] on div "Teams All Teams All Active Teams Rating A-Z" at bounding box center [188, 128] width 253 height 52
click at [299, 112] on div "Teams All Teams All Active Teams Rating A-Z" at bounding box center [188, 128] width 253 height 52
click at [306, 115] on button "×" at bounding box center [306, 113] width 11 height 19
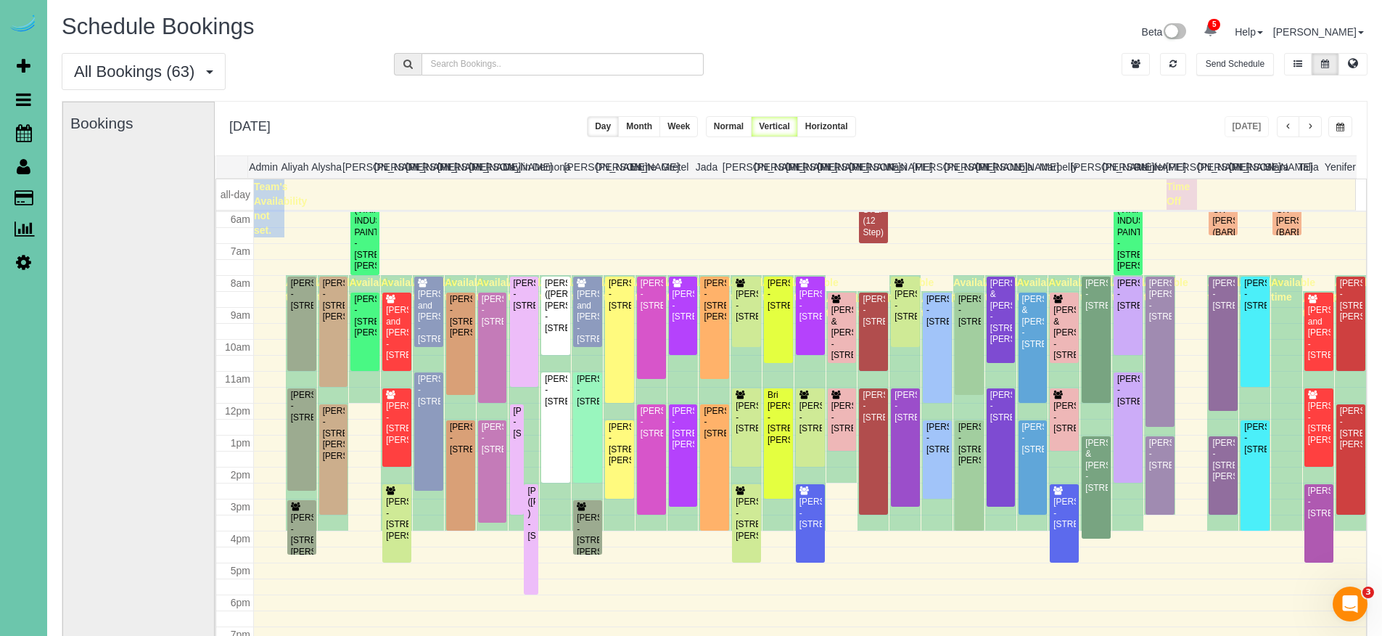
click at [1336, 128] on span "button" at bounding box center [1340, 127] width 8 height 9
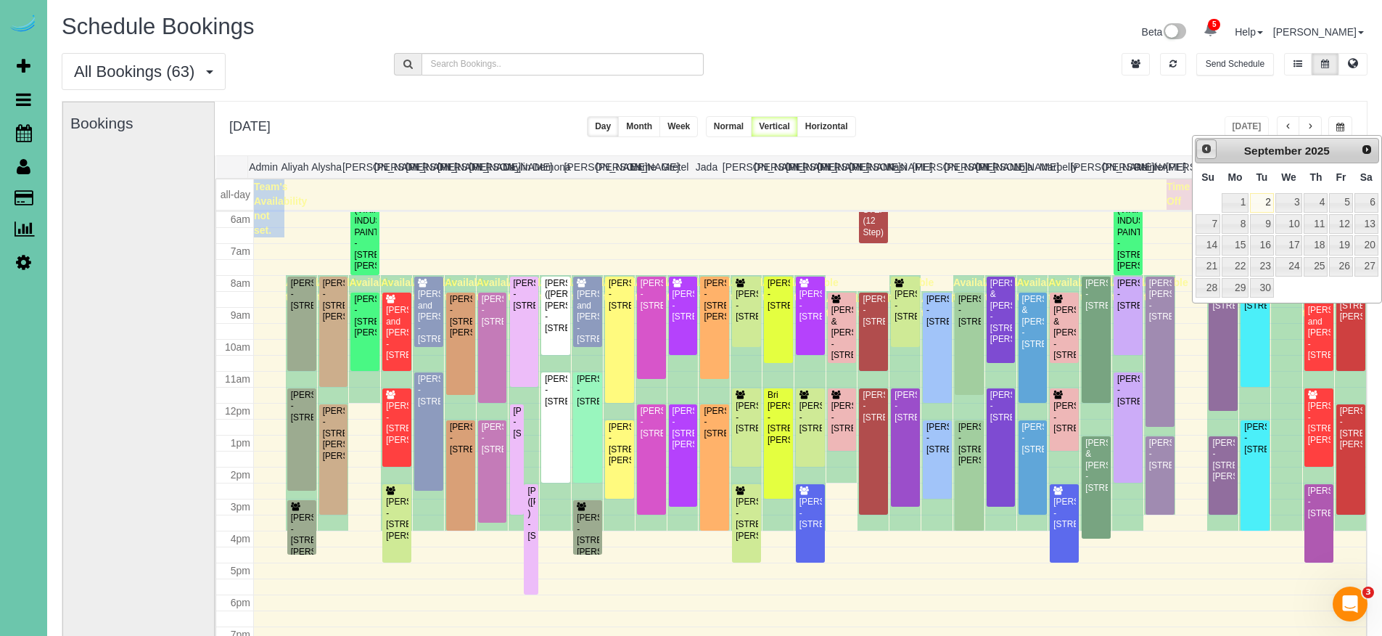
click at [1212, 149] on span "Prev" at bounding box center [1207, 149] width 12 height 12
click at [1343, 282] on link "29" at bounding box center [1340, 288] width 23 height 20
type input "**********"
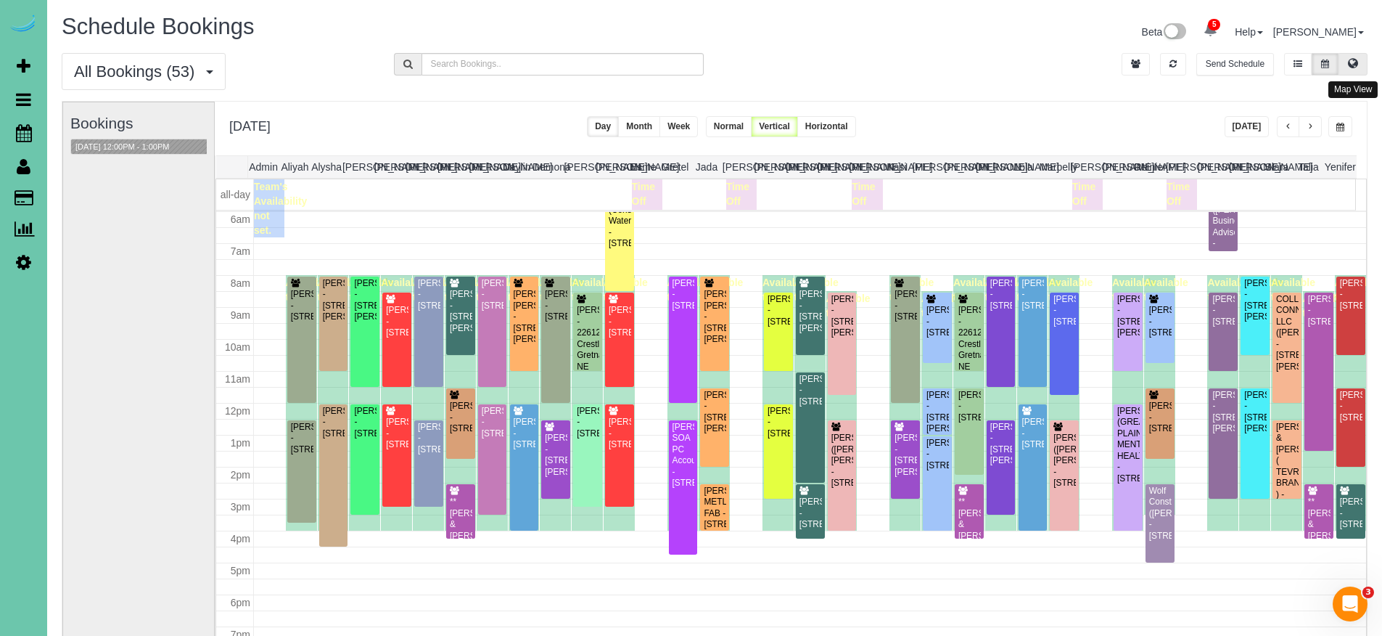
click at [1361, 62] on button at bounding box center [1353, 64] width 29 height 22
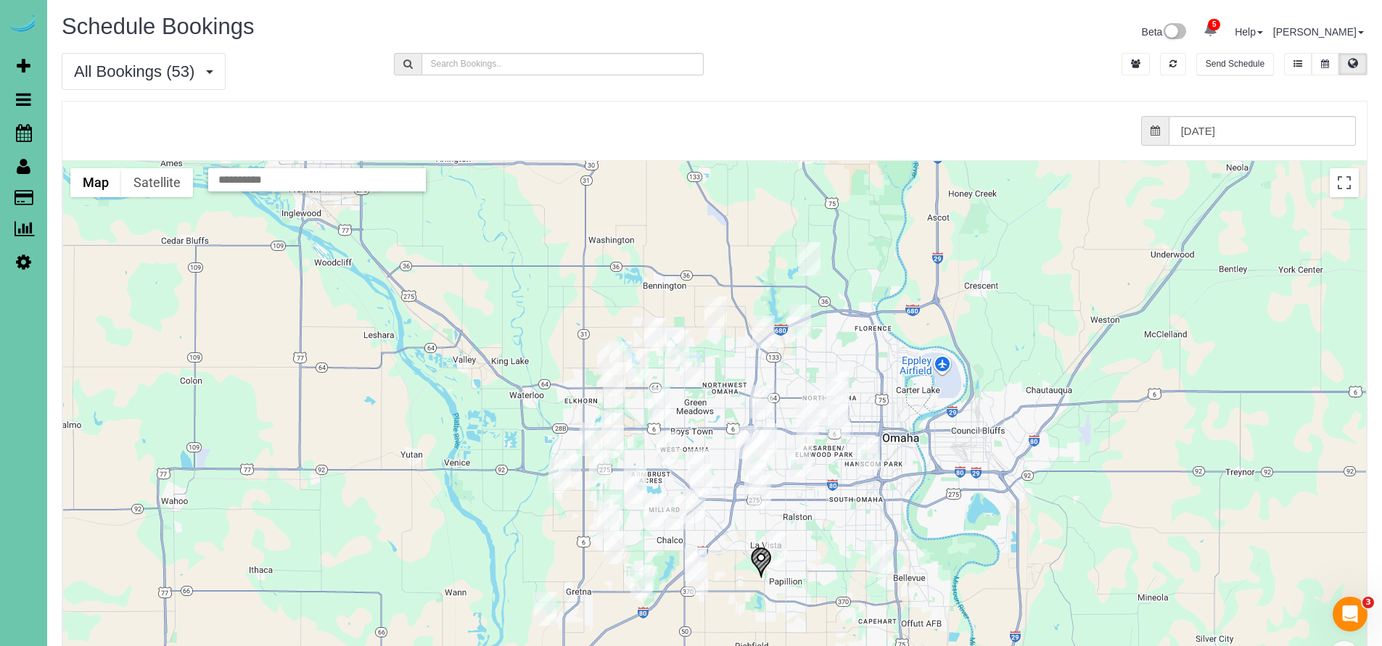
click at [1325, 70] on button at bounding box center [1325, 64] width 27 height 22
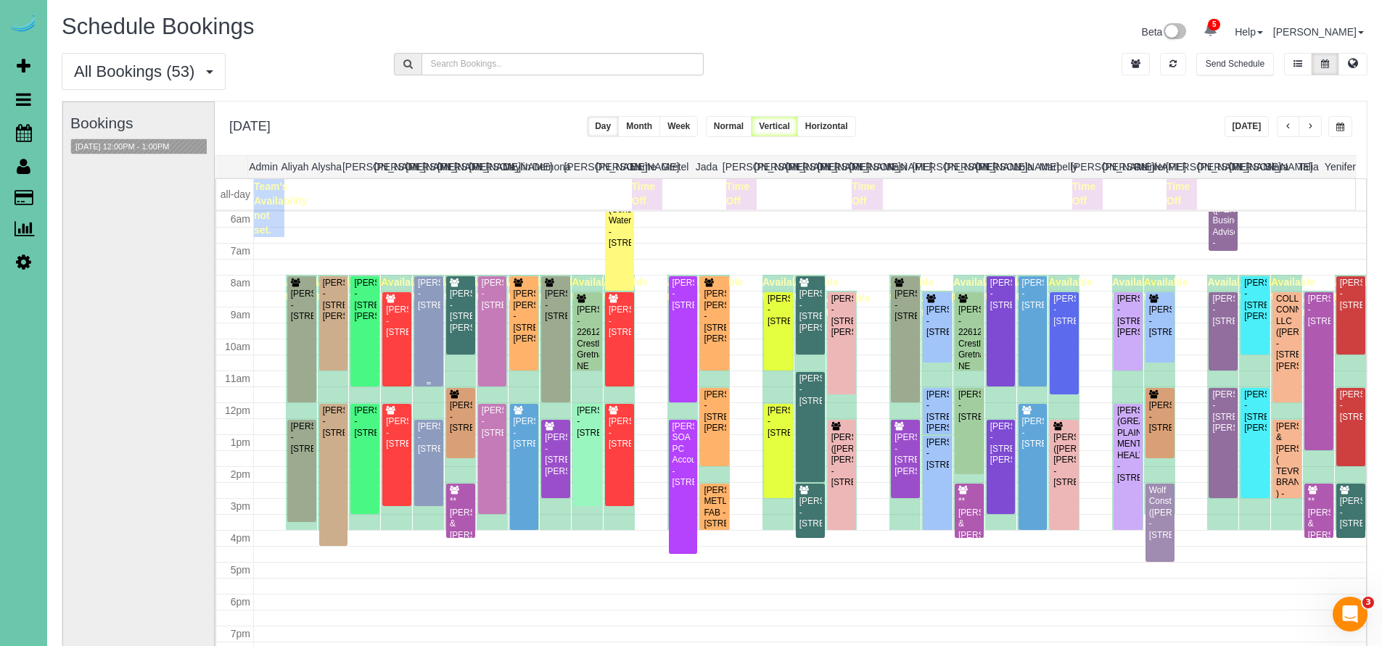
click at [432, 311] on div "Karen Newton - 11359 S 169th St, Gretna, NE 68028" at bounding box center [428, 294] width 23 height 33
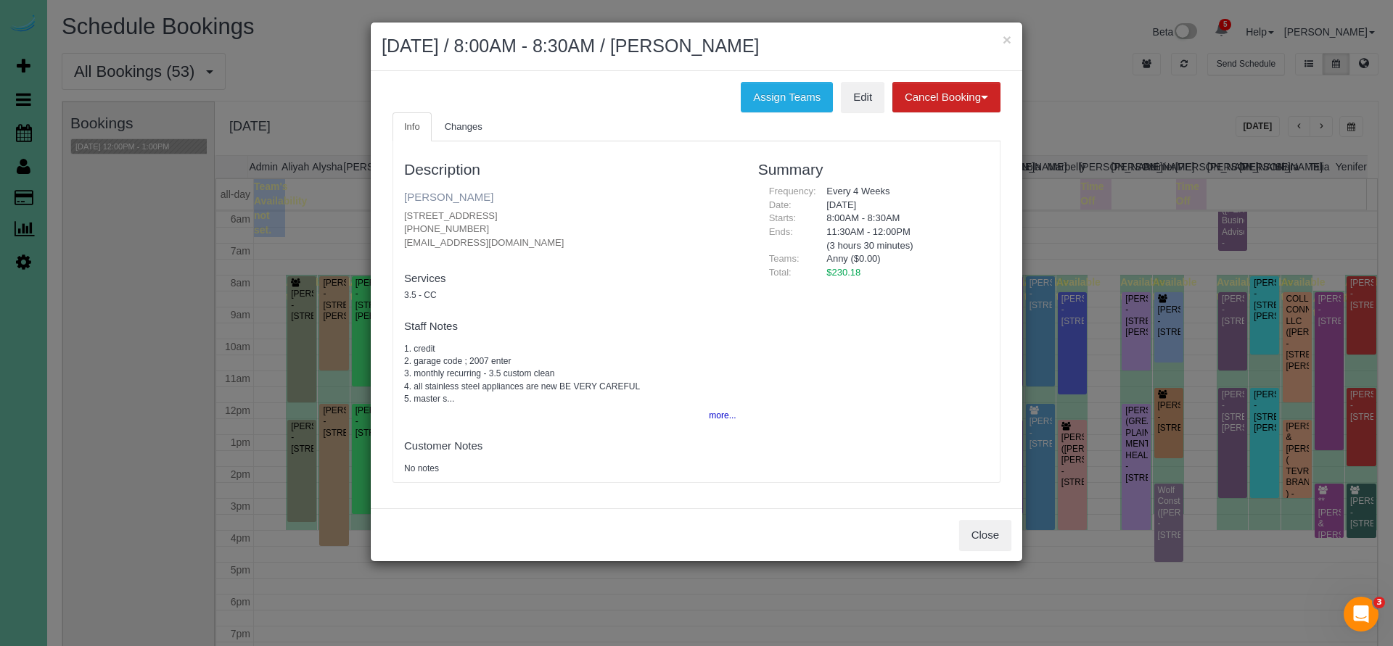
click at [451, 195] on link "[PERSON_NAME]" at bounding box center [448, 197] width 89 height 12
click at [995, 535] on button "Close" at bounding box center [985, 535] width 52 height 30
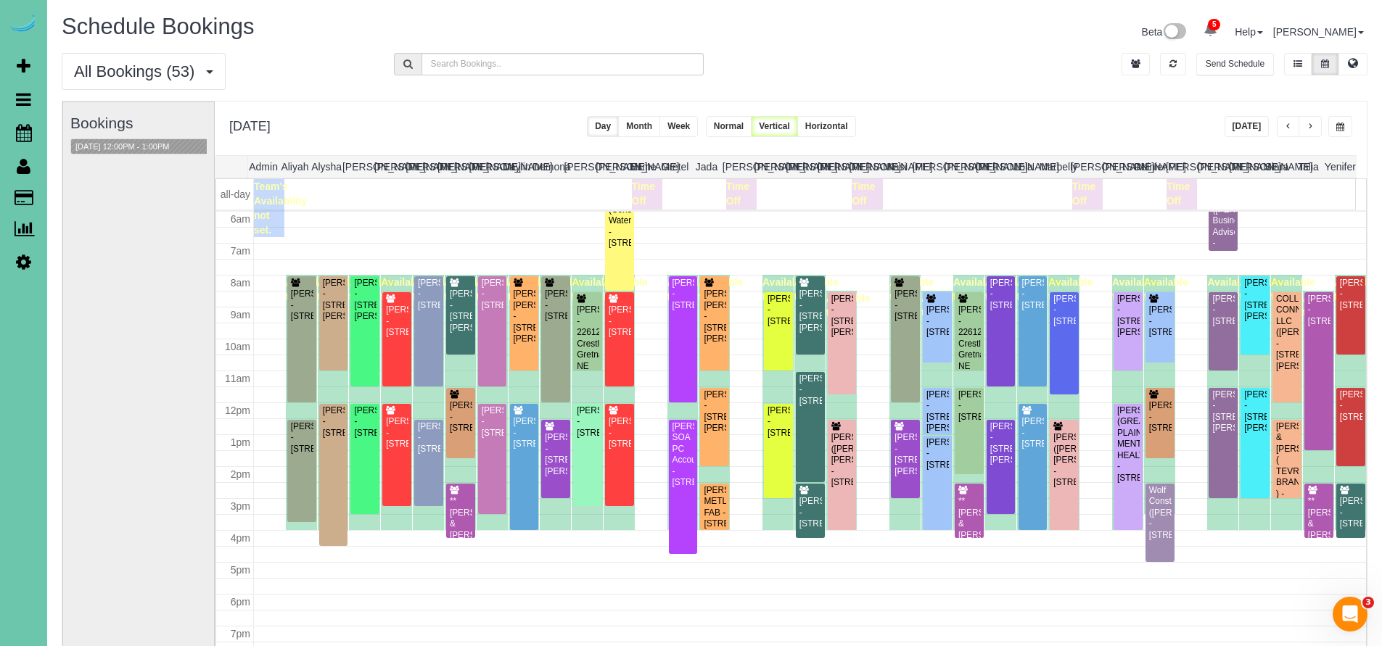
click at [1251, 126] on button "Today" at bounding box center [1247, 126] width 45 height 21
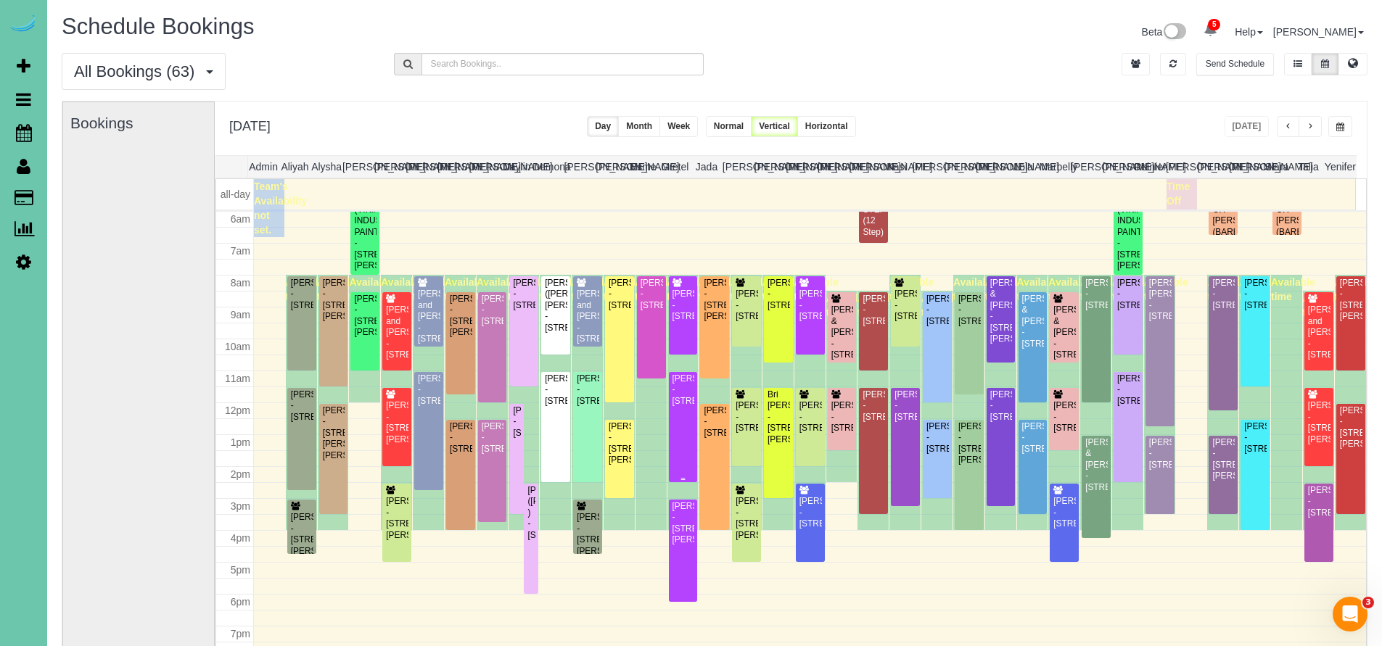
click at [689, 407] on div "Ayesha Cooray - 9328 Park View Blvd, La Vista, NE 68128" at bounding box center [683, 390] width 23 height 33
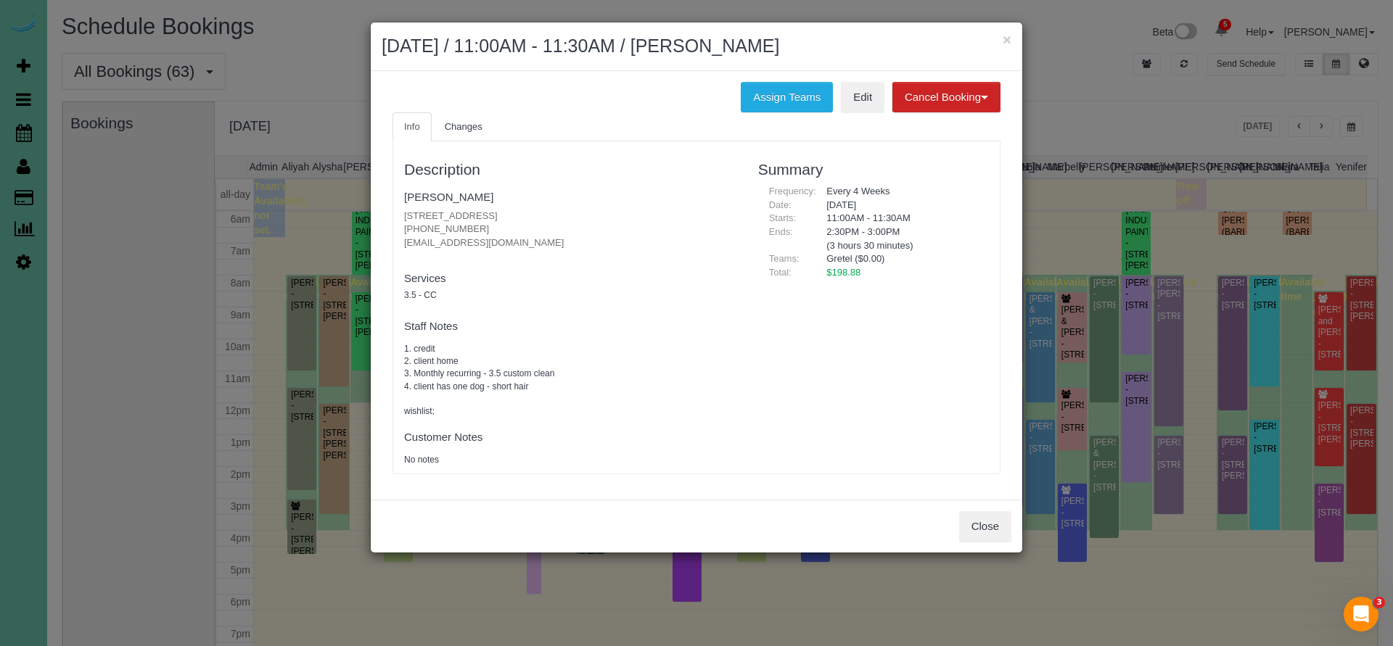
drag, startPoint x: 398, startPoint y: 226, endPoint x: 477, endPoint y: 230, distance: 79.2
click at [477, 230] on div "Description Ayesha Cooray 9328 Park View Blvd, La Vista, NE 68128 (808) 382-422…" at bounding box center [570, 308] width 354 height 318
copy p "(808) 382-4225"
click at [973, 514] on button "Close" at bounding box center [985, 527] width 52 height 30
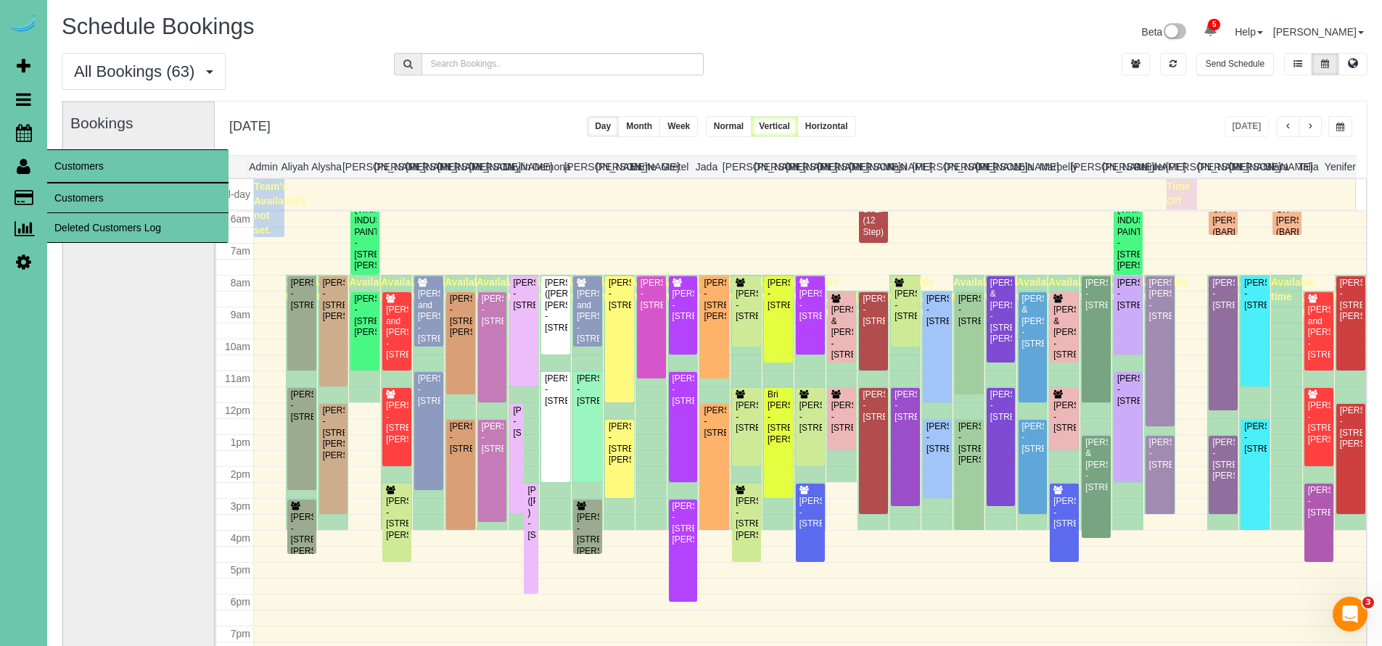
click at [75, 204] on link "Customers" at bounding box center [137, 198] width 181 height 29
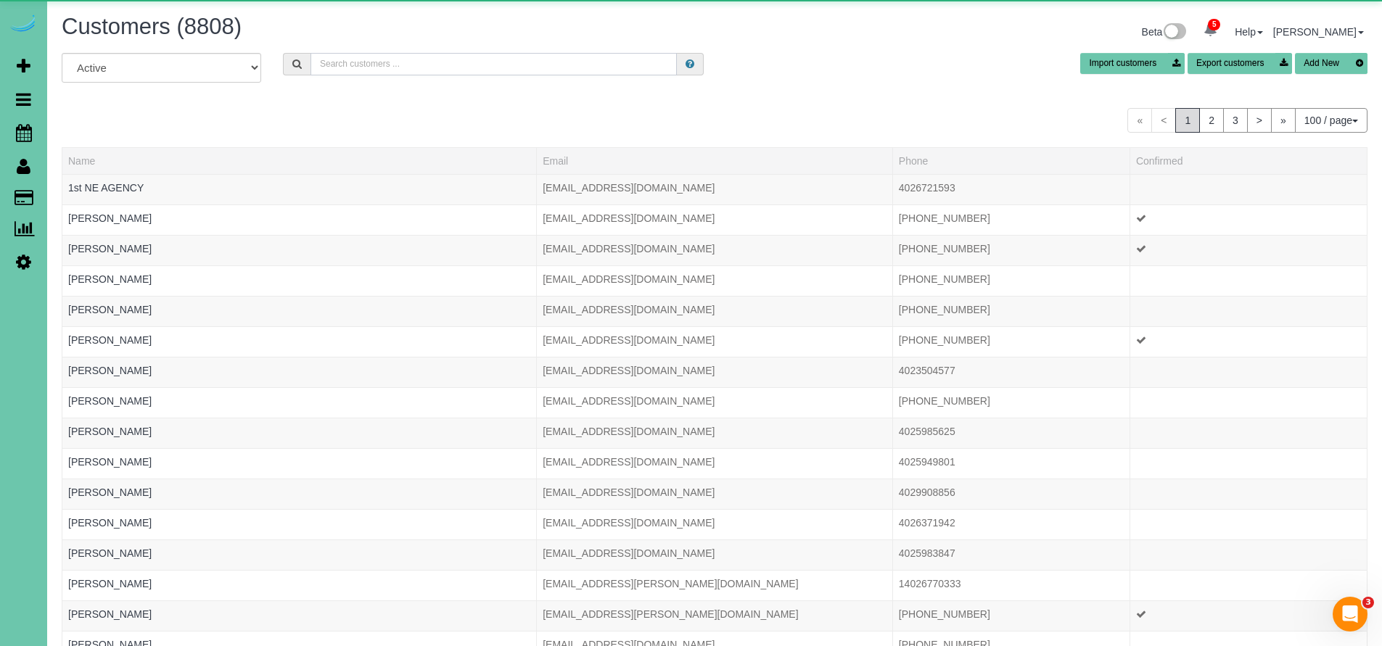
click at [394, 68] on input "text" at bounding box center [494, 64] width 366 height 22
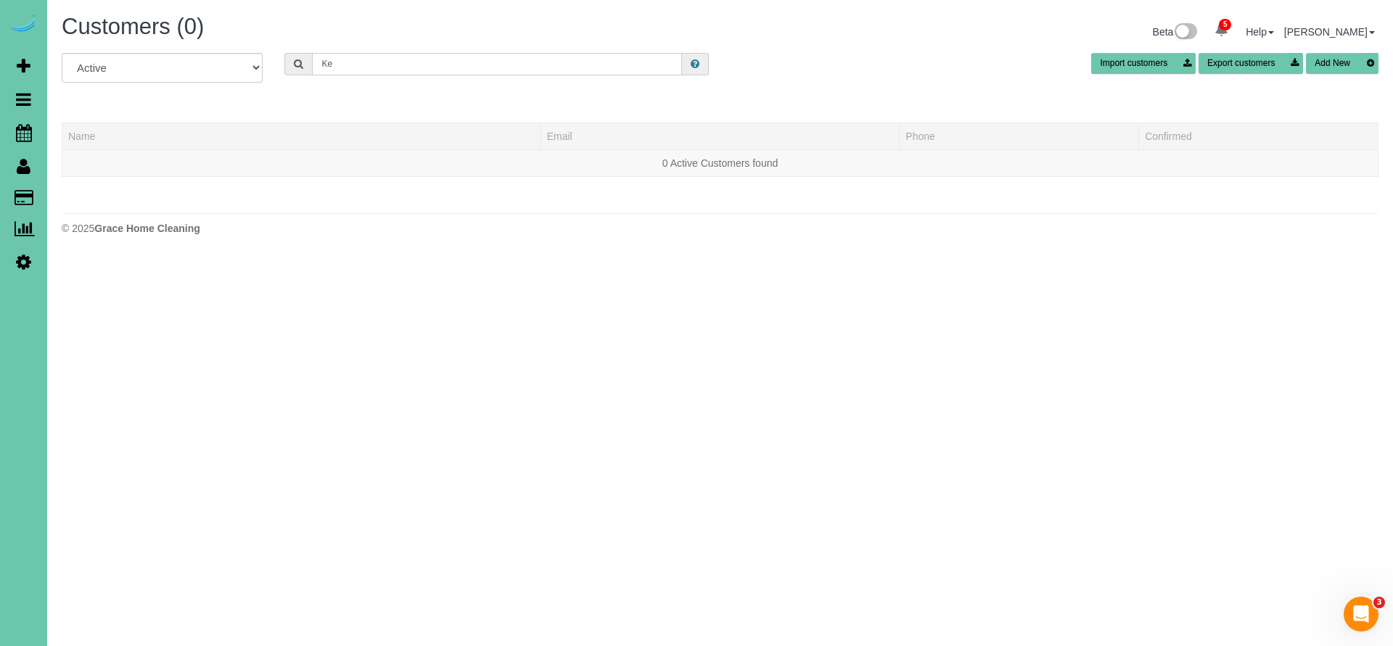
type input "K"
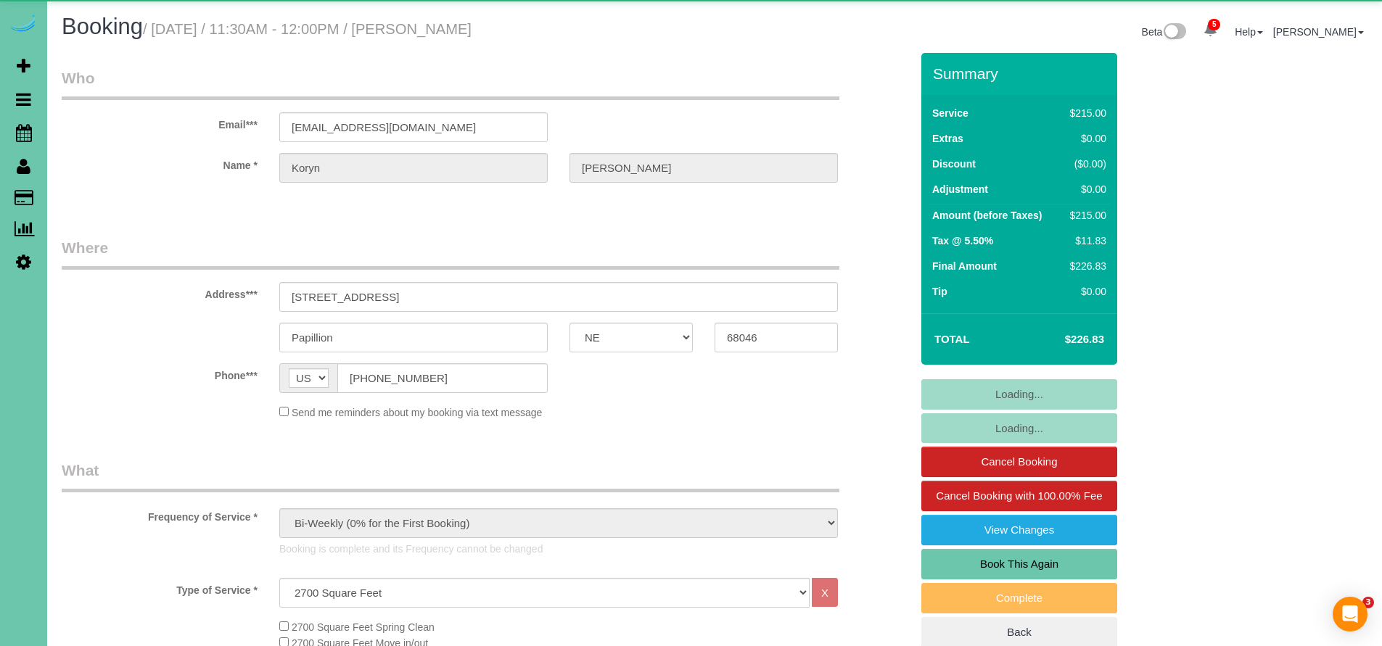
select select "NE"
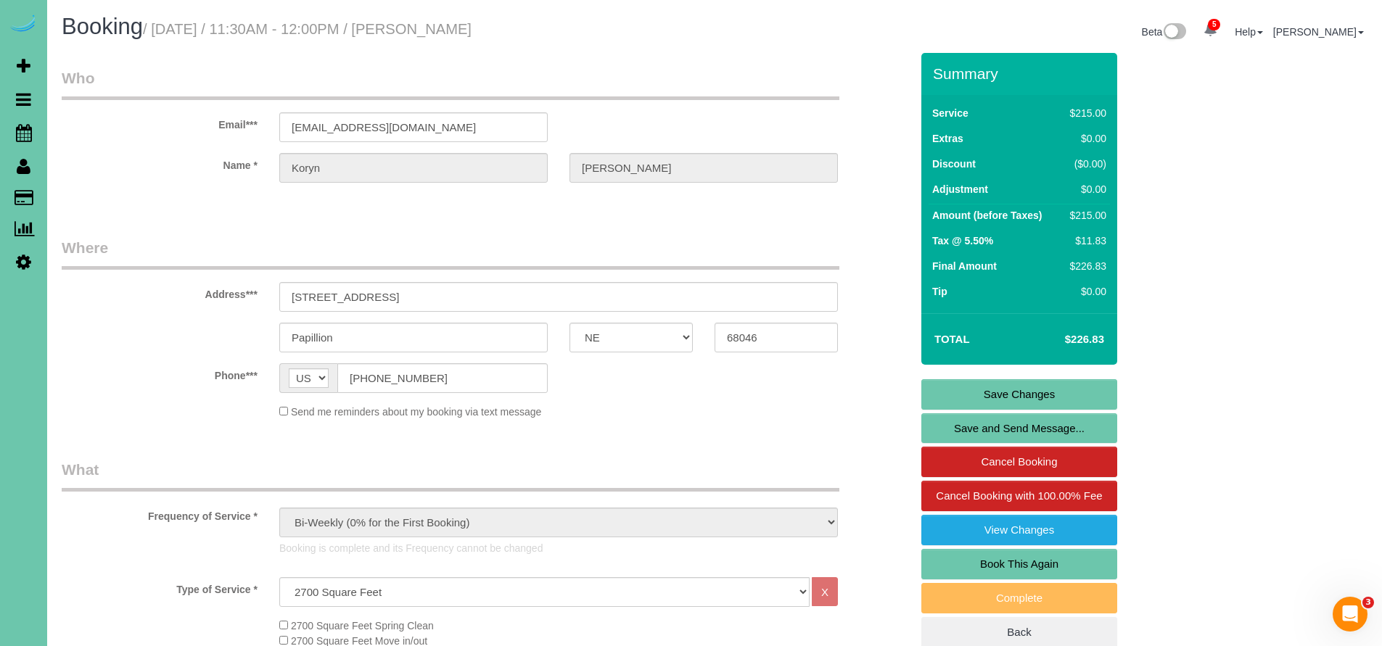
scroll to position [281, 0]
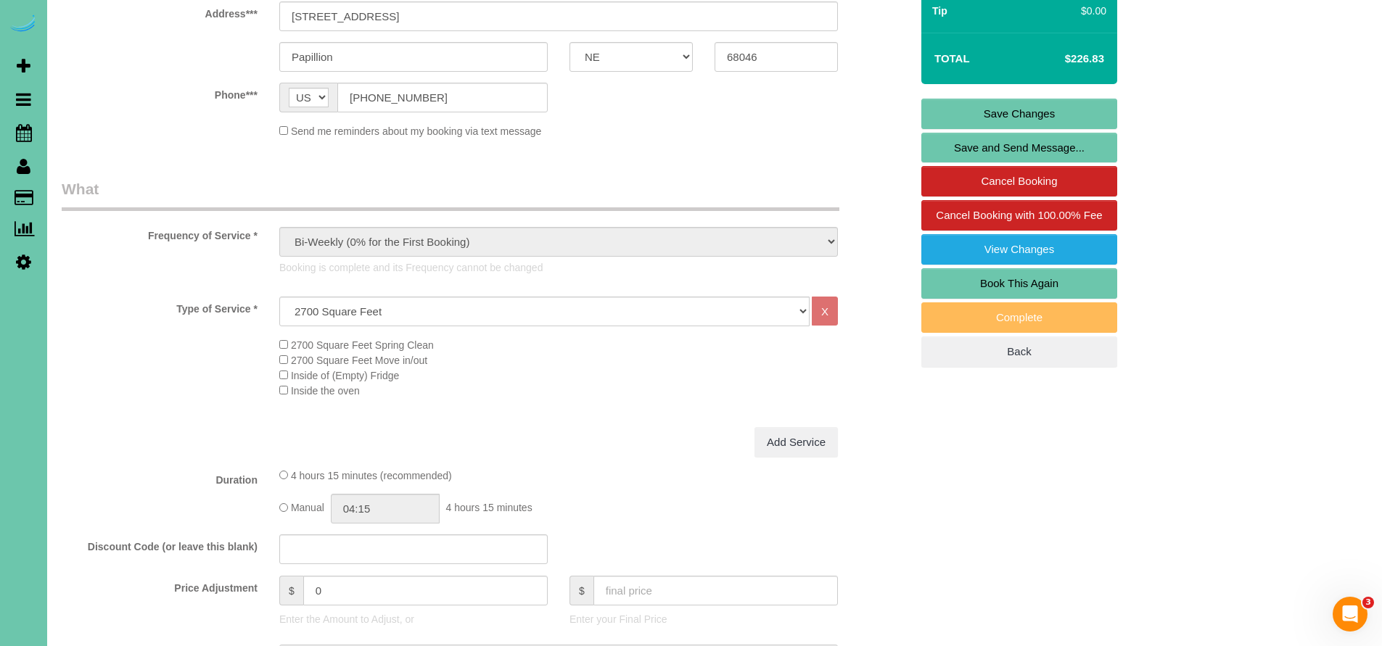
click at [1004, 349] on link "Back" at bounding box center [1019, 352] width 196 height 30
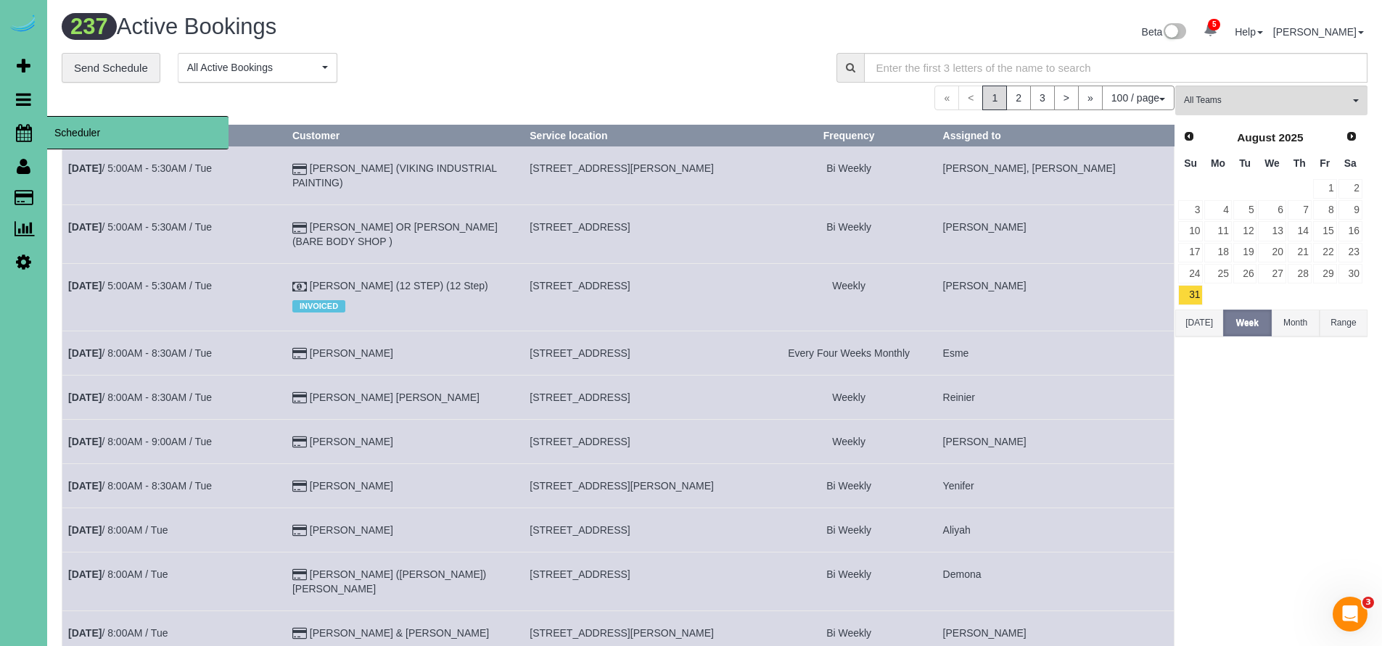
click at [23, 130] on icon at bounding box center [24, 132] width 16 height 17
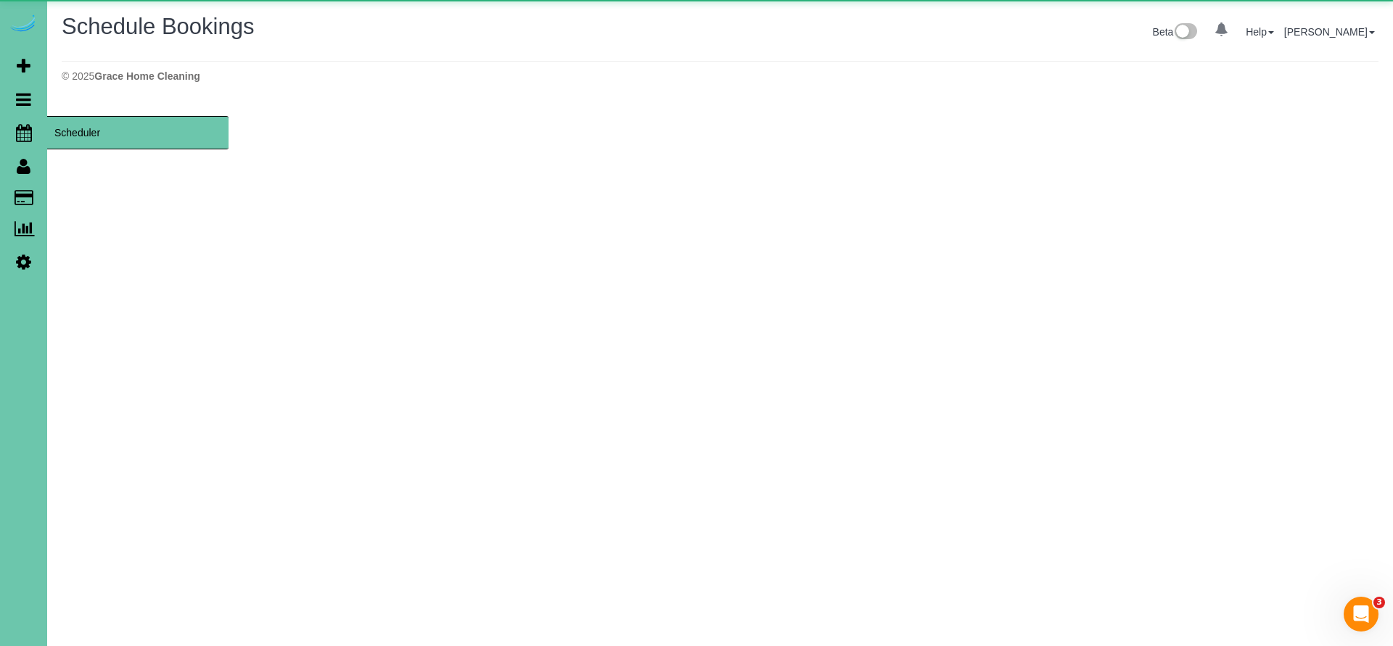
click at [79, 127] on span "Scheduler" at bounding box center [137, 132] width 181 height 33
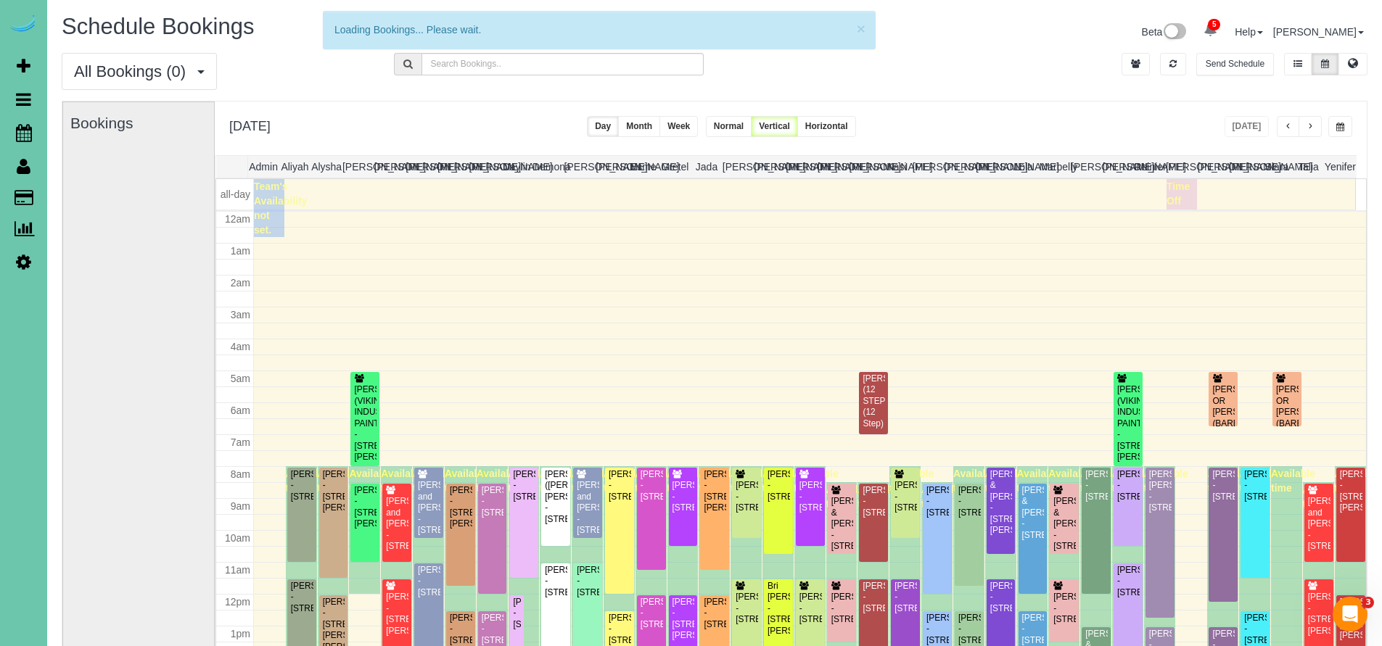
scroll to position [192, 0]
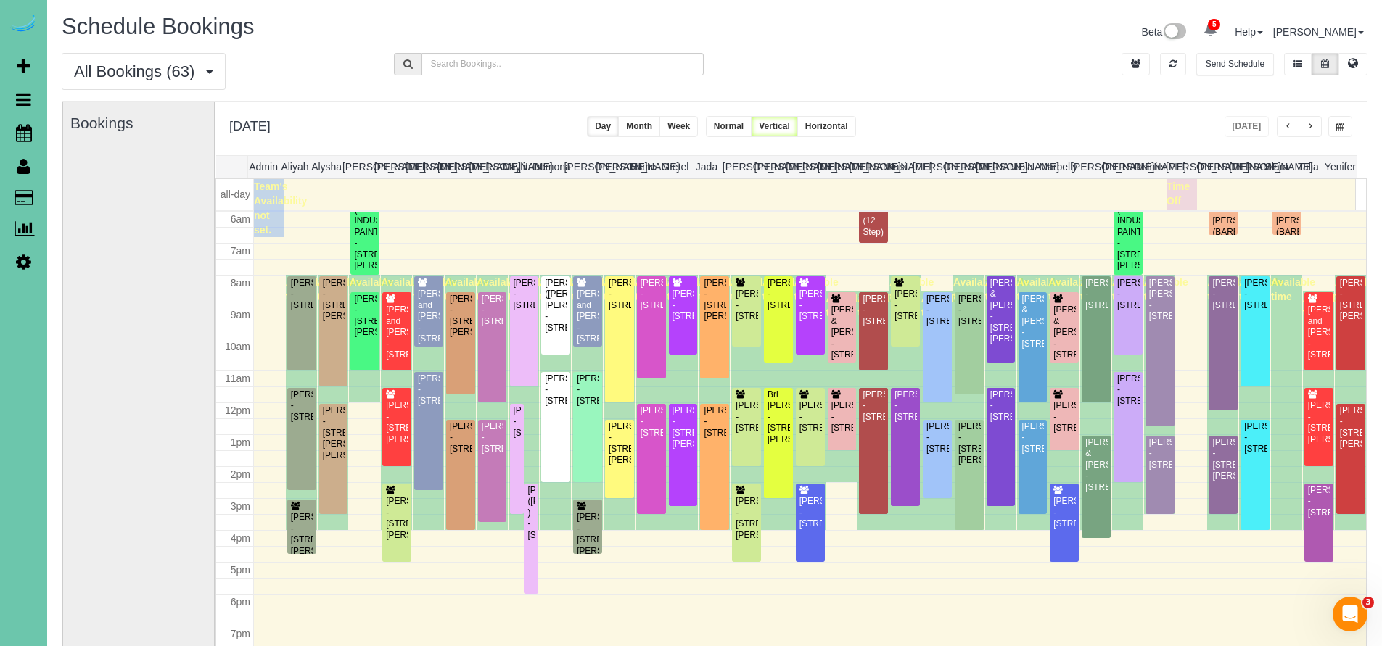
click at [1061, 128] on div "Tuesday, Sep 2, 2025 Today Day Month Week Normal Vertical Horizontal" at bounding box center [791, 129] width 1152 height 54
click at [1360, 69] on button at bounding box center [1353, 64] width 29 height 22
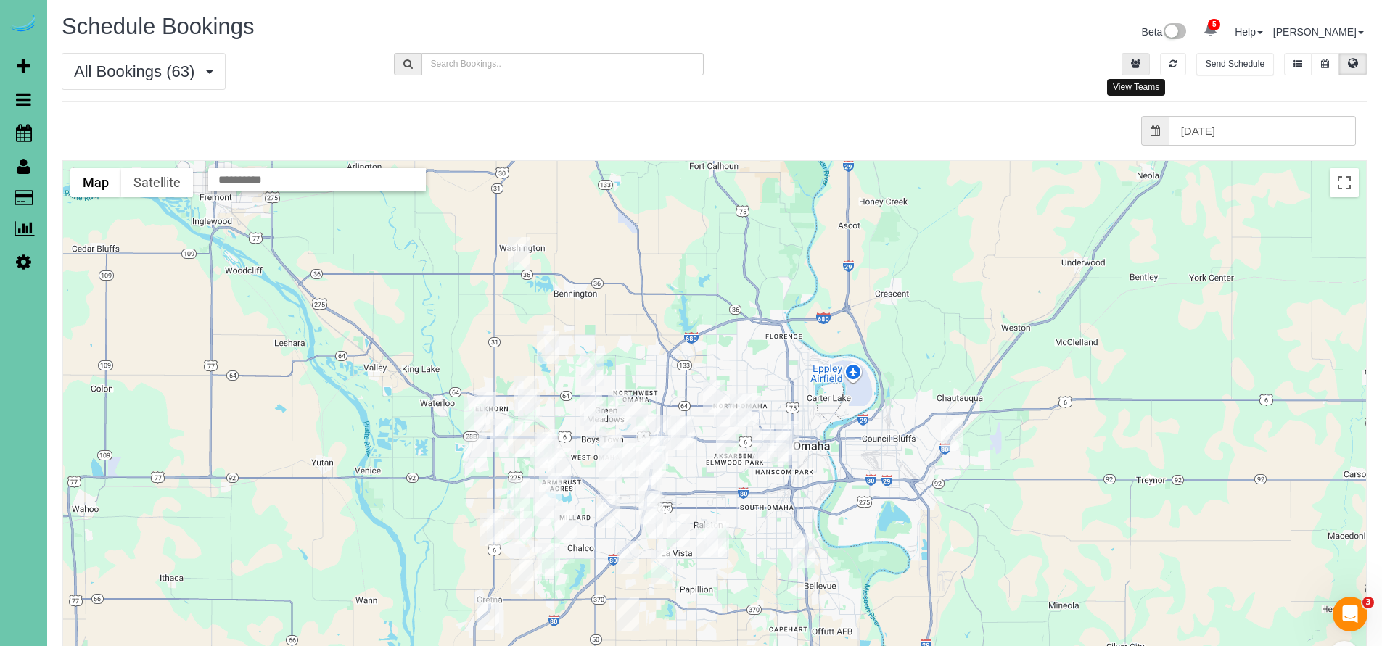
click at [1138, 64] on icon "button" at bounding box center [1135, 63] width 9 height 9
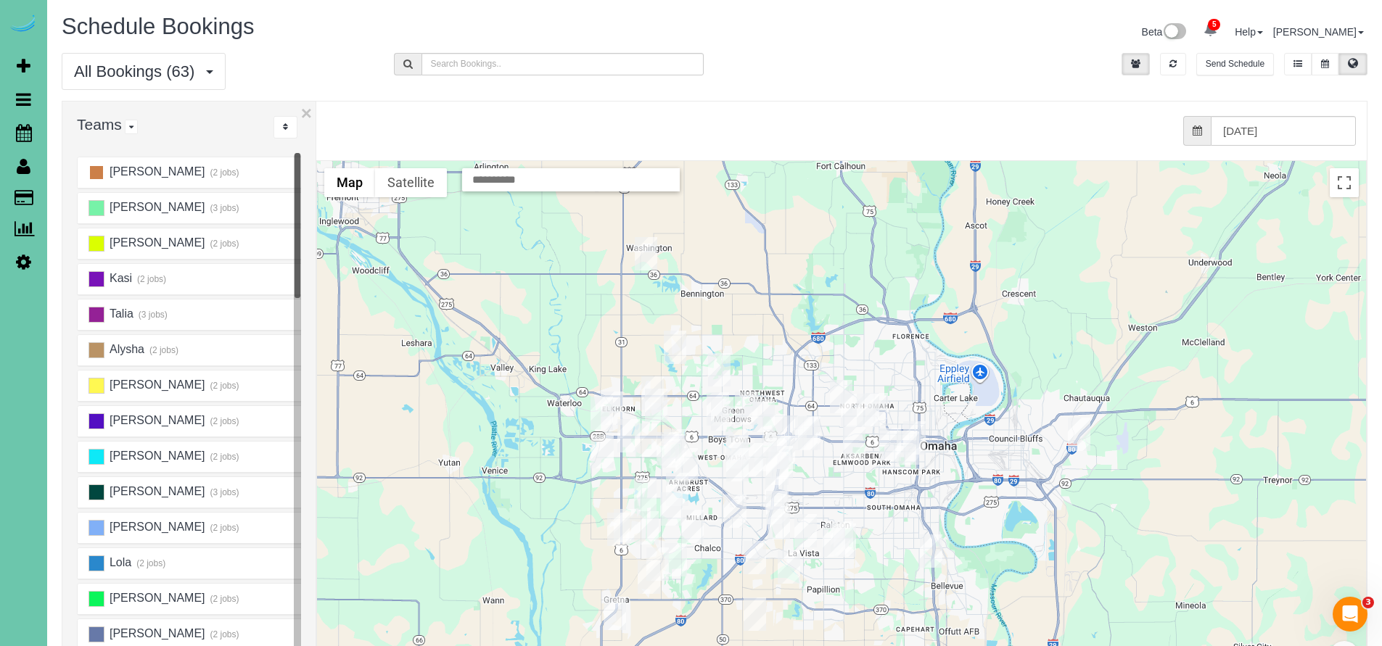
scroll to position [0, 0]
click at [95, 176] on ins at bounding box center [97, 173] width 16 height 16
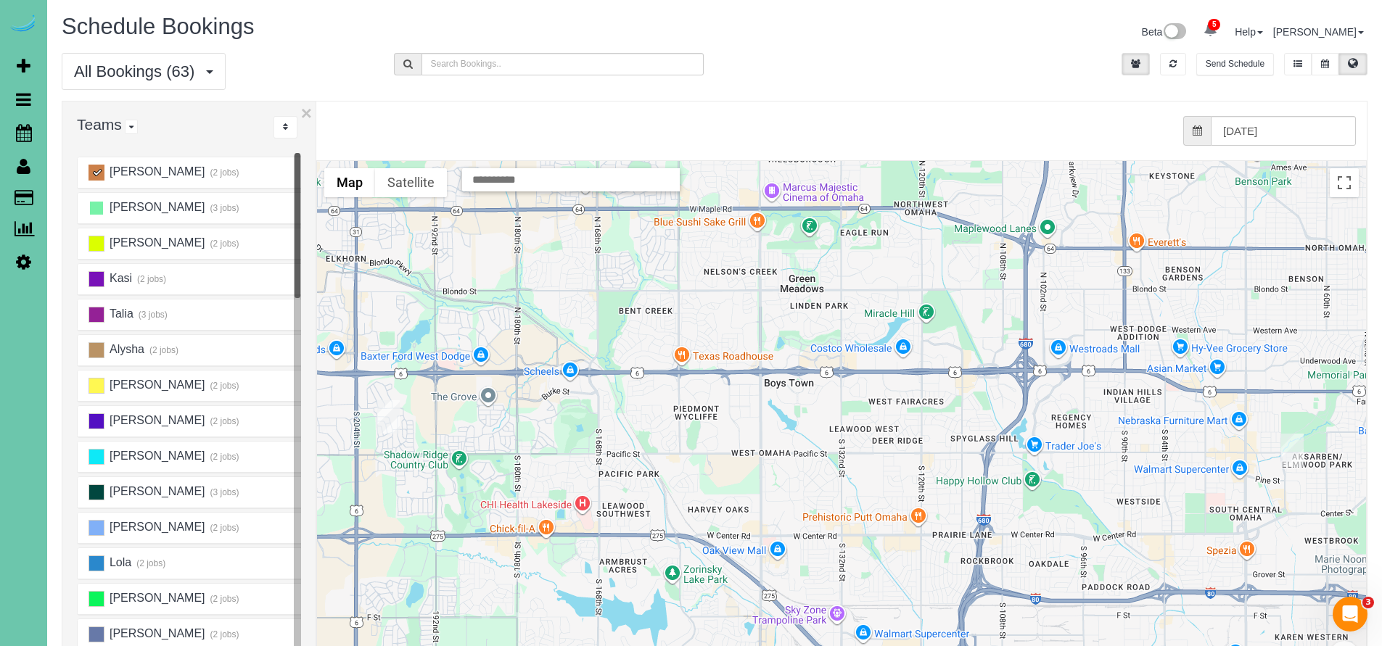
click at [97, 210] on ins at bounding box center [97, 208] width 16 height 16
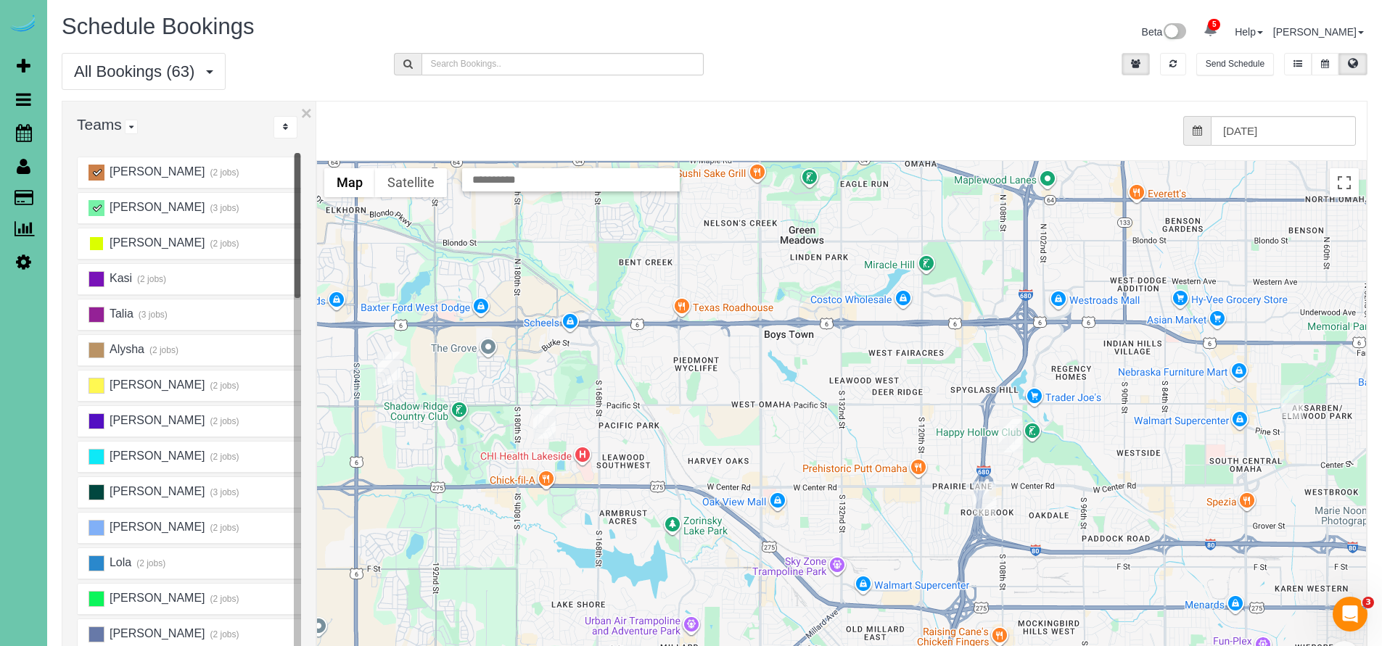
click at [99, 242] on ins at bounding box center [97, 244] width 16 height 16
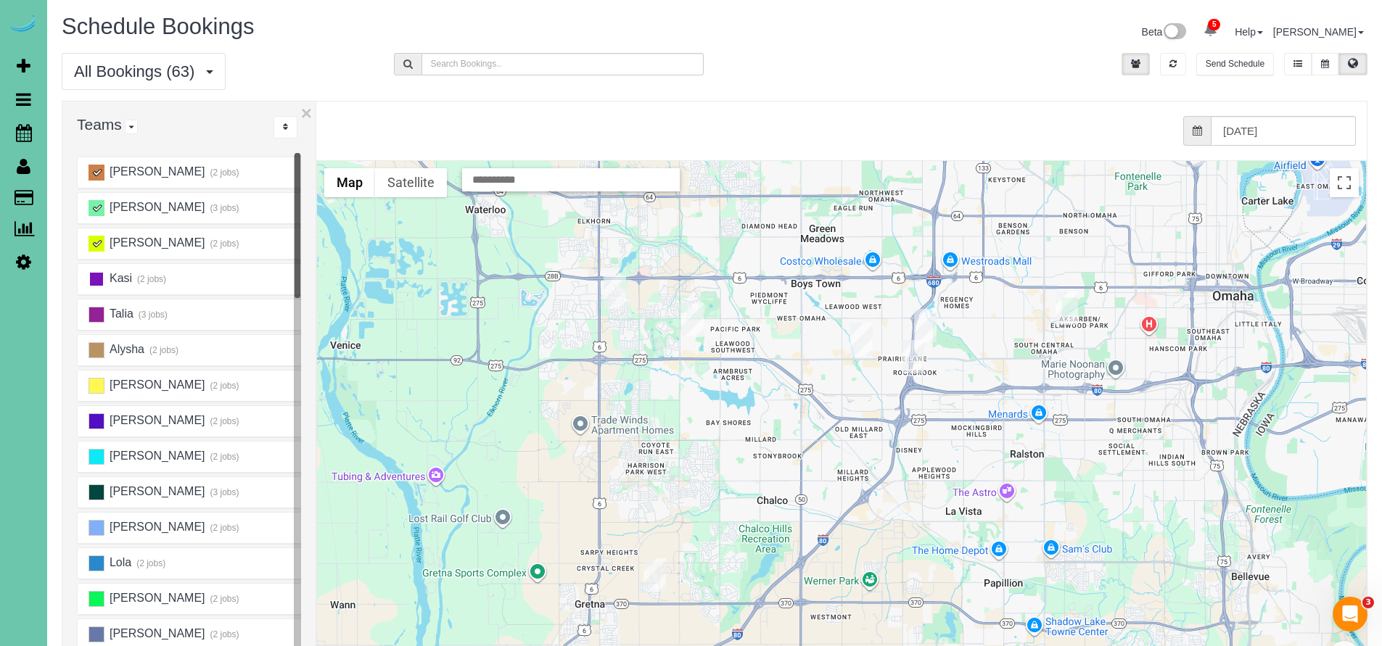
click at [96, 276] on ins at bounding box center [97, 279] width 16 height 16
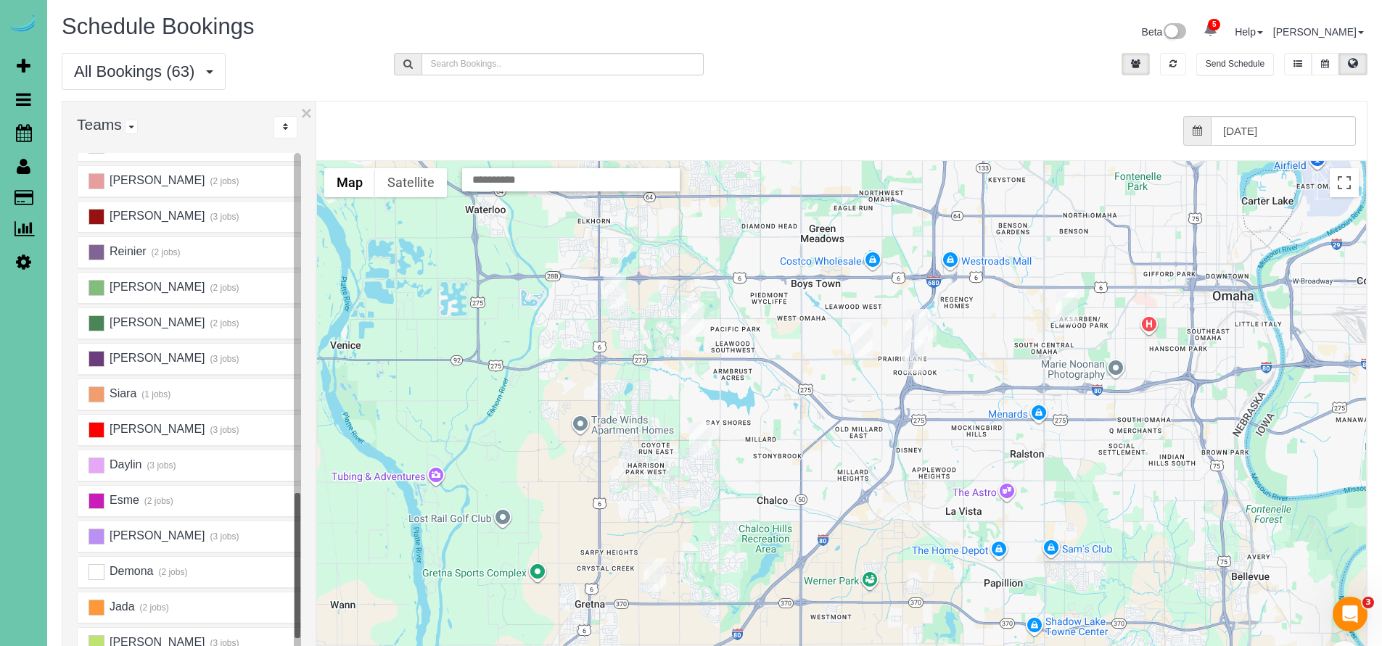
scroll to position [530, 0]
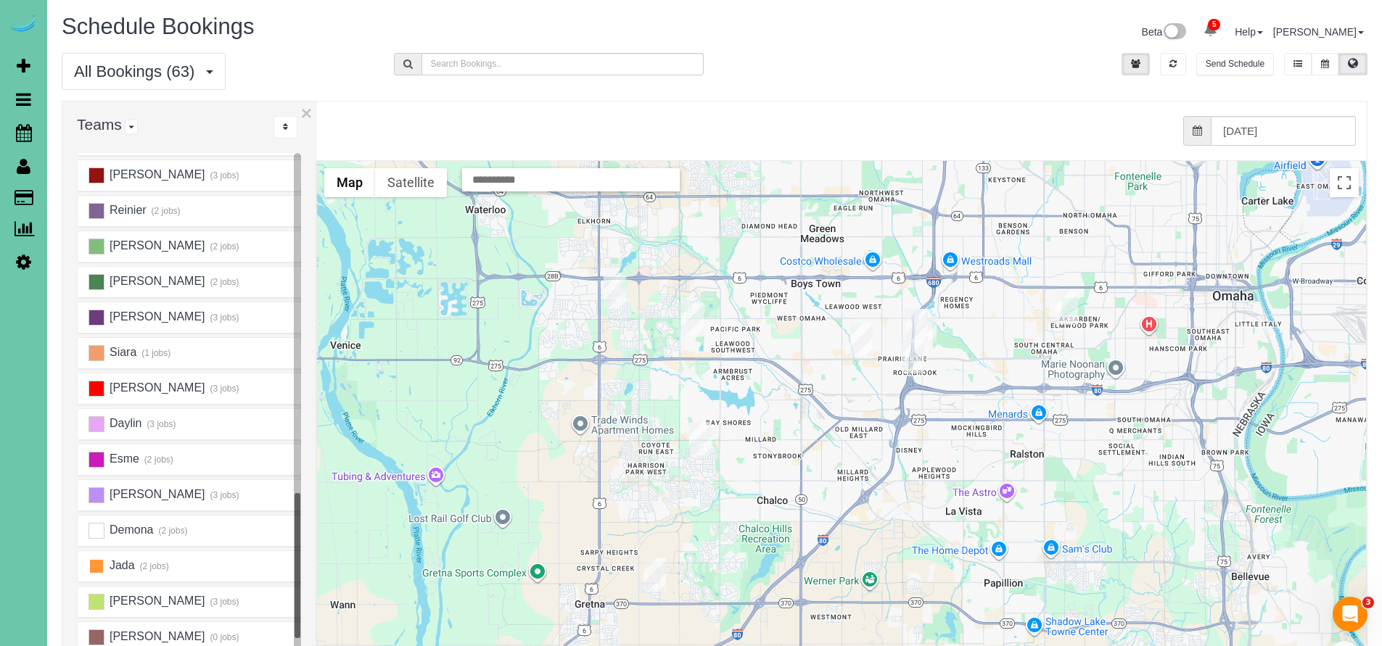
click at [95, 567] on ins at bounding box center [97, 567] width 16 height 16
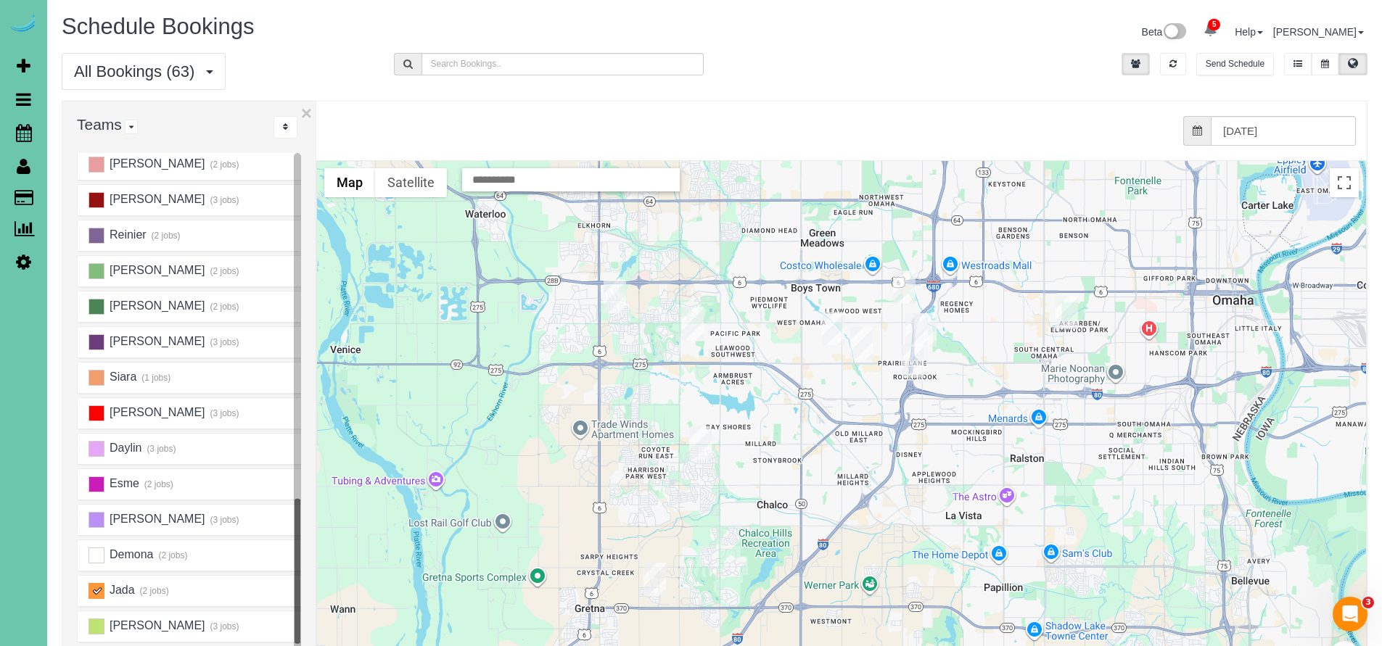
scroll to position [678, 0]
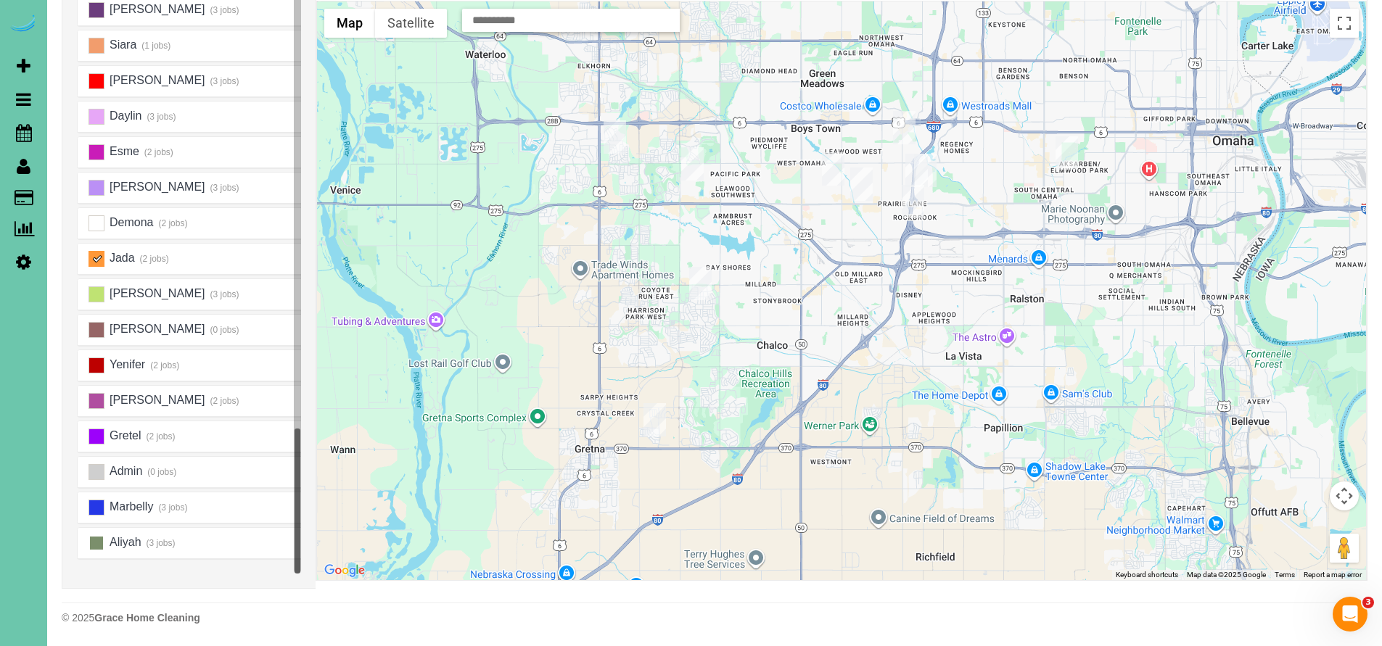
click at [99, 543] on ins at bounding box center [97, 543] width 16 height 16
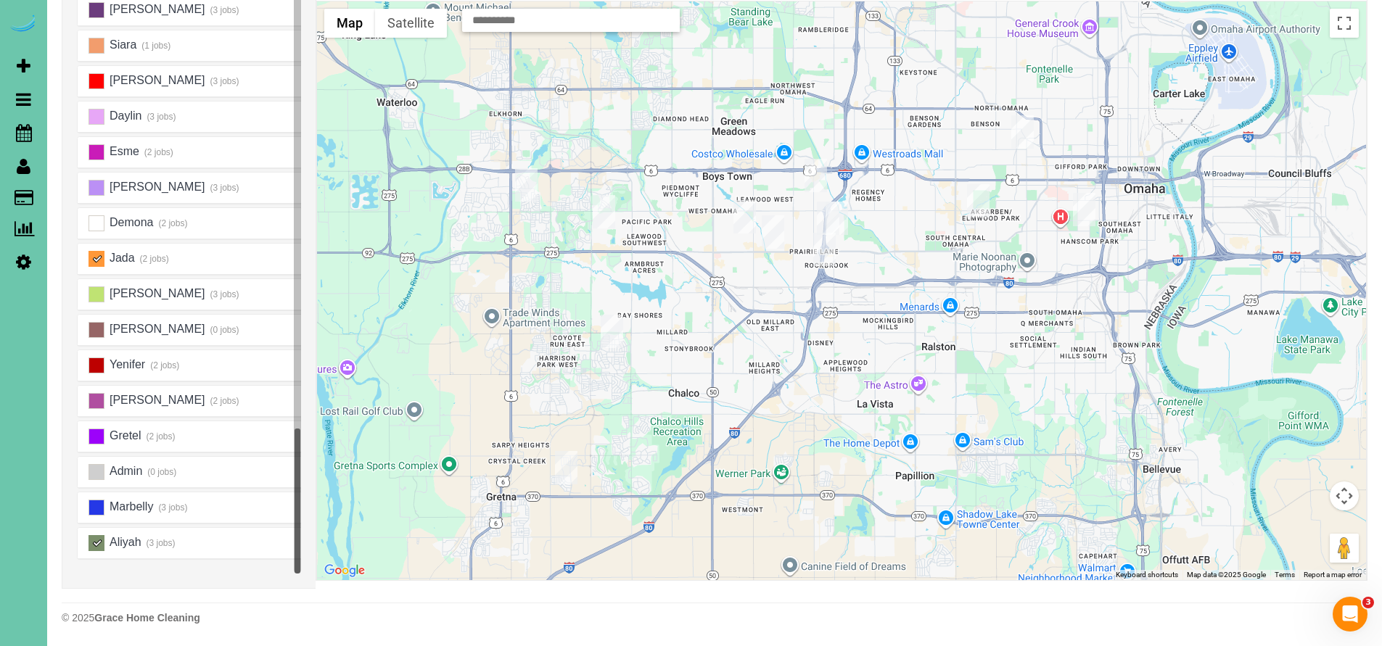
drag, startPoint x: 979, startPoint y: 313, endPoint x: 849, endPoint y: 348, distance: 135.2
click at [941, 338] on div at bounding box center [841, 290] width 1049 height 579
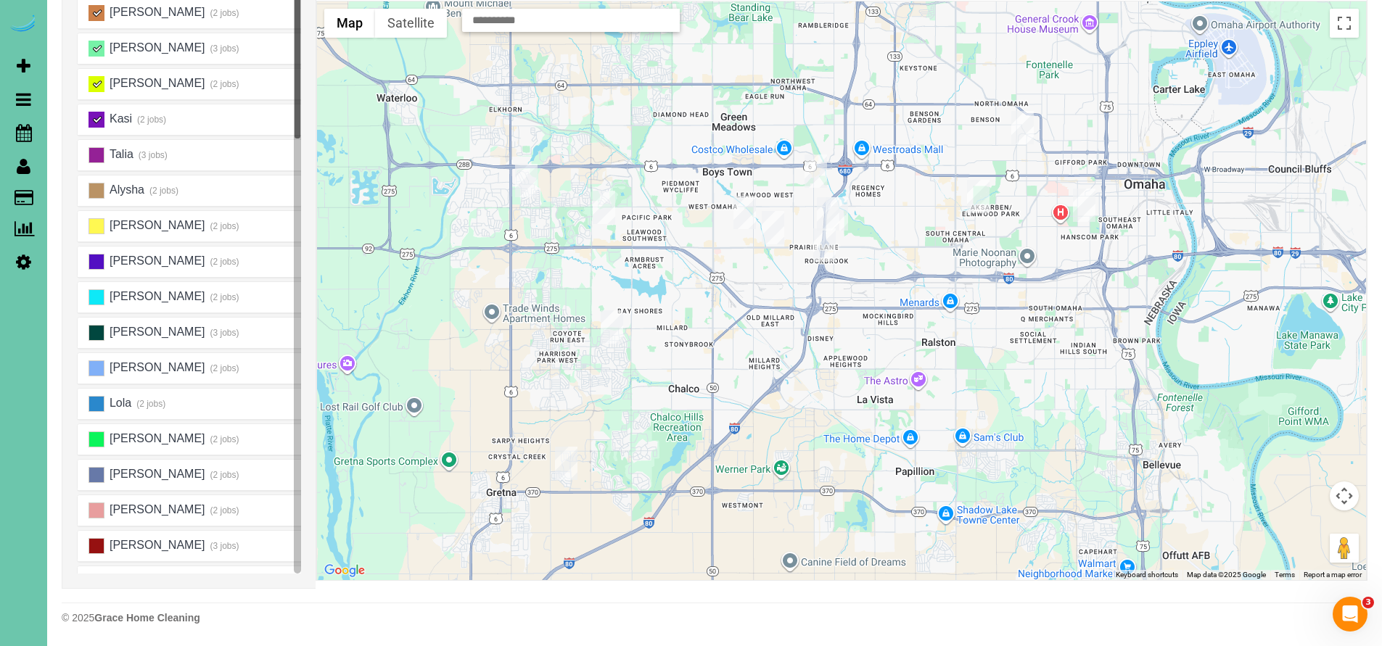
scroll to position [0, 0]
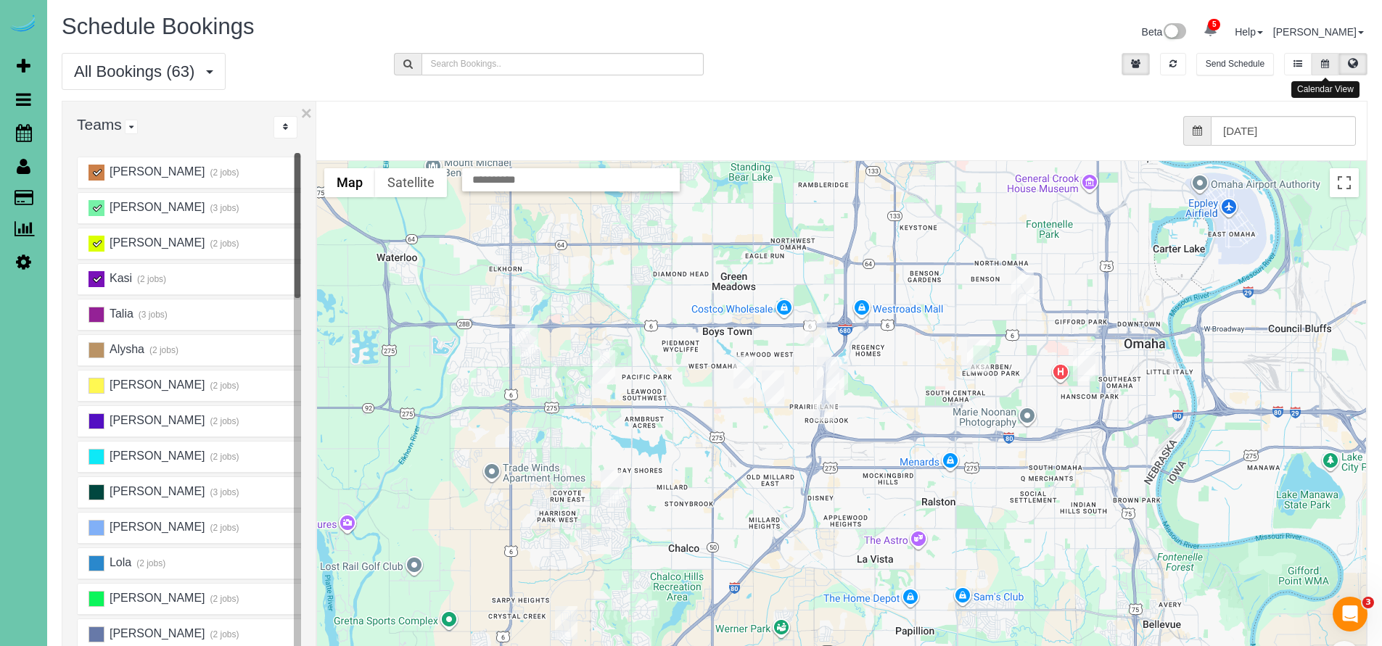
click at [1330, 62] on button at bounding box center [1325, 64] width 27 height 22
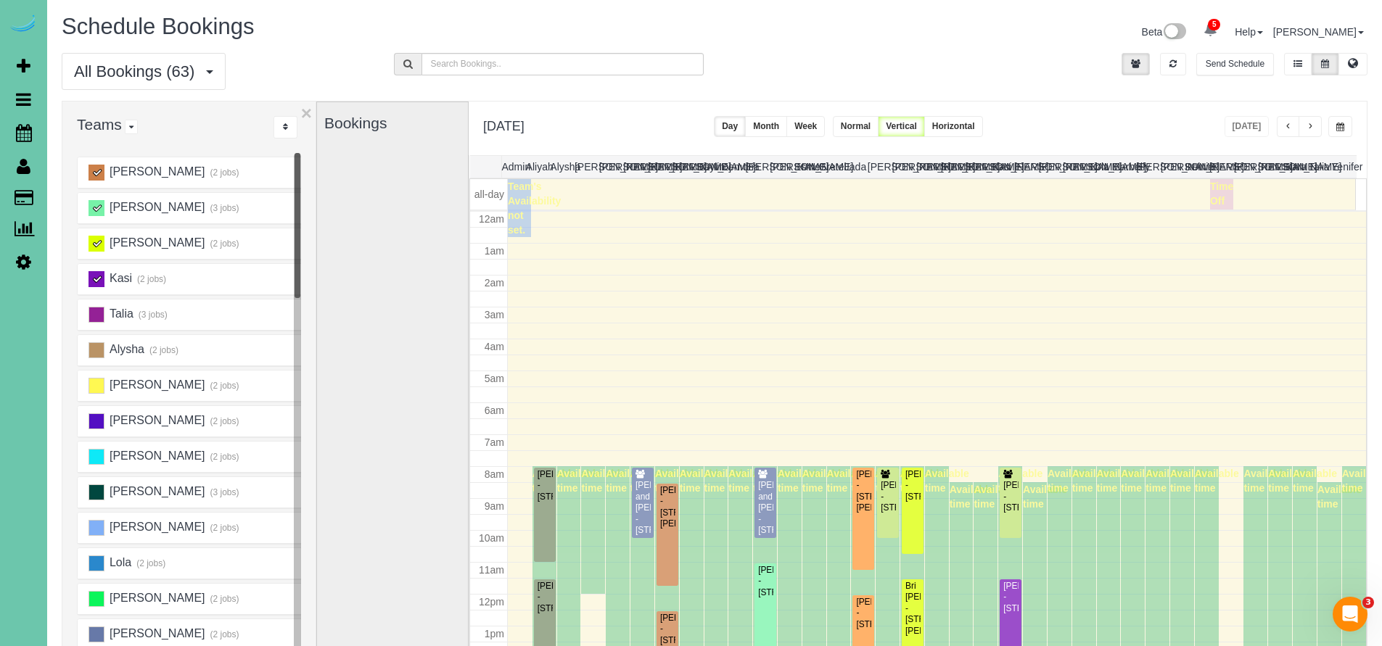
scroll to position [192, 0]
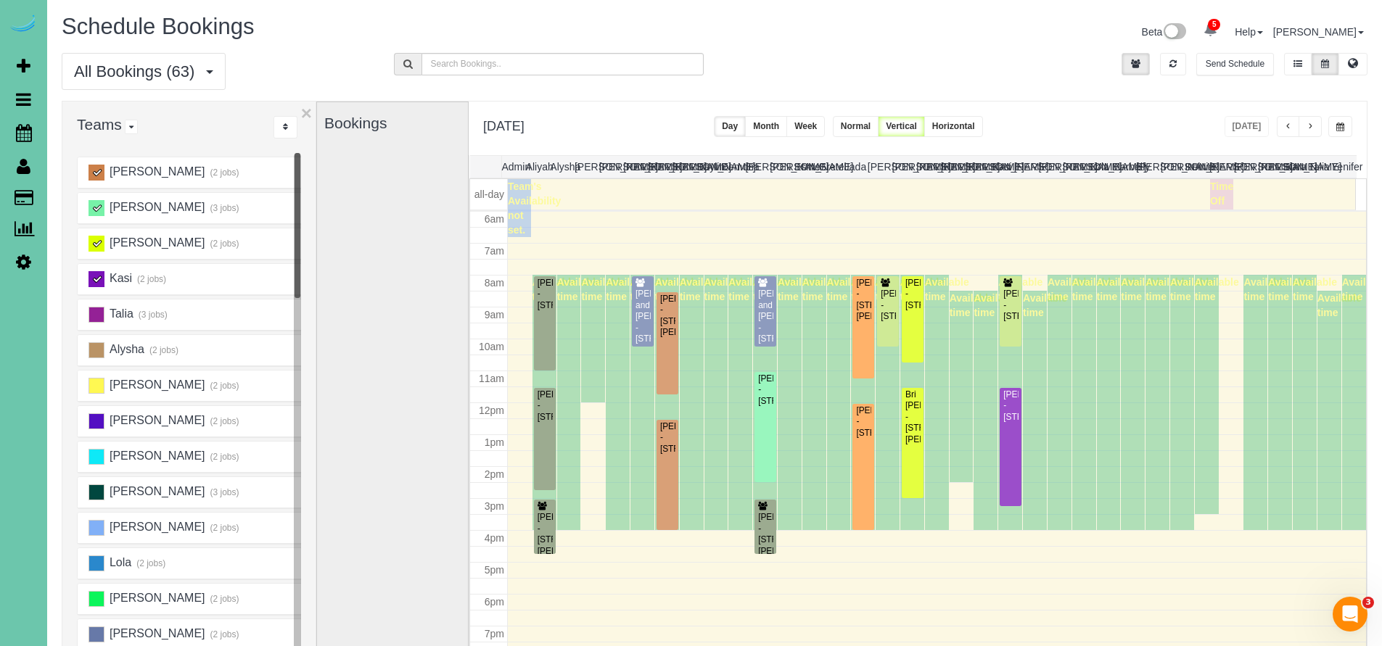
click at [96, 176] on ins at bounding box center [97, 173] width 16 height 16
click at [94, 205] on ins at bounding box center [97, 208] width 16 height 16
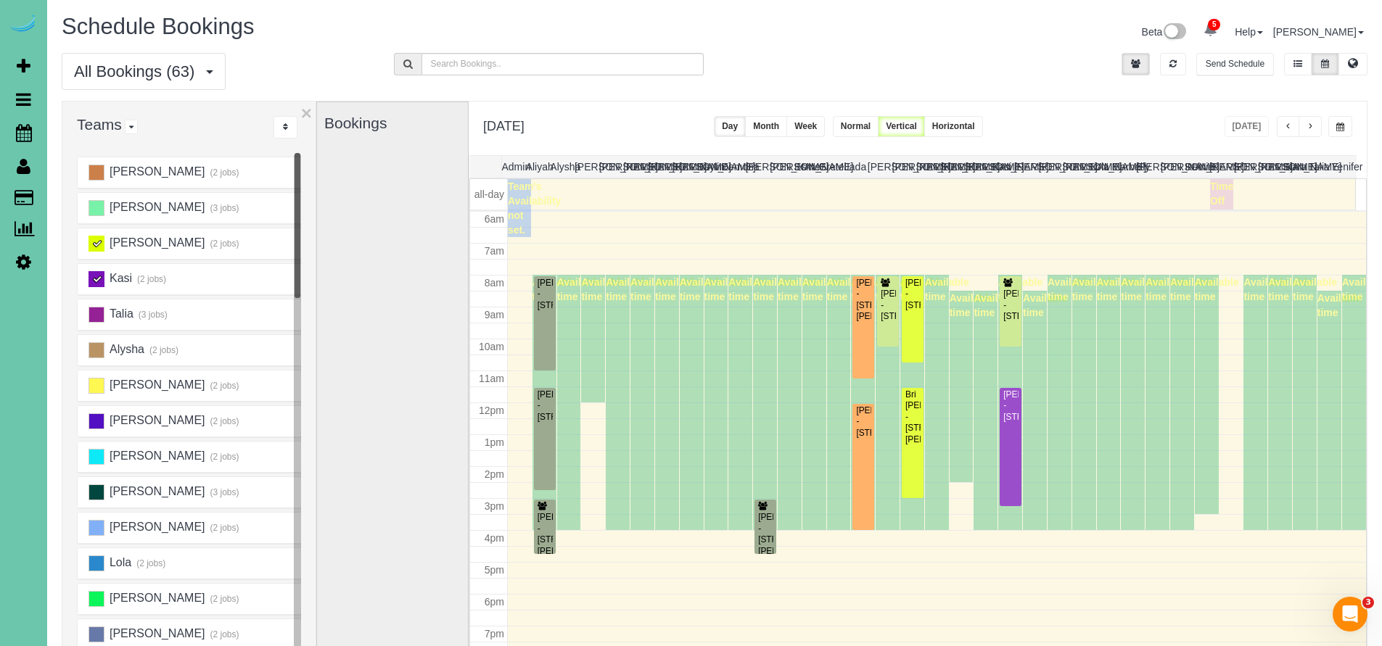
click at [98, 245] on ins at bounding box center [97, 244] width 16 height 16
click at [98, 276] on ins at bounding box center [97, 279] width 16 height 16
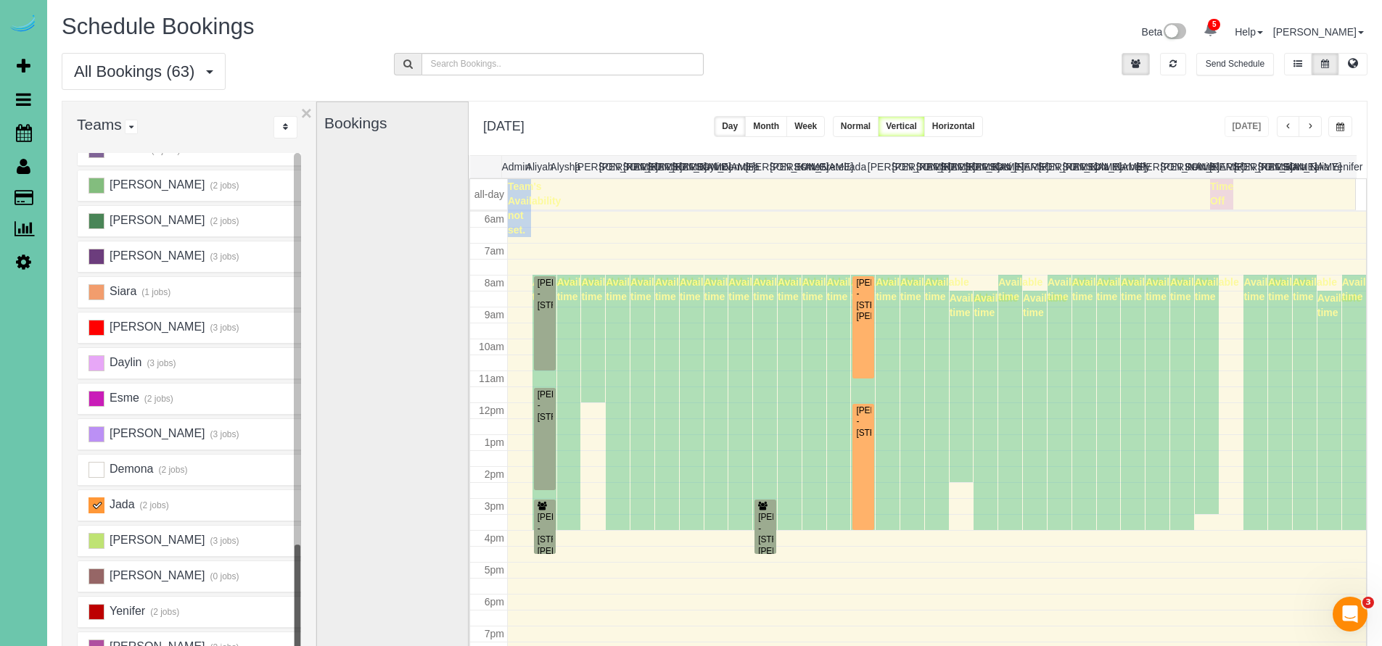
scroll to position [611, 0]
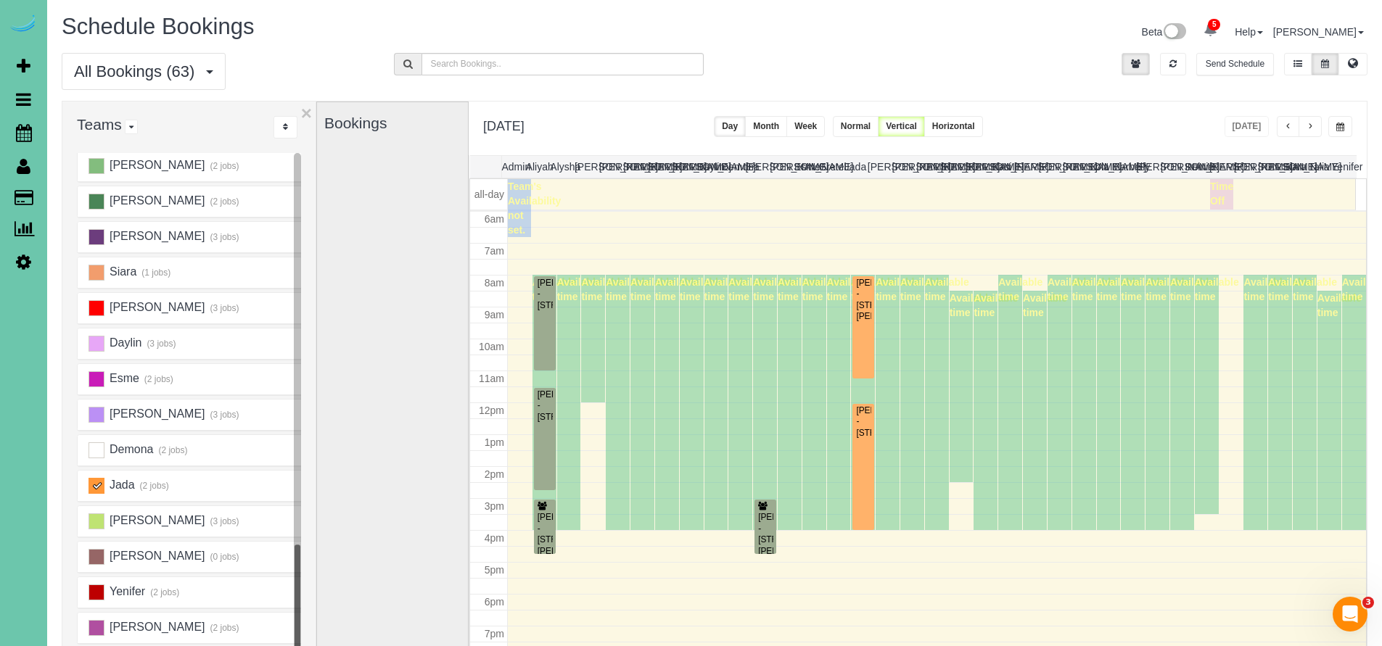
click at [99, 482] on ins at bounding box center [97, 486] width 16 height 16
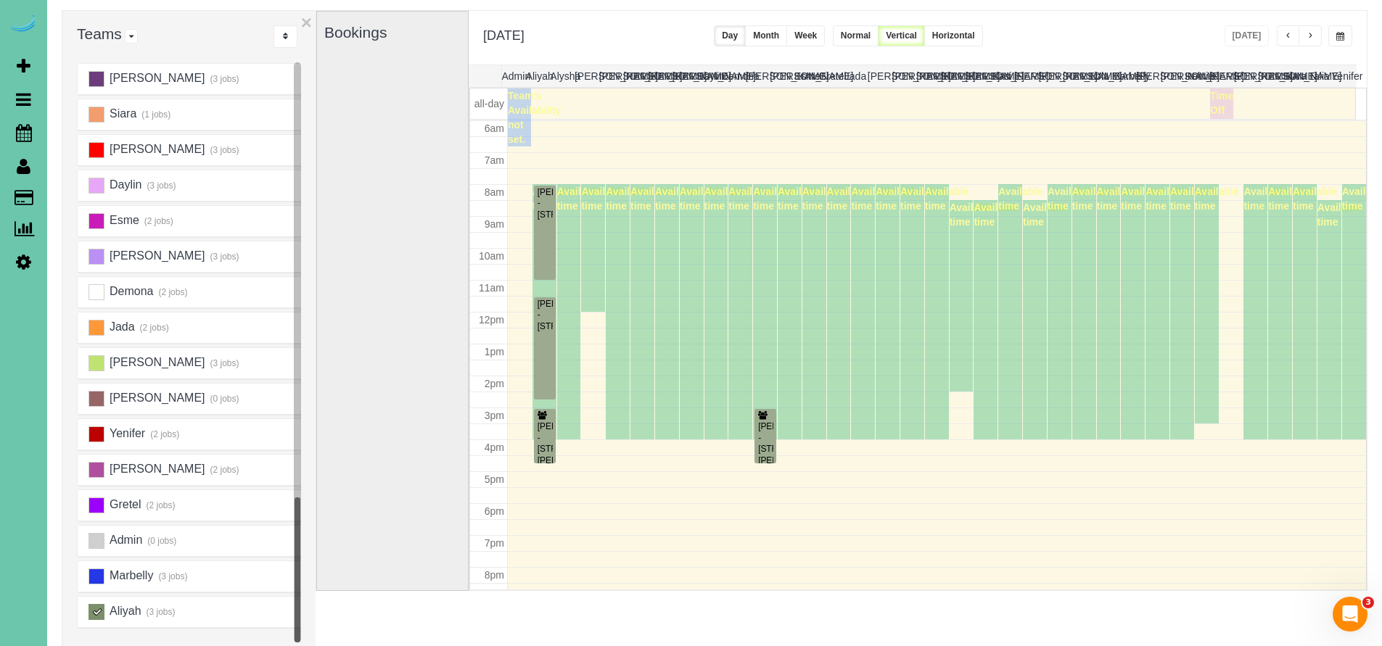
scroll to position [134, 0]
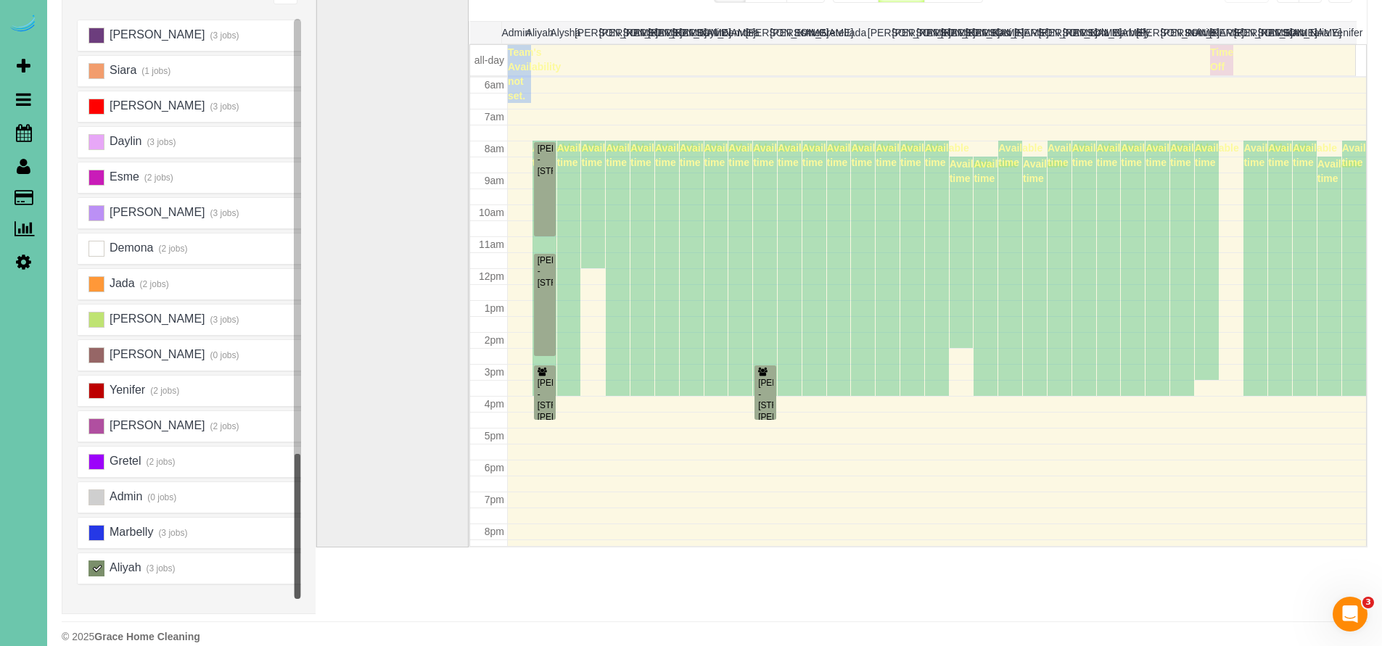
click at [100, 567] on ins at bounding box center [97, 569] width 16 height 16
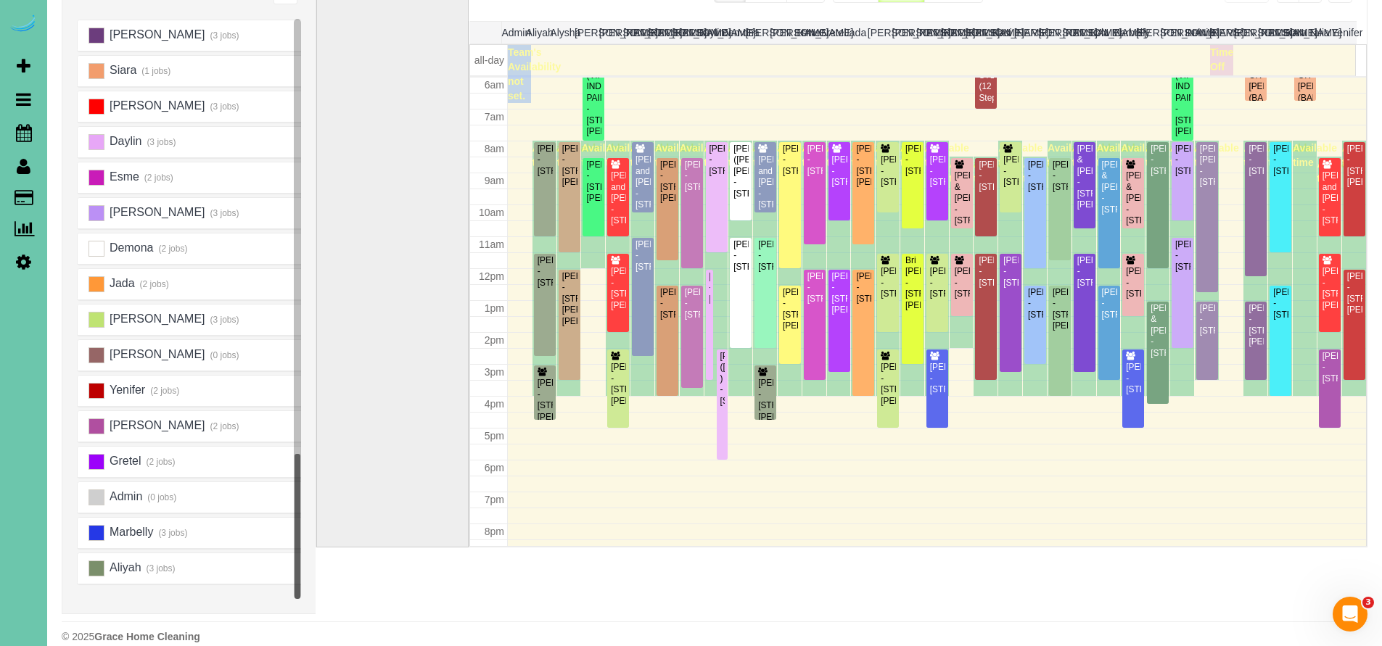
scroll to position [0, 0]
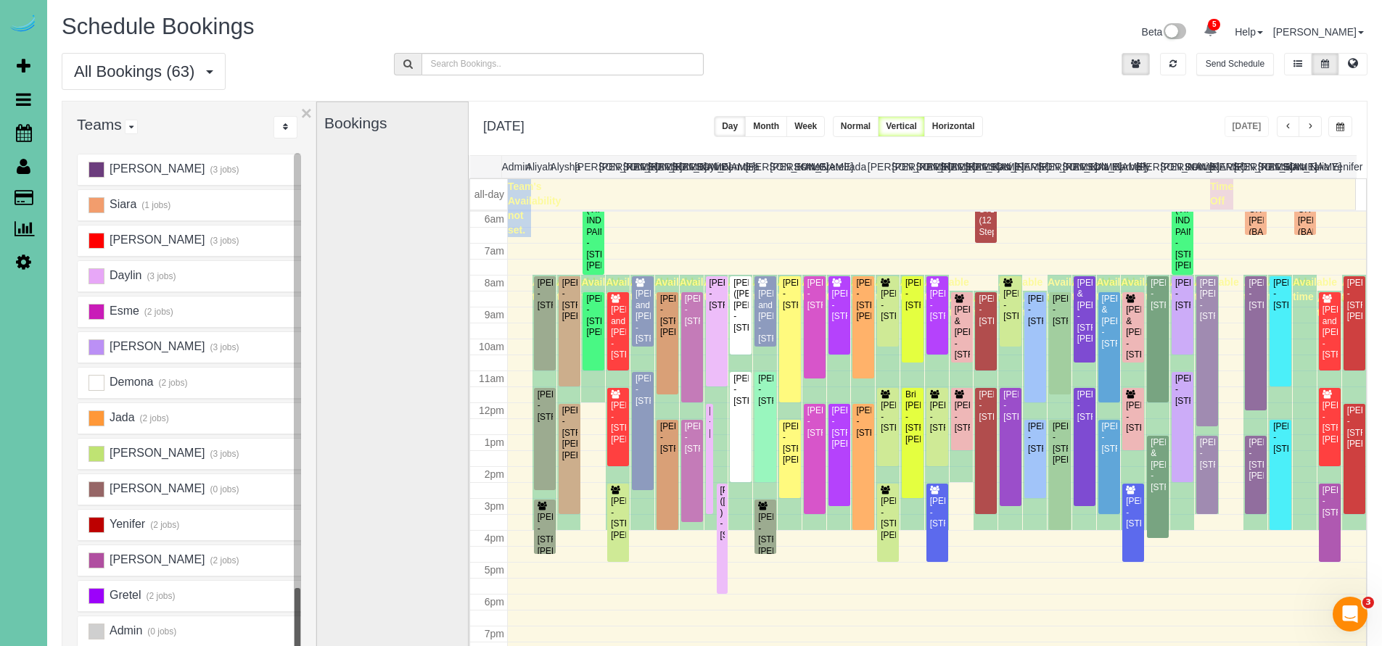
click at [1313, 122] on button "button" at bounding box center [1310, 126] width 23 height 21
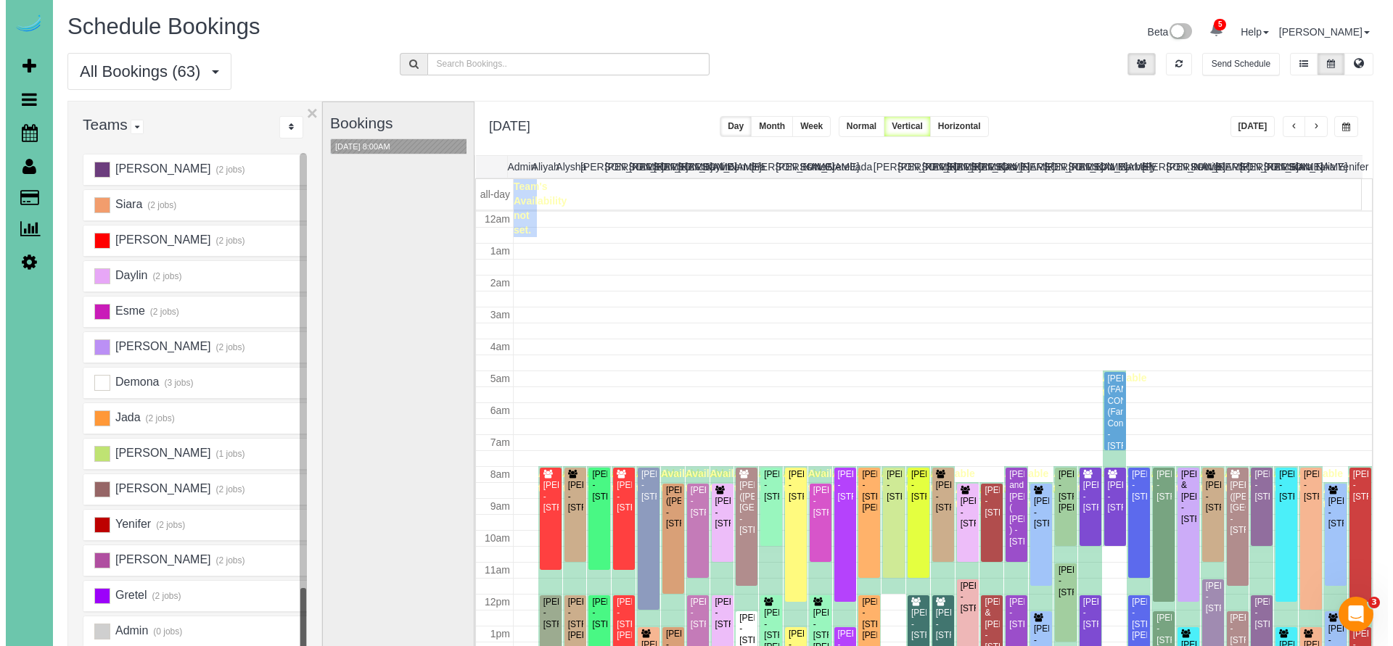
scroll to position [192, 0]
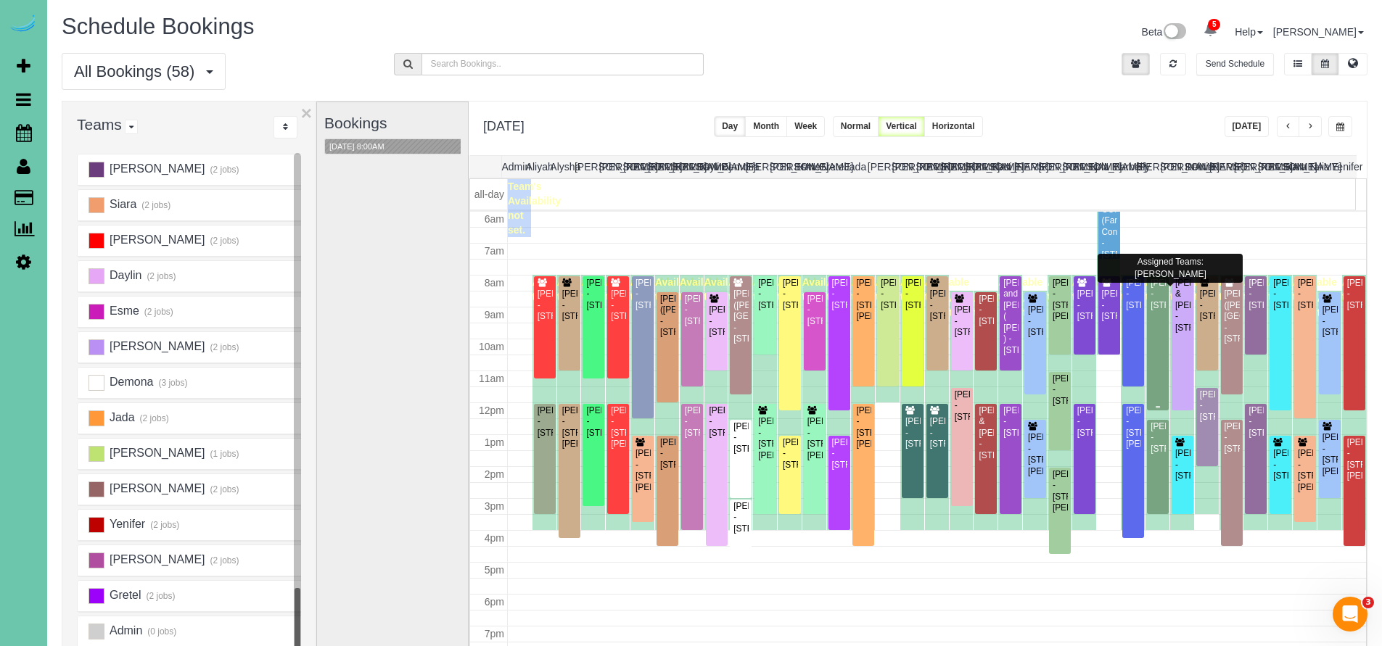
click at [1151, 311] on div "Koryn Duell - 11510 S 109th St, Papillion, NE 68046" at bounding box center [1158, 294] width 16 height 33
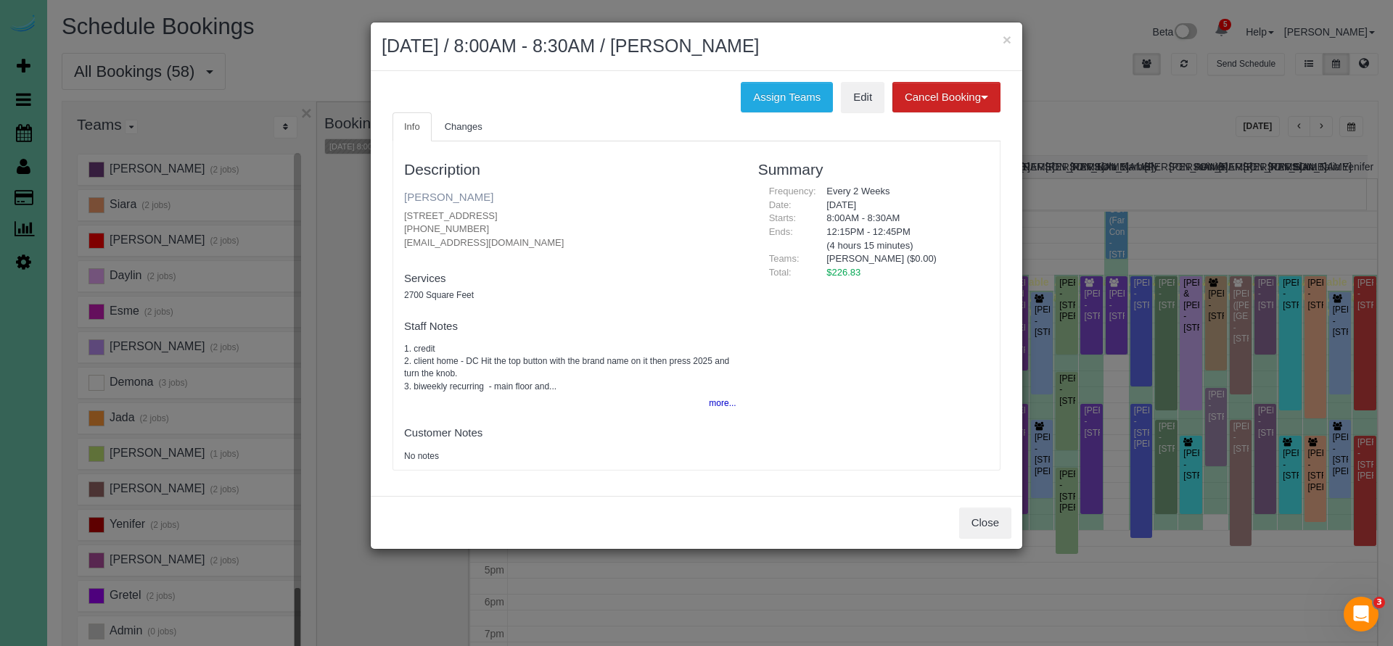
click at [443, 197] on link "Koryn Duell" at bounding box center [448, 197] width 89 height 12
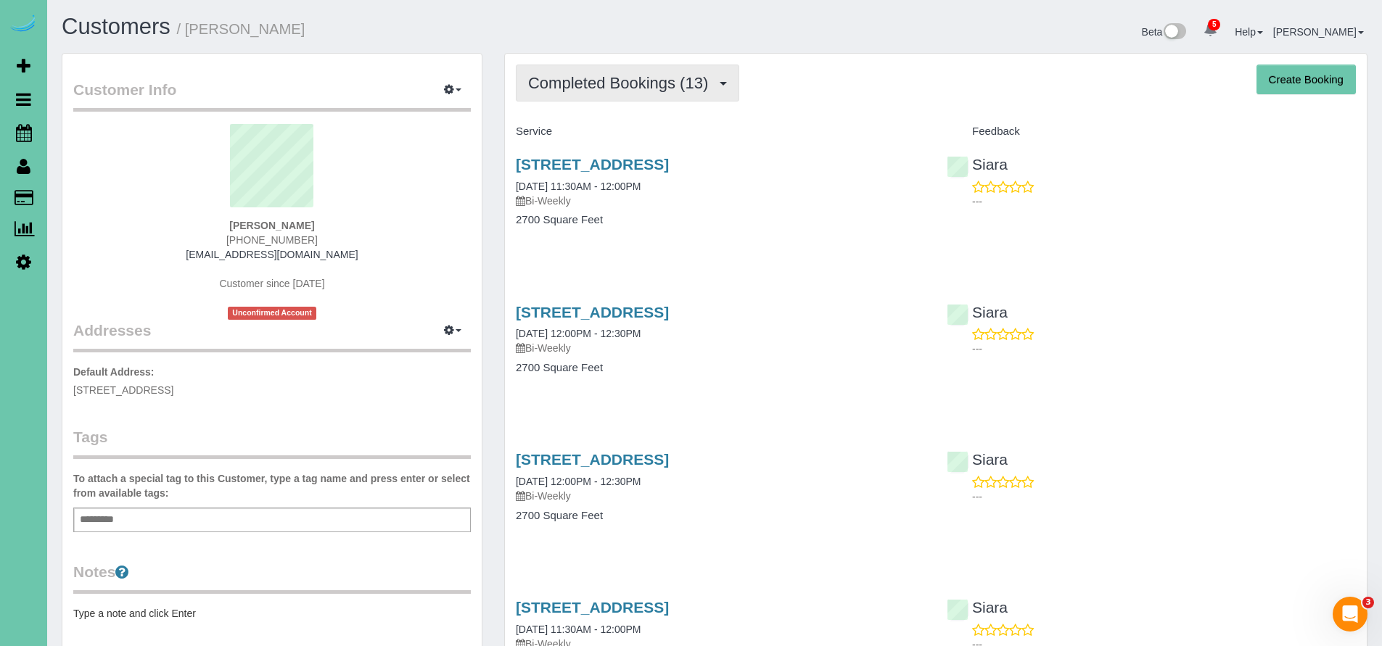
click at [635, 85] on span "Completed Bookings (13)" at bounding box center [621, 83] width 187 height 18
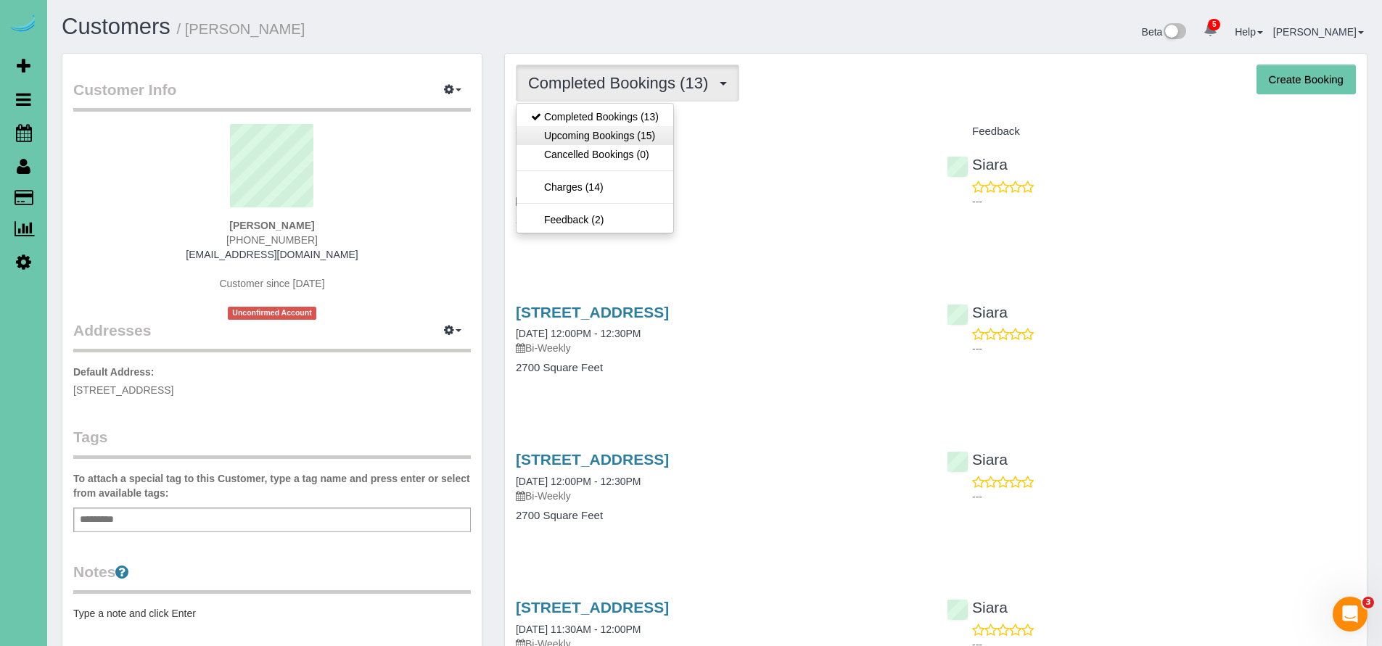
click at [607, 136] on link "Upcoming Bookings (15)" at bounding box center [595, 135] width 157 height 19
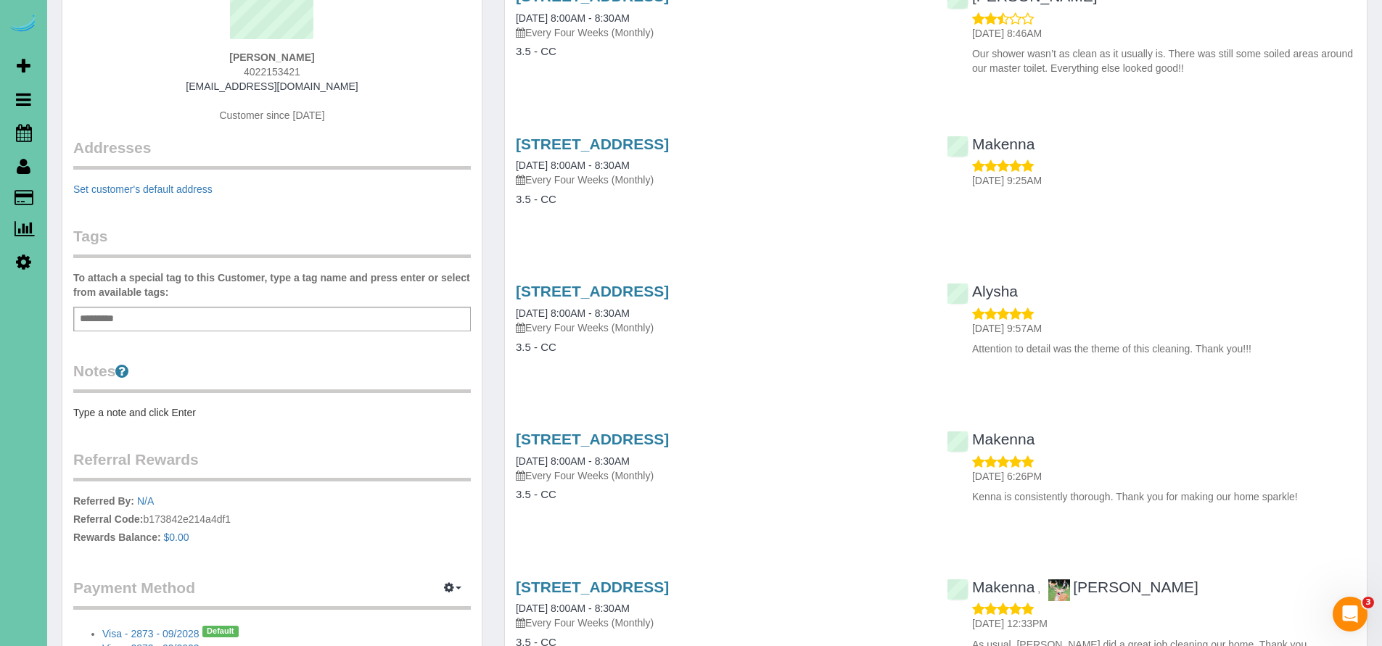
scroll to position [186, 0]
